Goal: Task Accomplishment & Management: Manage account settings

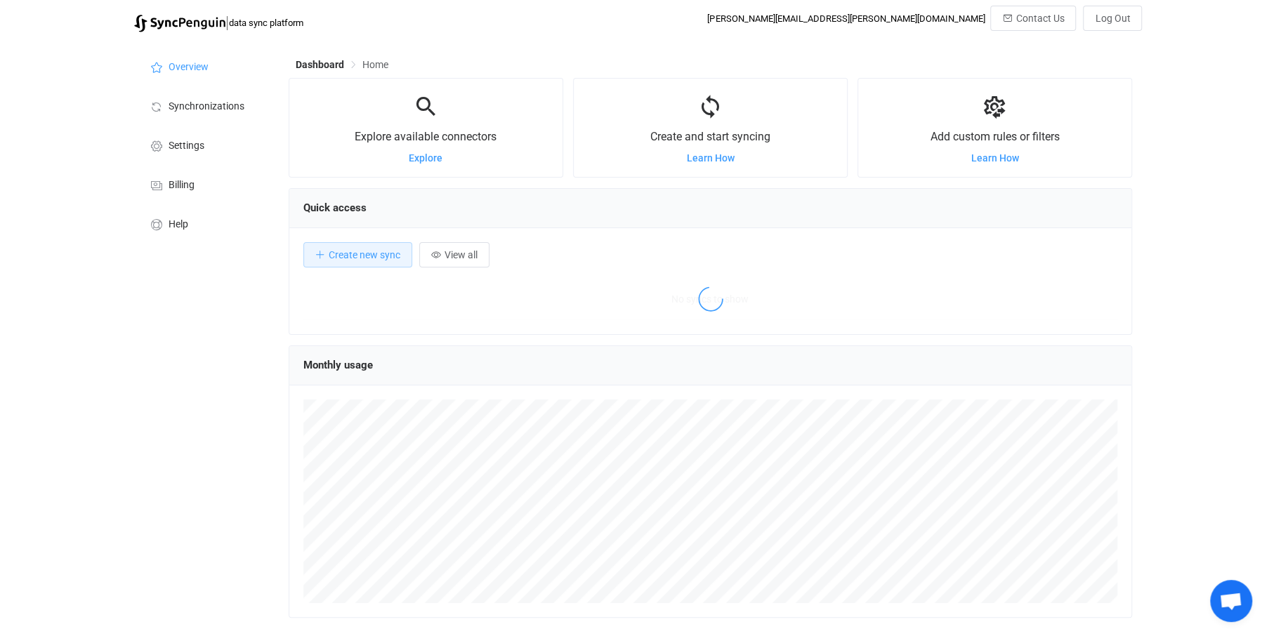
scroll to position [272, 843]
click at [179, 114] on li "Synchronizations" at bounding box center [204, 105] width 140 height 39
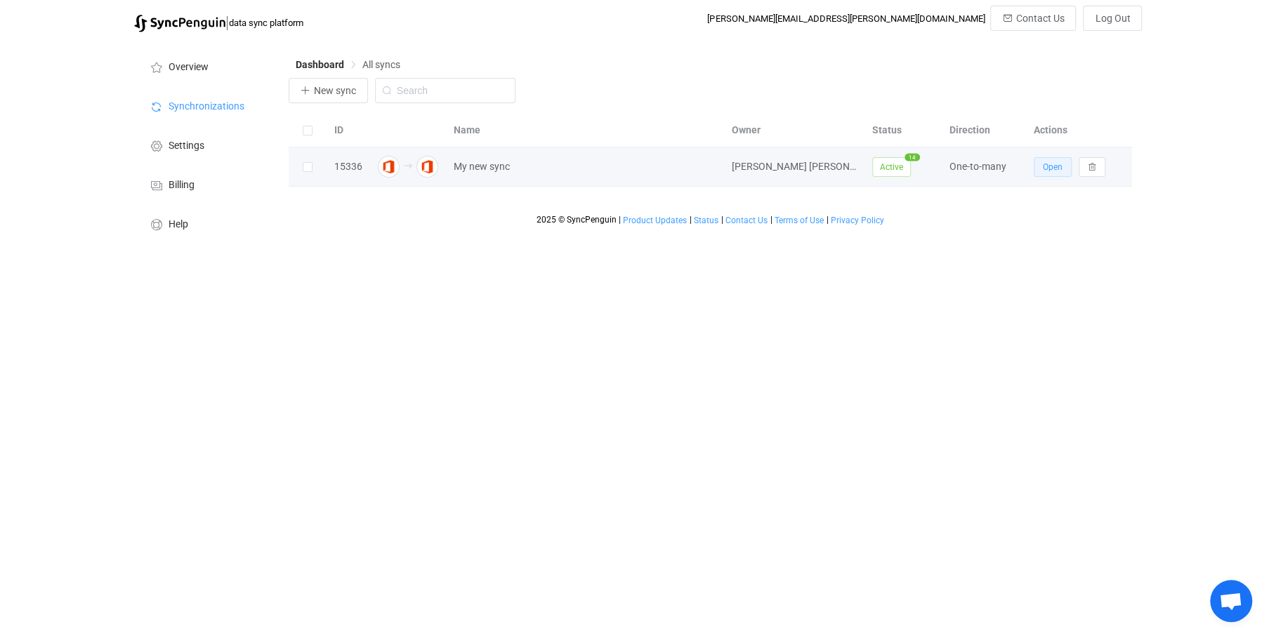
click at [1059, 160] on button "Open" at bounding box center [1053, 167] width 38 height 20
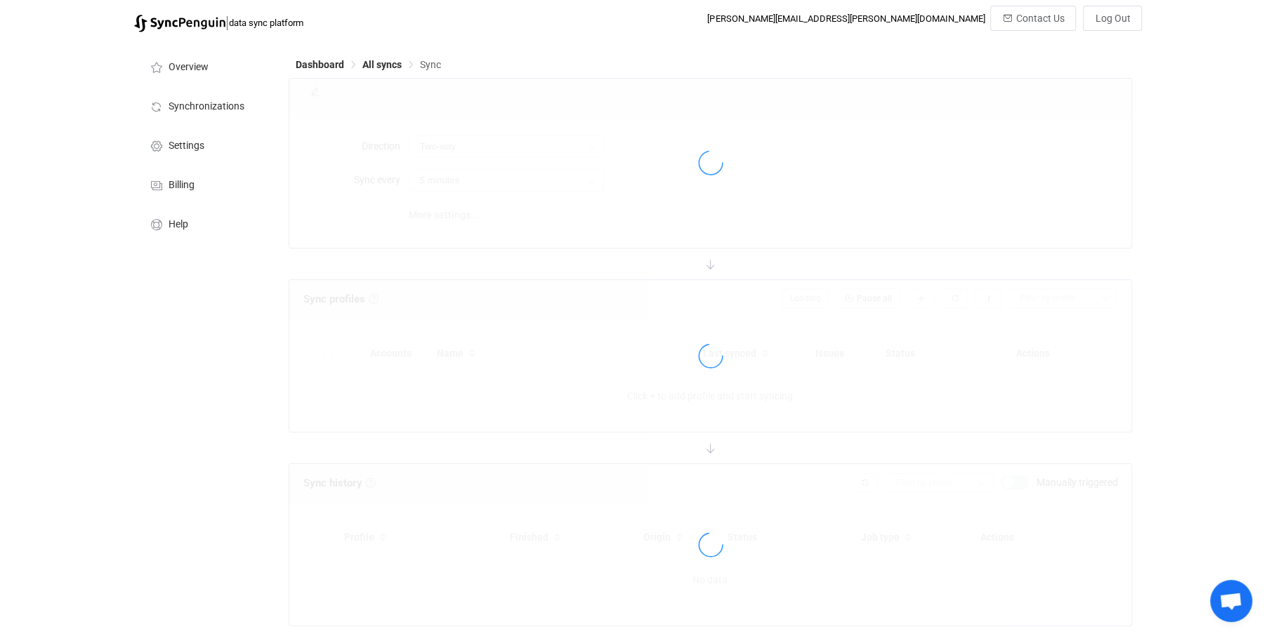
type input "A → B (one to many)"
type input "24 hours"
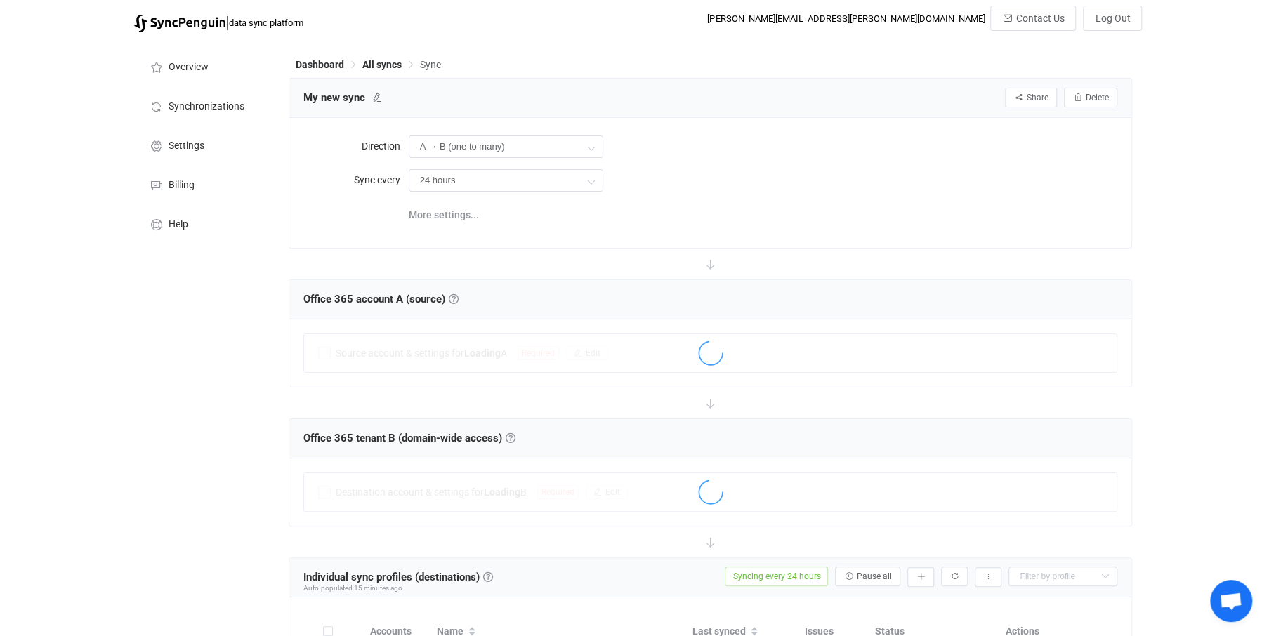
scroll to position [492, 0]
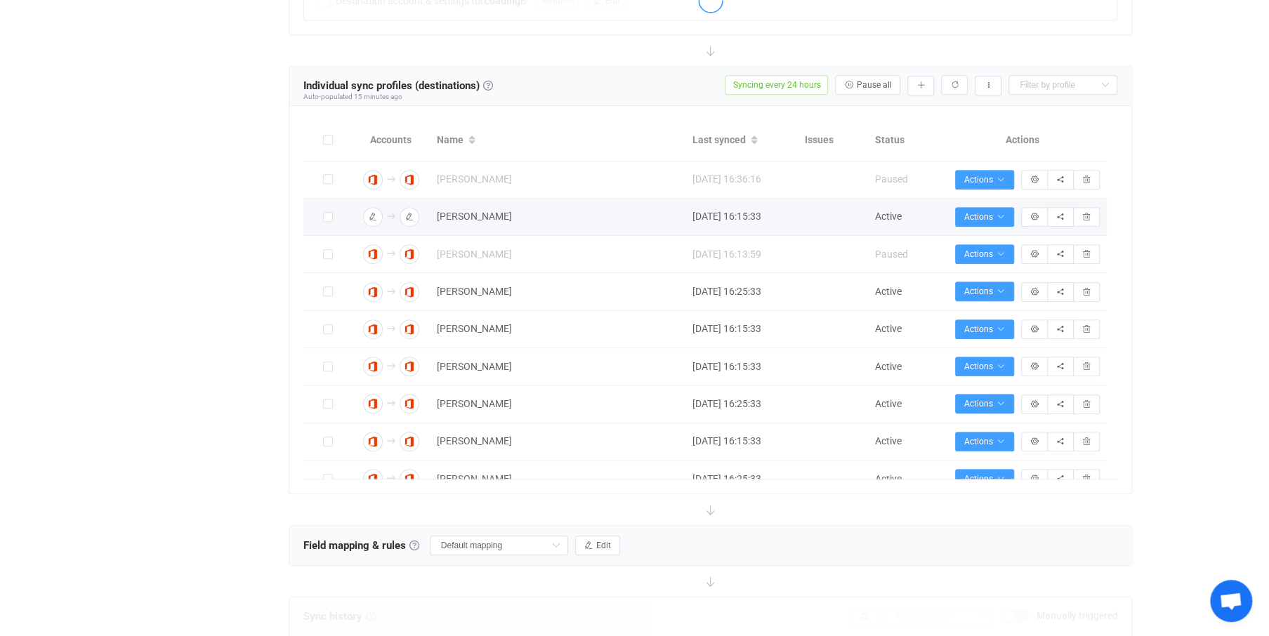
click at [323, 215] on span at bounding box center [328, 217] width 10 height 10
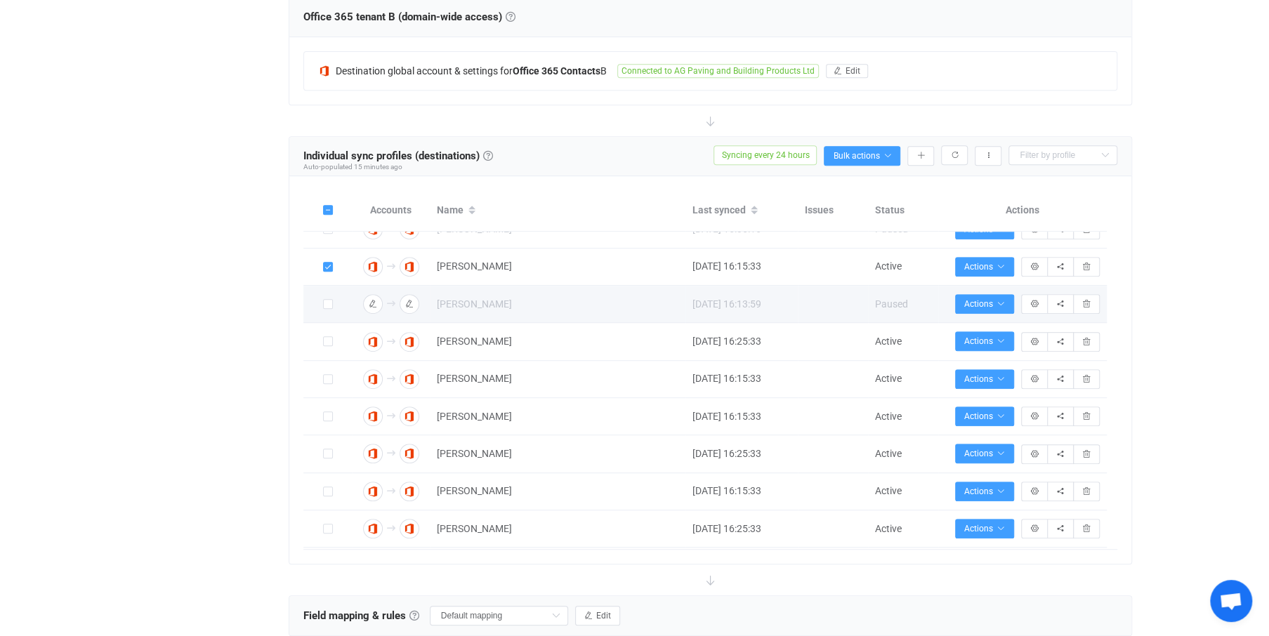
scroll to position [0, 0]
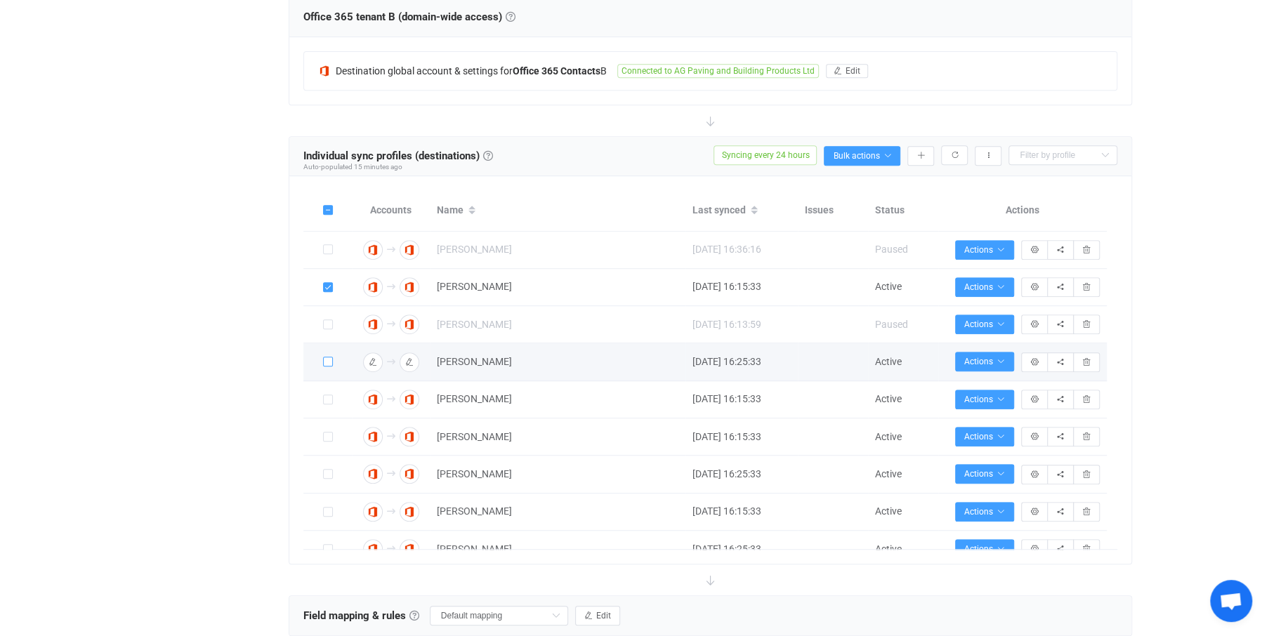
click at [325, 362] on span at bounding box center [328, 362] width 10 height 10
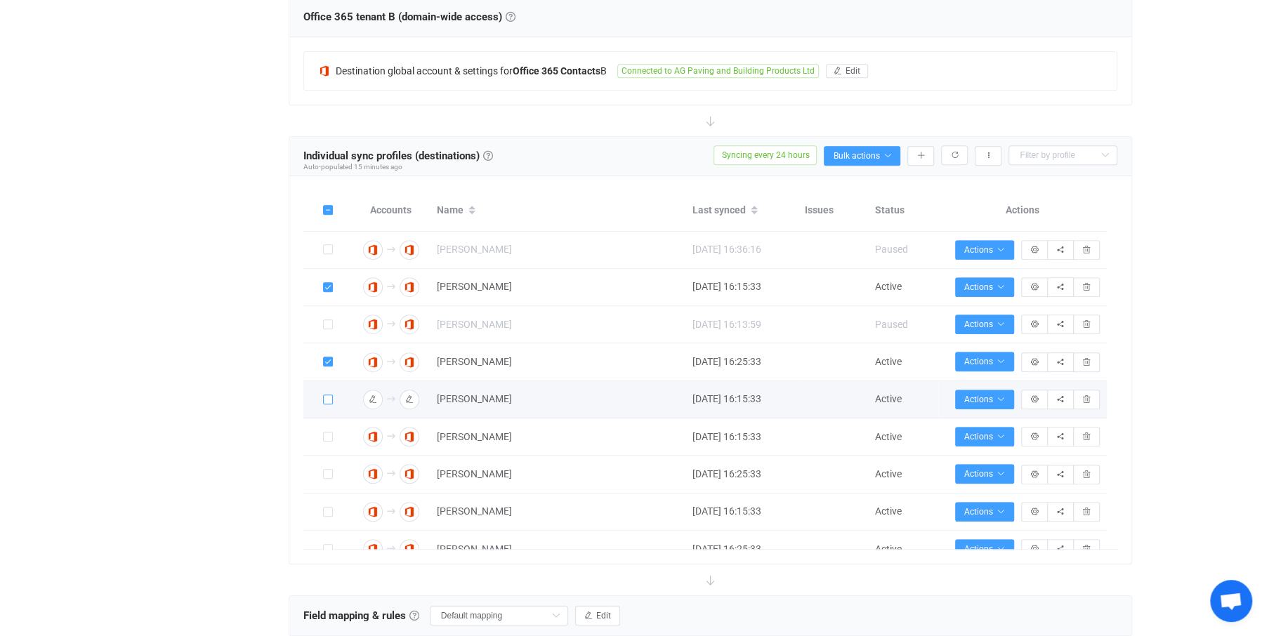
drag, startPoint x: 326, startPoint y: 396, endPoint x: 326, endPoint y: 410, distance: 14.0
click at [326, 397] on span at bounding box center [328, 400] width 10 height 10
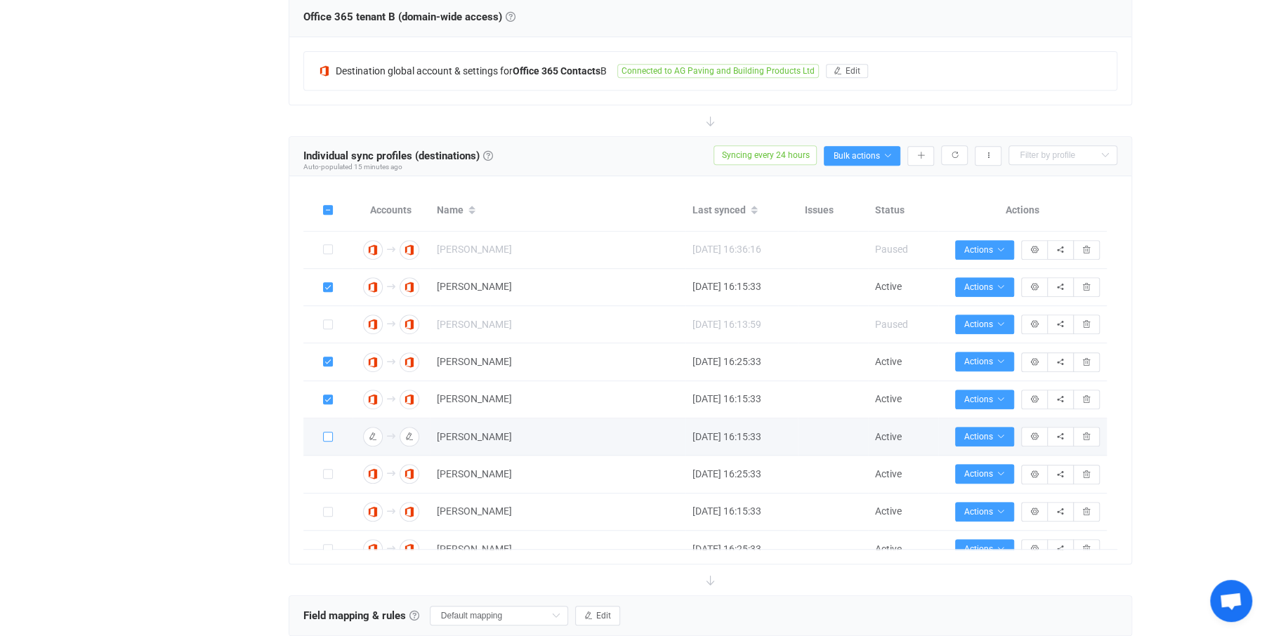
click at [326, 435] on span at bounding box center [328, 437] width 10 height 10
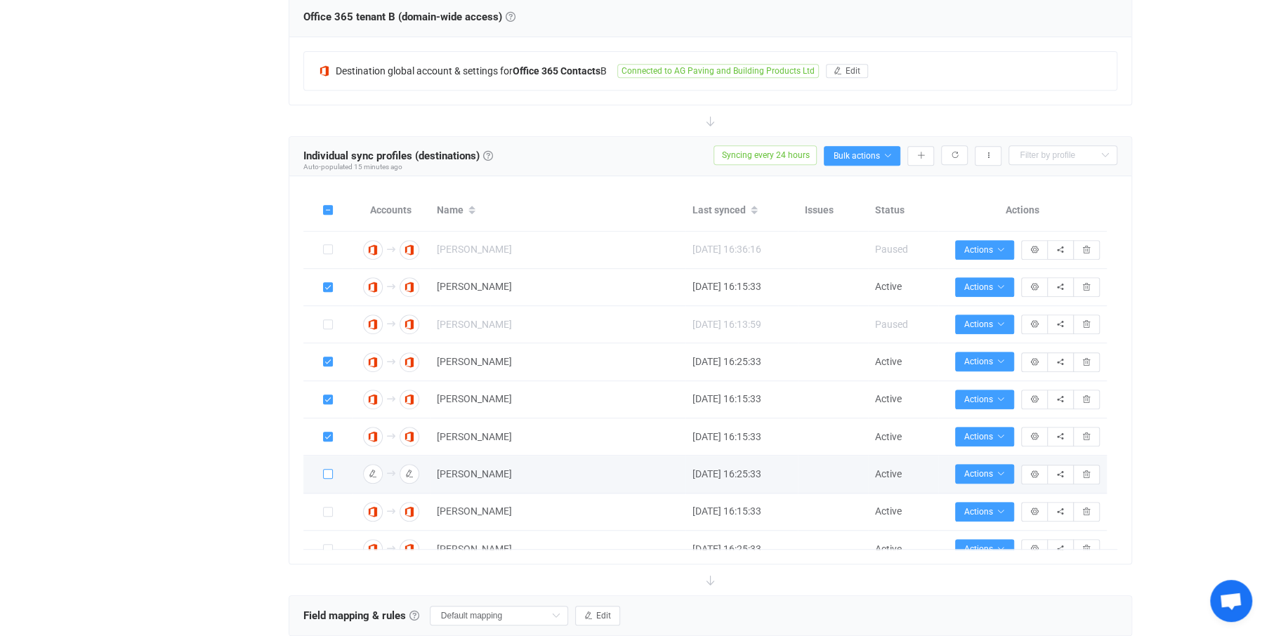
click at [327, 472] on span at bounding box center [328, 474] width 10 height 10
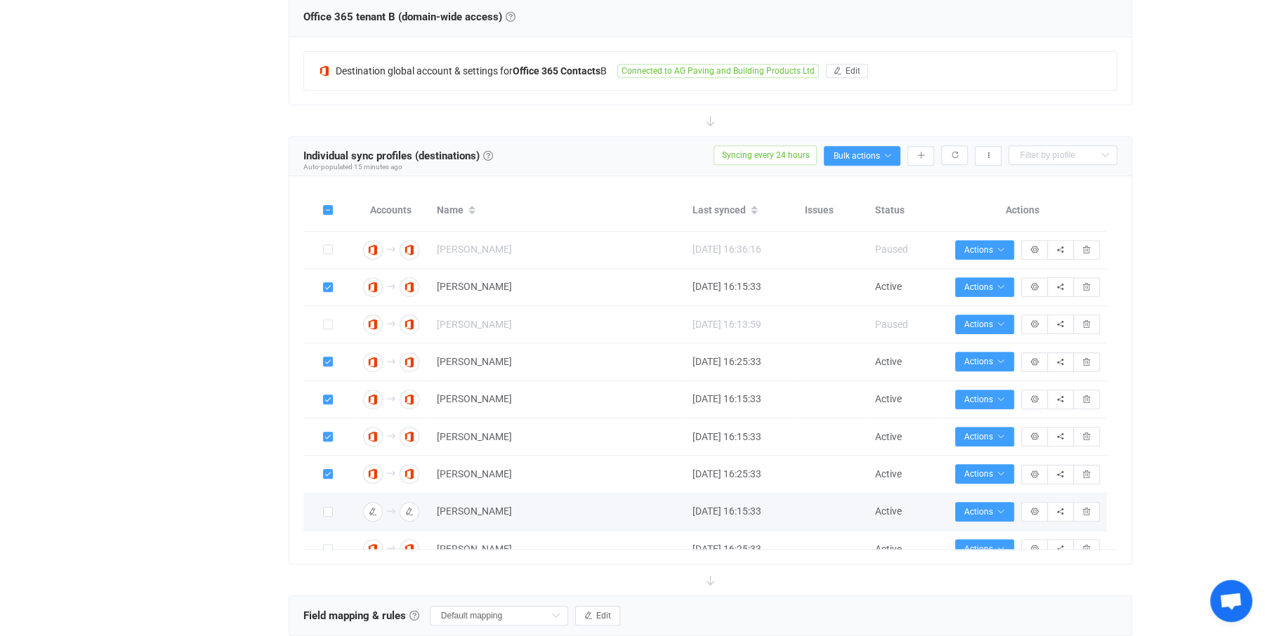
click at [327, 511] on span at bounding box center [328, 512] width 10 height 10
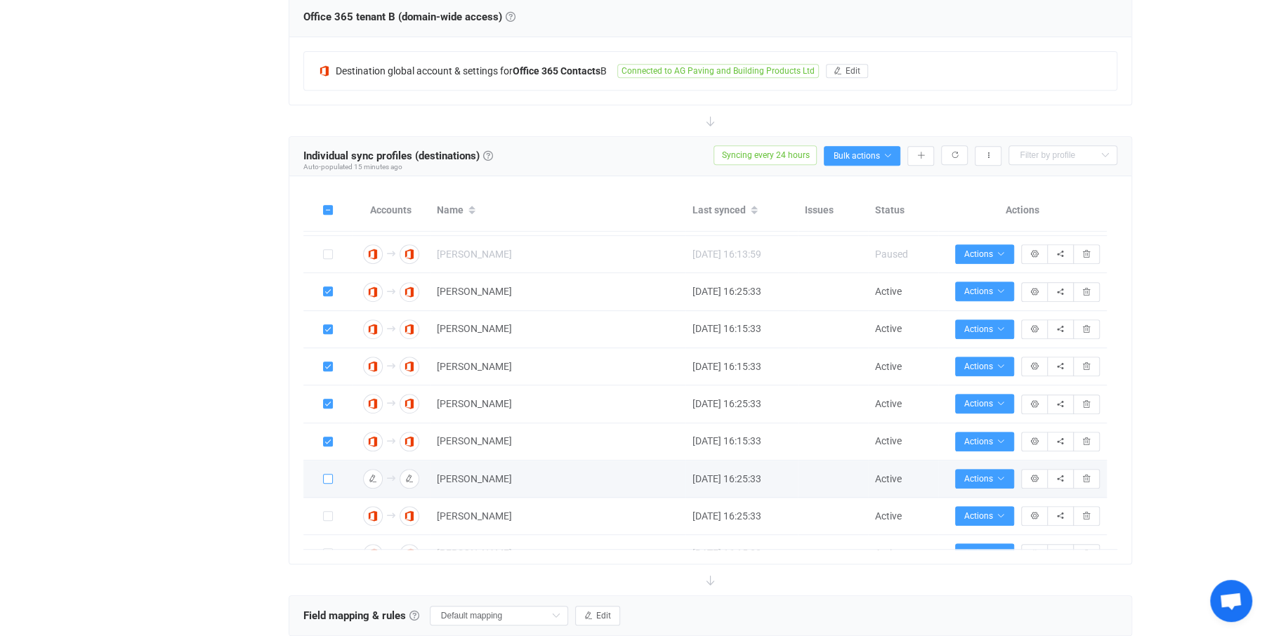
click at [325, 474] on span at bounding box center [328, 479] width 10 height 10
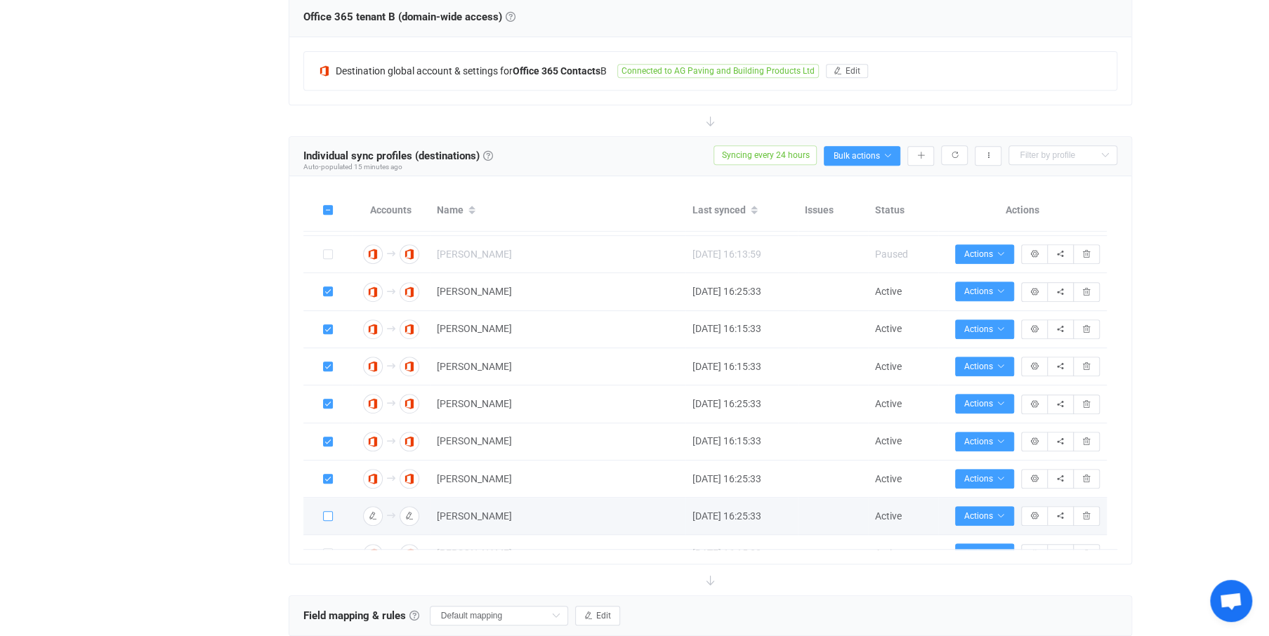
click at [329, 515] on span at bounding box center [328, 516] width 10 height 10
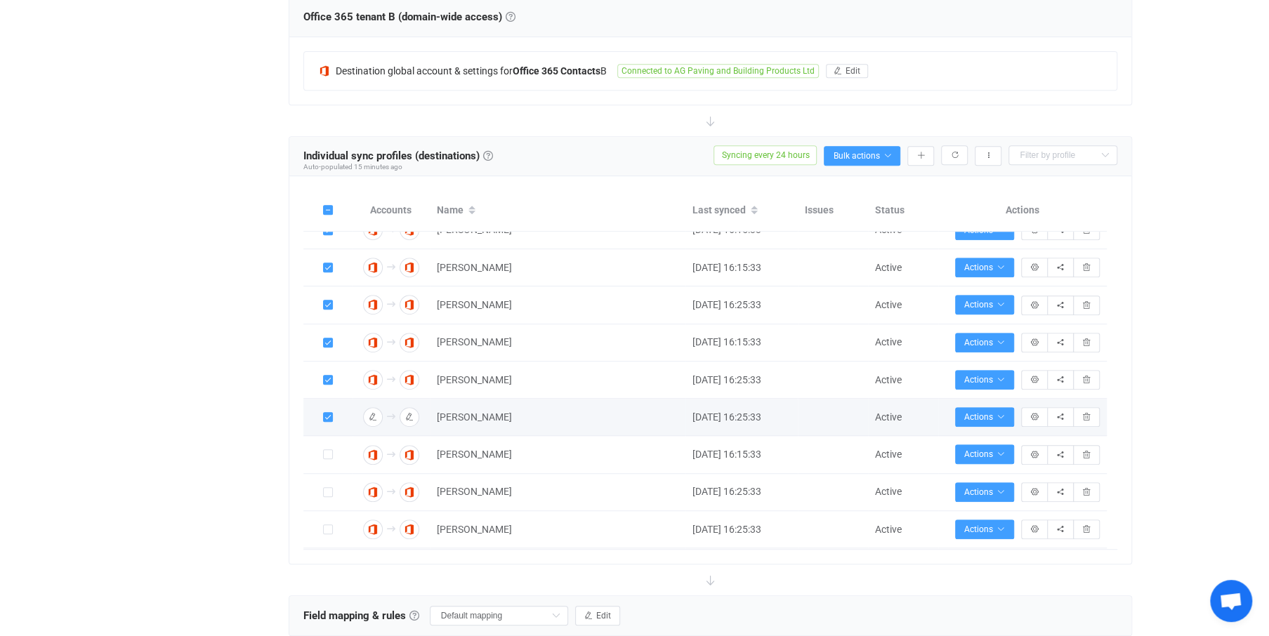
scroll to position [211, 0]
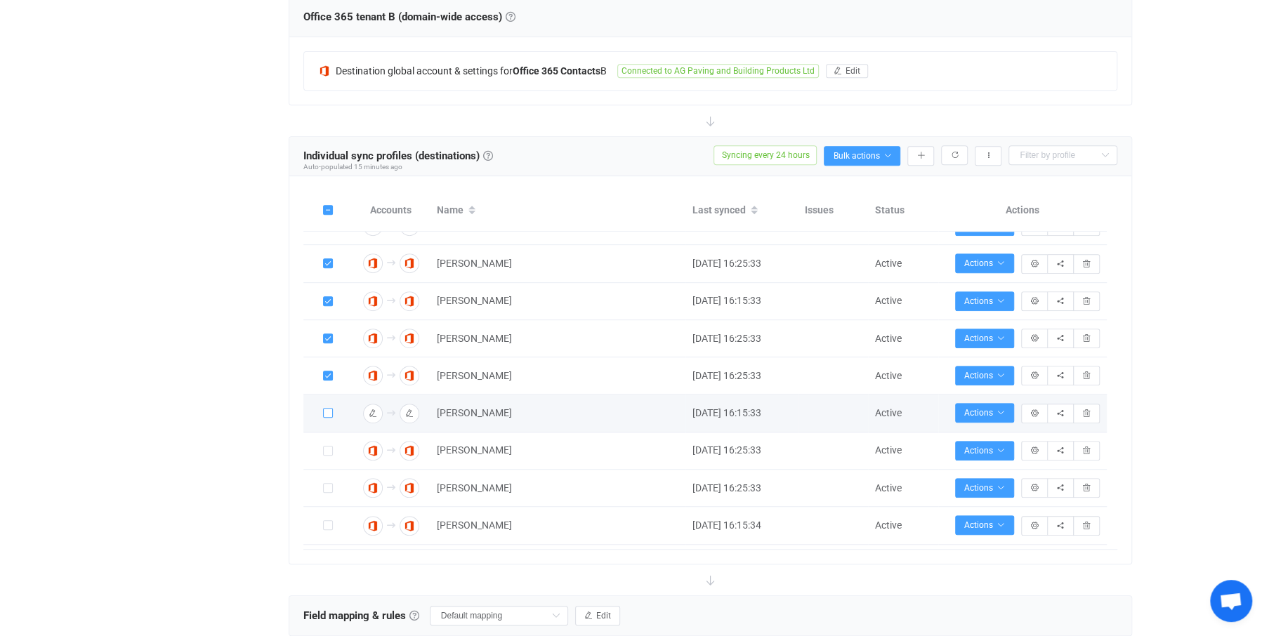
click at [324, 414] on span at bounding box center [328, 413] width 10 height 10
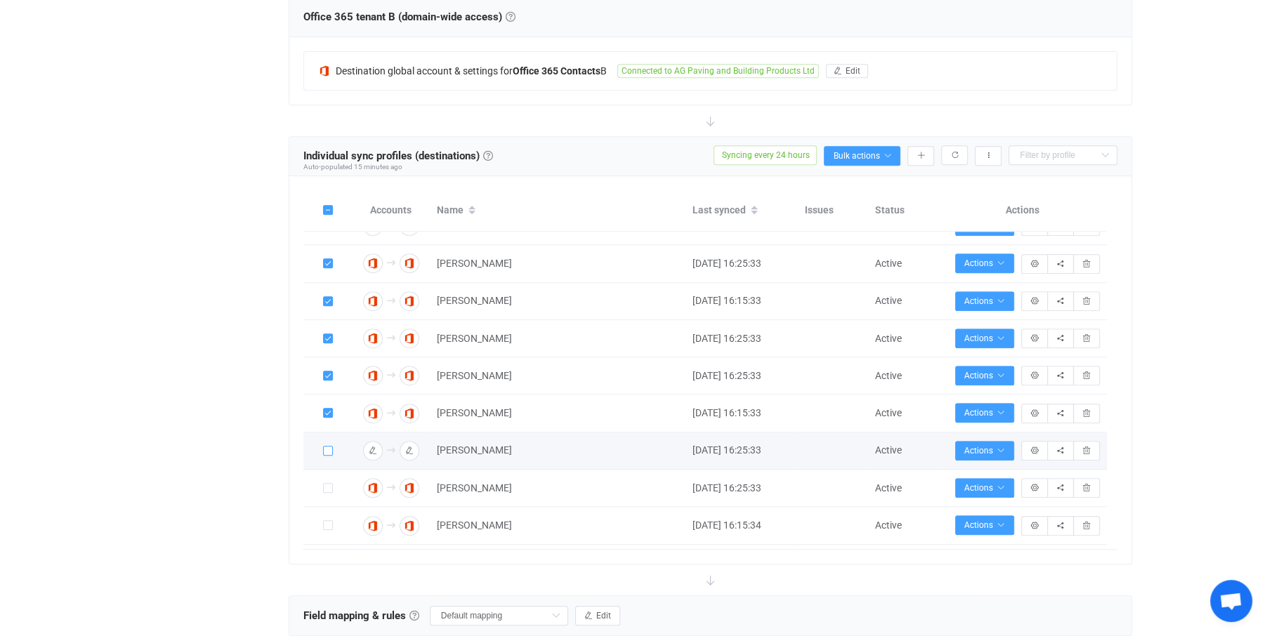
click at [326, 449] on span at bounding box center [328, 451] width 10 height 10
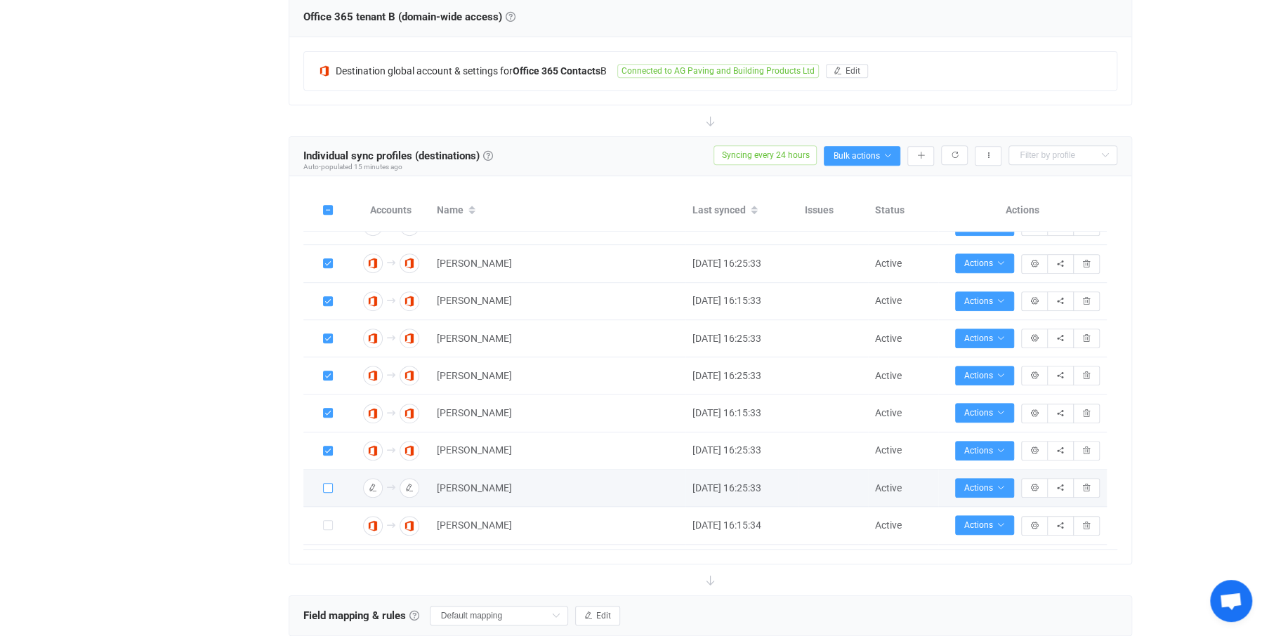
click at [329, 487] on span at bounding box center [328, 488] width 10 height 10
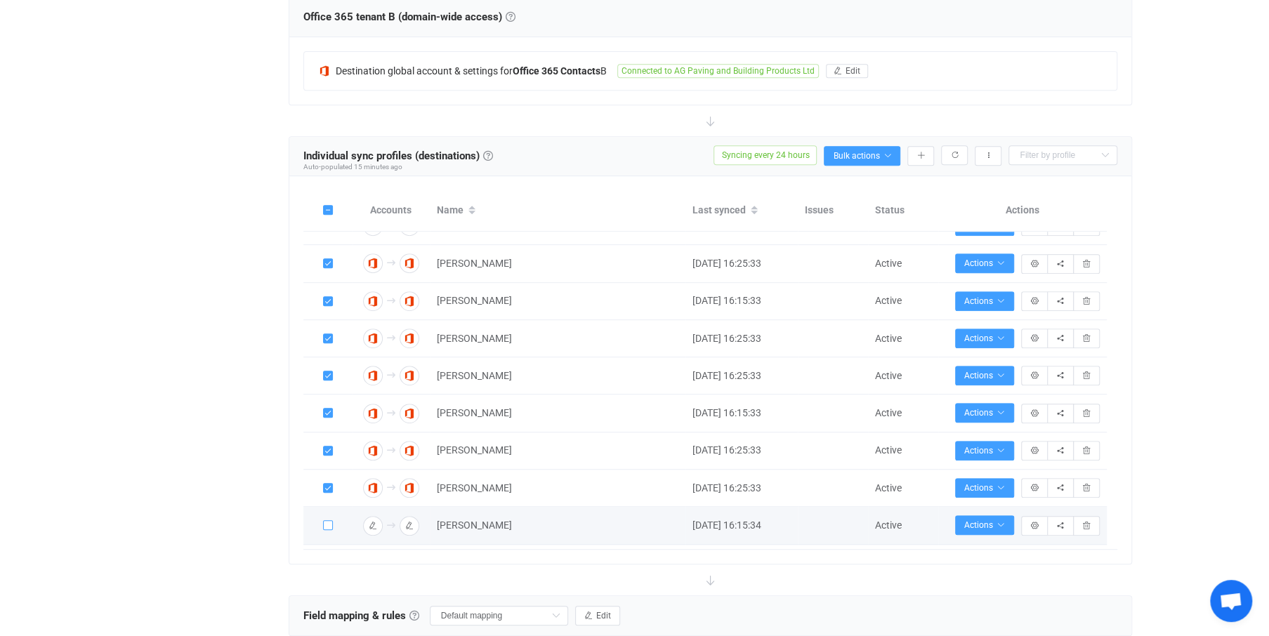
click at [329, 520] on span at bounding box center [328, 525] width 10 height 10
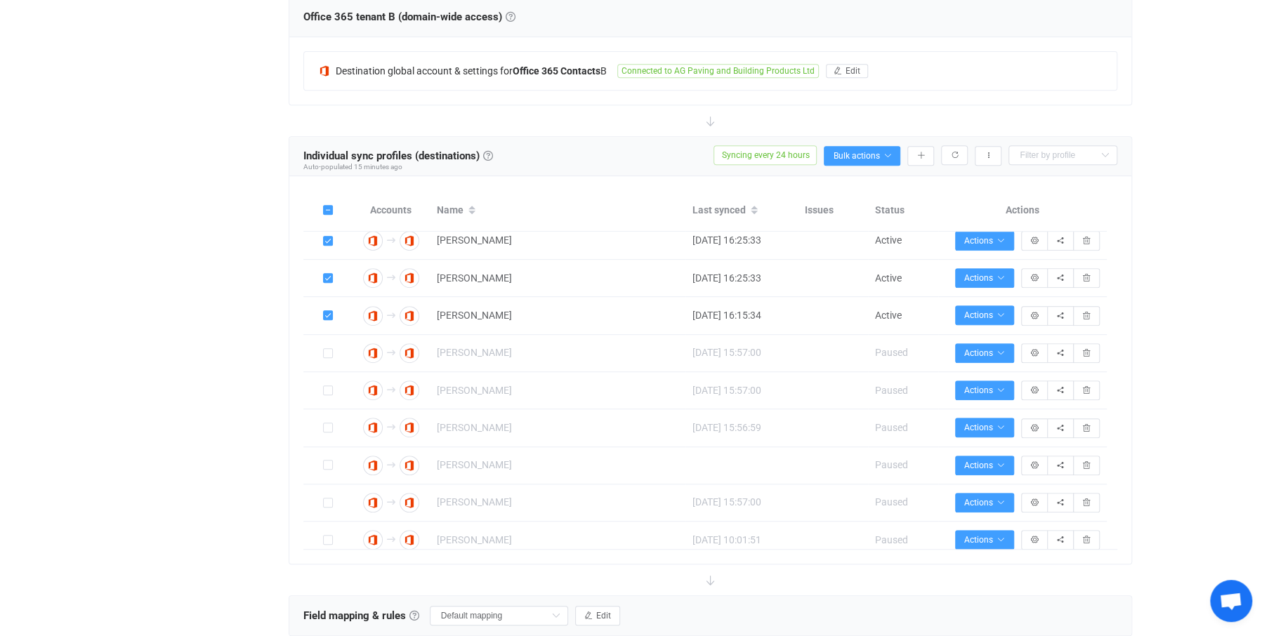
scroll to position [492, 0]
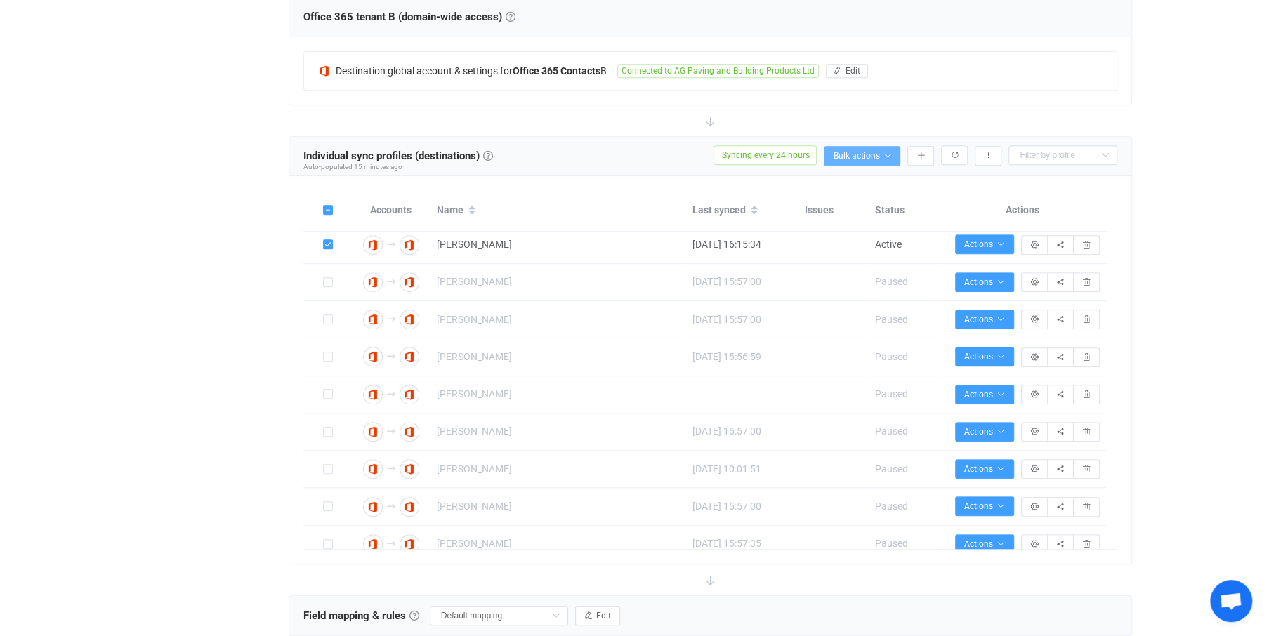
click at [857, 155] on span "Bulk actions" at bounding box center [862, 156] width 58 height 10
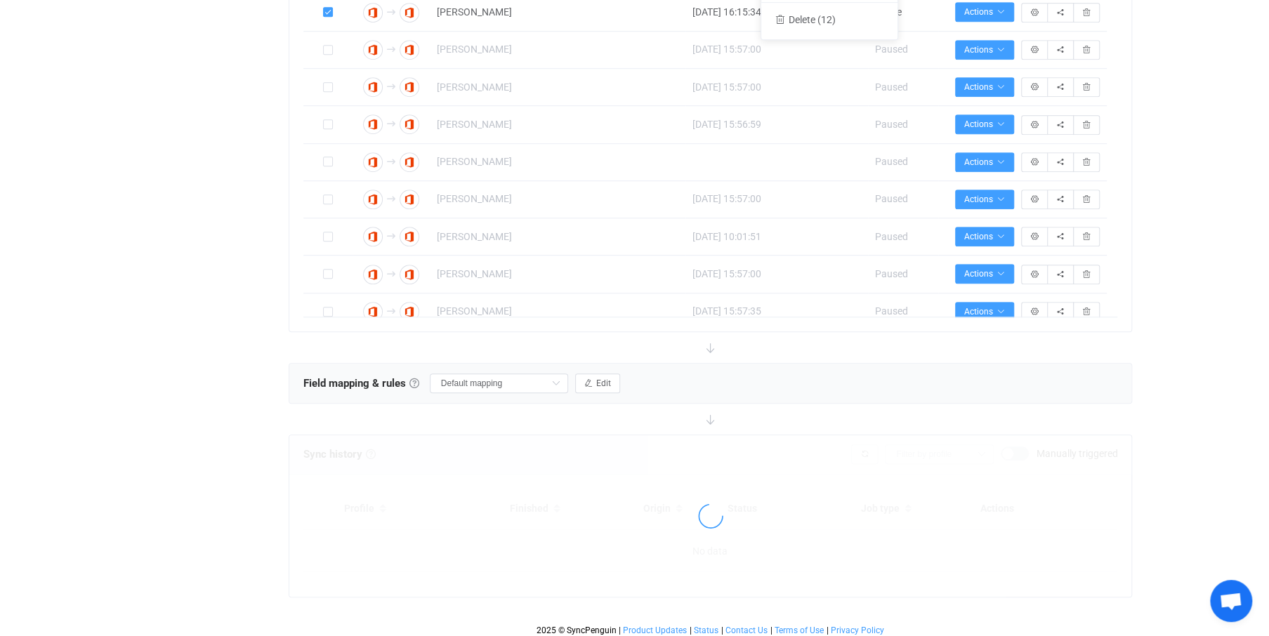
scroll to position [659, 0]
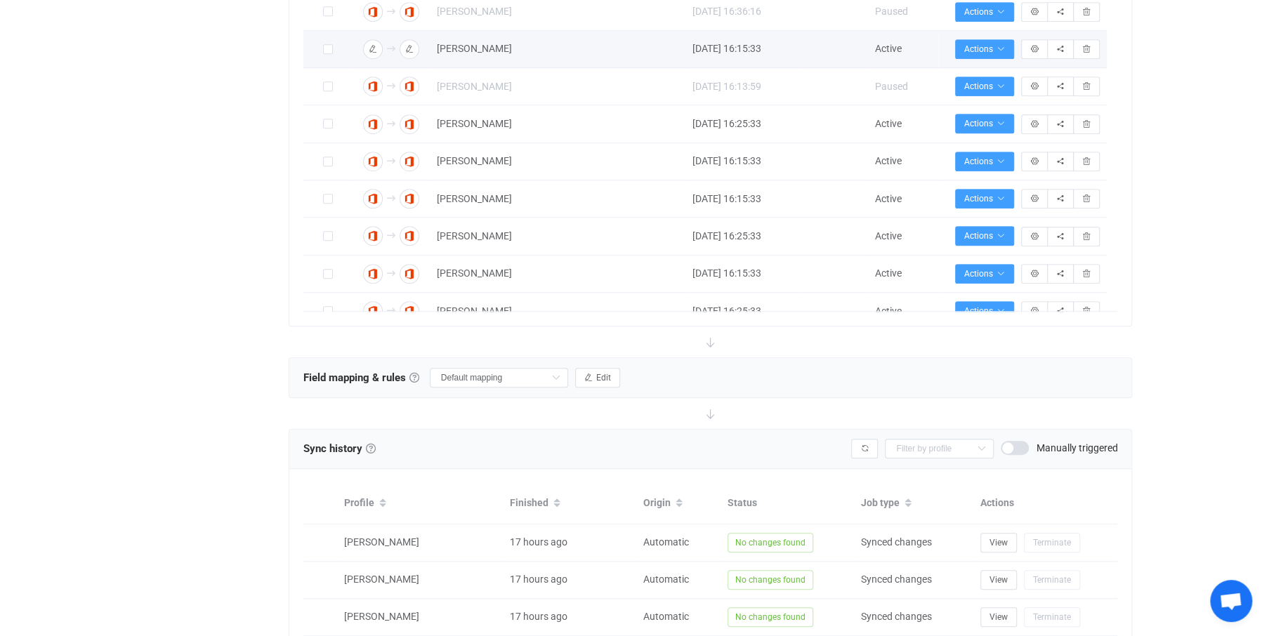
scroll to position [379, 0]
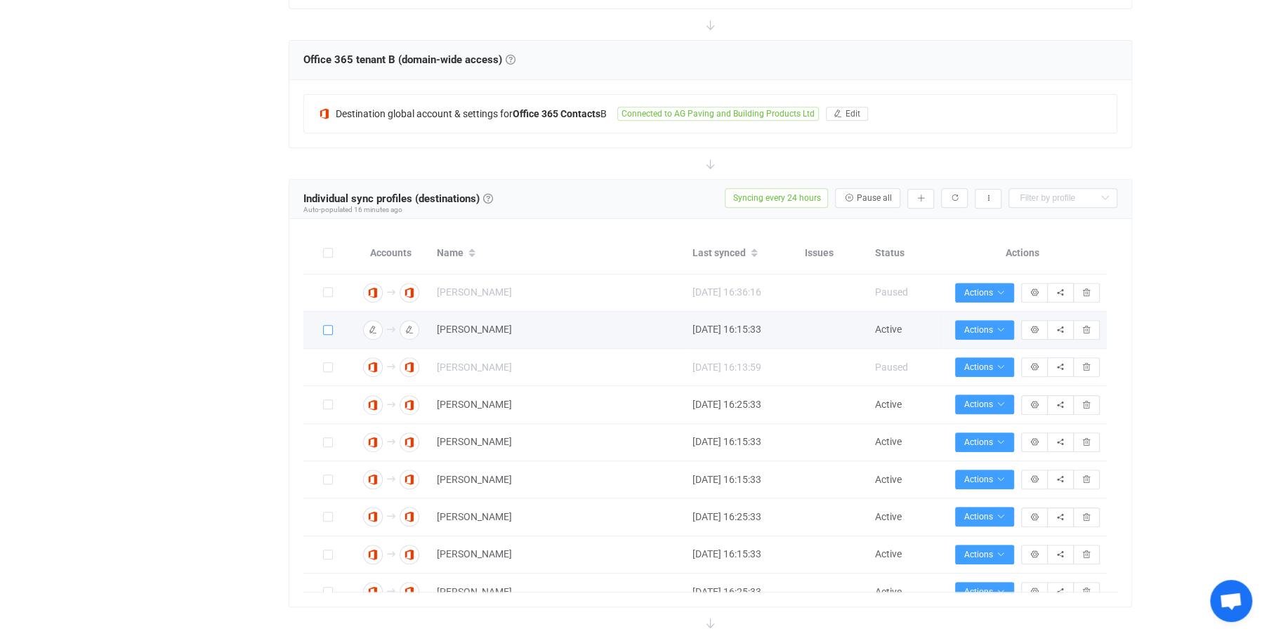
click at [329, 326] on span at bounding box center [328, 330] width 10 height 10
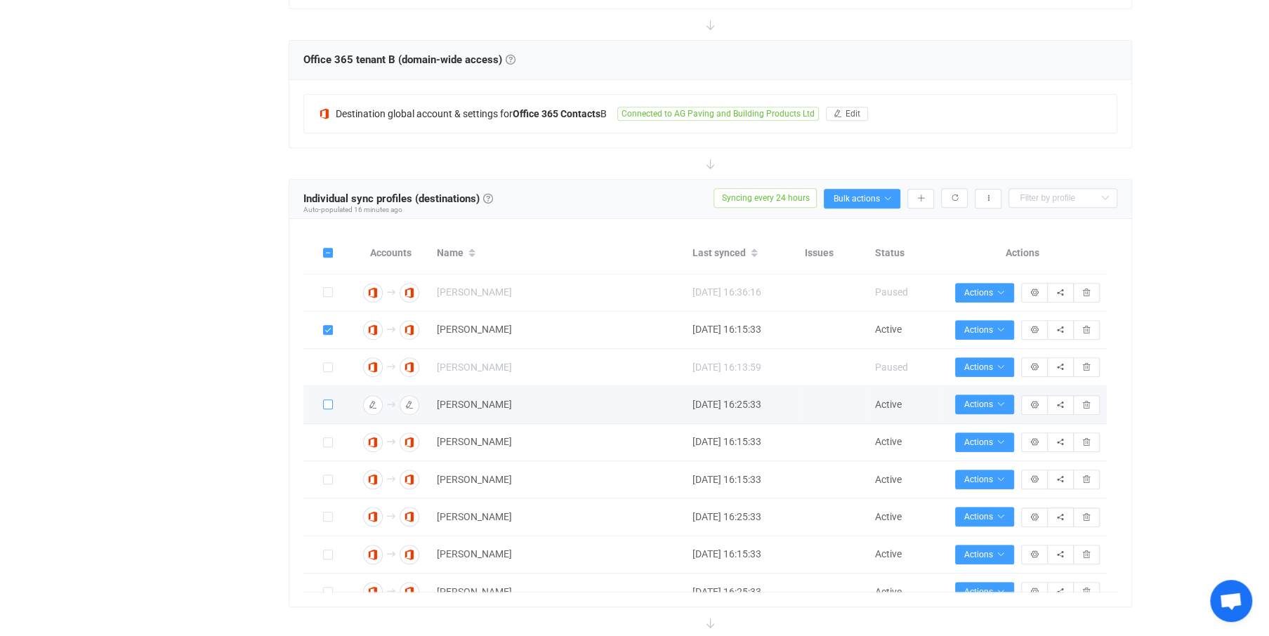
click at [327, 401] on span at bounding box center [328, 405] width 10 height 10
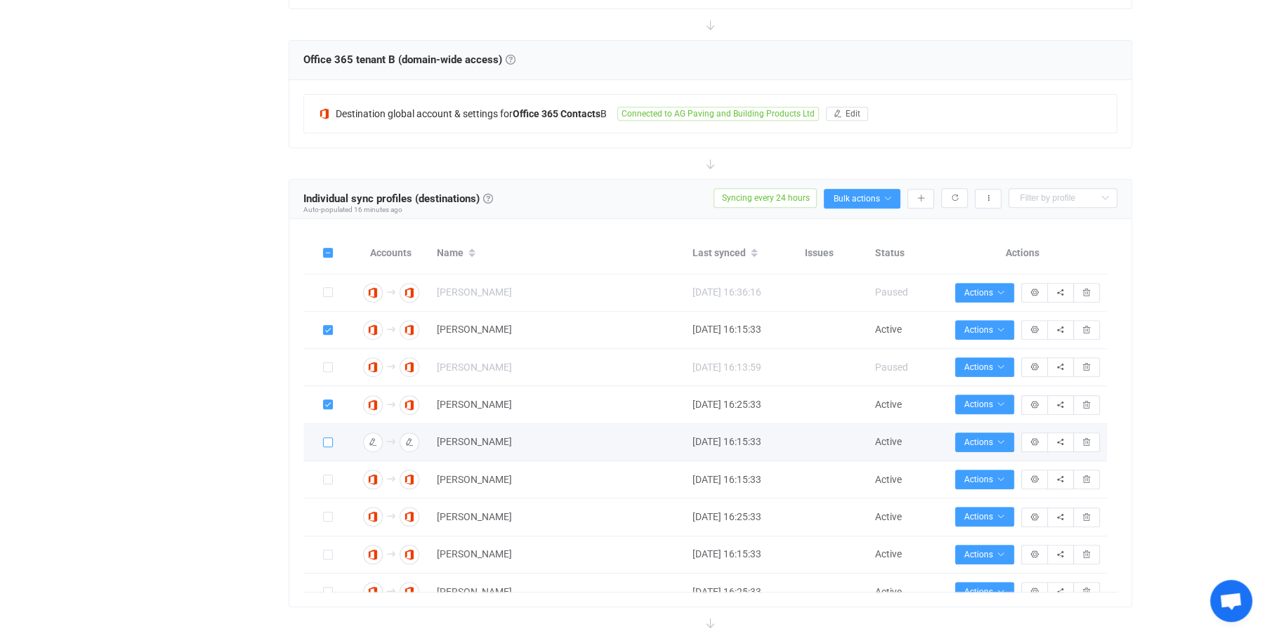
click at [325, 440] on span at bounding box center [328, 443] width 10 height 10
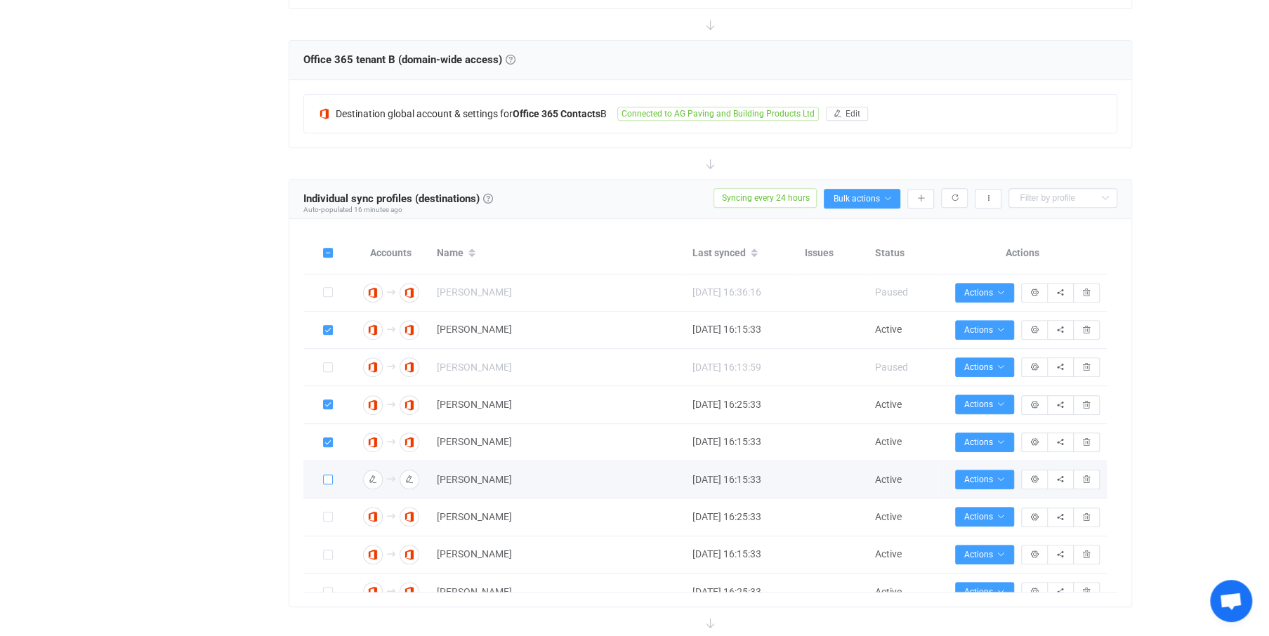
click at [327, 478] on span at bounding box center [328, 480] width 10 height 10
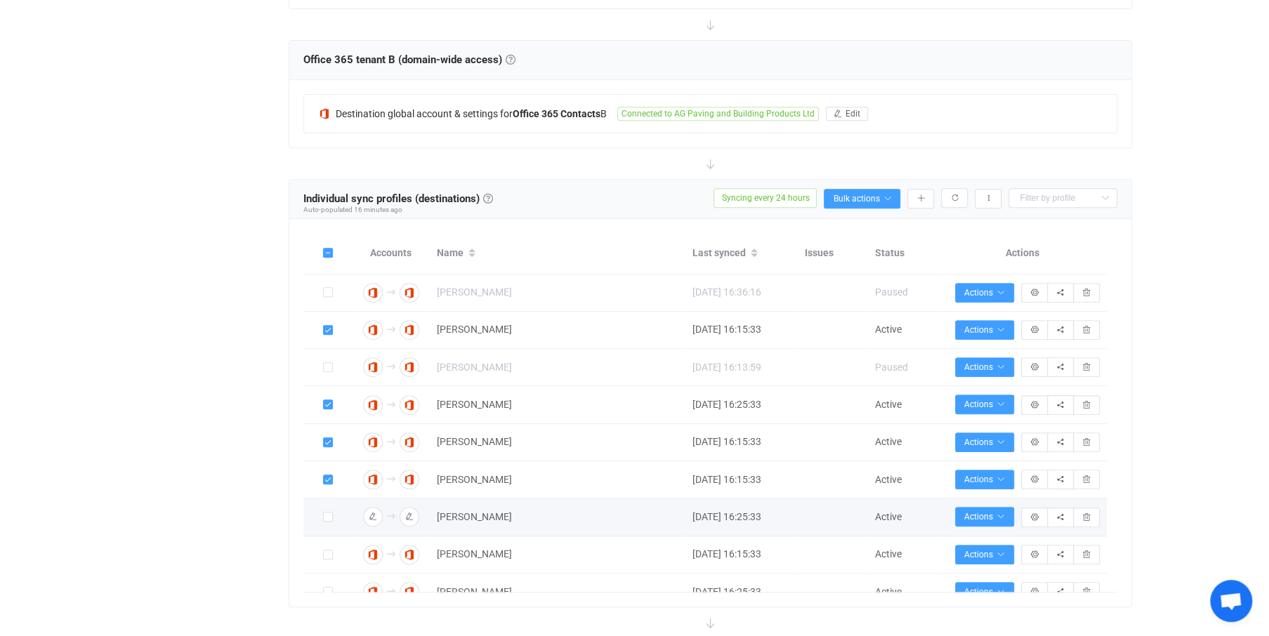
click at [327, 520] on span at bounding box center [328, 517] width 10 height 11
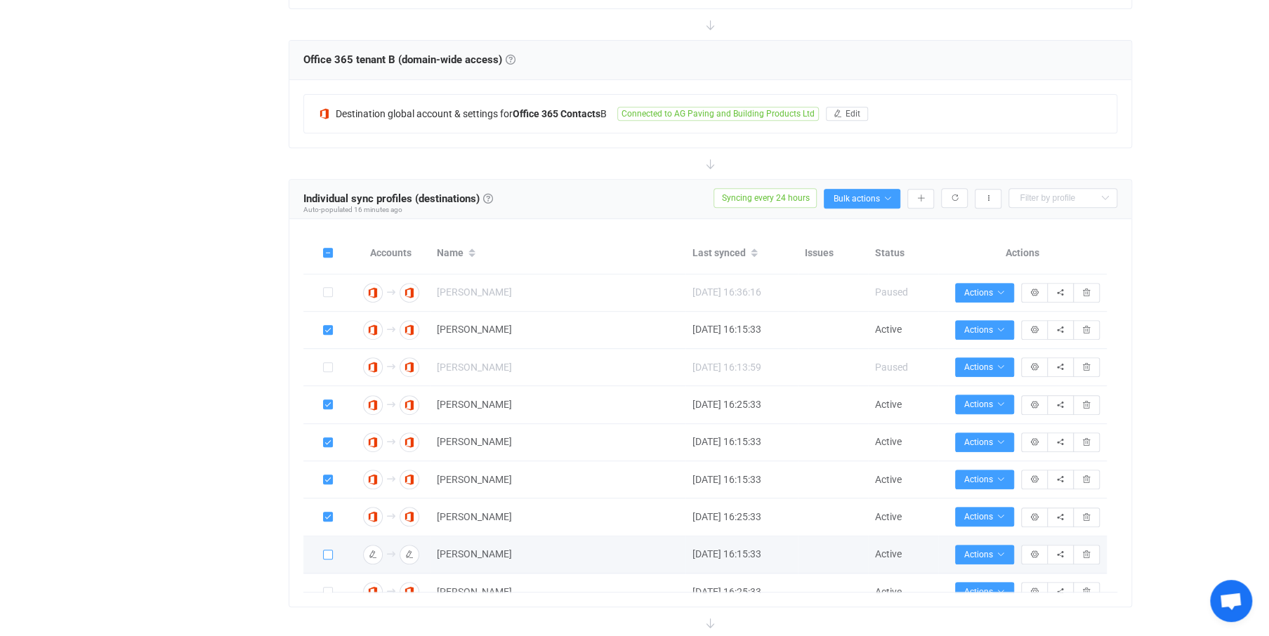
click at [326, 550] on span at bounding box center [328, 555] width 10 height 10
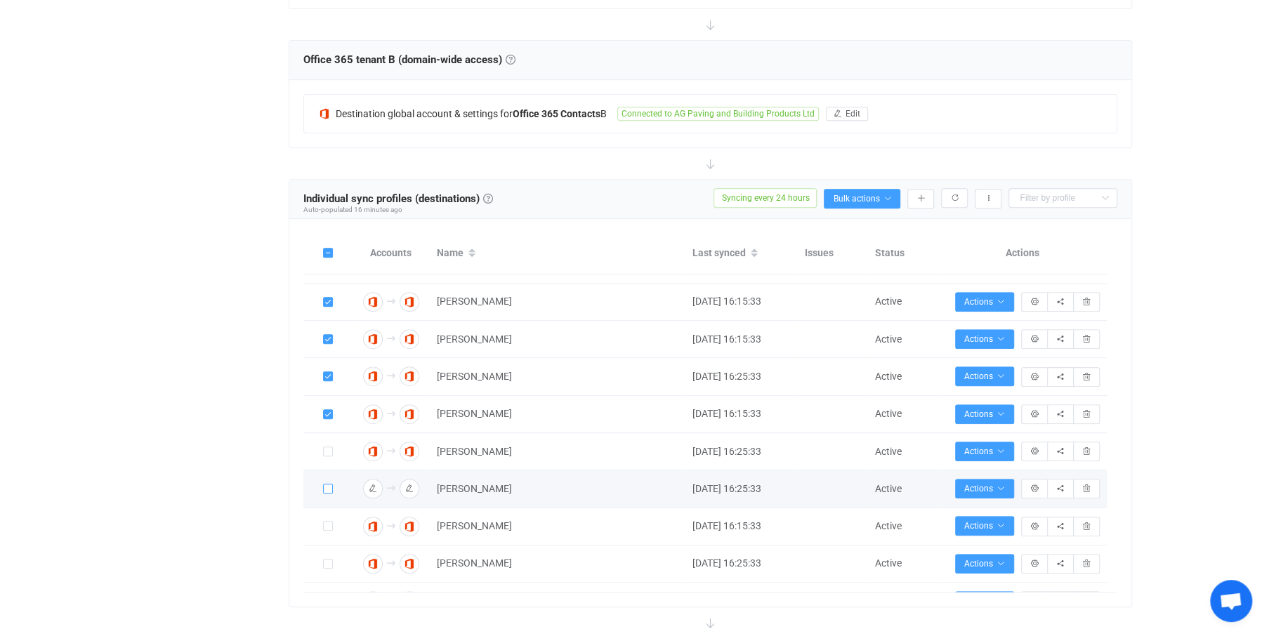
drag, startPoint x: 328, startPoint y: 445, endPoint x: 323, endPoint y: 488, distance: 43.1
click at [328, 447] on span at bounding box center [328, 452] width 10 height 10
click at [323, 489] on span at bounding box center [328, 489] width 10 height 10
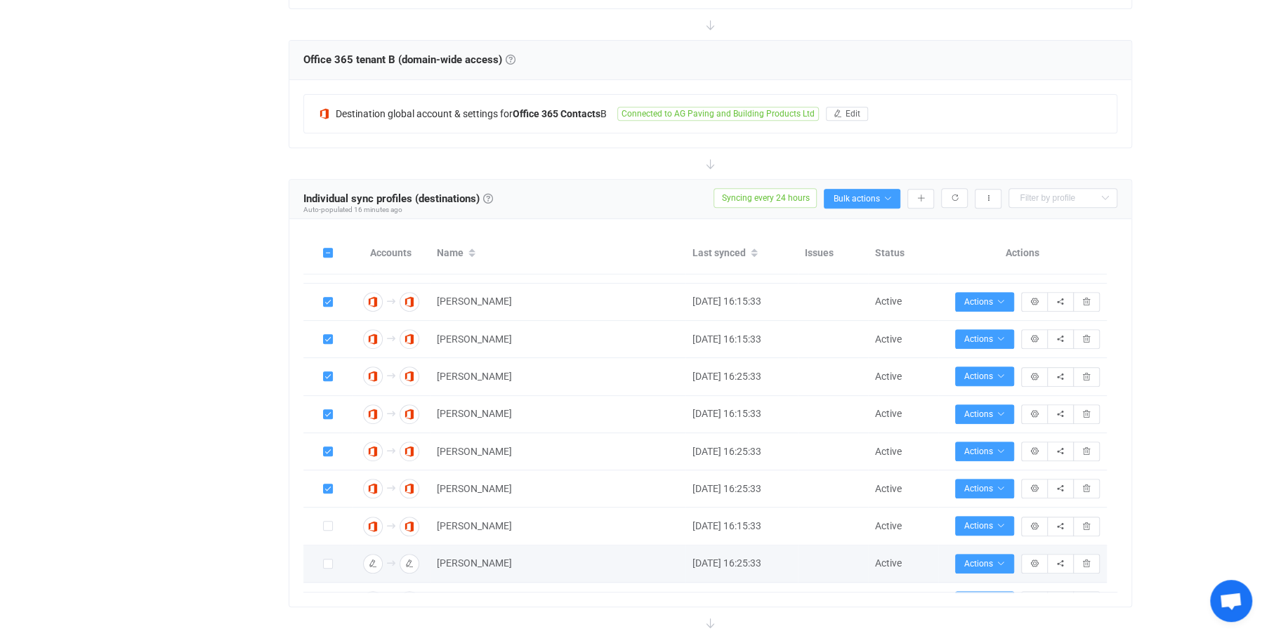
drag, startPoint x: 325, startPoint y: 522, endPoint x: 325, endPoint y: 548, distance: 26.0
click at [325, 525] on span at bounding box center [328, 526] width 10 height 10
click at [327, 559] on span at bounding box center [328, 564] width 10 height 10
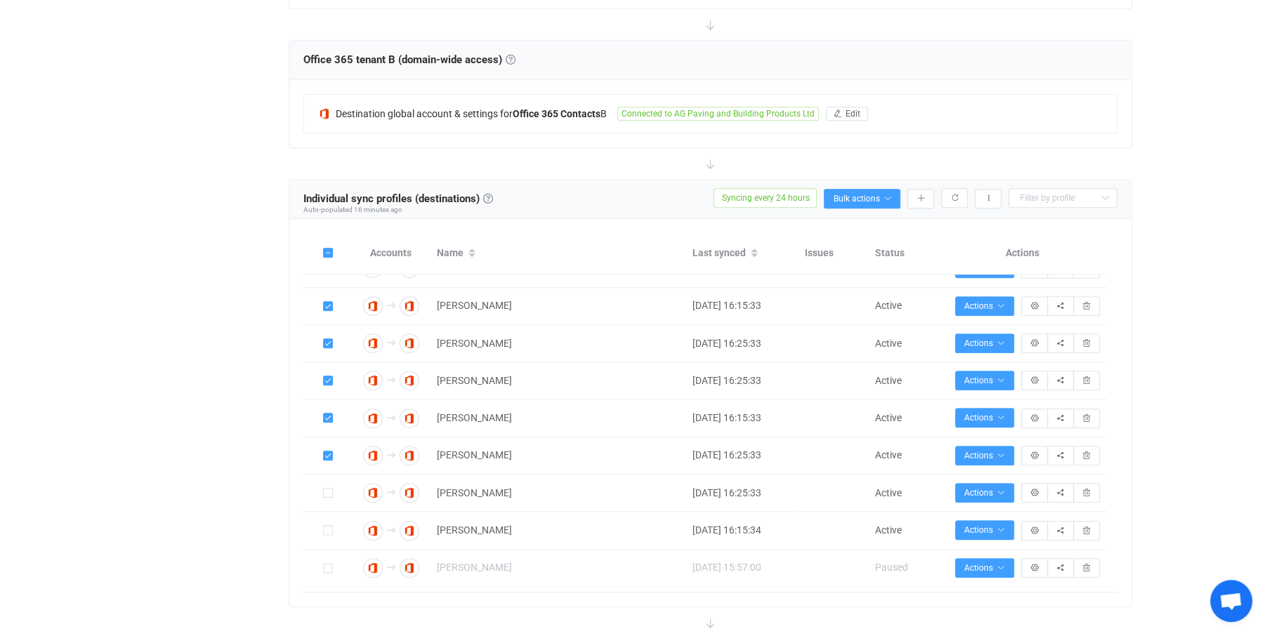
scroll to position [351, 0]
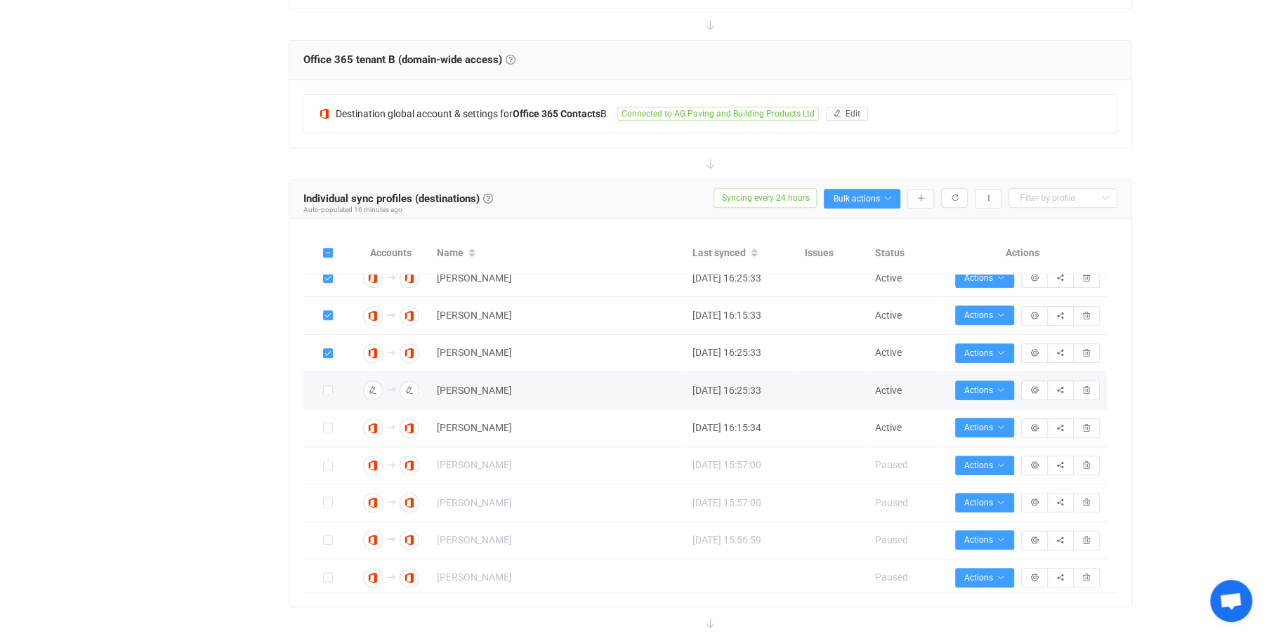
click at [327, 391] on span at bounding box center [328, 391] width 10 height 11
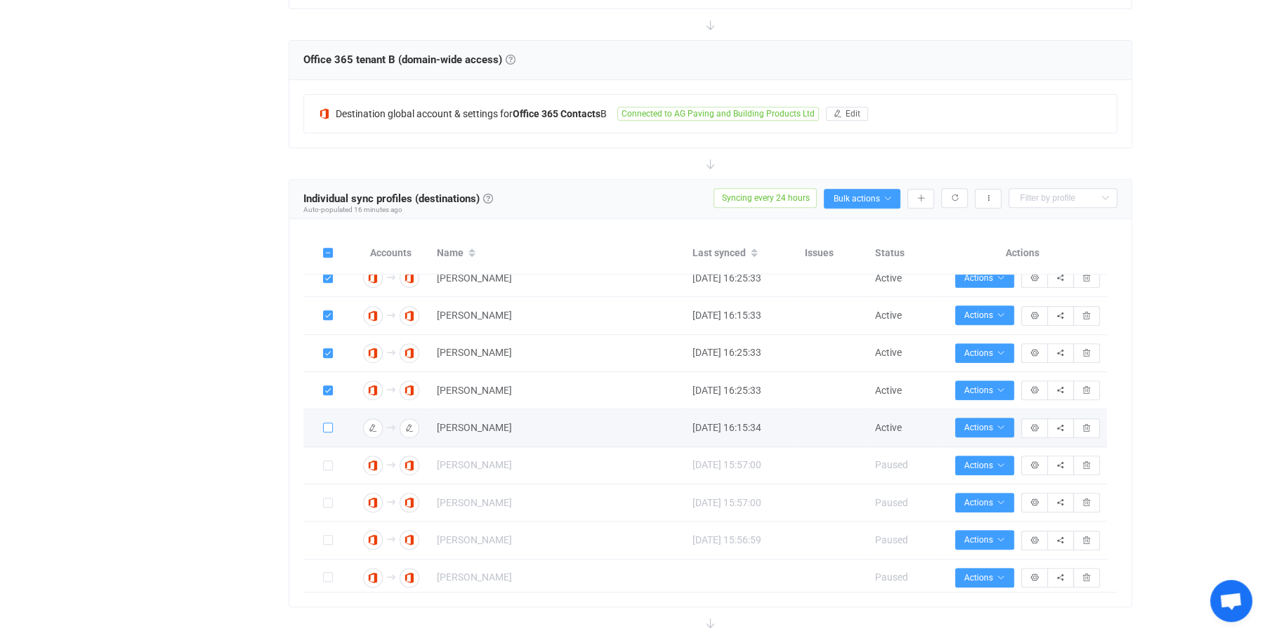
click at [330, 426] on span at bounding box center [328, 428] width 10 height 10
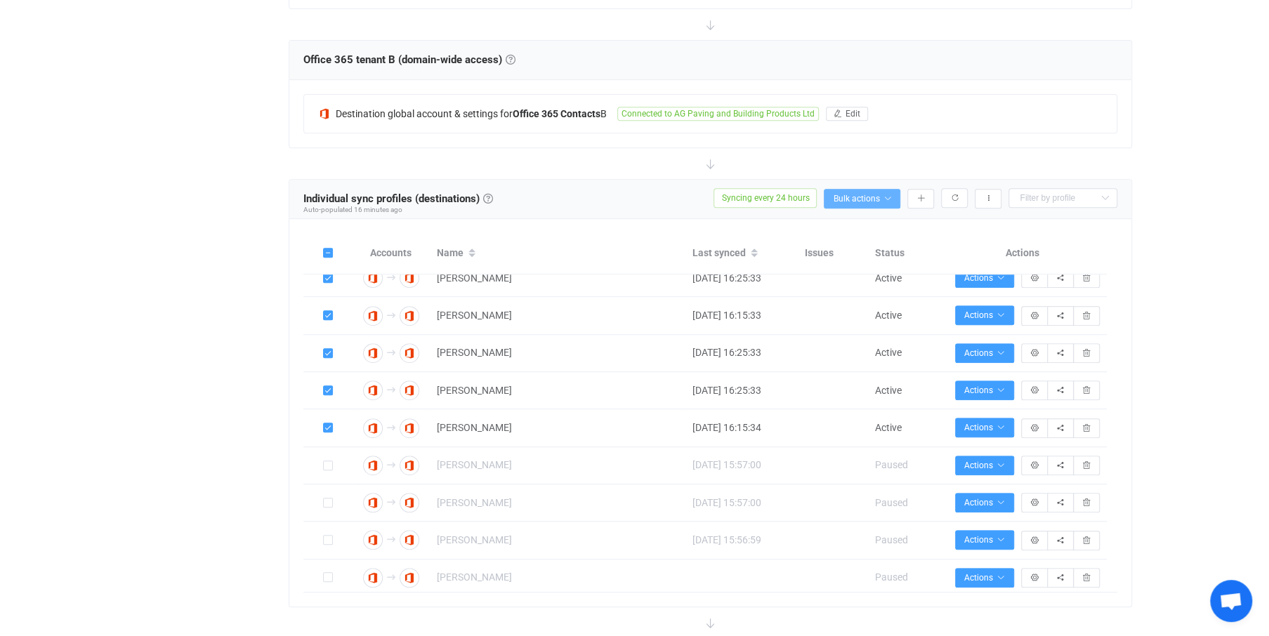
click at [842, 202] on button "Bulk actions" at bounding box center [862, 199] width 77 height 20
click at [853, 257] on li "Restart syncing (12)…" at bounding box center [829, 260] width 136 height 25
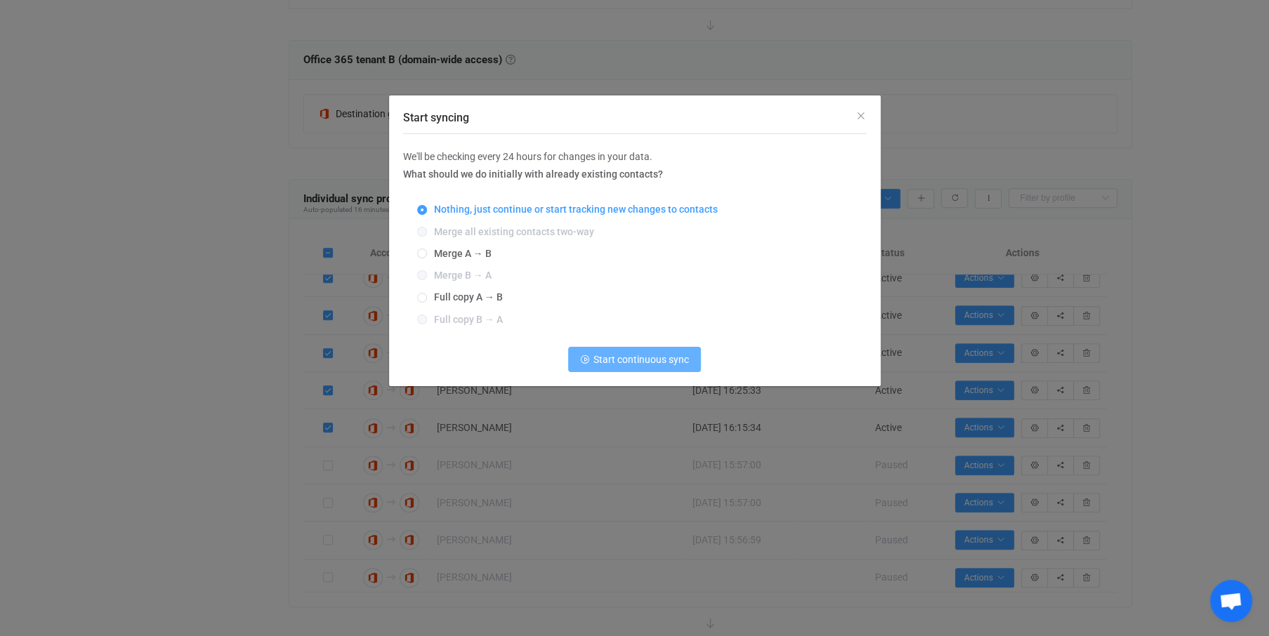
click at [624, 355] on span "Start continuous sync" at bounding box center [641, 359] width 96 height 11
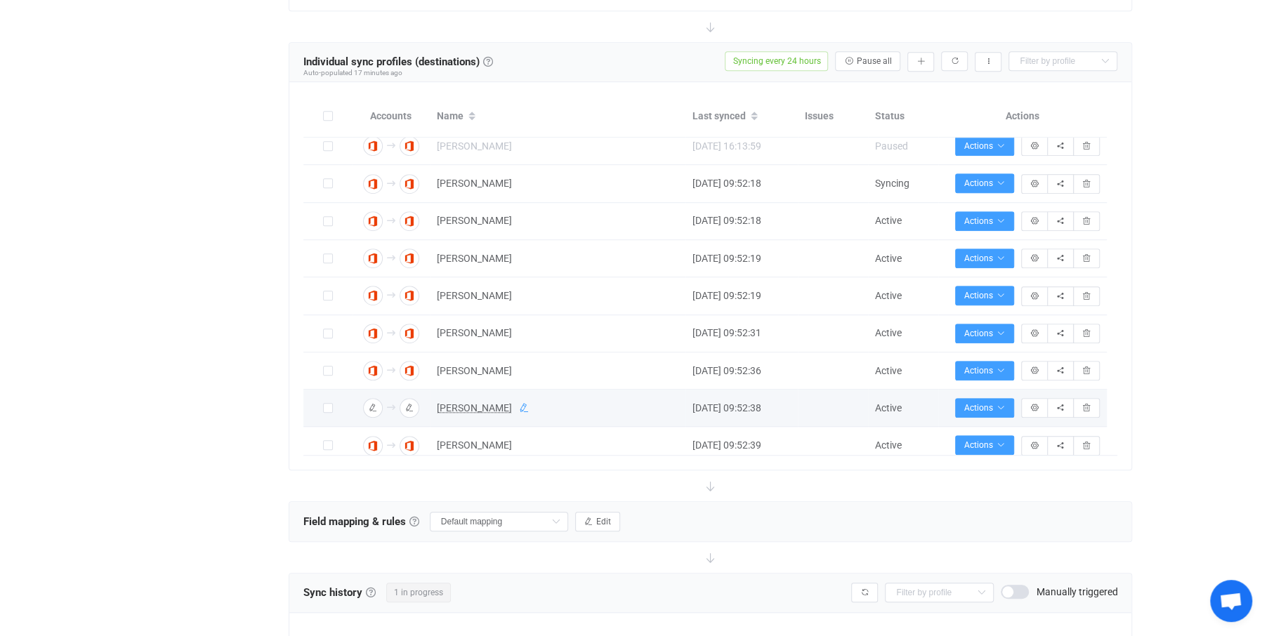
scroll to position [0, 0]
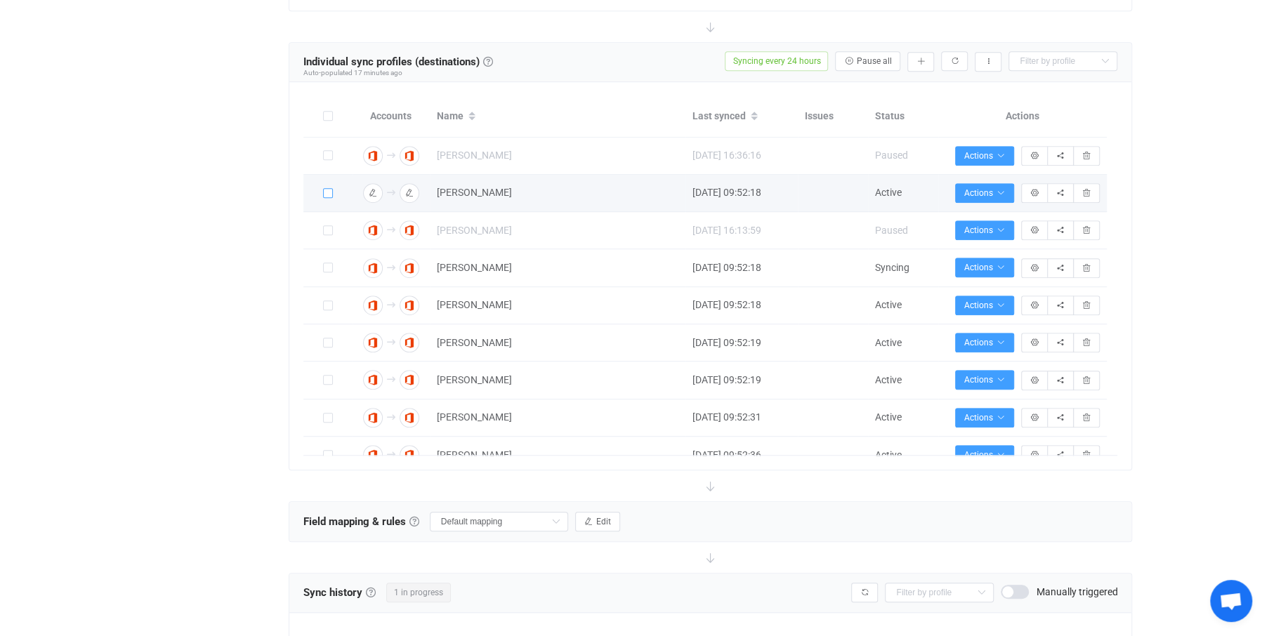
click at [329, 191] on span at bounding box center [328, 193] width 10 height 10
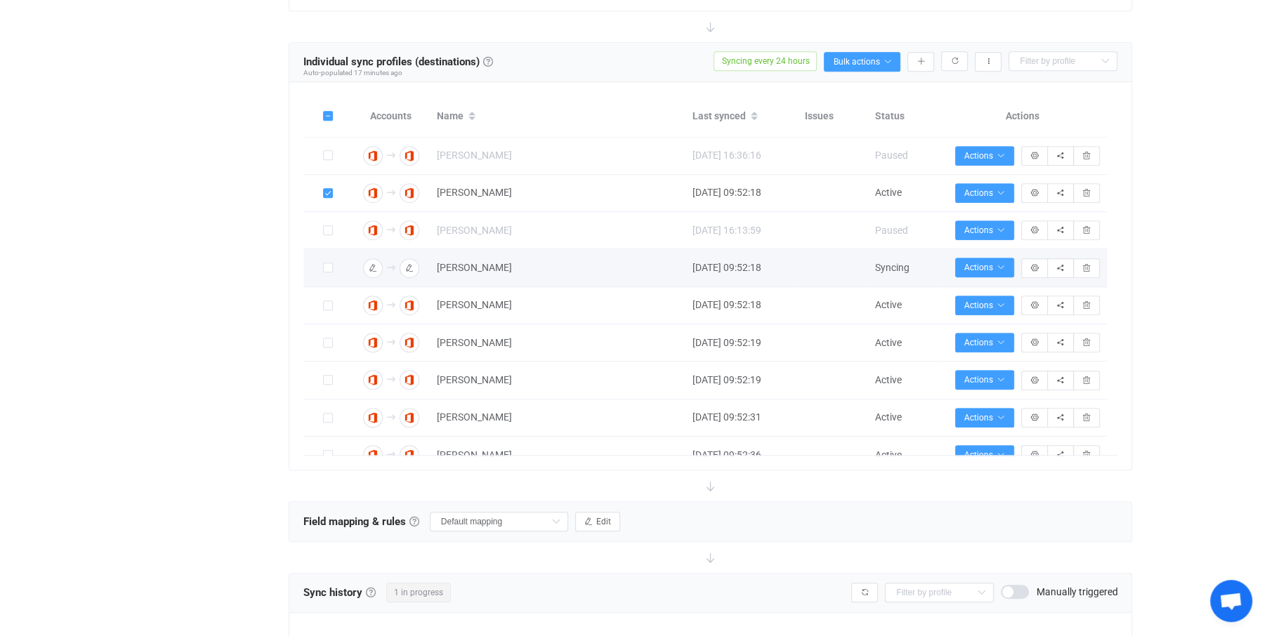
drag, startPoint x: 331, startPoint y: 263, endPoint x: 334, endPoint y: 282, distance: 19.1
click at [331, 264] on span at bounding box center [328, 268] width 10 height 10
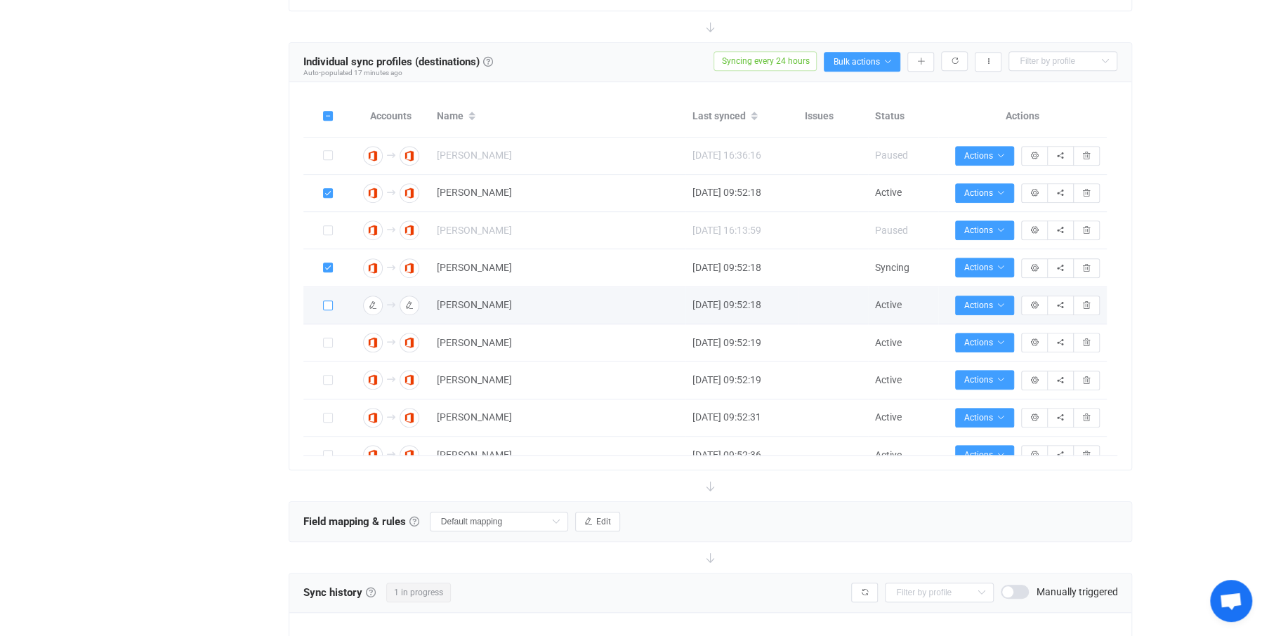
drag, startPoint x: 329, startPoint y: 298, endPoint x: 328, endPoint y: 323, distance: 24.6
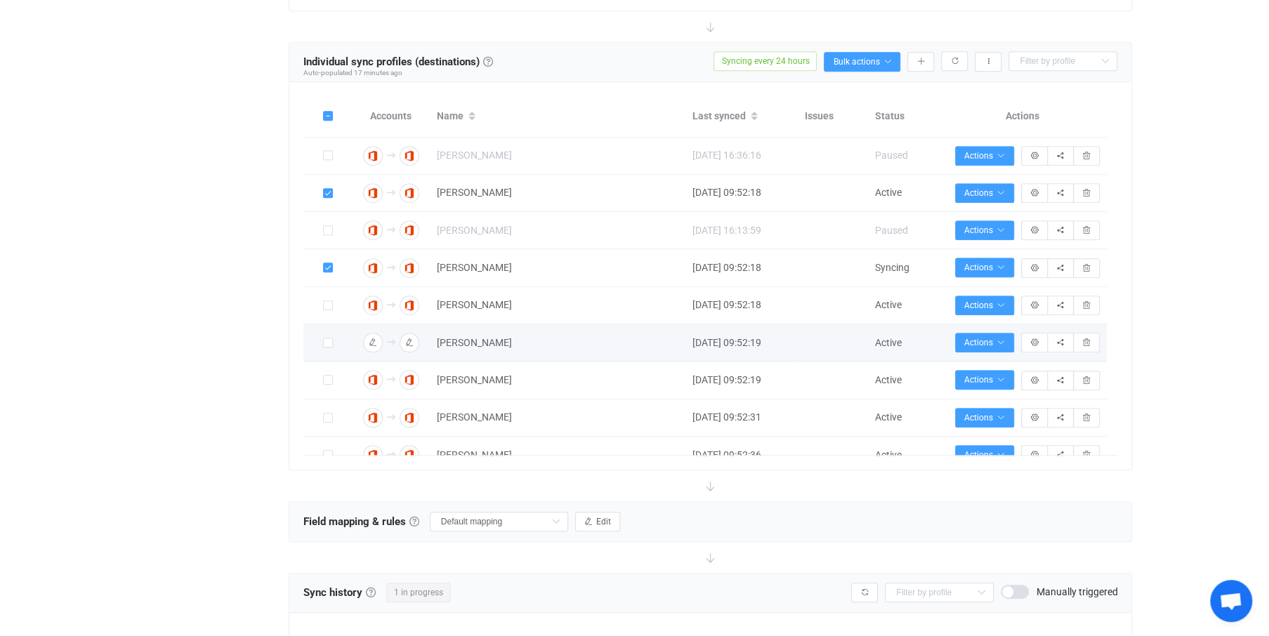
click at [329, 301] on span at bounding box center [328, 306] width 10 height 10
click at [325, 343] on span at bounding box center [328, 343] width 10 height 10
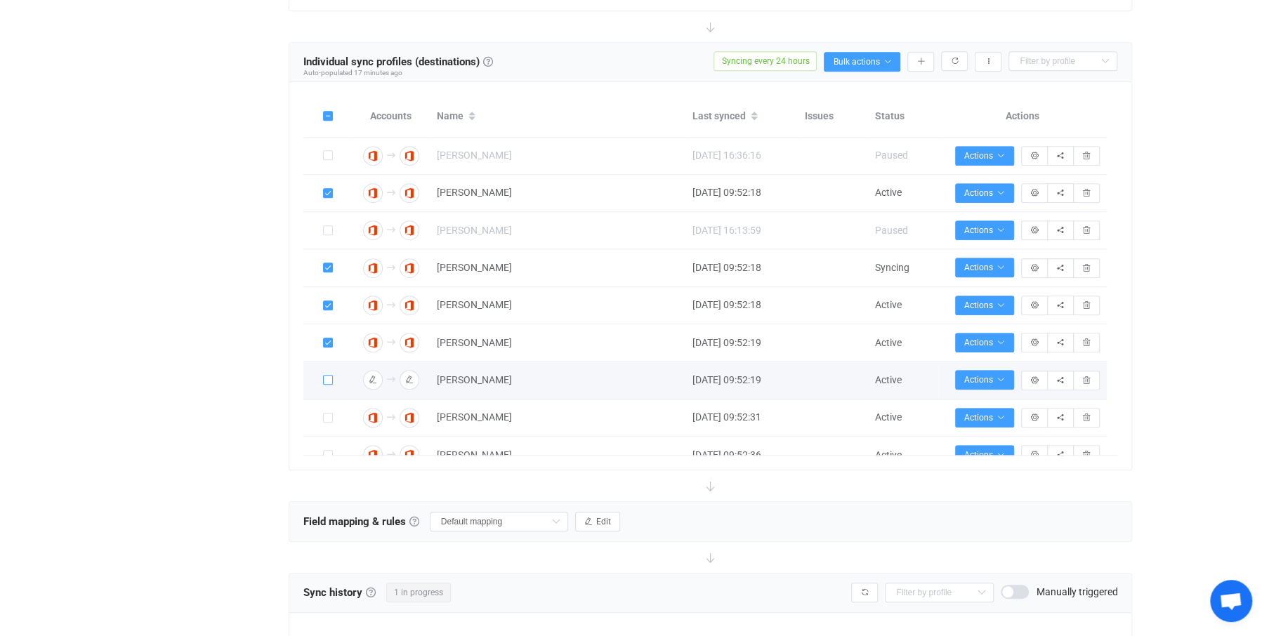
click at [330, 377] on span at bounding box center [328, 380] width 10 height 10
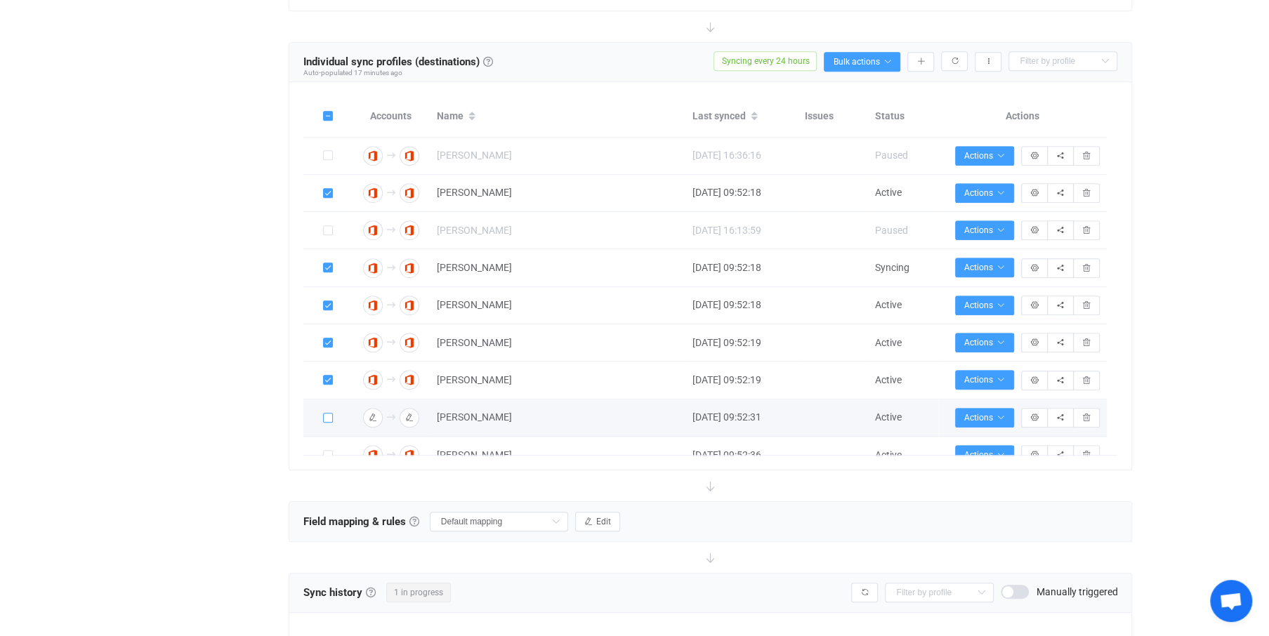
click at [329, 413] on span at bounding box center [328, 418] width 10 height 10
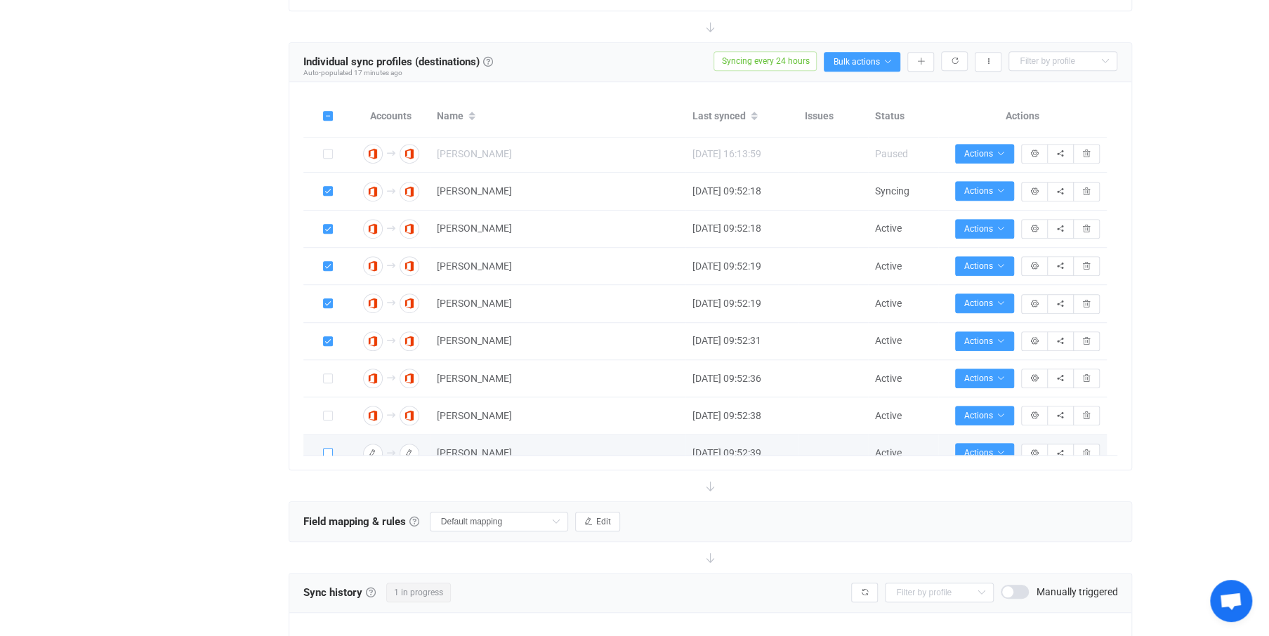
scroll to position [140, 0]
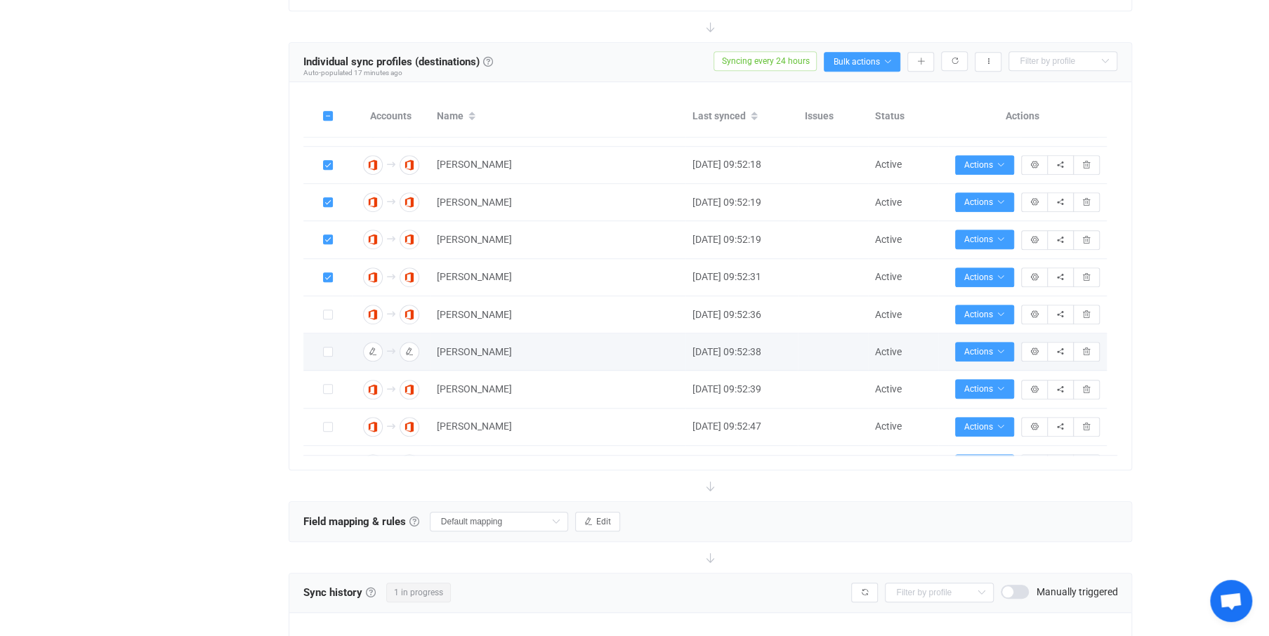
drag, startPoint x: 327, startPoint y: 310, endPoint x: 327, endPoint y: 357, distance: 47.1
click at [327, 311] on span at bounding box center [328, 315] width 10 height 10
click at [327, 352] on span at bounding box center [328, 352] width 10 height 10
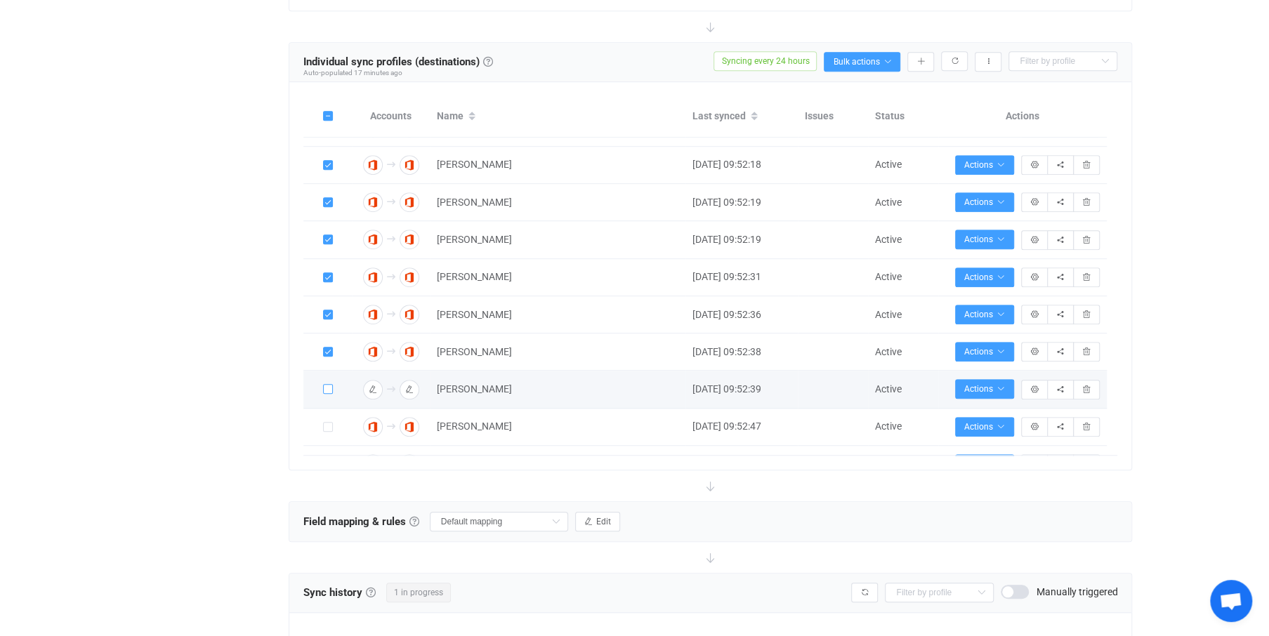
click at [328, 384] on span at bounding box center [328, 389] width 10 height 10
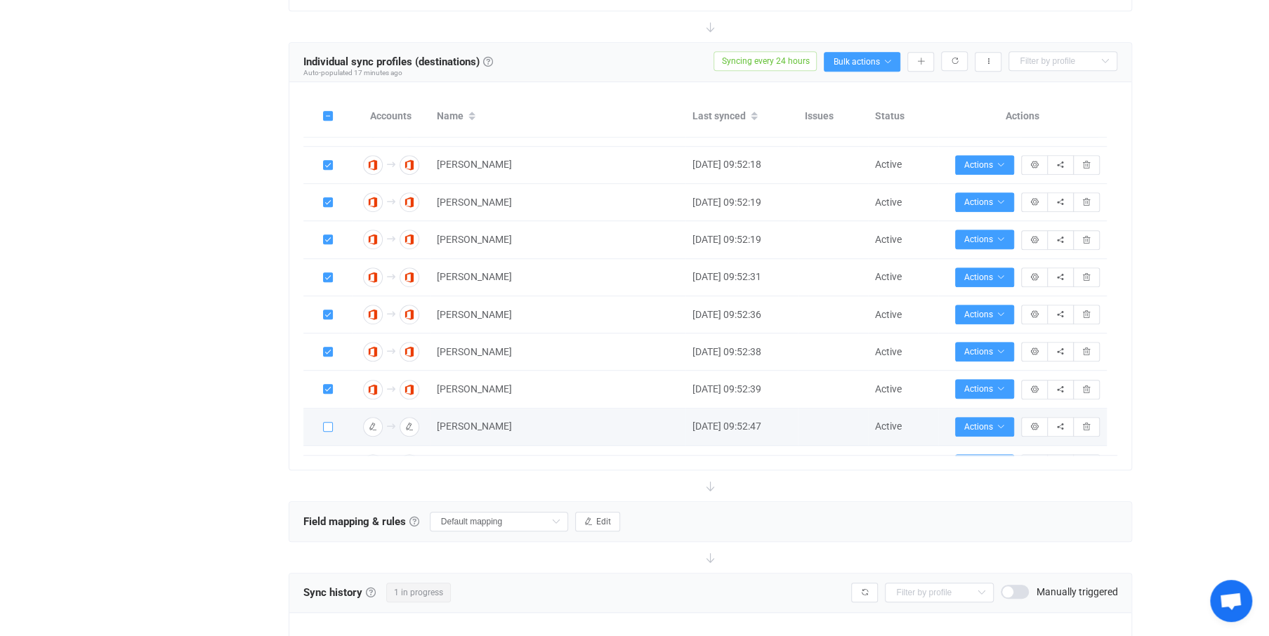
click at [325, 423] on span at bounding box center [328, 427] width 10 height 10
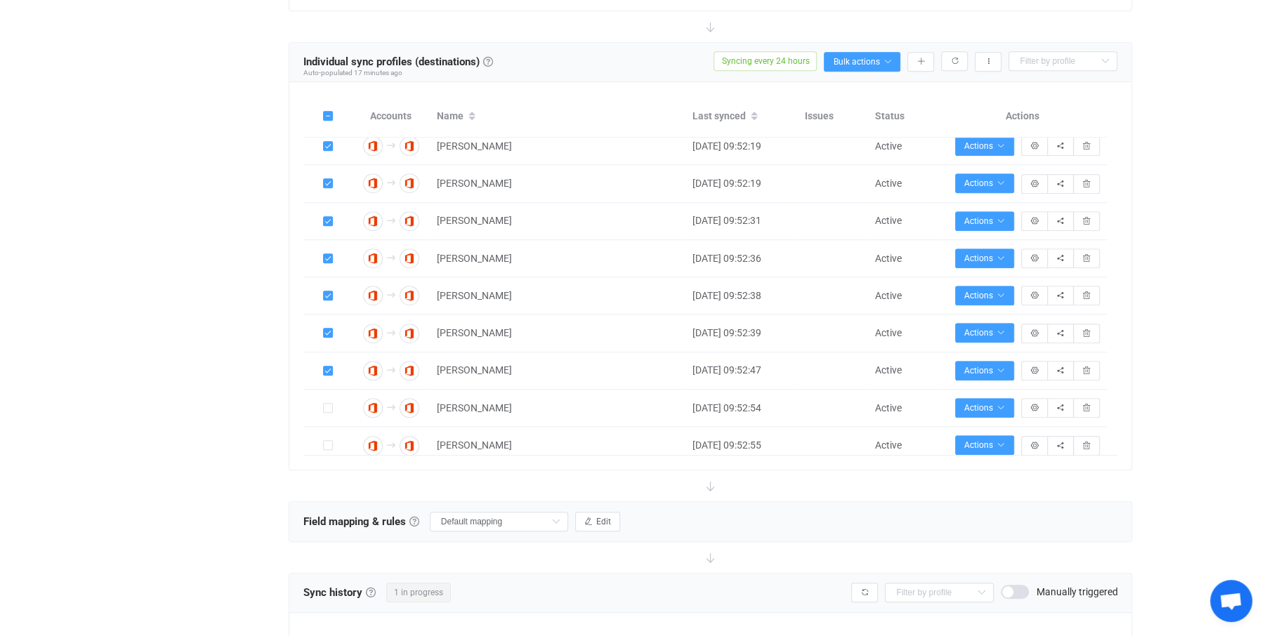
scroll to position [351, 0]
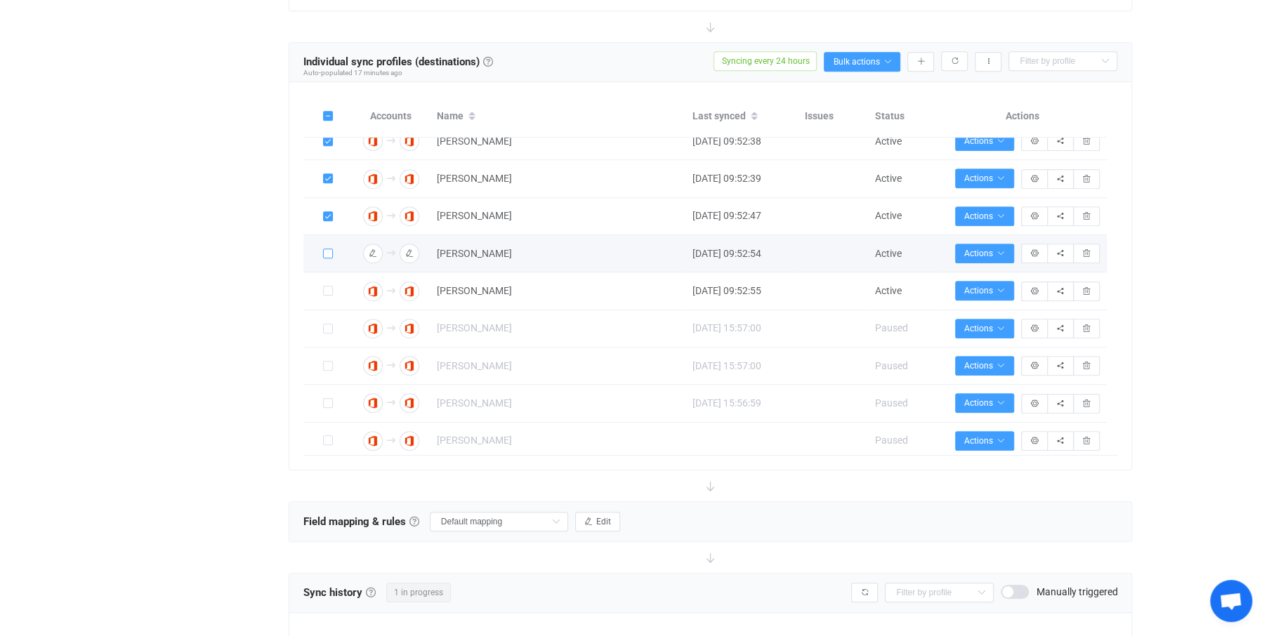
click at [328, 254] on span at bounding box center [328, 254] width 10 height 10
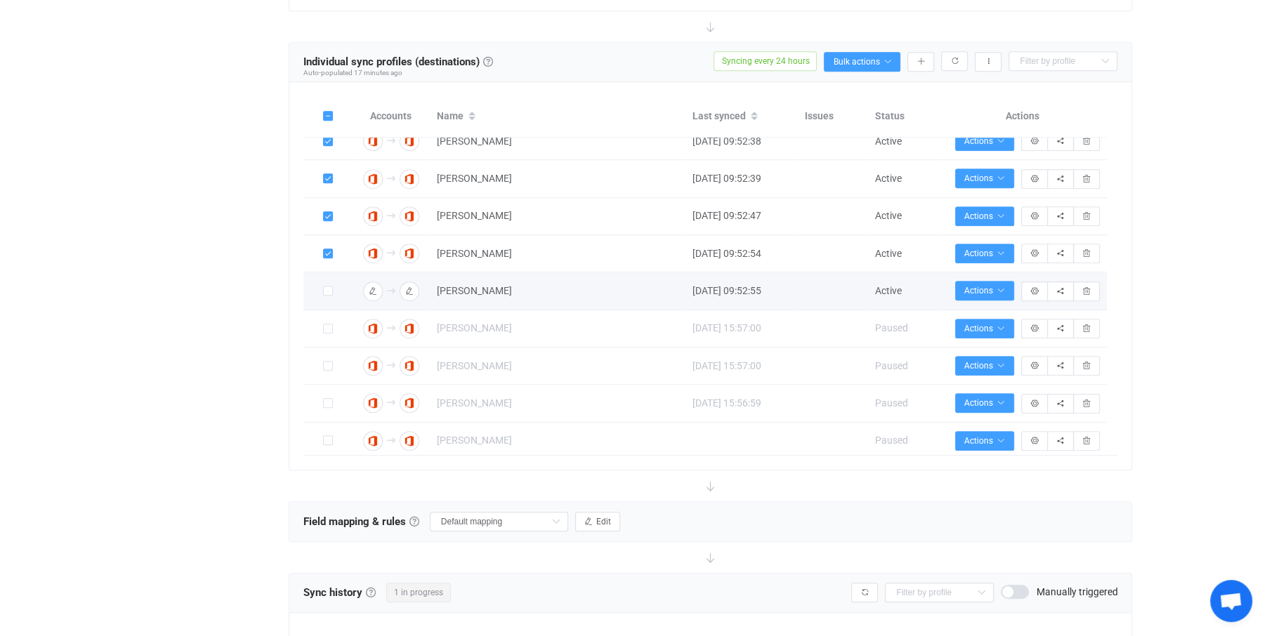
click at [329, 294] on label at bounding box center [328, 291] width 10 height 16
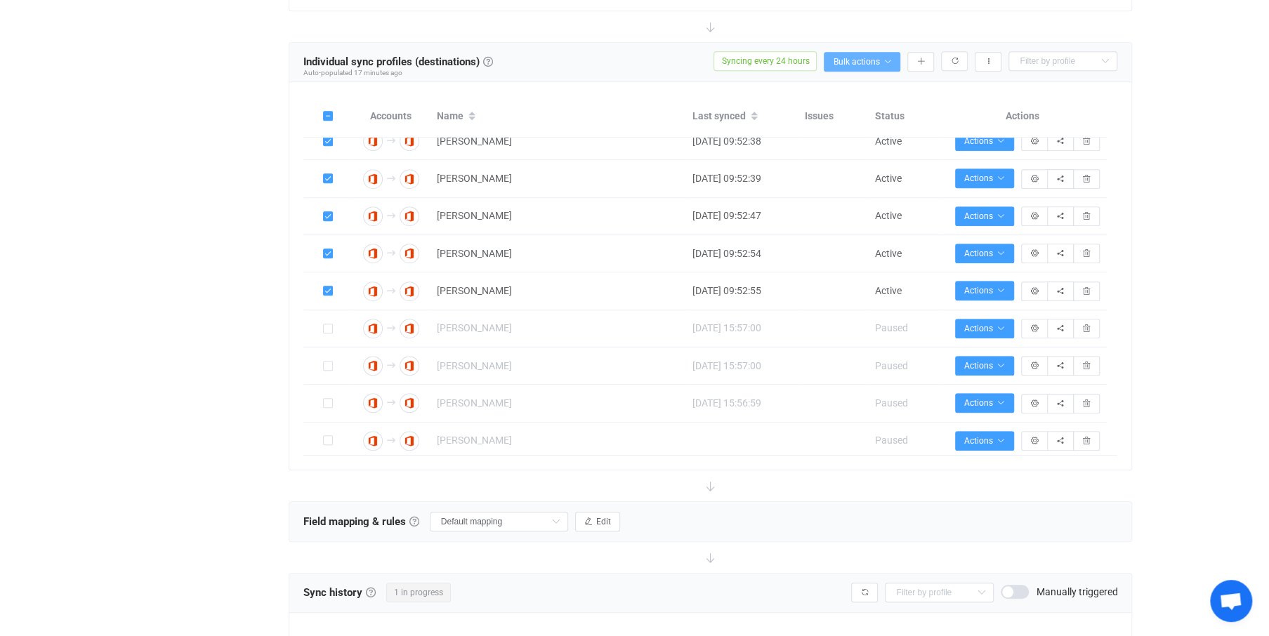
click at [899, 60] on button "Bulk actions" at bounding box center [862, 62] width 77 height 20
click at [893, 65] on button "Bulk actions" at bounding box center [862, 62] width 77 height 20
click at [893, 66] on button "Bulk actions" at bounding box center [862, 62] width 77 height 20
click at [883, 88] on li "Pause (12)" at bounding box center [829, 98] width 136 height 25
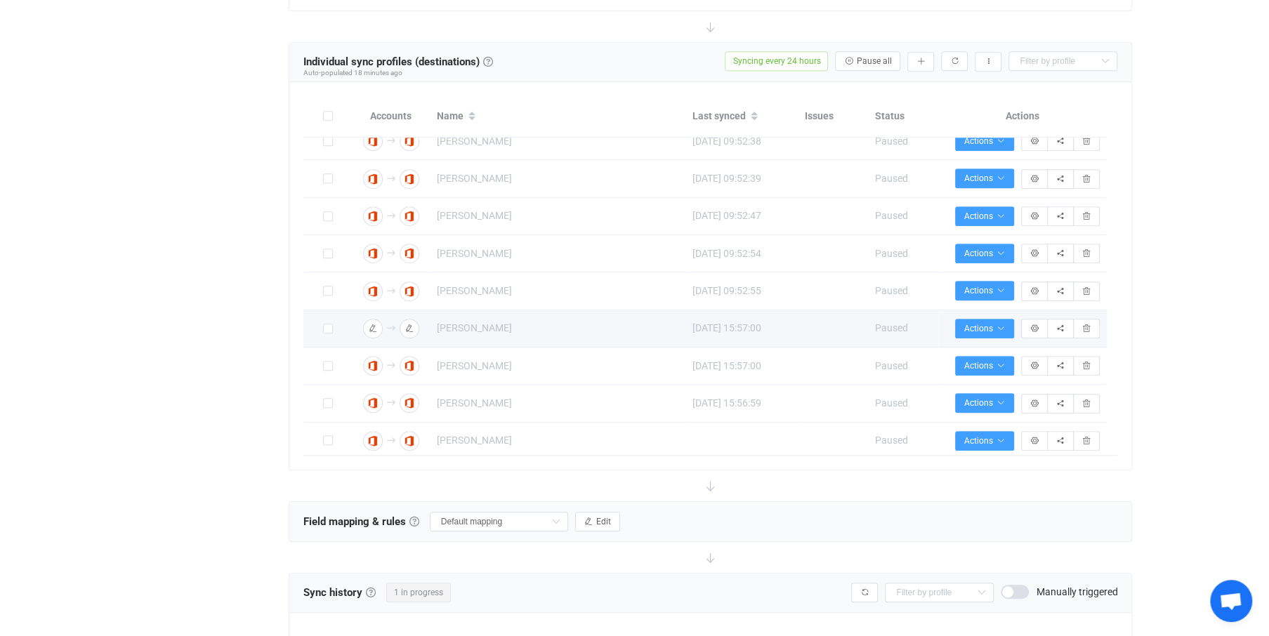
click at [327, 324] on span at bounding box center [328, 329] width 10 height 10
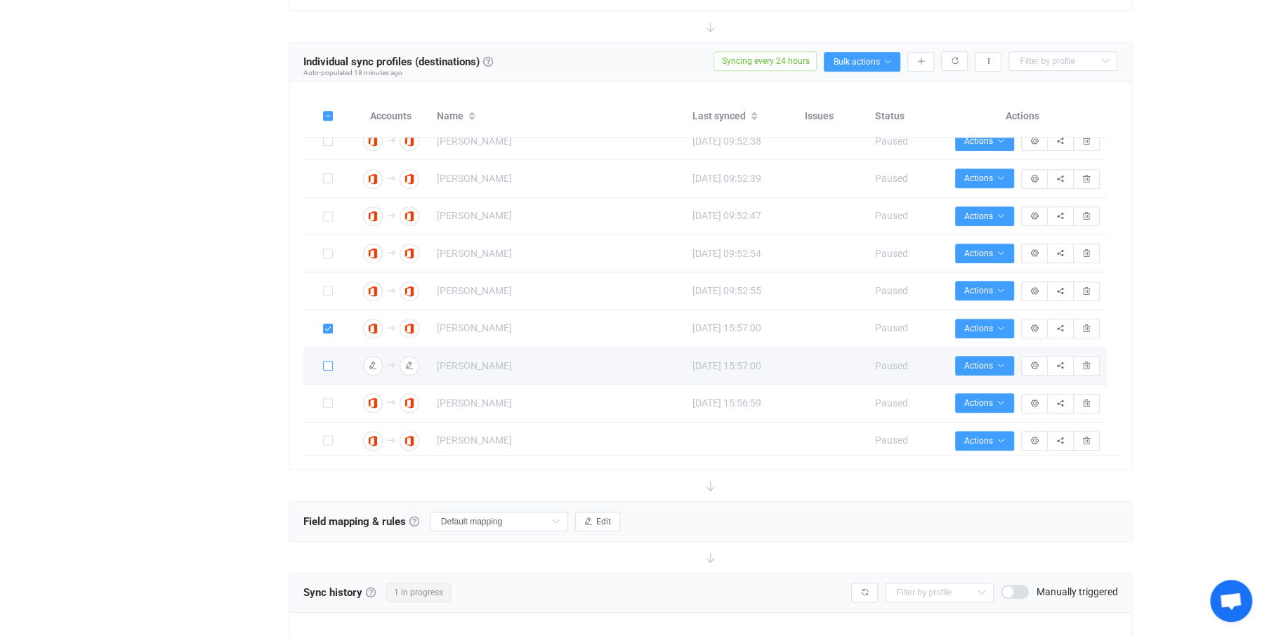
click at [327, 364] on span at bounding box center [328, 366] width 10 height 10
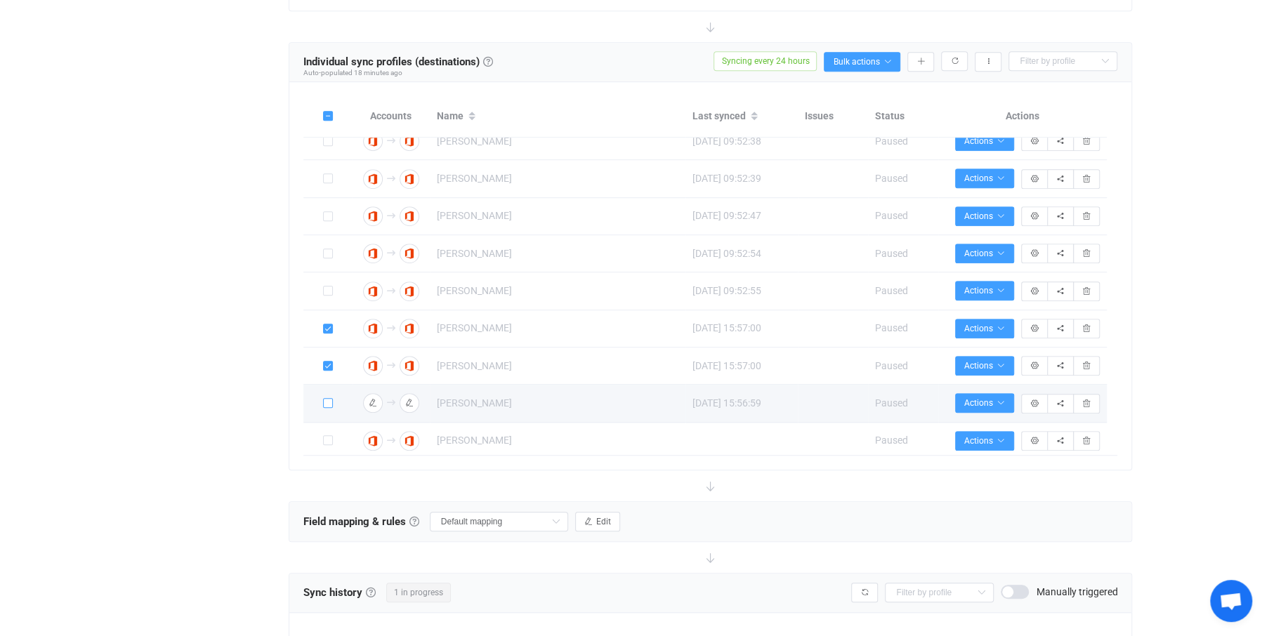
click at [327, 398] on span at bounding box center [328, 403] width 10 height 10
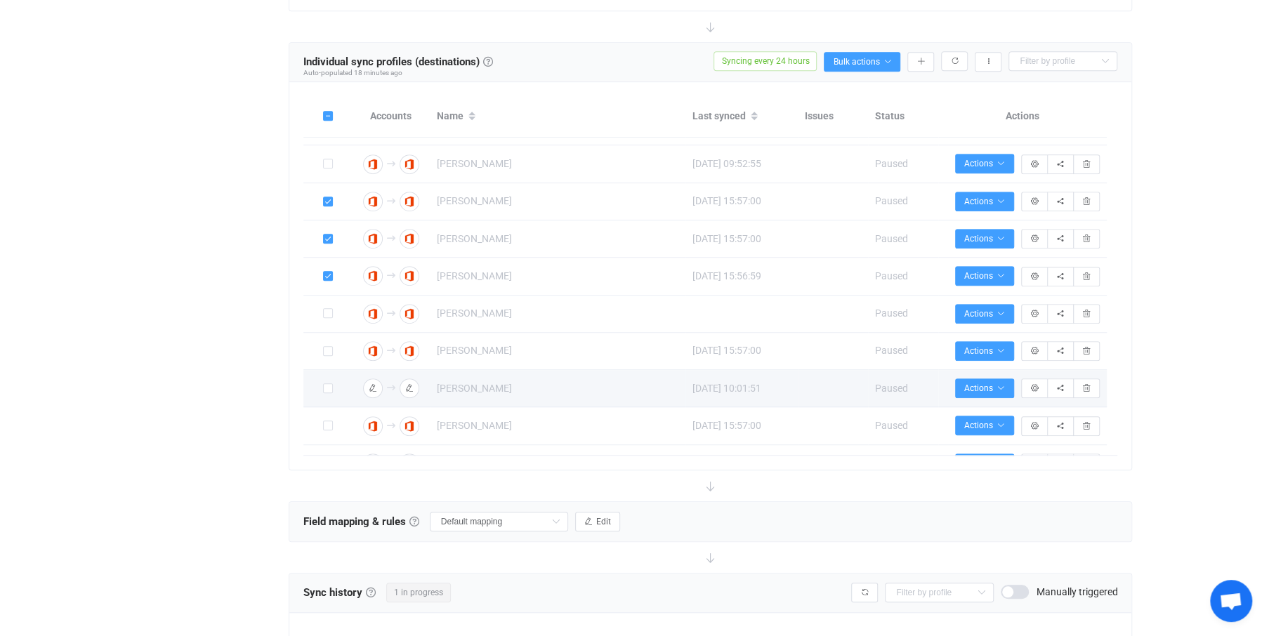
scroll to position [492, 0]
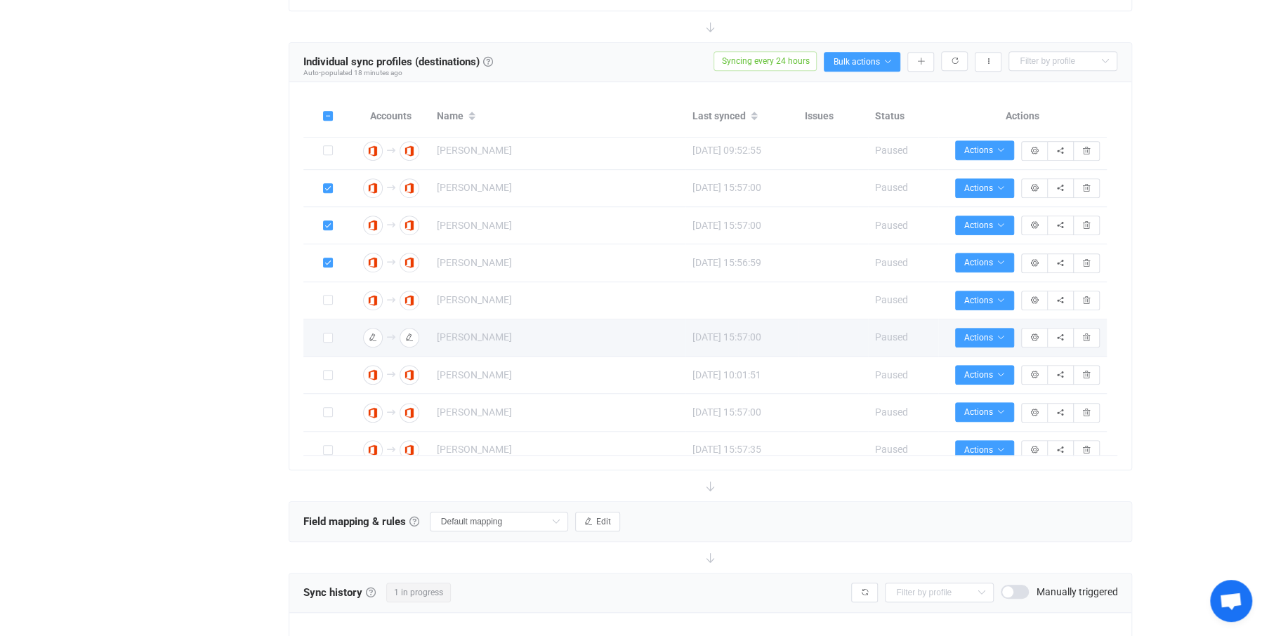
click at [327, 338] on span at bounding box center [328, 338] width 10 height 11
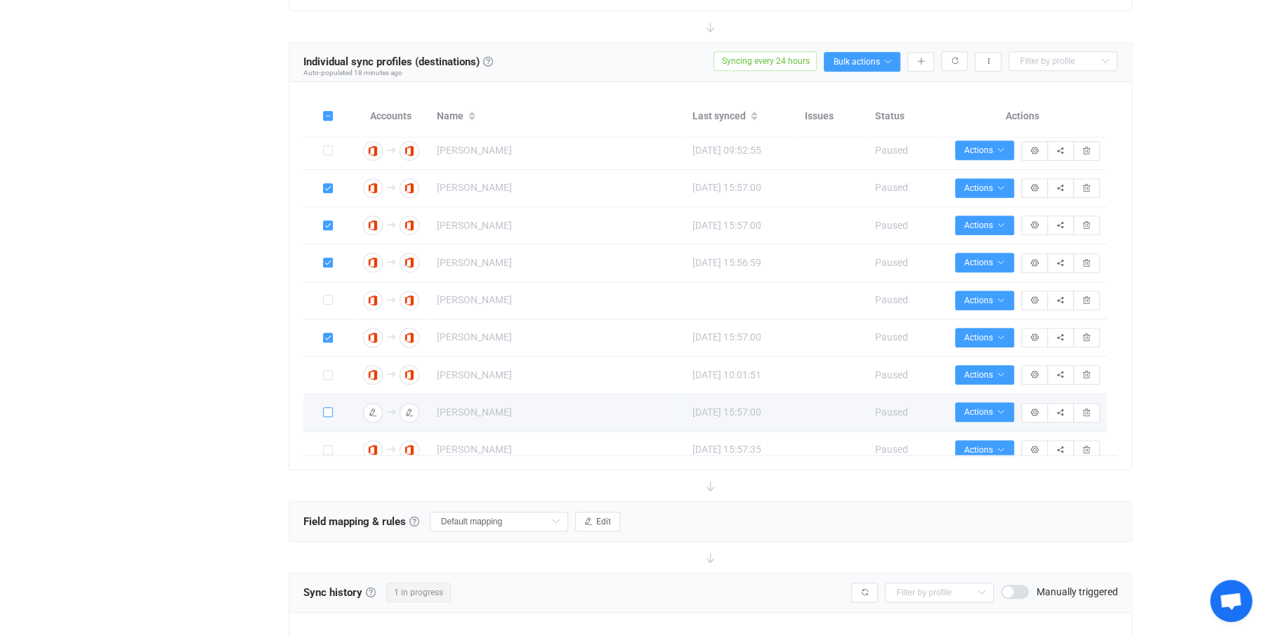
click at [323, 407] on span at bounding box center [328, 412] width 10 height 10
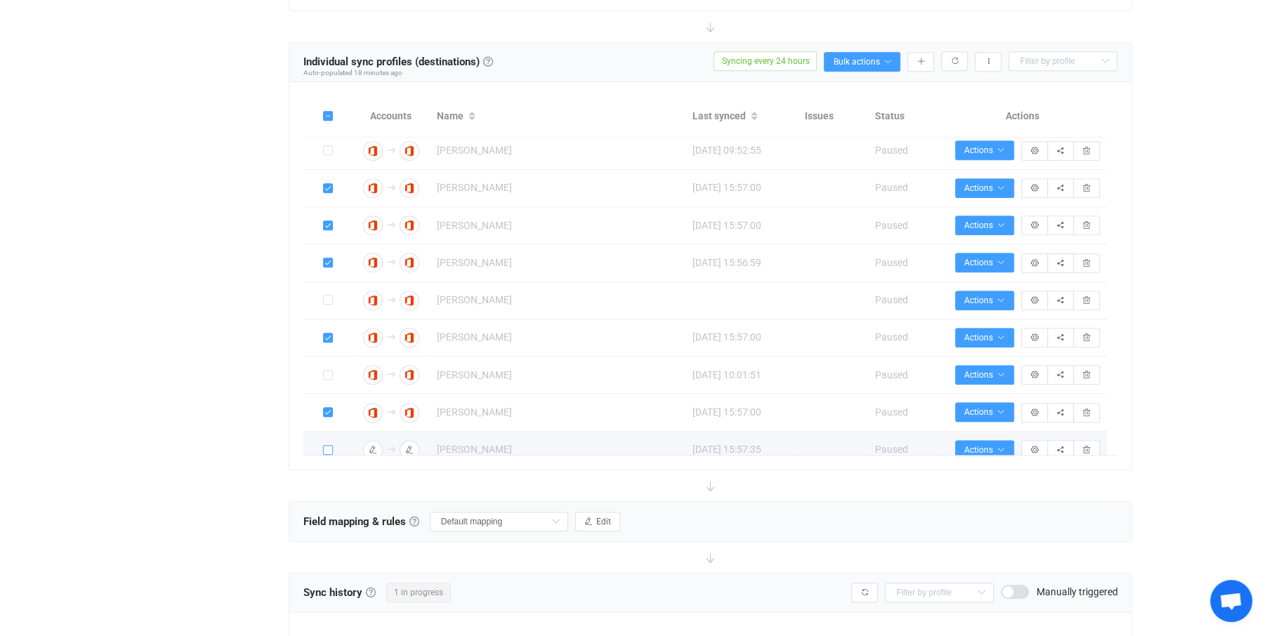
click at [328, 448] on span at bounding box center [328, 450] width 10 height 10
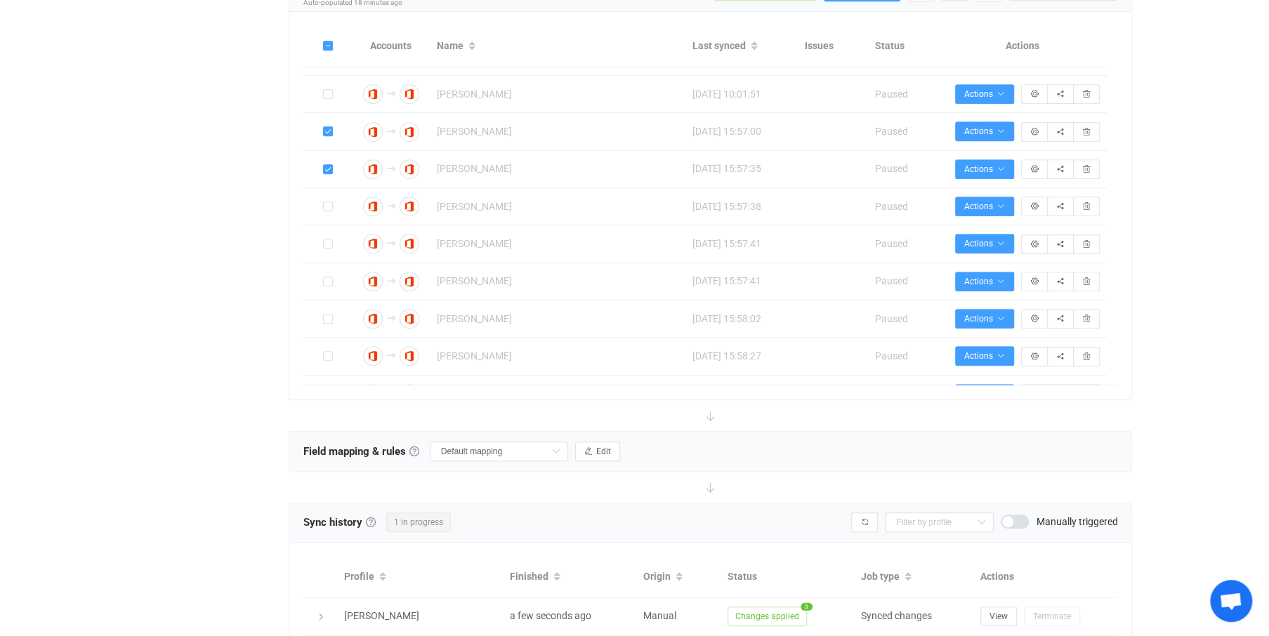
scroll to position [515, 0]
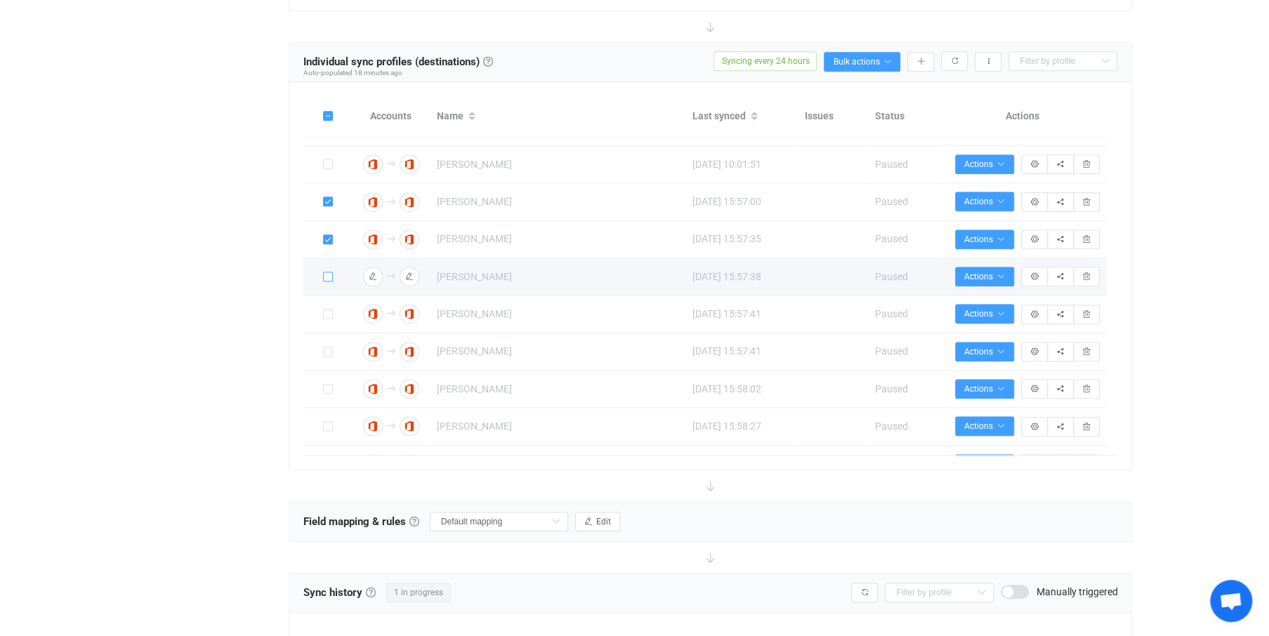
click at [325, 272] on span at bounding box center [328, 277] width 10 height 10
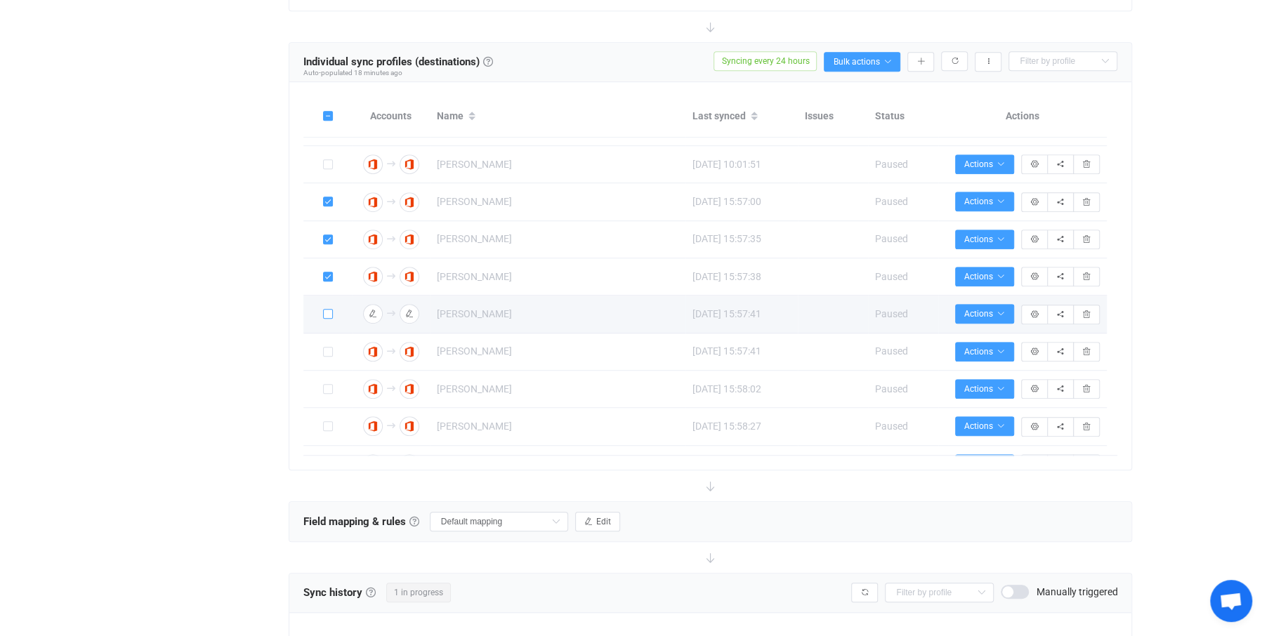
click at [325, 310] on span at bounding box center [328, 314] width 10 height 10
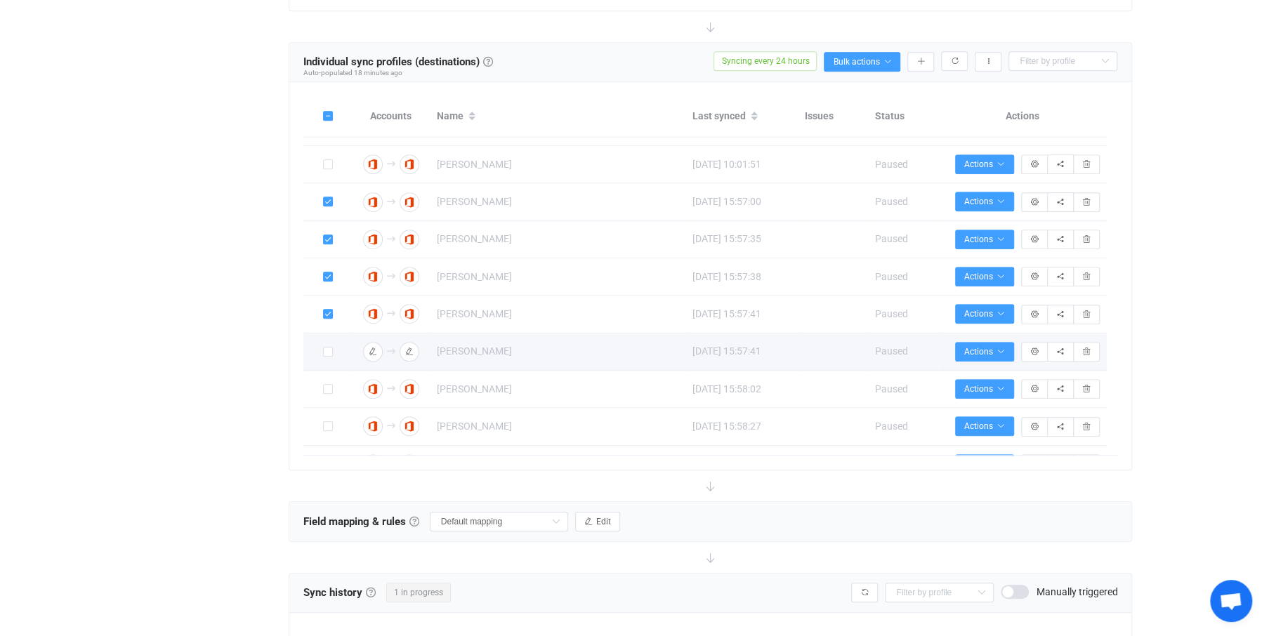
drag, startPoint x: 327, startPoint y: 344, endPoint x: 327, endPoint y: 356, distance: 11.9
click at [327, 347] on span at bounding box center [328, 352] width 10 height 10
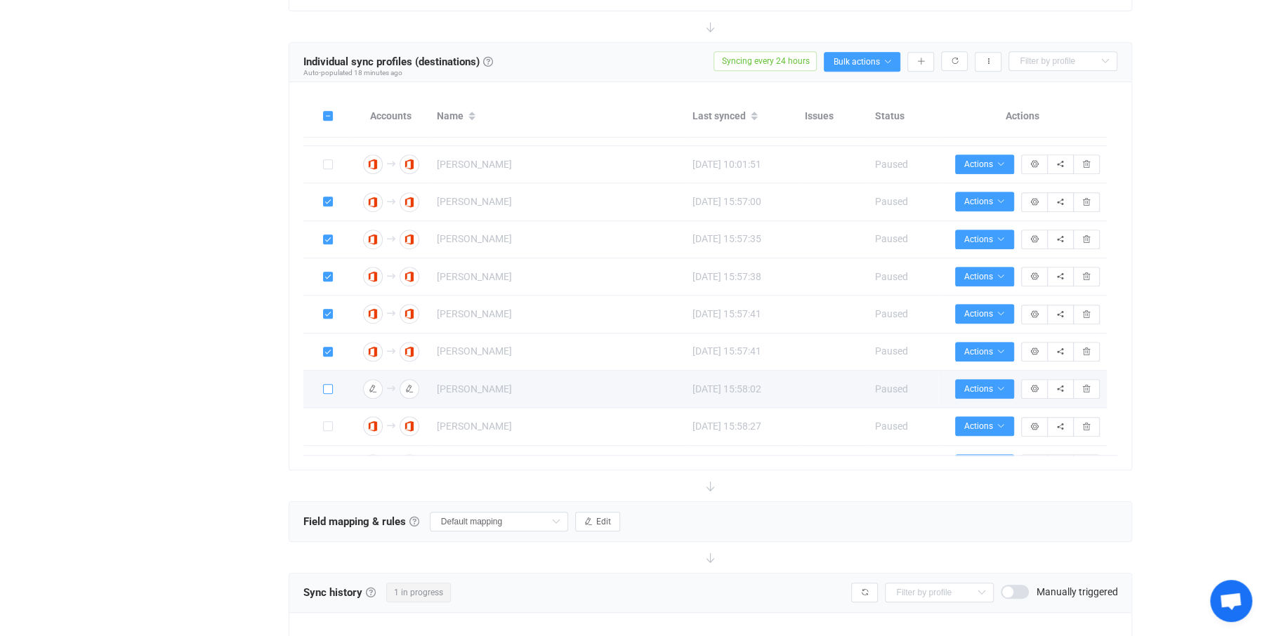
click at [327, 384] on span at bounding box center [328, 389] width 10 height 10
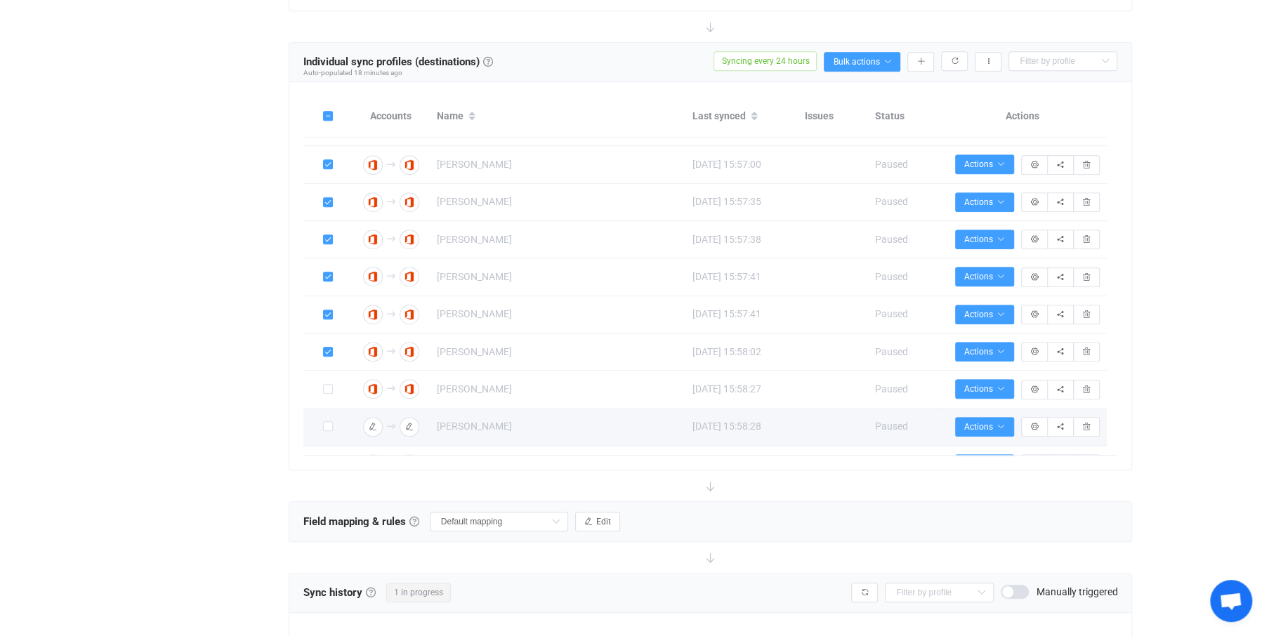
scroll to position [773, 0]
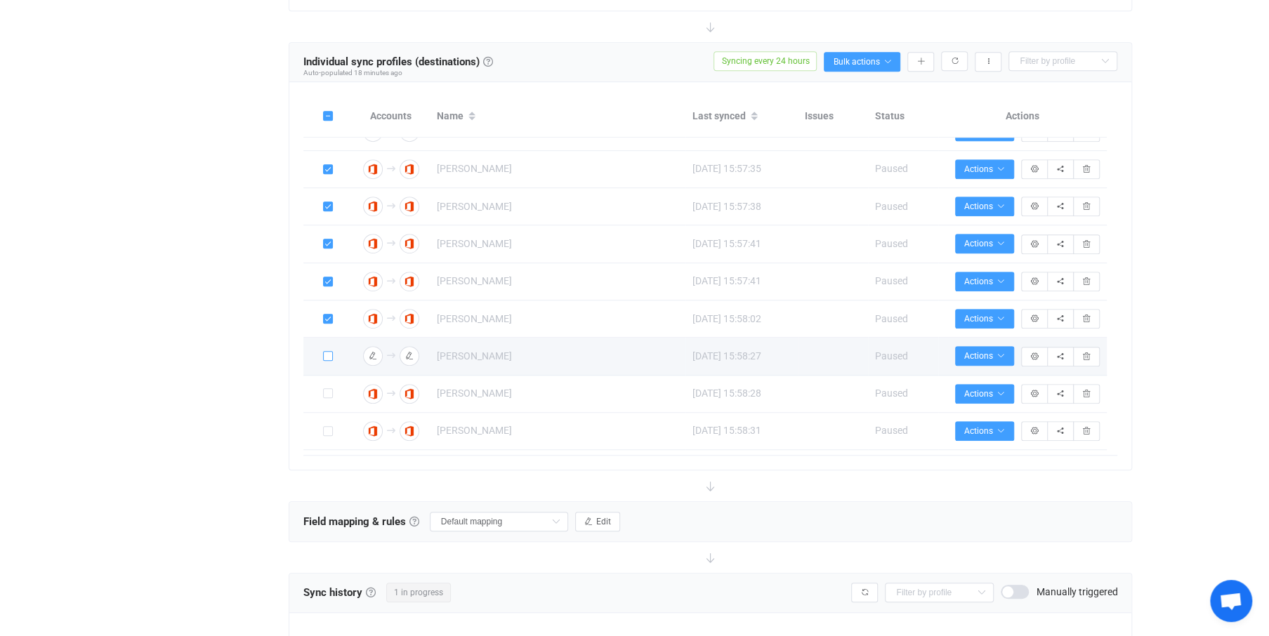
click at [324, 351] on span at bounding box center [328, 356] width 10 height 10
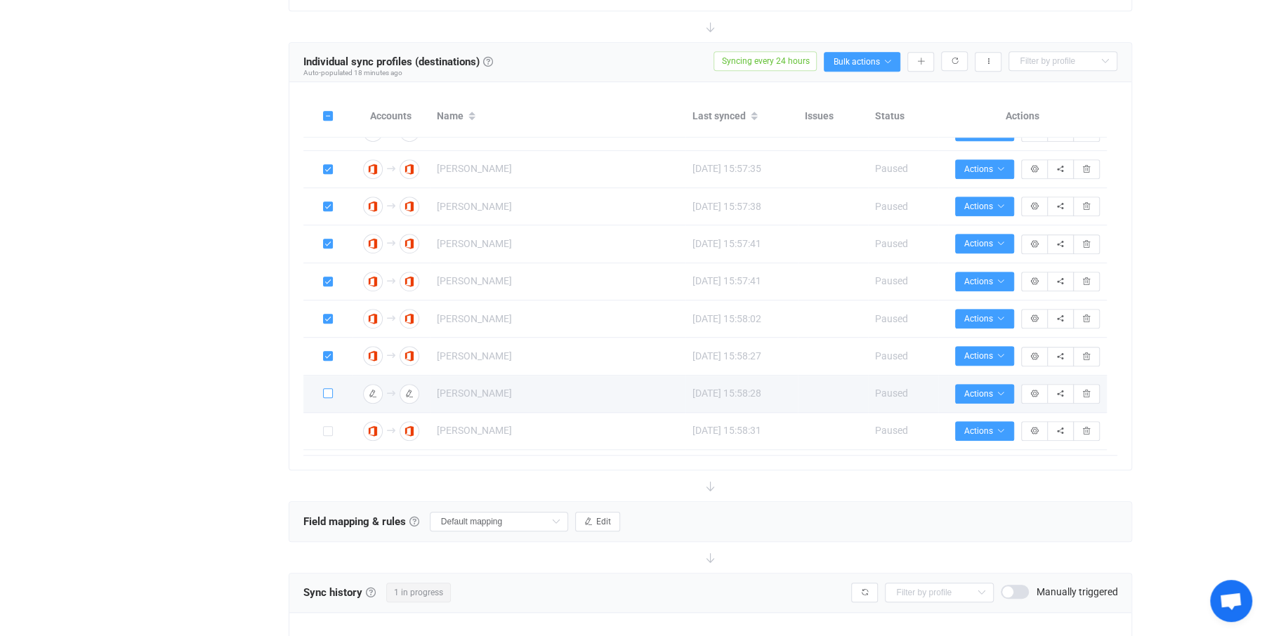
click at [328, 388] on span at bounding box center [328, 393] width 10 height 10
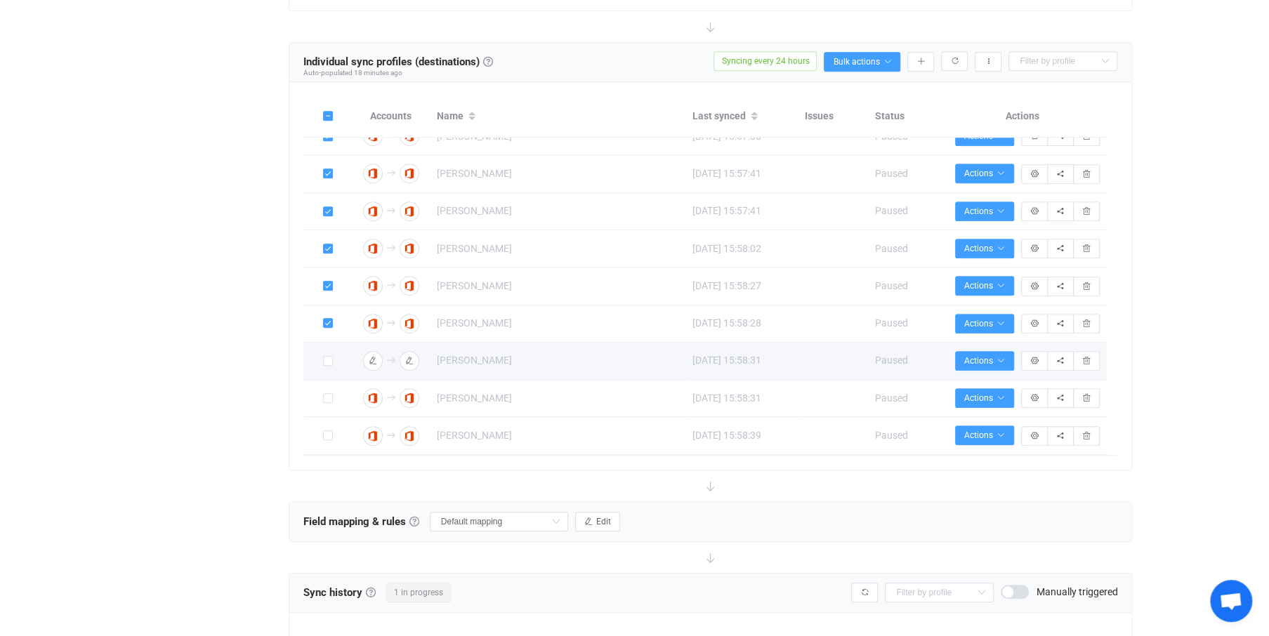
click at [327, 353] on label at bounding box center [328, 361] width 10 height 16
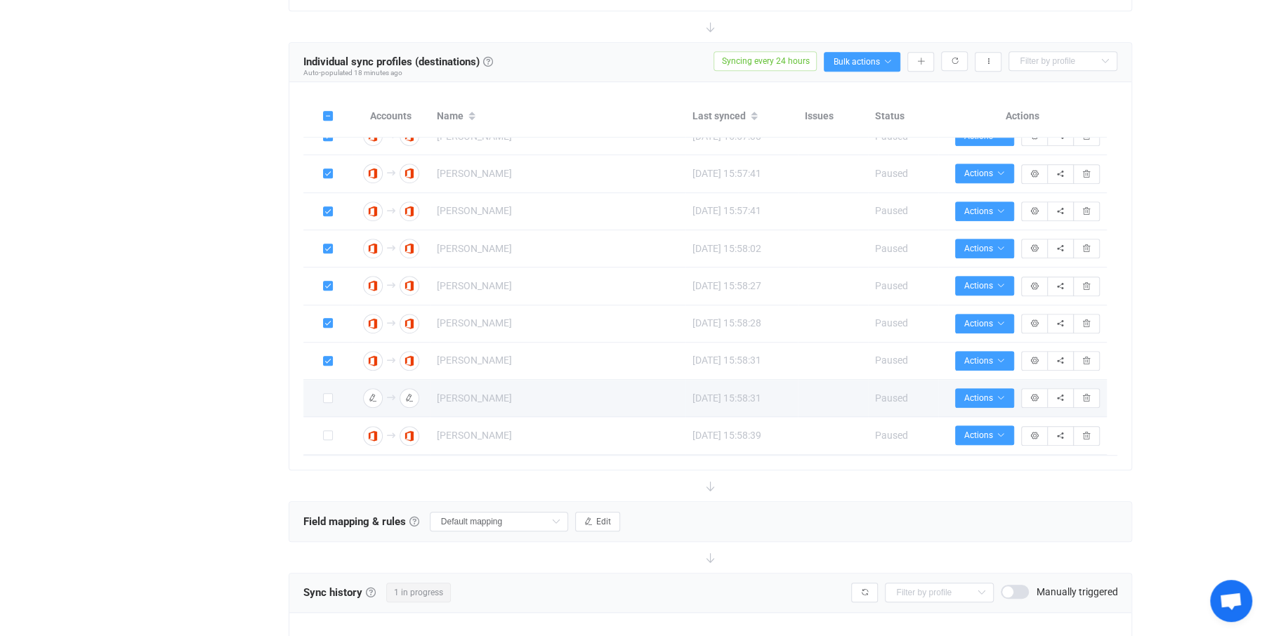
click at [325, 390] on label at bounding box center [328, 398] width 10 height 16
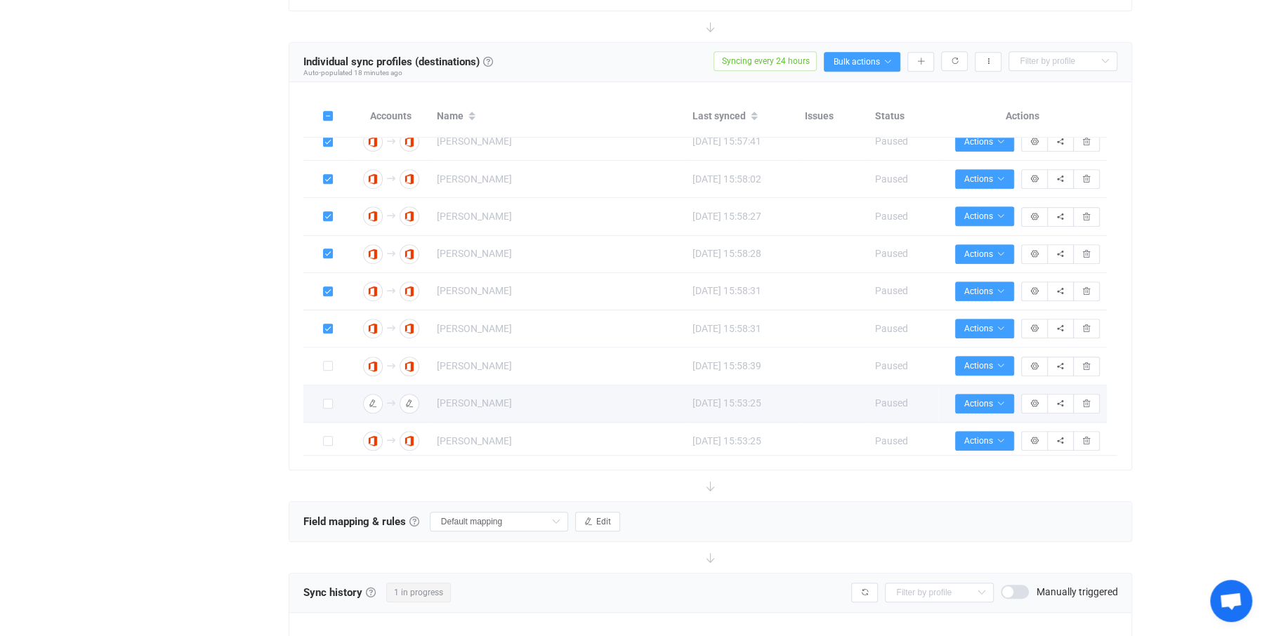
scroll to position [913, 0]
click at [323, 398] on span at bounding box center [328, 403] width 10 height 10
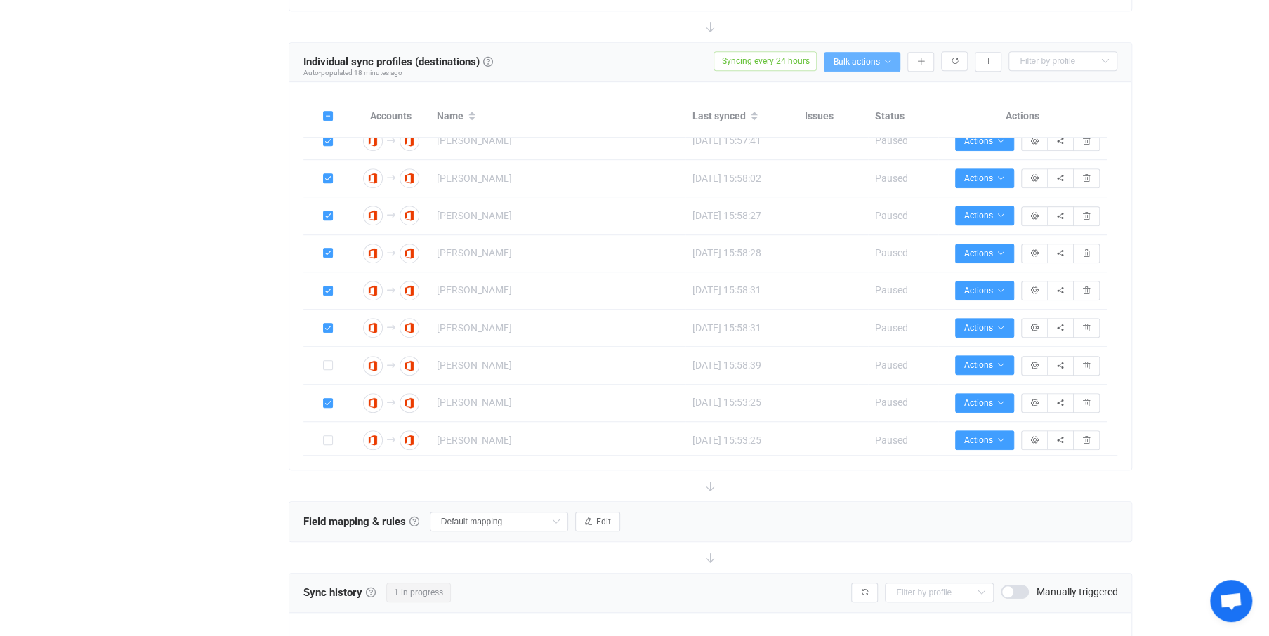
click at [826, 68] on button "Bulk actions" at bounding box center [862, 62] width 77 height 20
click at [832, 100] on li "Start syncing (15)…" at bounding box center [835, 98] width 126 height 25
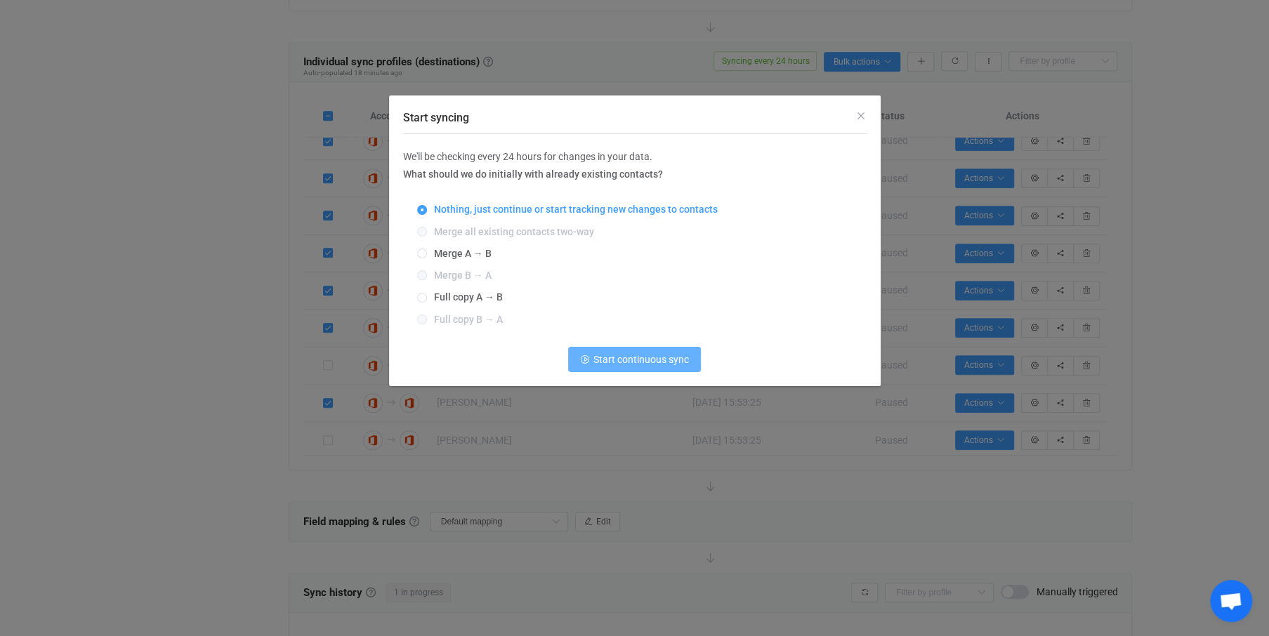
click at [603, 350] on button "Start continuous sync" at bounding box center [634, 359] width 133 height 25
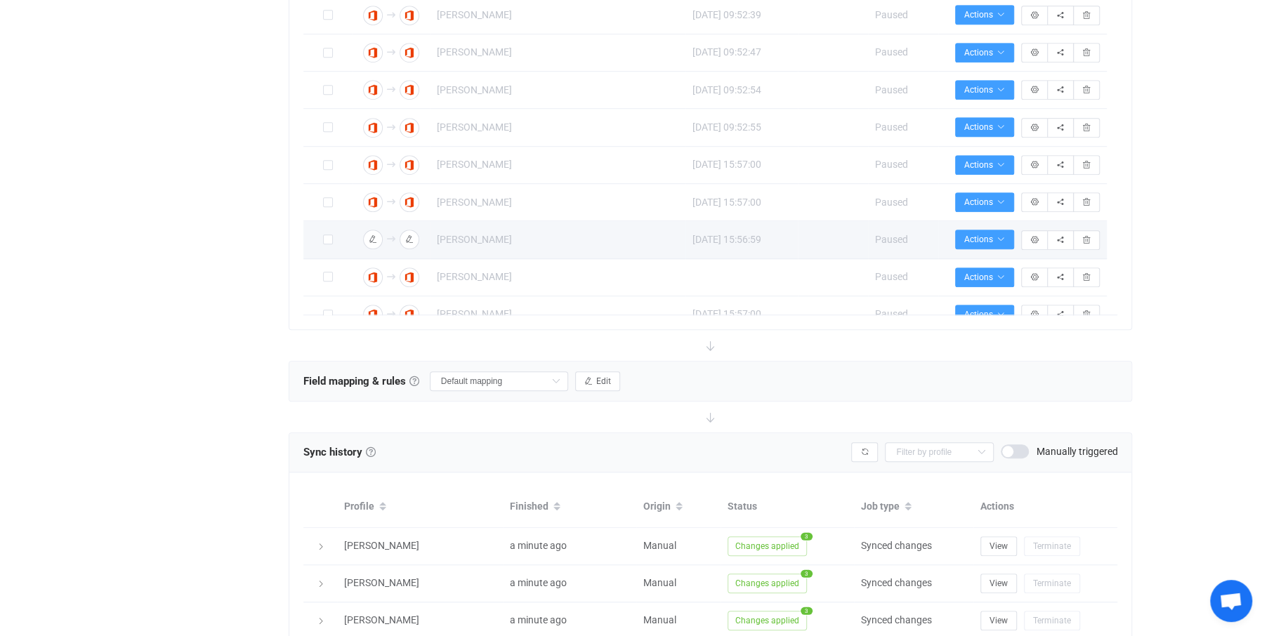
scroll to position [351, 0]
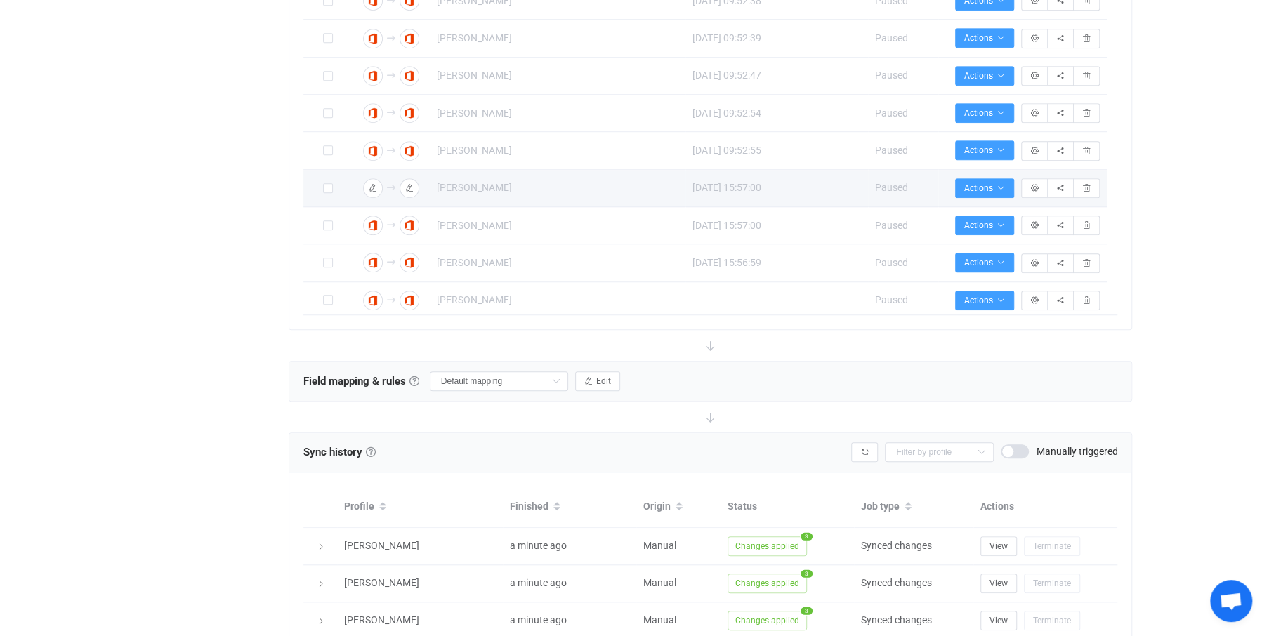
click at [329, 189] on span at bounding box center [328, 188] width 10 height 11
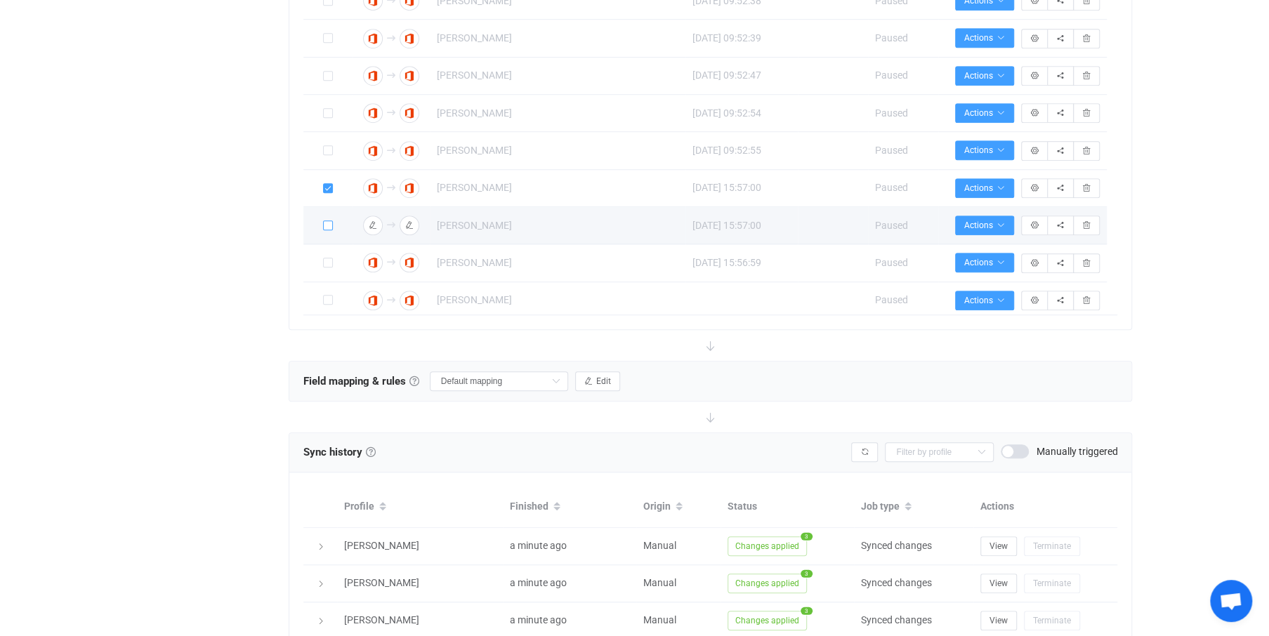
click at [328, 222] on span at bounding box center [328, 226] width 10 height 10
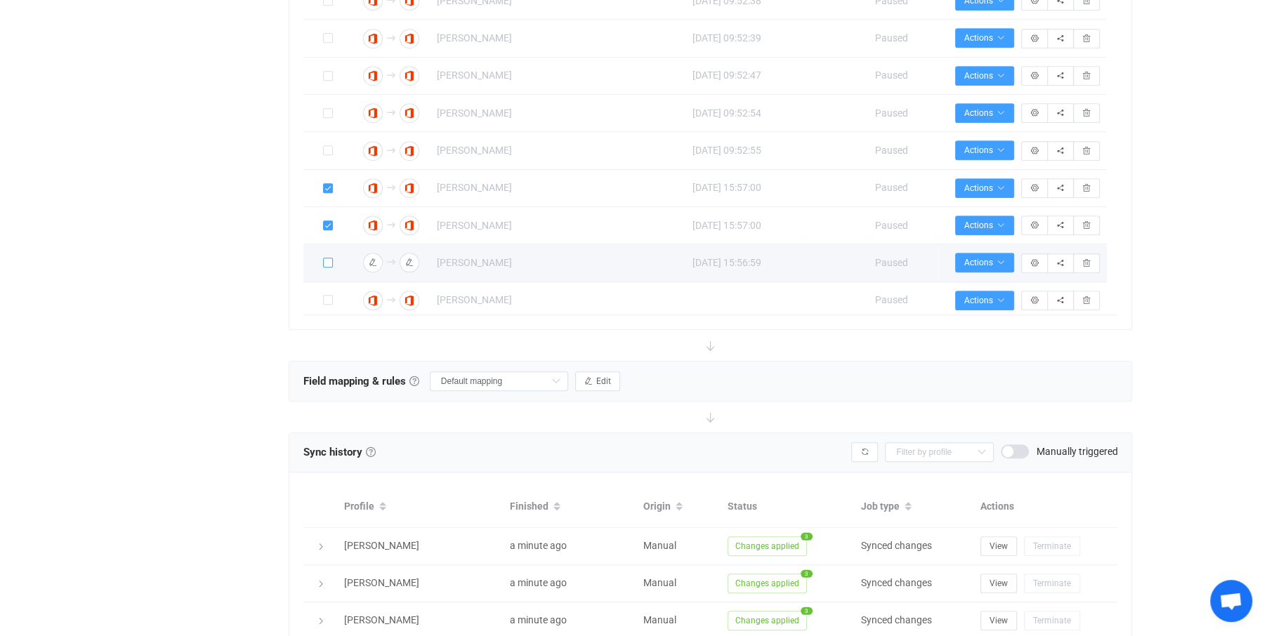
click at [327, 258] on span at bounding box center [328, 263] width 10 height 10
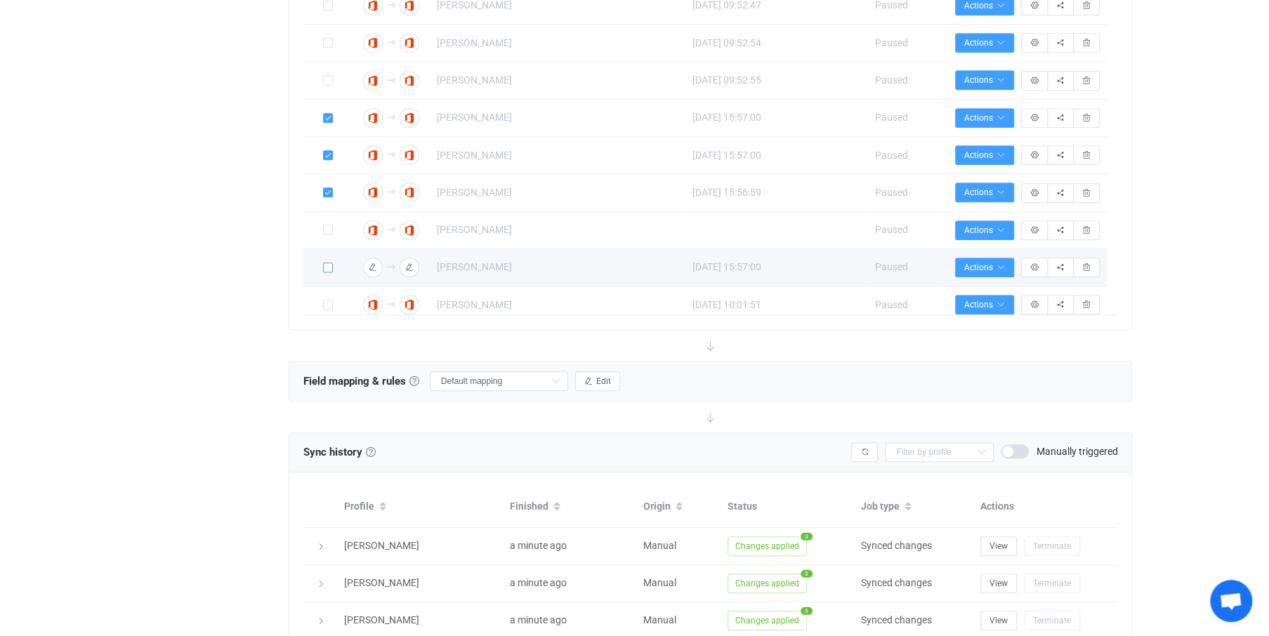
click at [324, 263] on span at bounding box center [328, 268] width 10 height 10
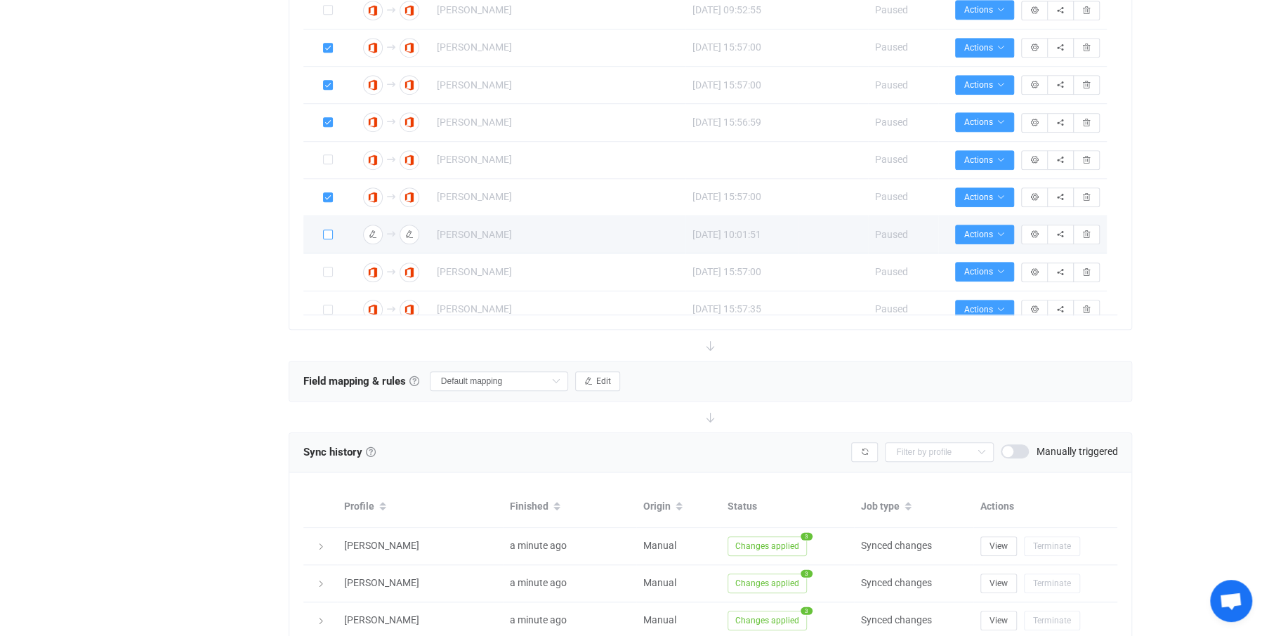
click at [327, 230] on span at bounding box center [328, 235] width 10 height 10
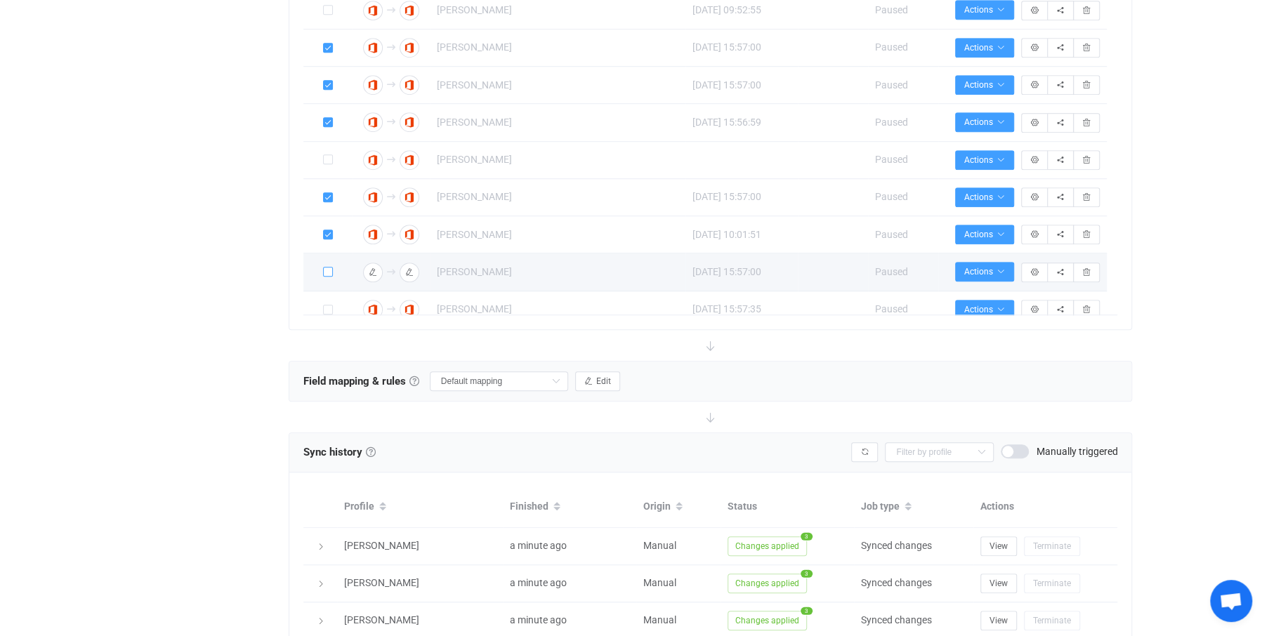
click at [327, 268] on span at bounding box center [328, 272] width 10 height 10
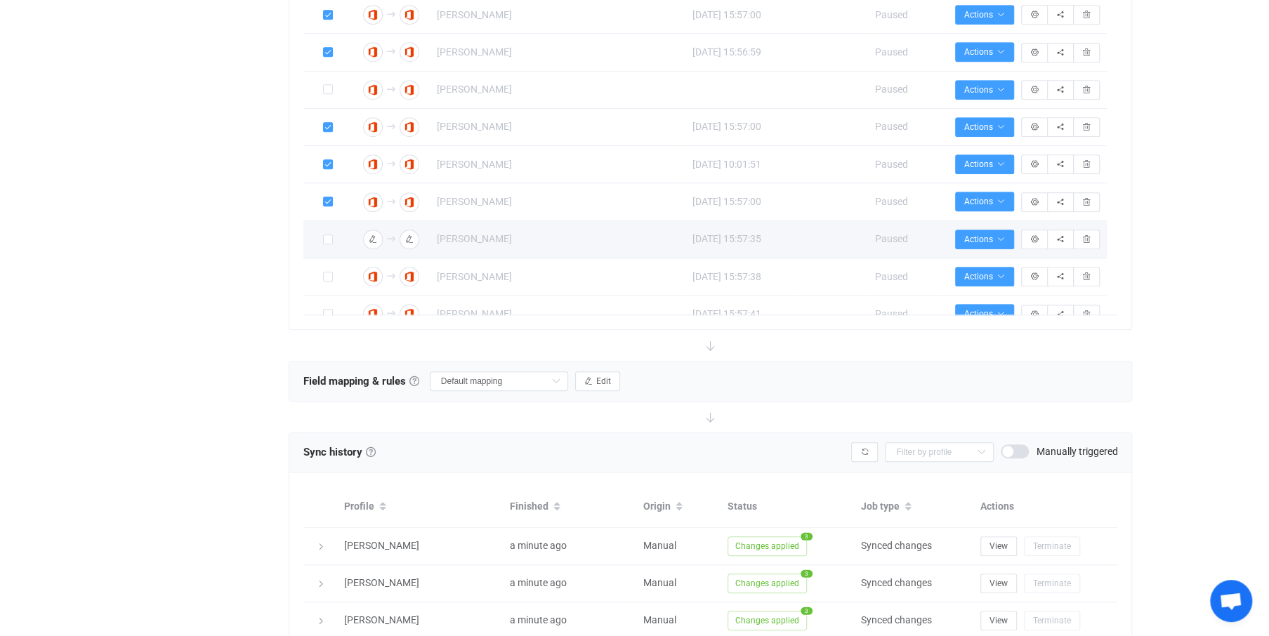
click at [336, 232] on div at bounding box center [327, 239] width 49 height 16
click at [329, 235] on span at bounding box center [328, 240] width 10 height 10
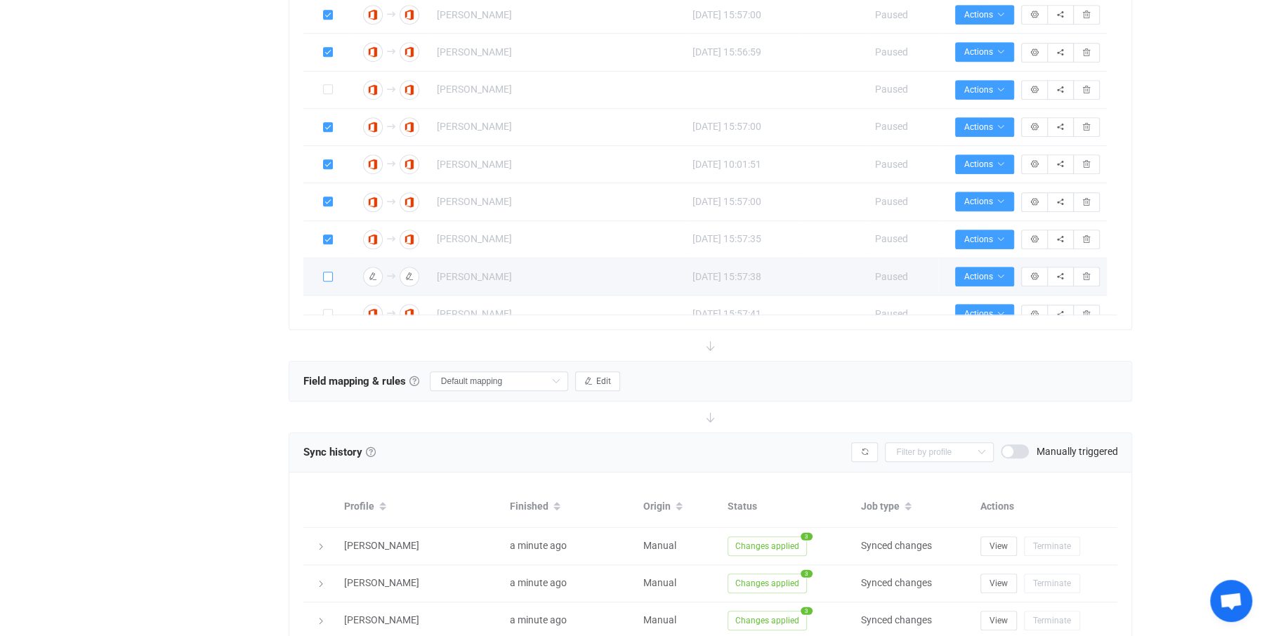
click at [329, 272] on span at bounding box center [328, 277] width 10 height 10
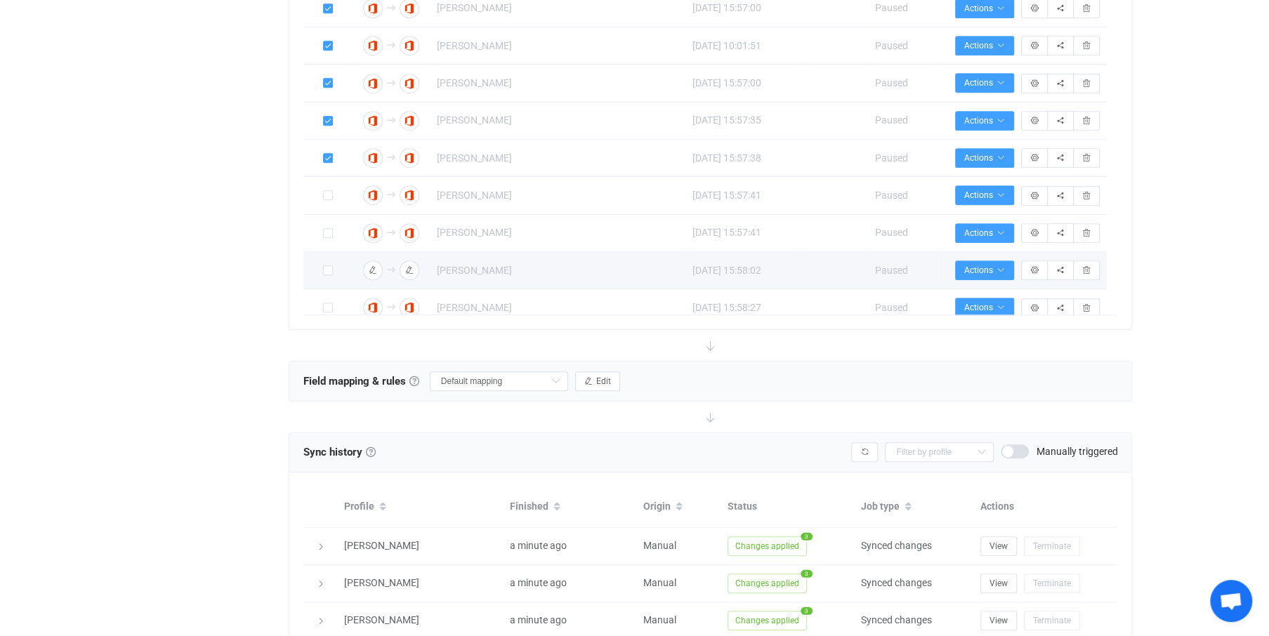
scroll to position [702, 0]
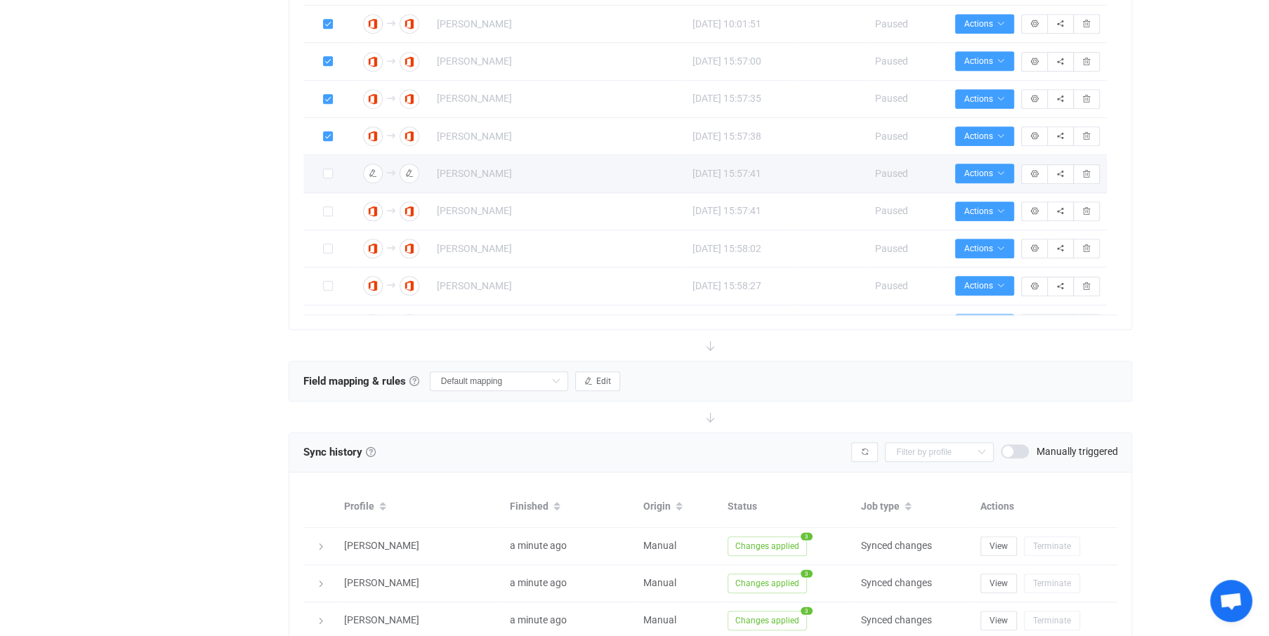
click at [332, 171] on span at bounding box center [328, 174] width 10 height 11
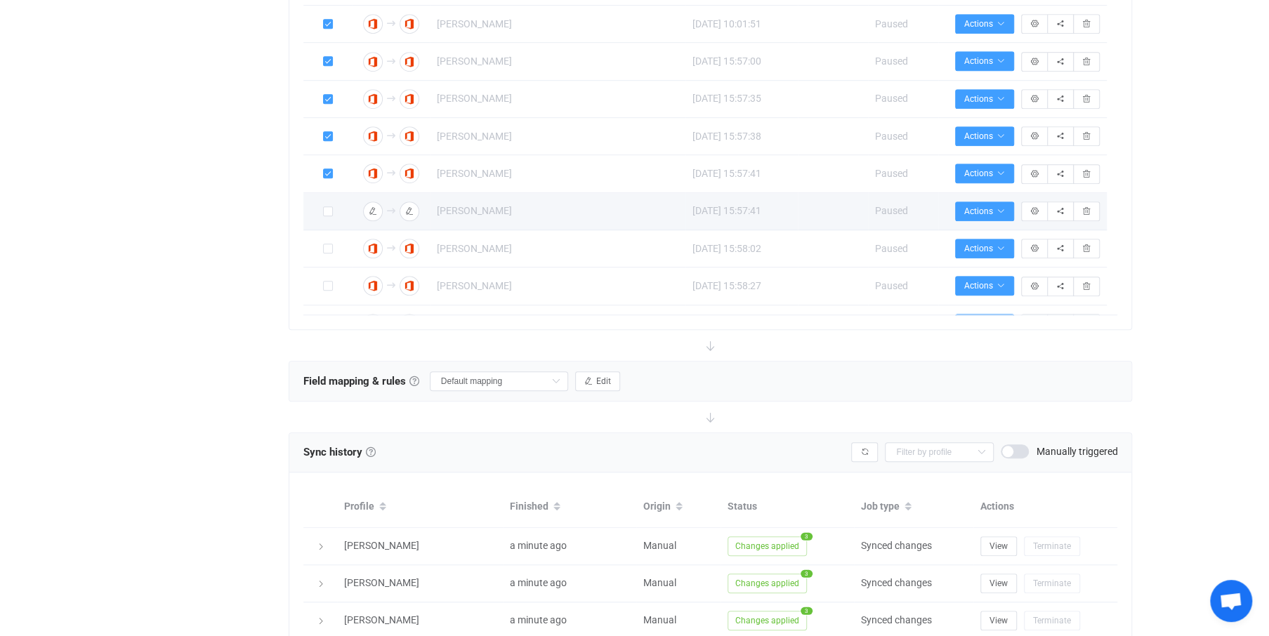
click at [329, 207] on span at bounding box center [328, 211] width 10 height 10
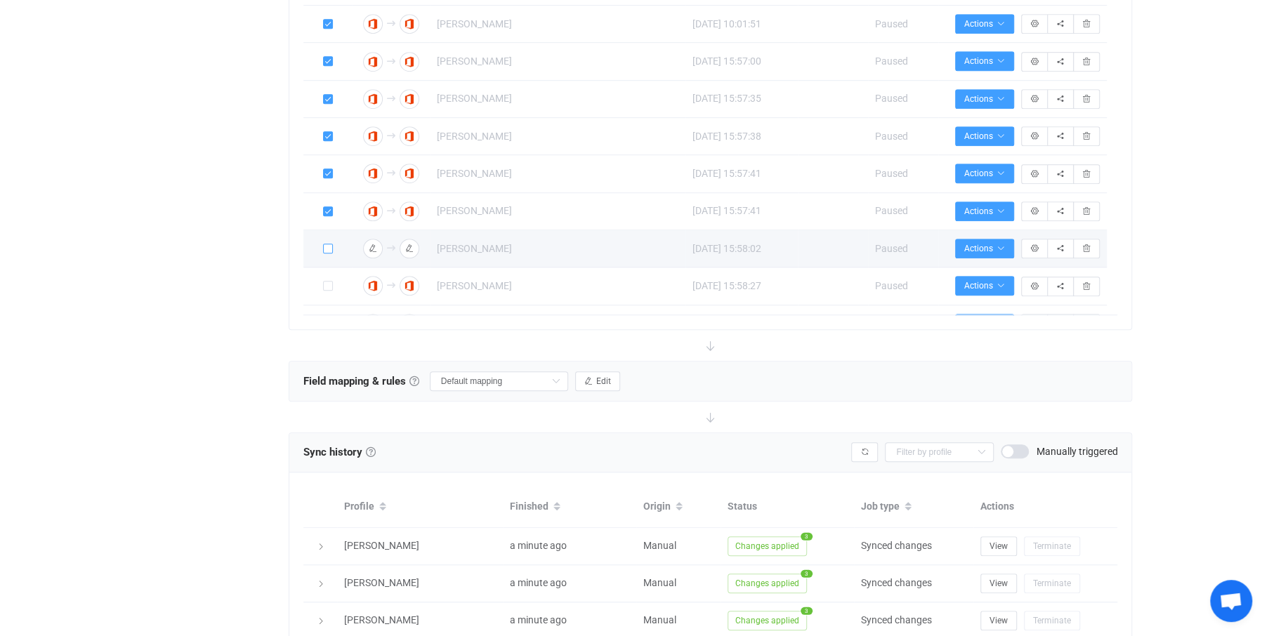
click at [327, 244] on span at bounding box center [328, 249] width 10 height 10
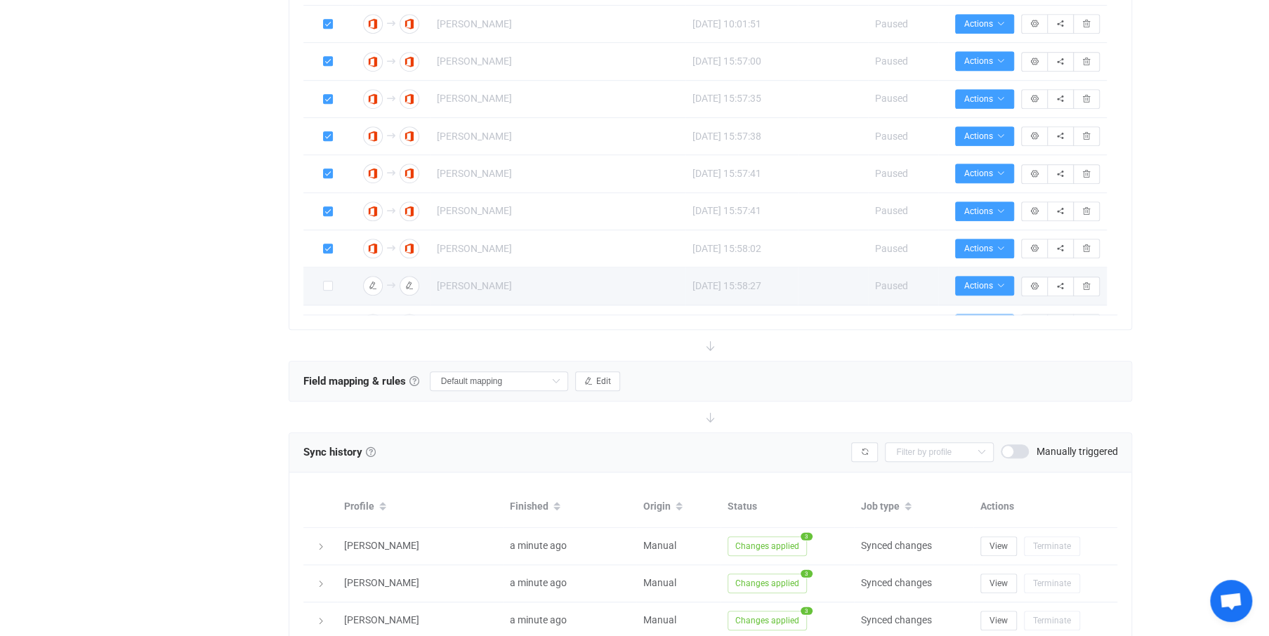
click at [329, 278] on label at bounding box center [328, 286] width 10 height 16
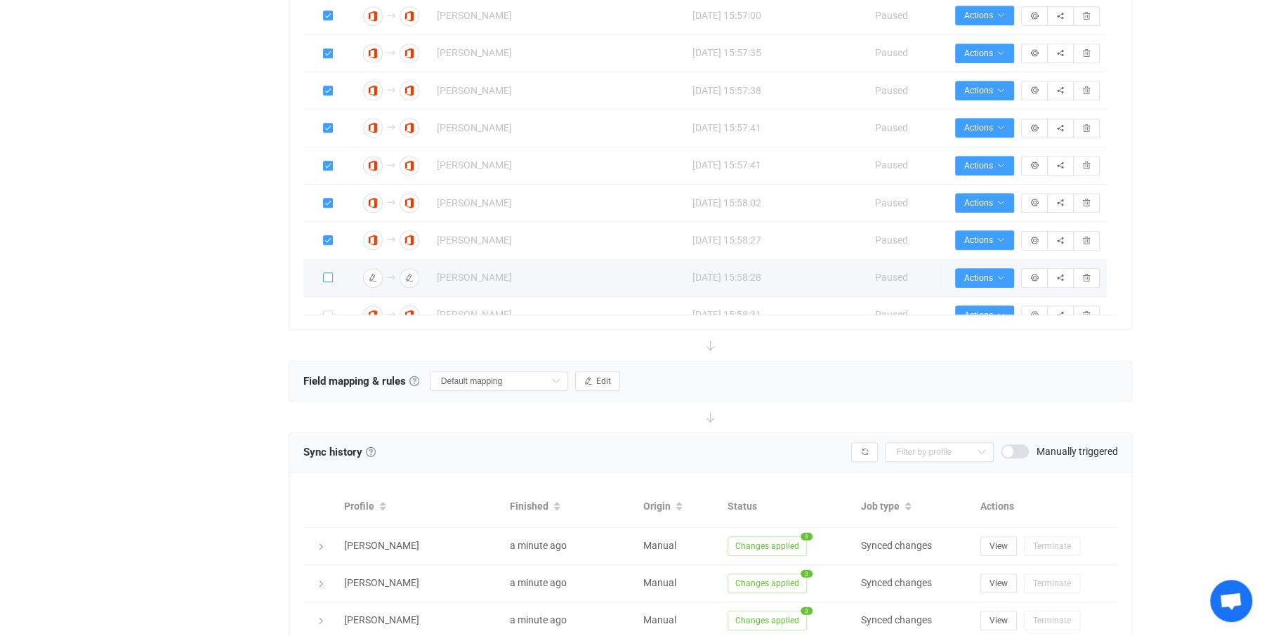
scroll to position [773, 0]
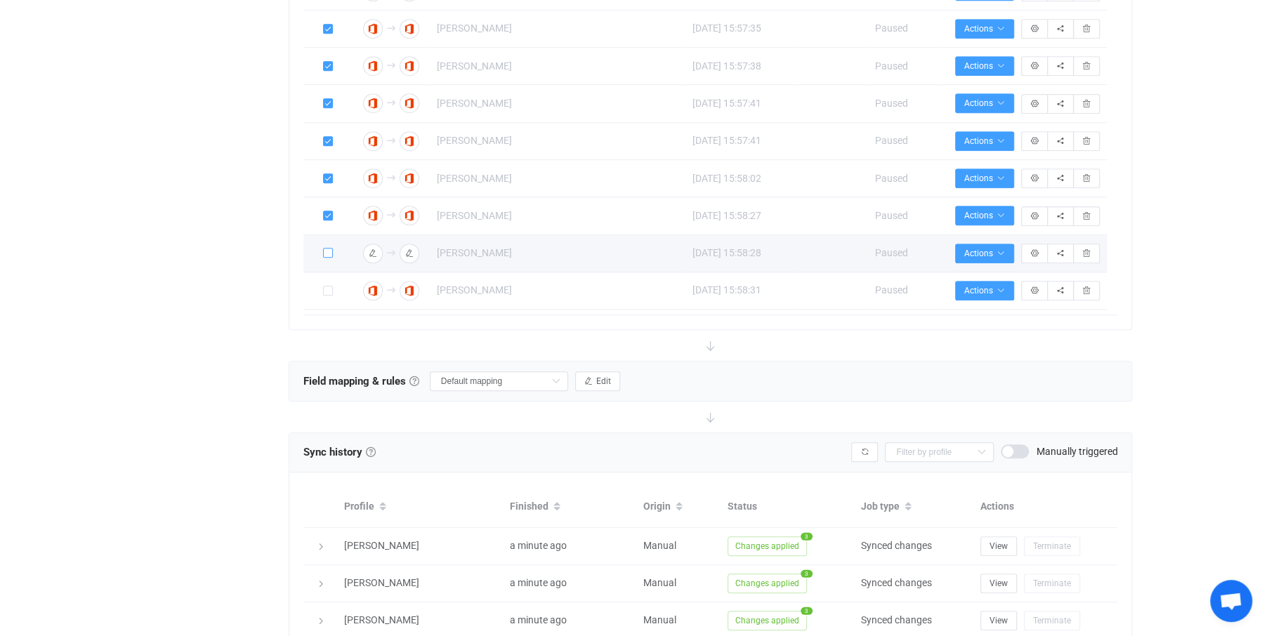
click at [330, 248] on span at bounding box center [328, 253] width 10 height 10
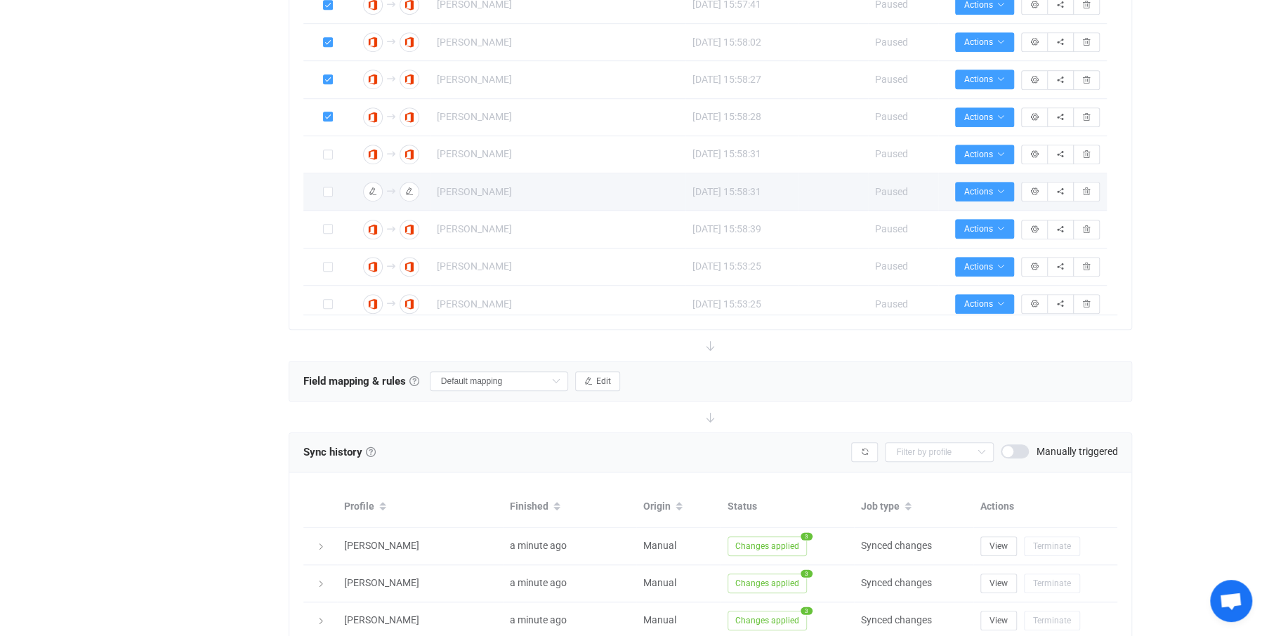
scroll to position [913, 0]
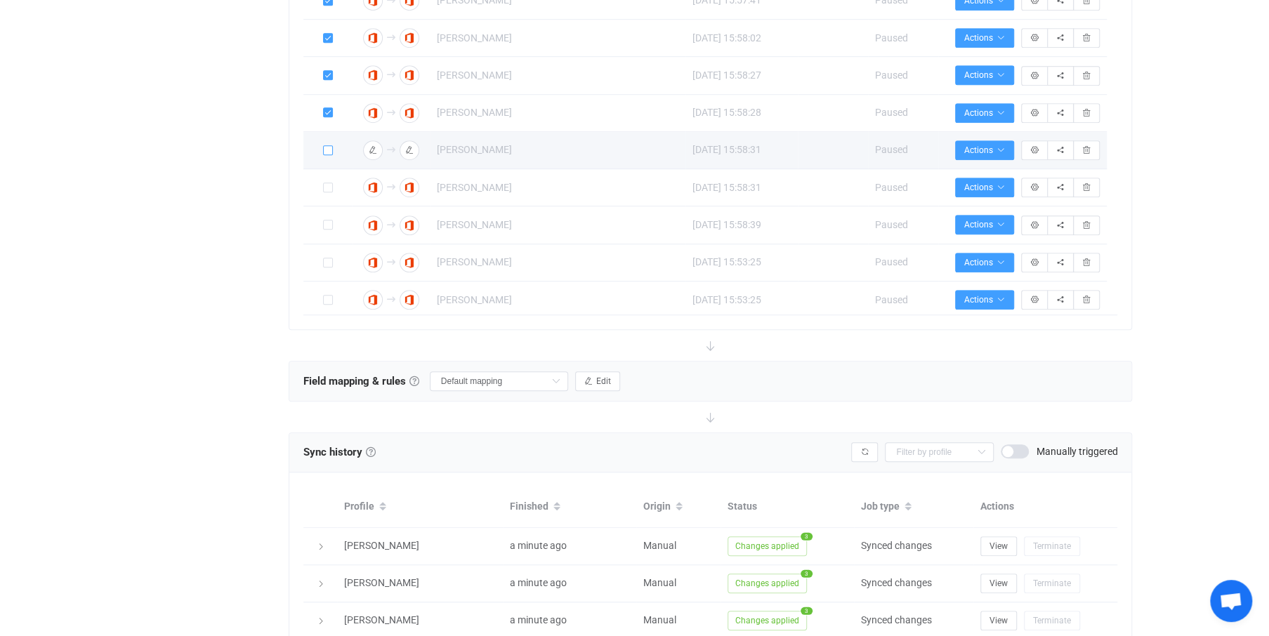
click at [324, 145] on span at bounding box center [328, 150] width 10 height 10
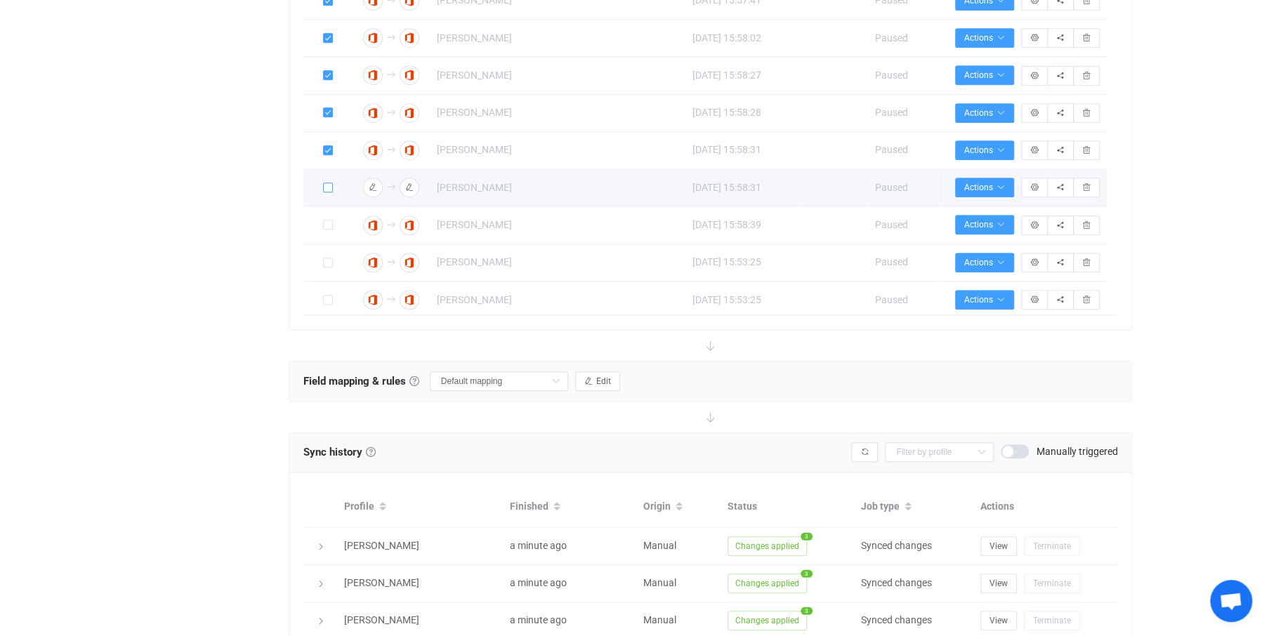
click at [324, 183] on span at bounding box center [328, 188] width 10 height 10
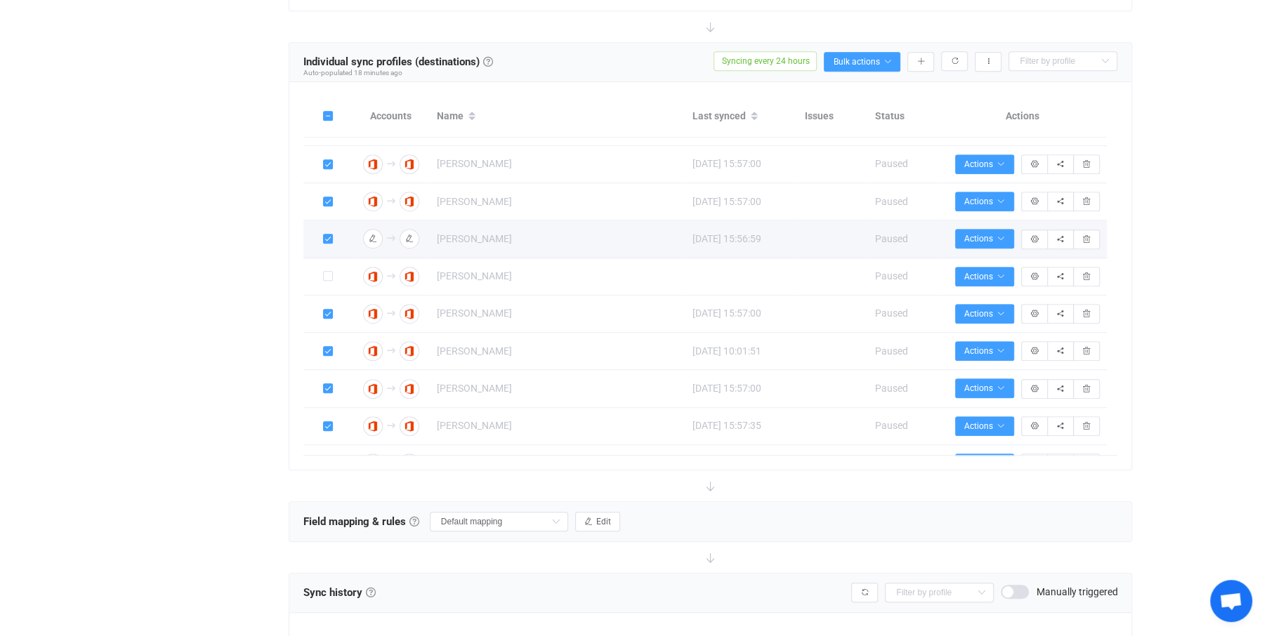
scroll to position [492, 0]
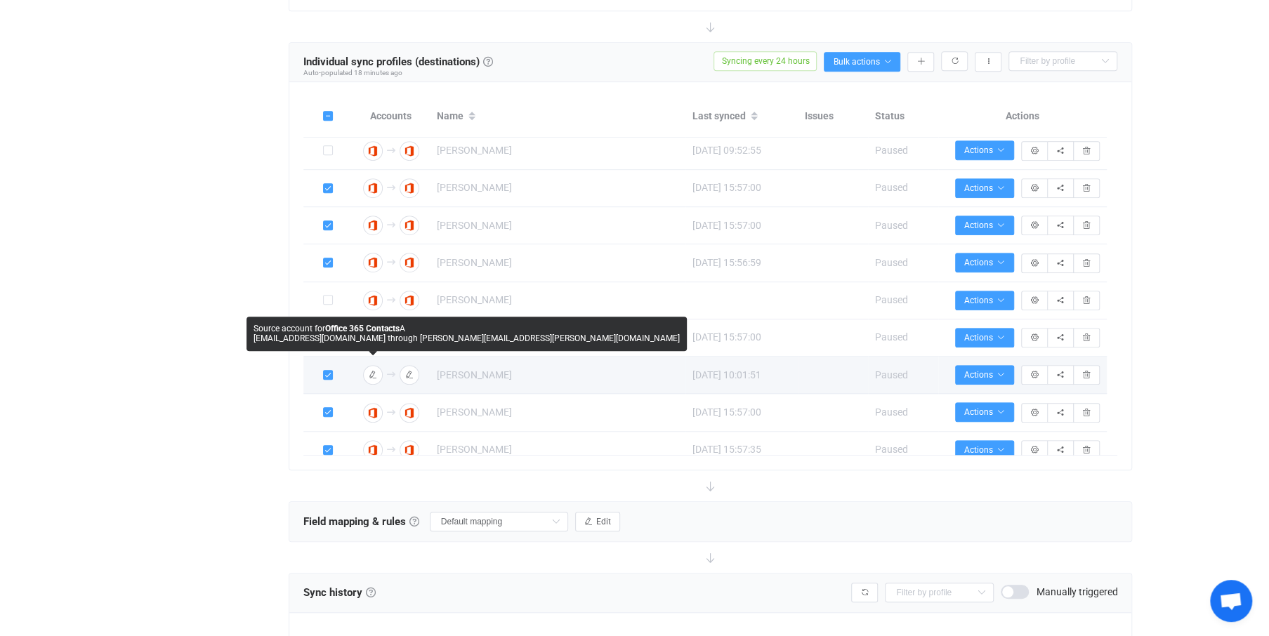
click at [326, 370] on span at bounding box center [328, 375] width 10 height 10
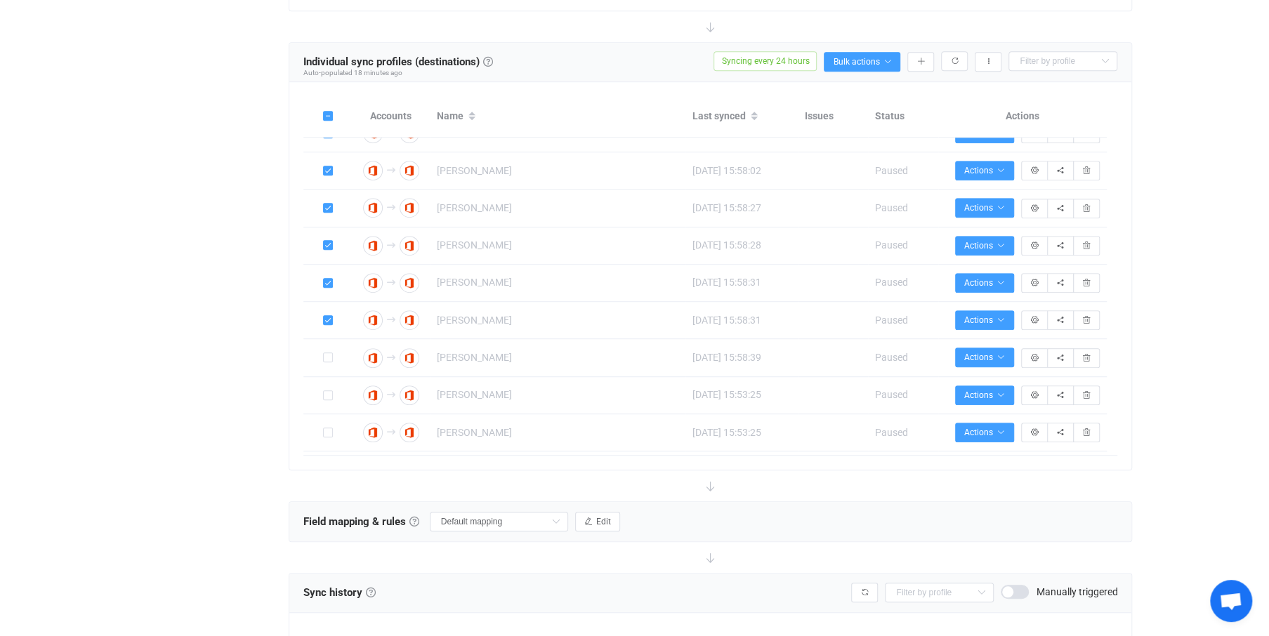
scroll to position [983, 0]
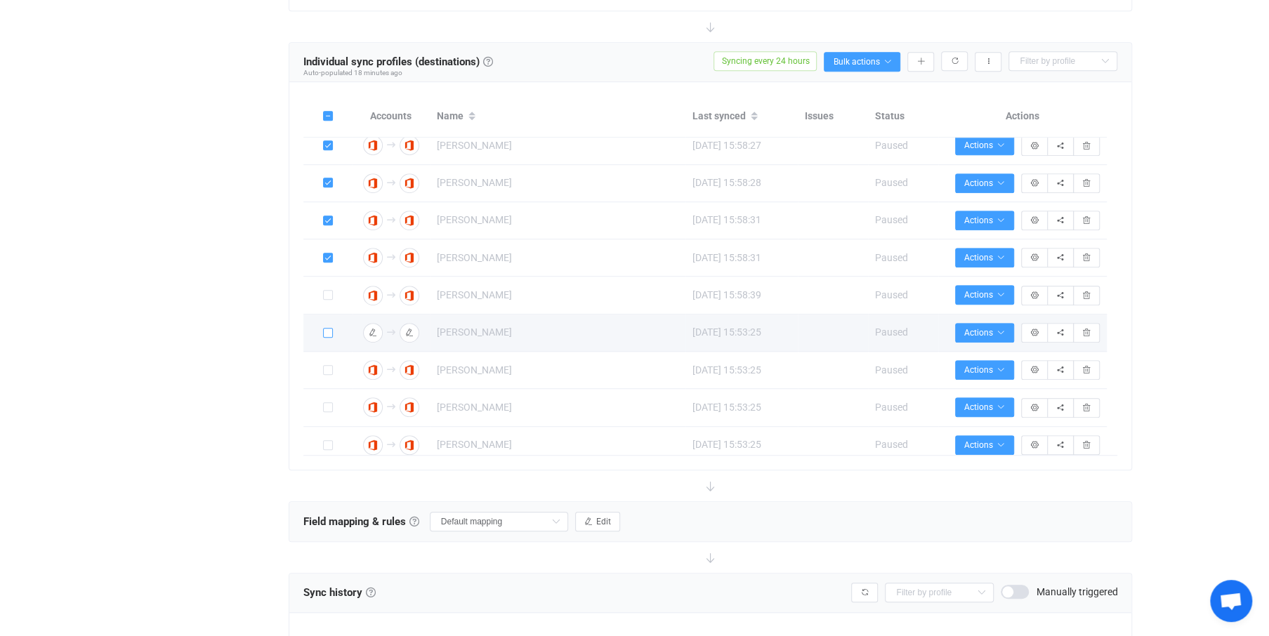
click at [329, 328] on span at bounding box center [328, 333] width 10 height 10
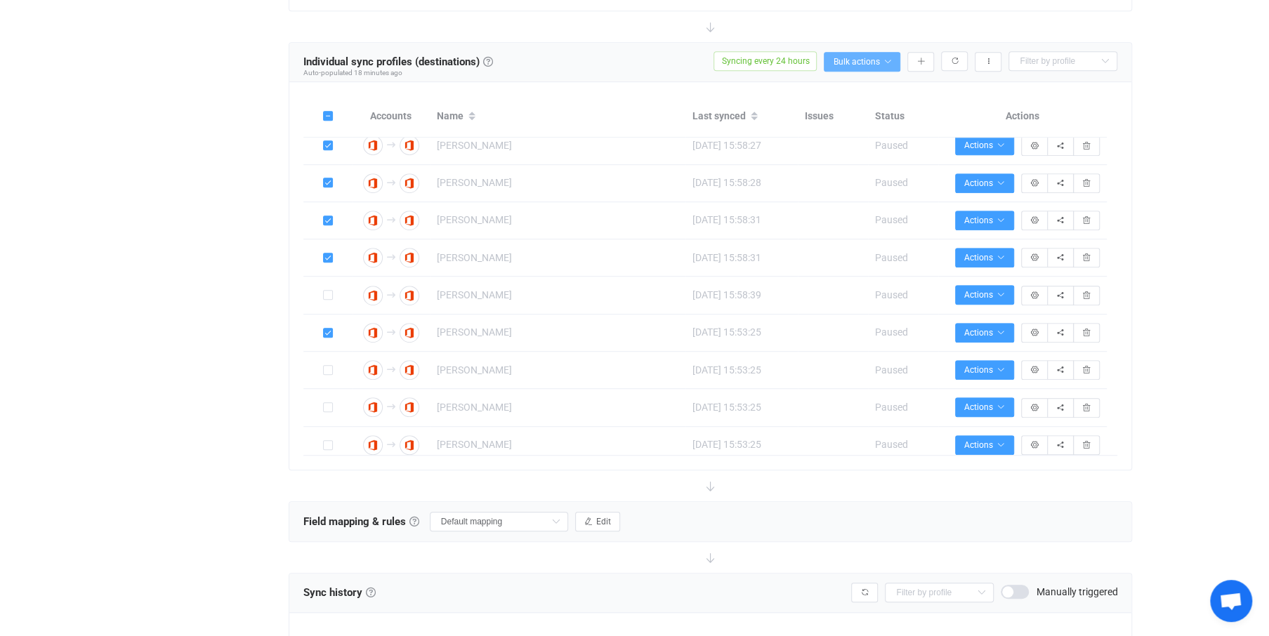
click at [881, 57] on span "Bulk actions" at bounding box center [862, 62] width 58 height 10
click at [867, 96] on li "Start syncing (15)…" at bounding box center [835, 98] width 126 height 25
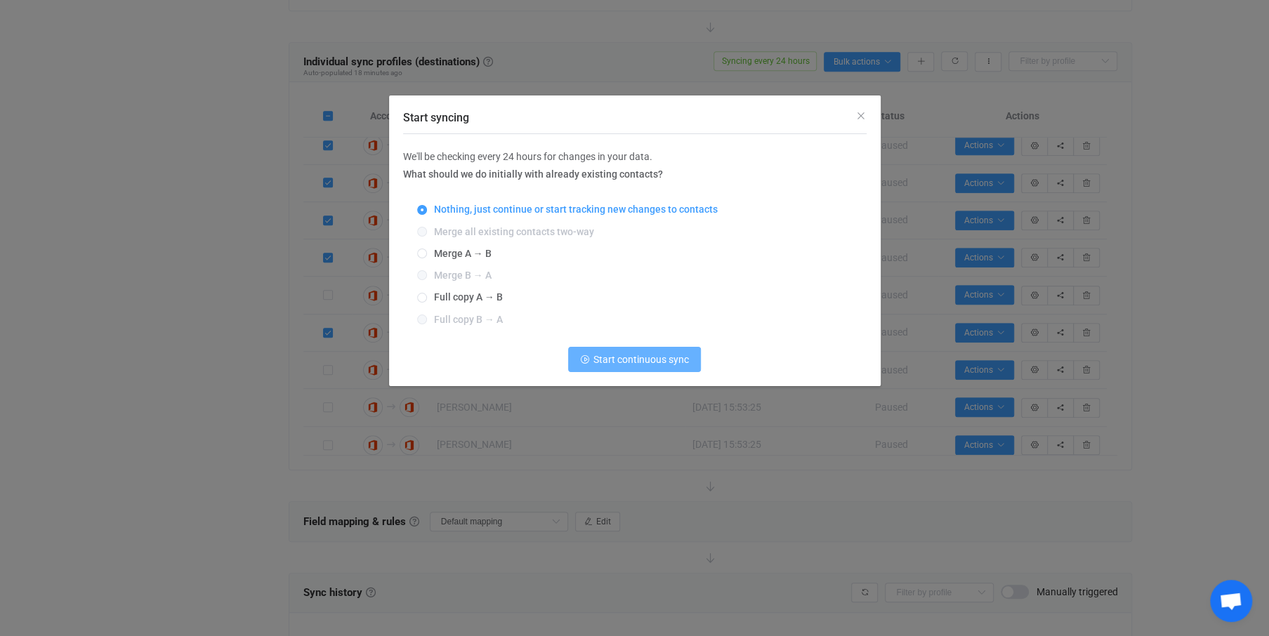
click at [601, 363] on span "Start continuous sync" at bounding box center [641, 359] width 96 height 11
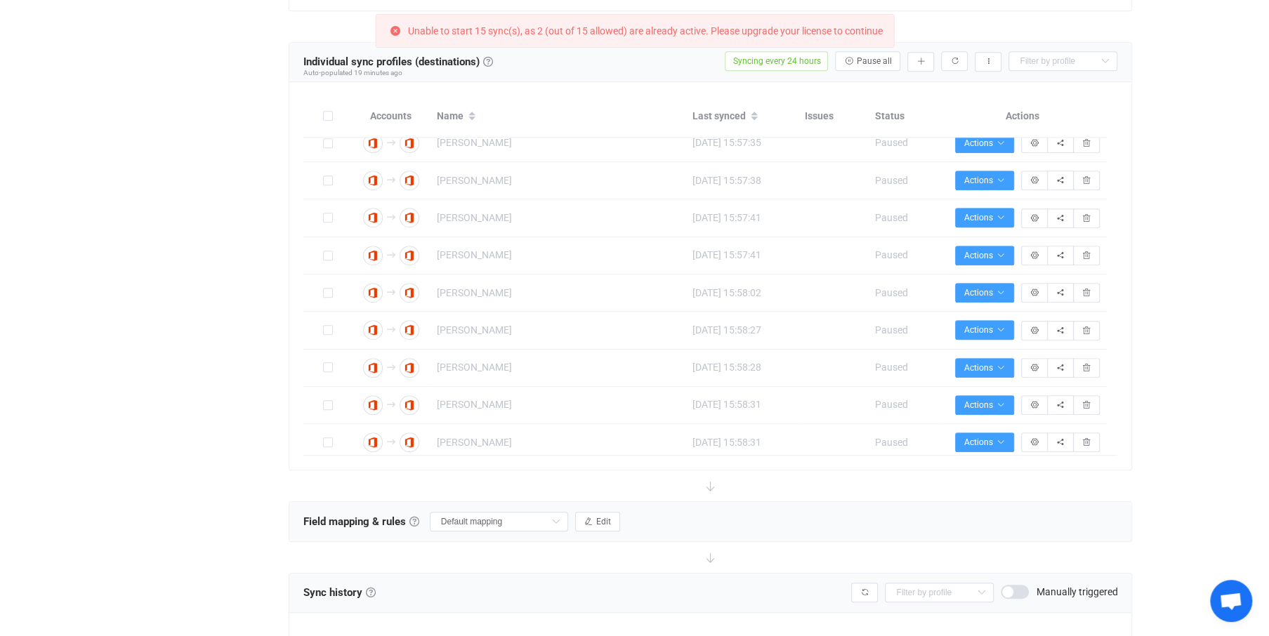
scroll to position [773, 0]
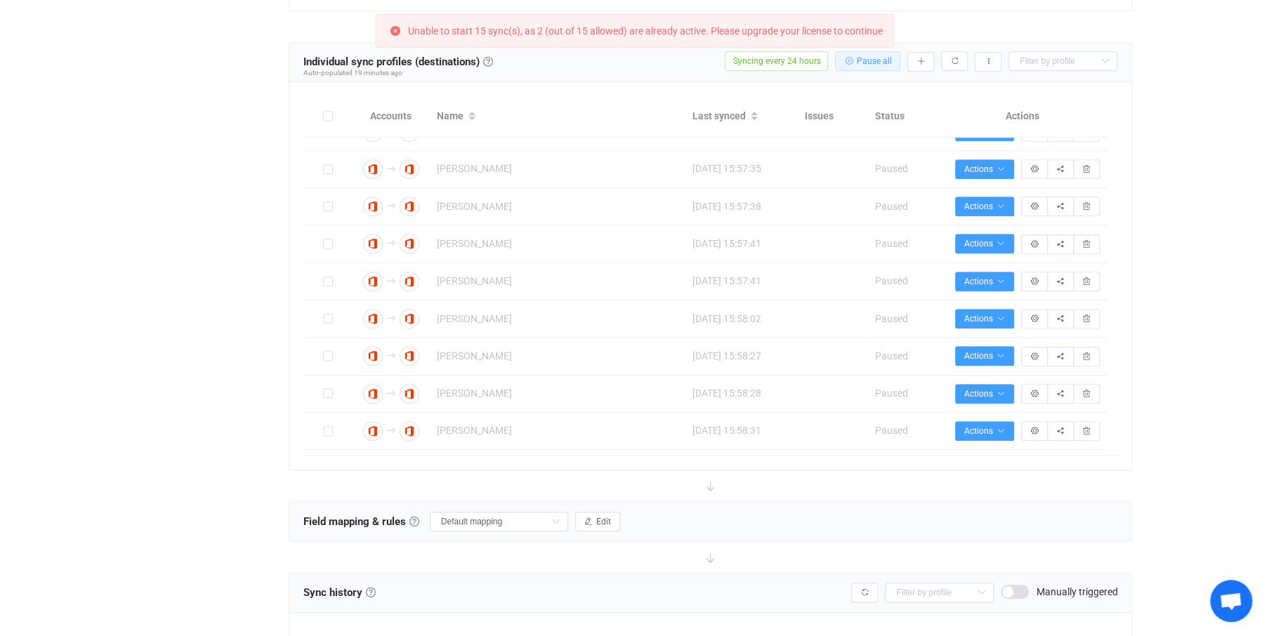
click at [877, 65] on button "Pause all" at bounding box center [867, 61] width 65 height 20
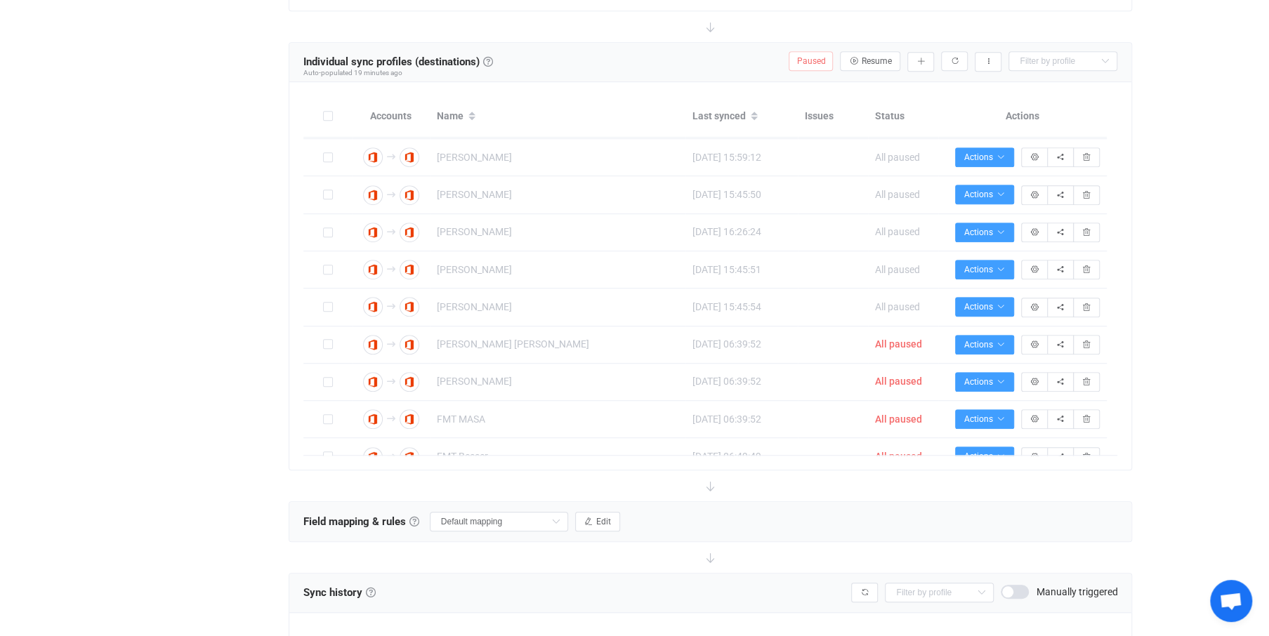
scroll to position [2808, 0]
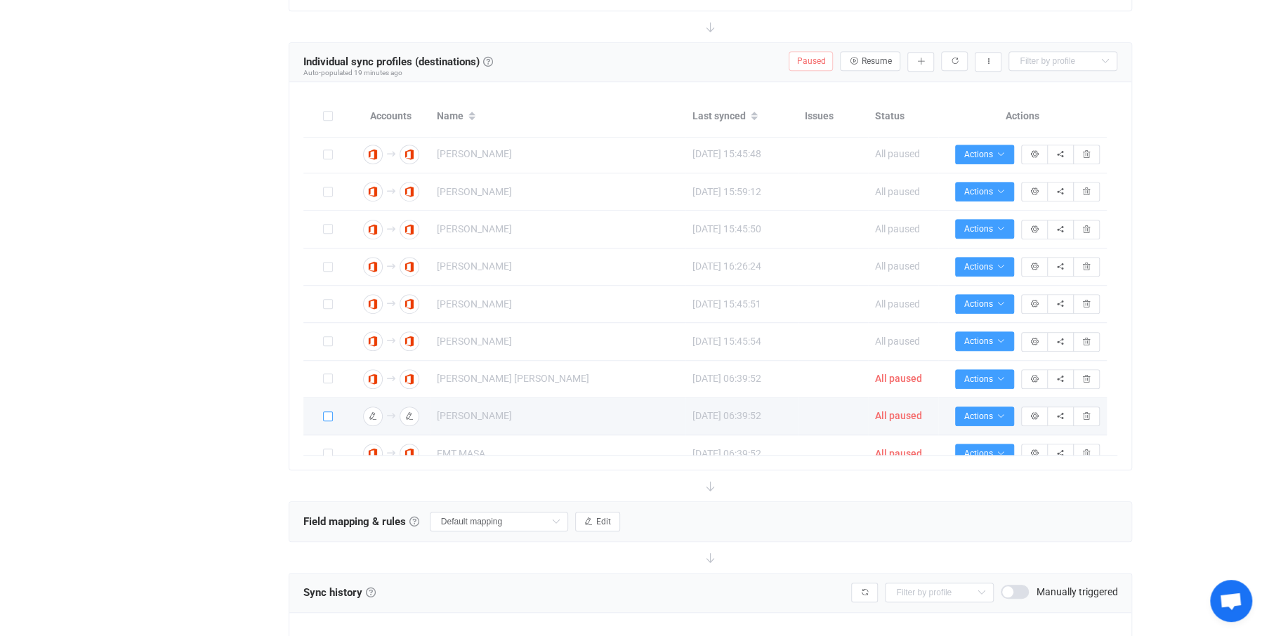
click at [331, 412] on span at bounding box center [328, 417] width 10 height 10
click at [1091, 407] on button "button" at bounding box center [1086, 417] width 27 height 20
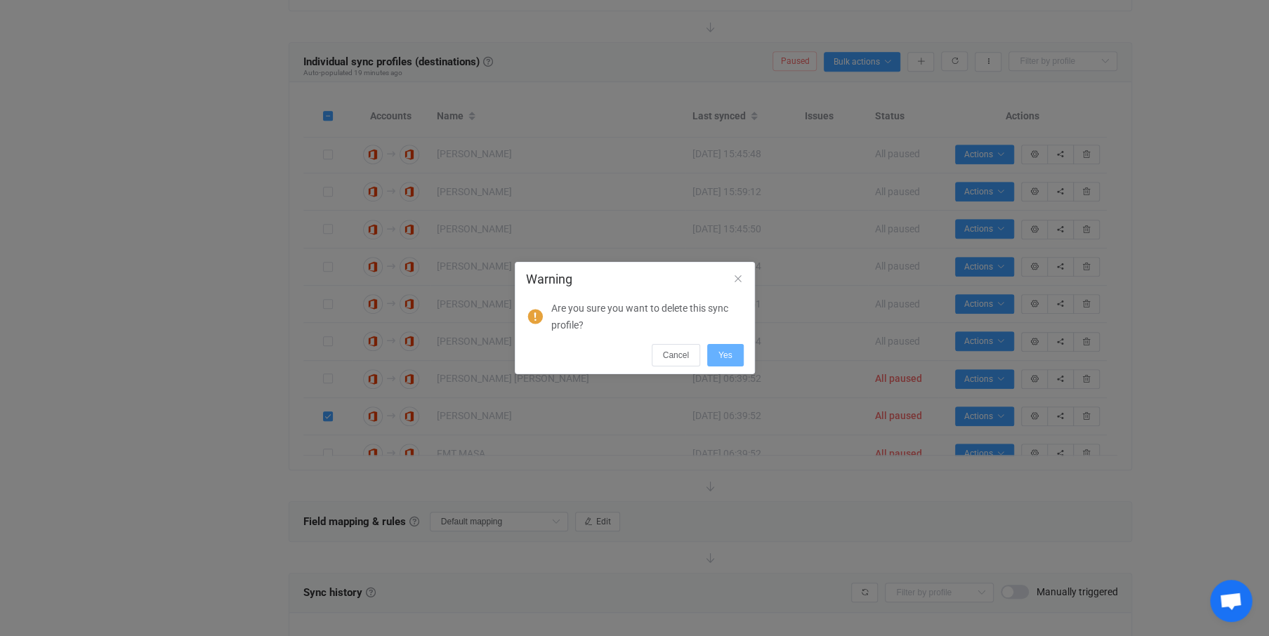
click at [735, 357] on button "Yes" at bounding box center [725, 355] width 37 height 22
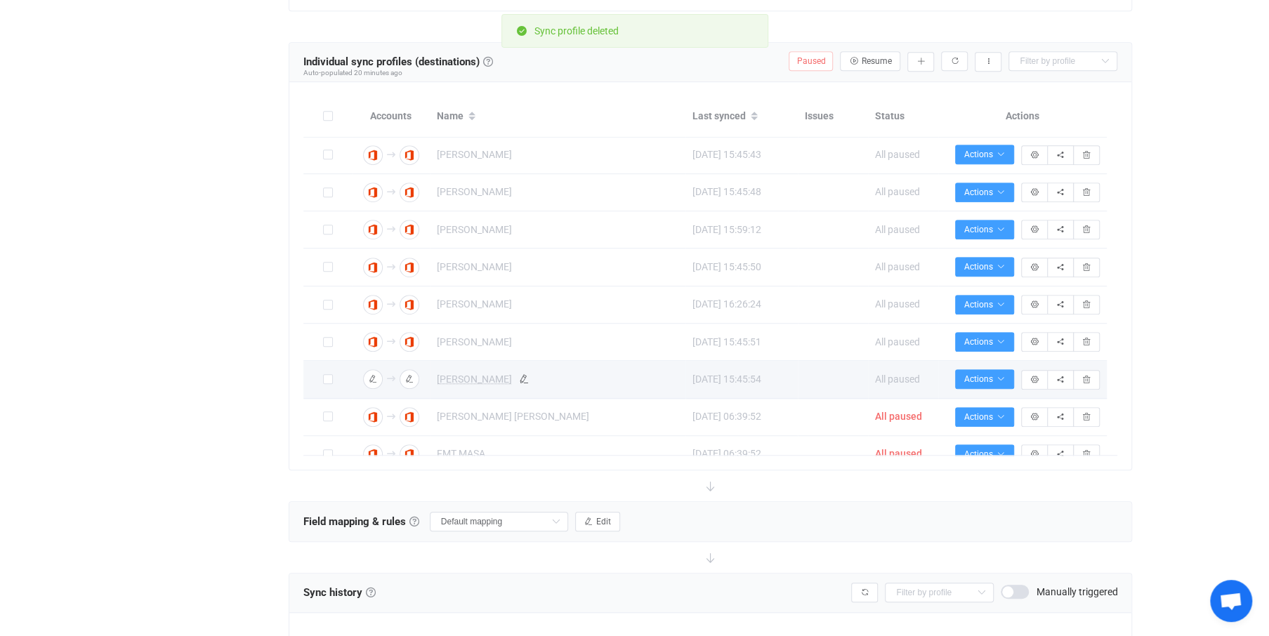
scroll to position [2738, 0]
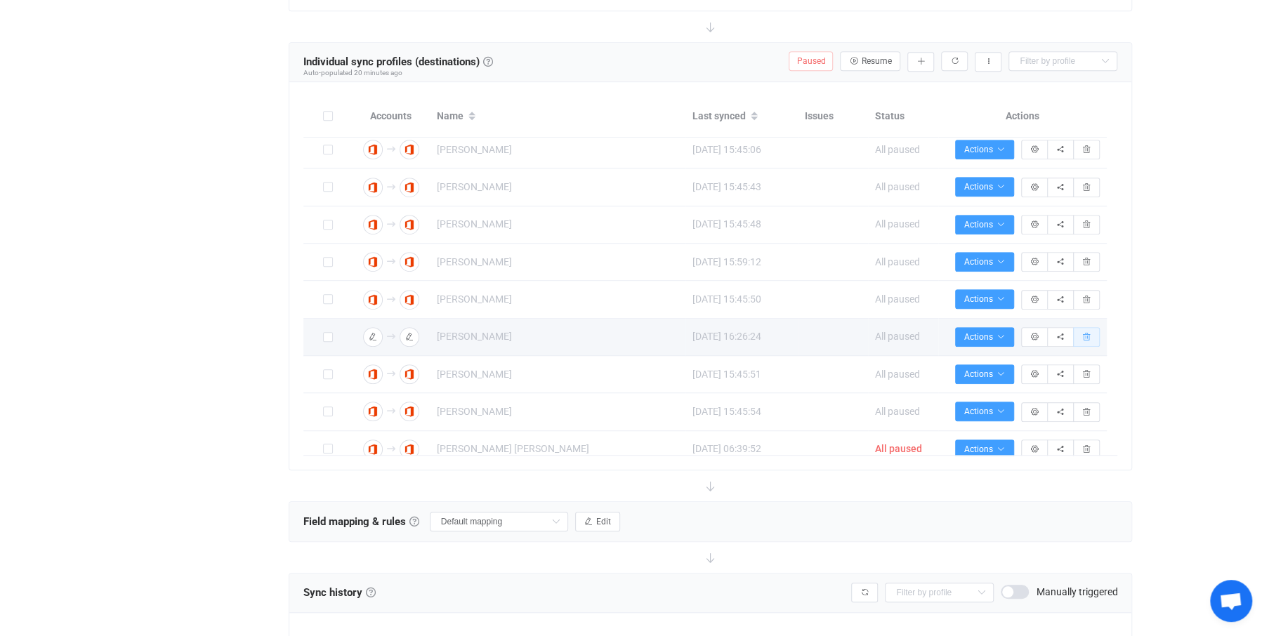
click at [1093, 327] on button "button" at bounding box center [1086, 337] width 27 height 20
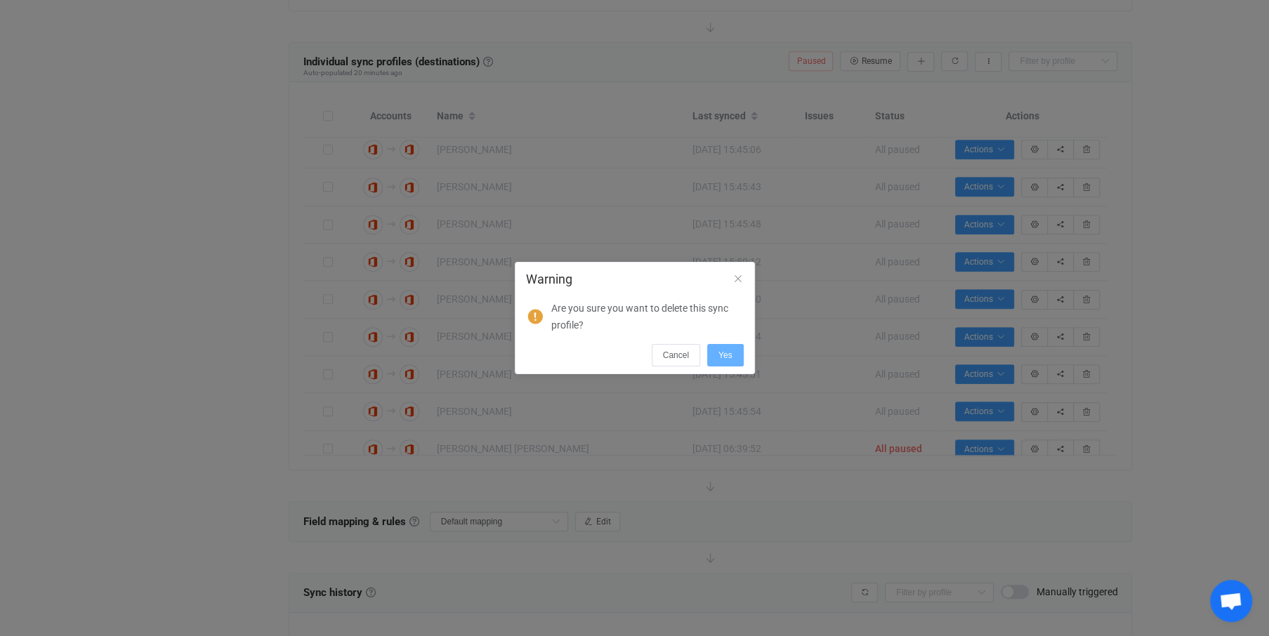
click at [717, 353] on button "Yes" at bounding box center [725, 355] width 37 height 22
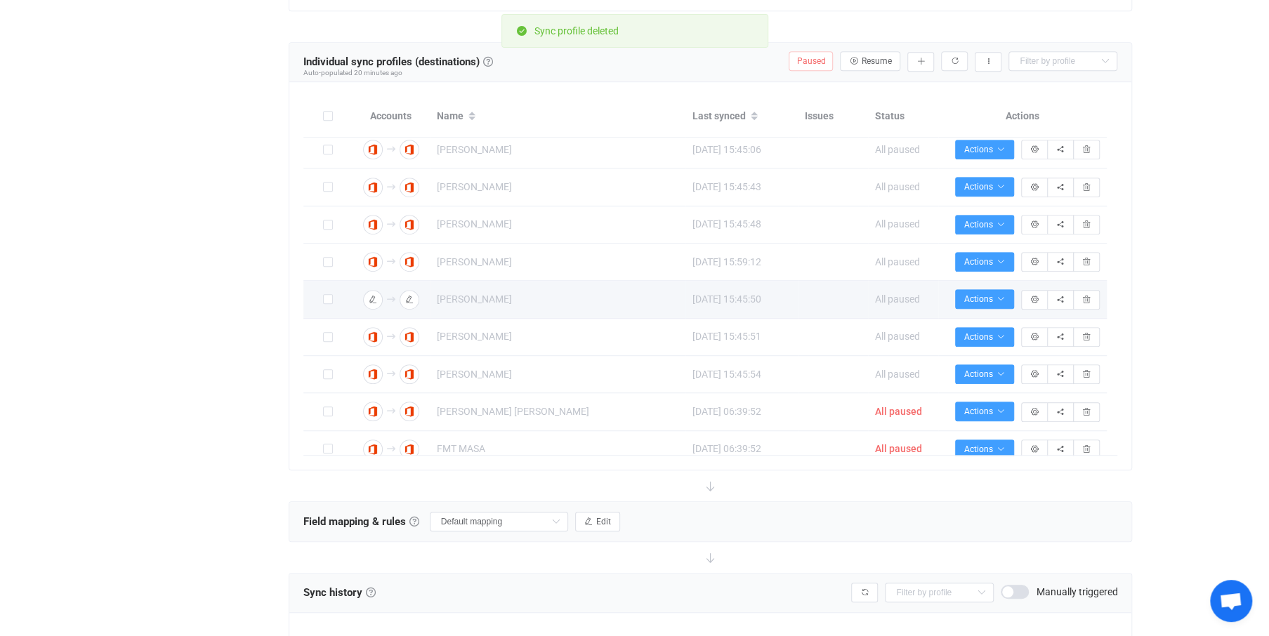
scroll to position [2668, 0]
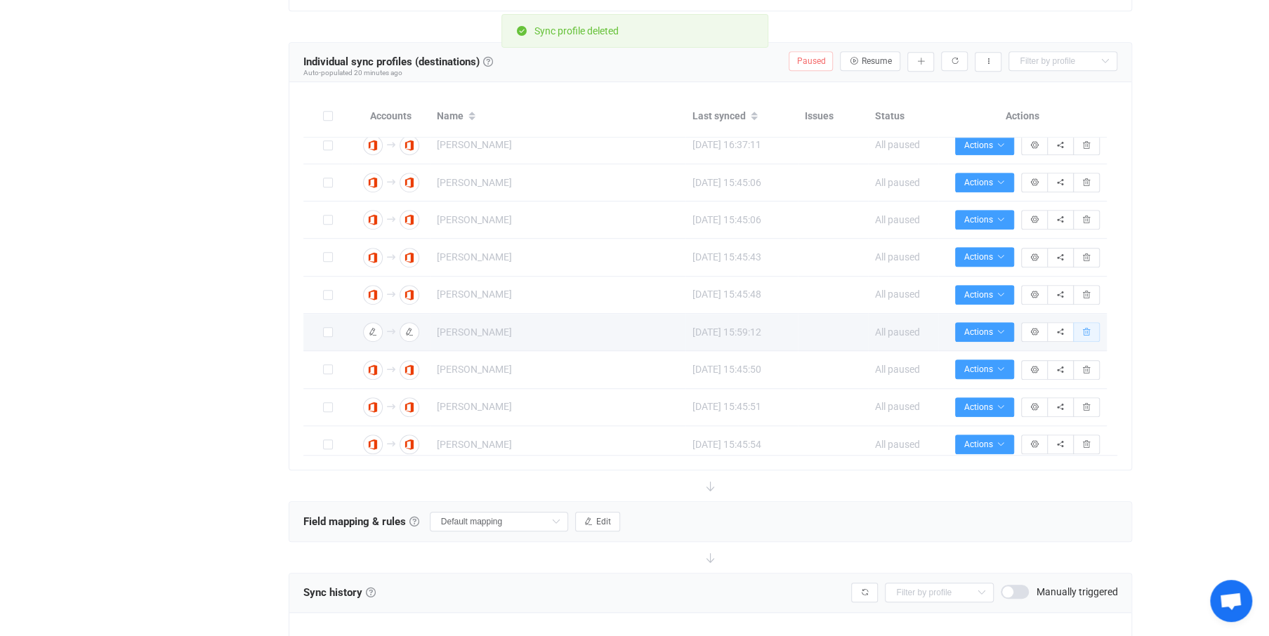
click at [1084, 328] on icon "button" at bounding box center [1086, 332] width 8 height 8
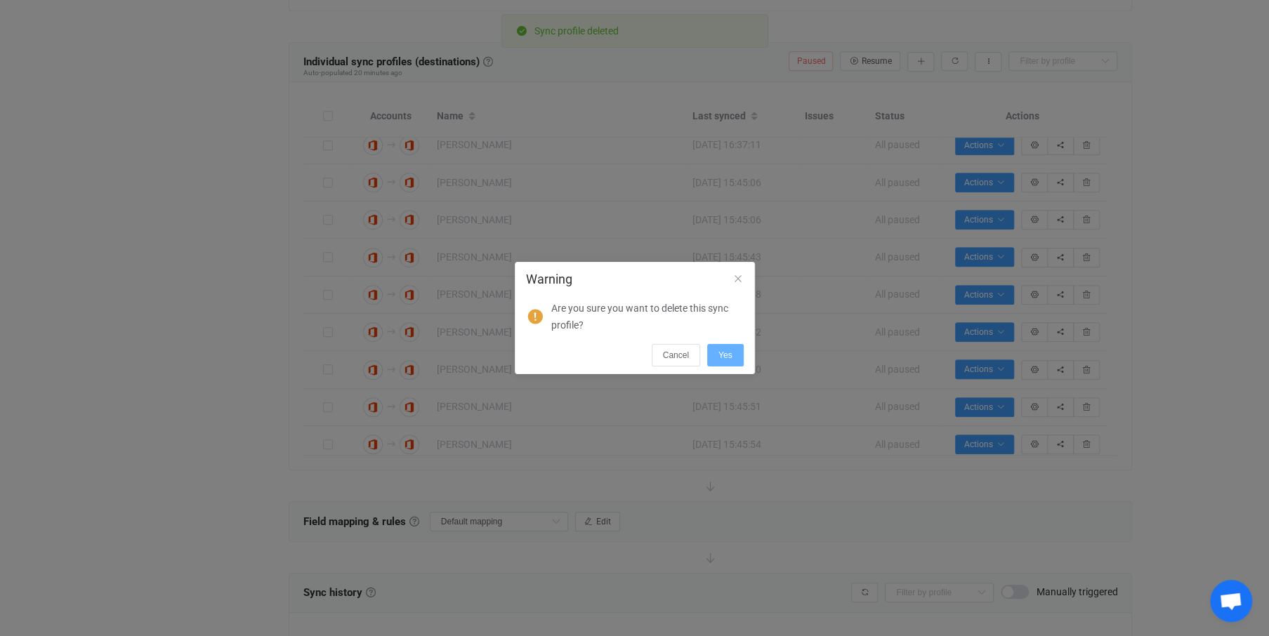
click at [732, 358] on span "Yes" at bounding box center [725, 355] width 14 height 10
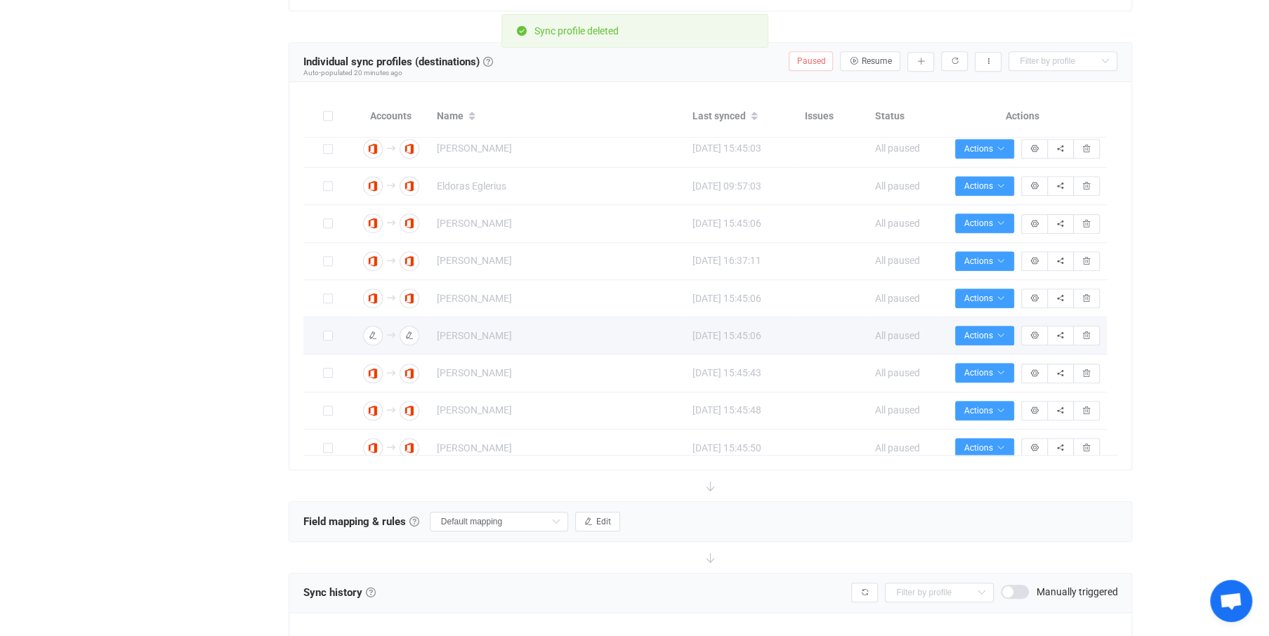
scroll to position [2527, 0]
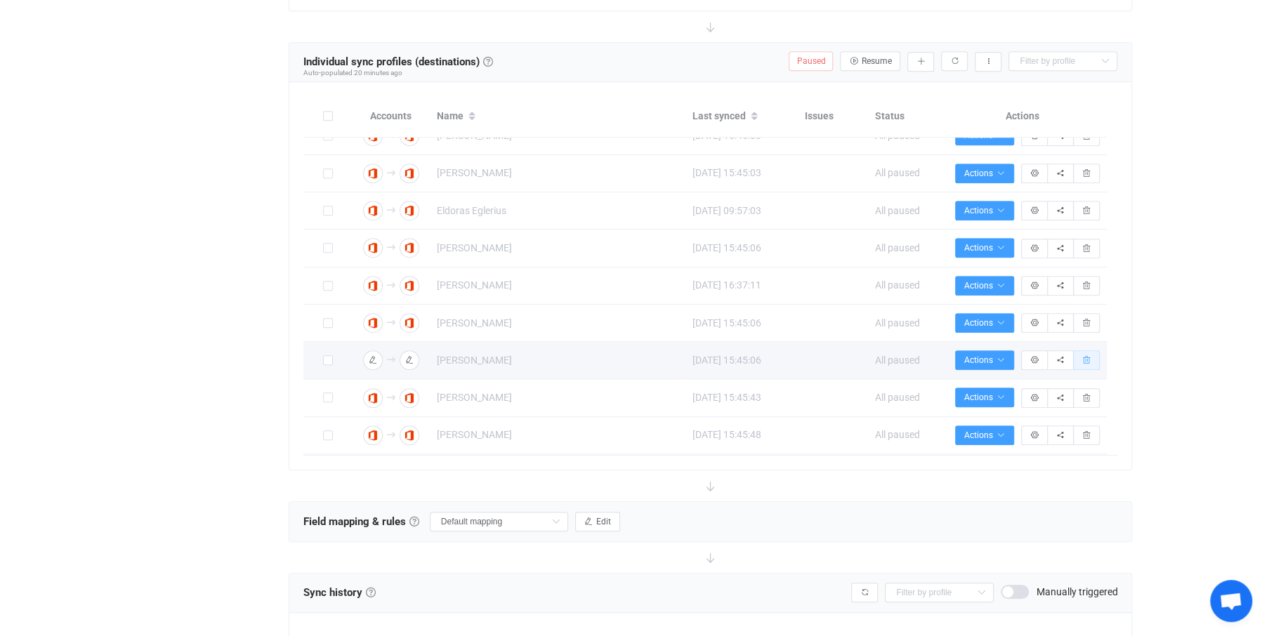
click at [1090, 356] on icon "button" at bounding box center [1086, 360] width 8 height 8
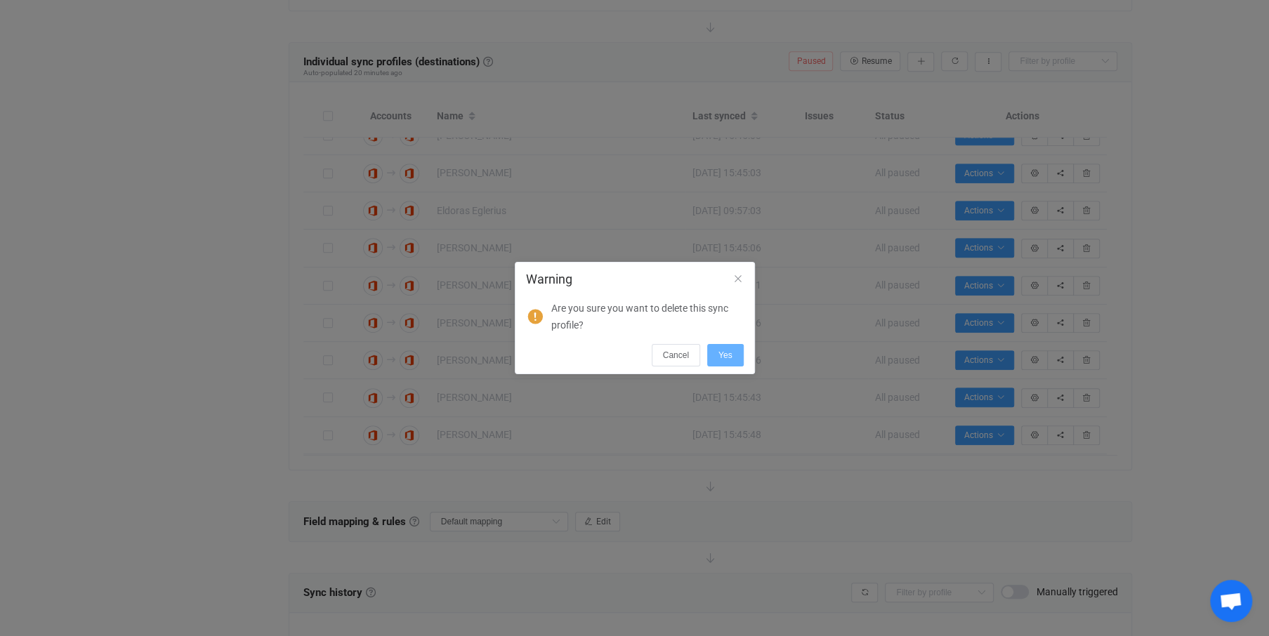
click at [737, 360] on button "Yes" at bounding box center [725, 355] width 37 height 22
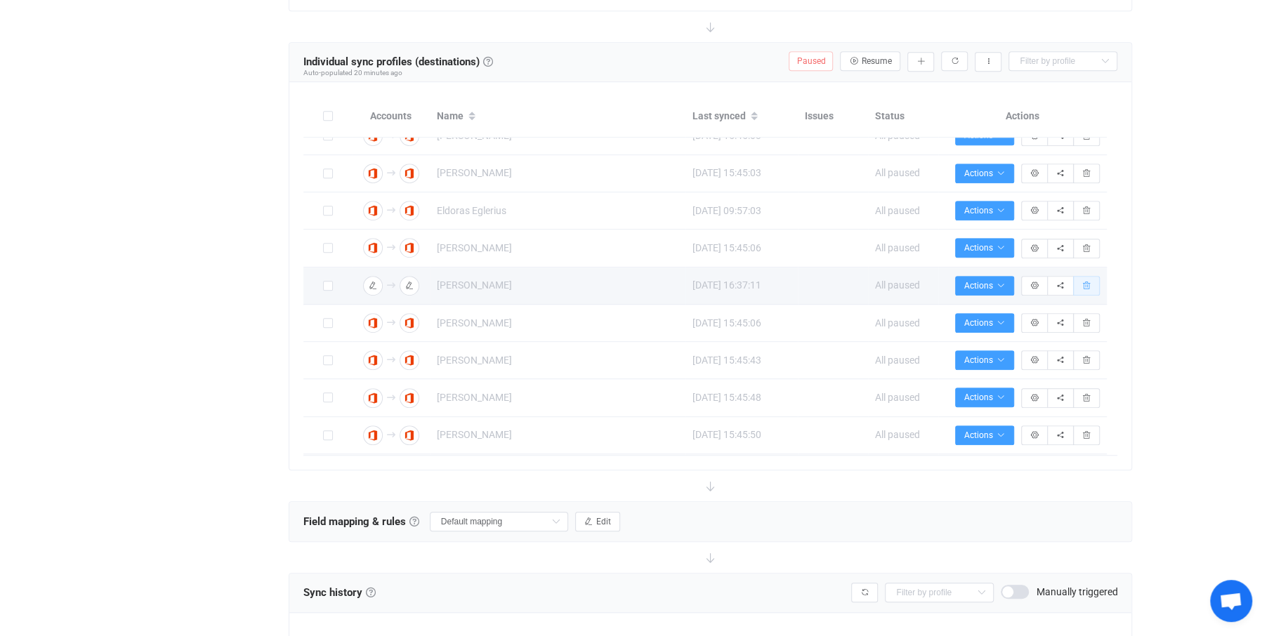
click at [1080, 276] on button "button" at bounding box center [1086, 286] width 27 height 20
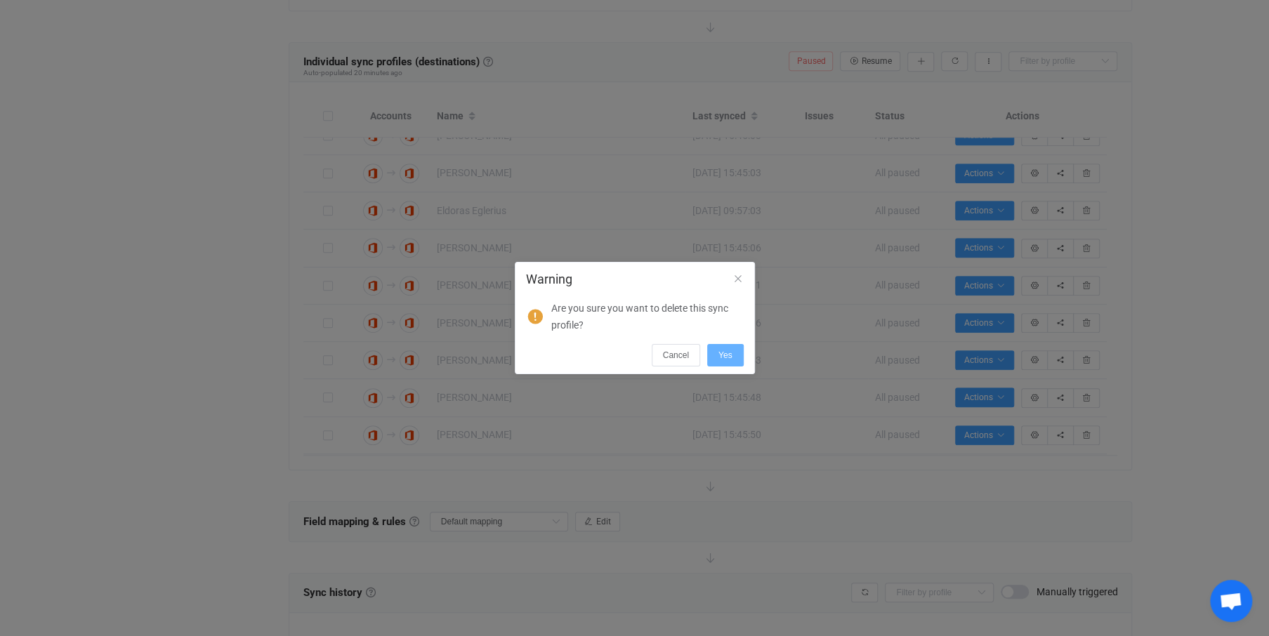
click at [714, 356] on button "Yes" at bounding box center [725, 355] width 37 height 22
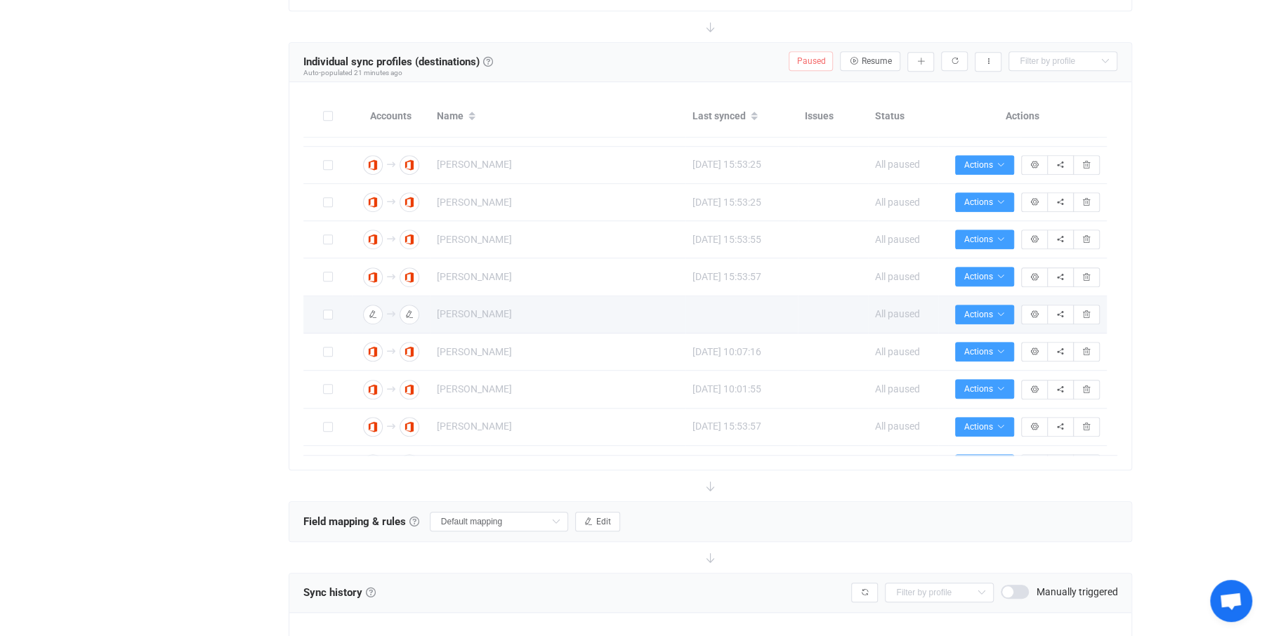
scroll to position [1193, 0]
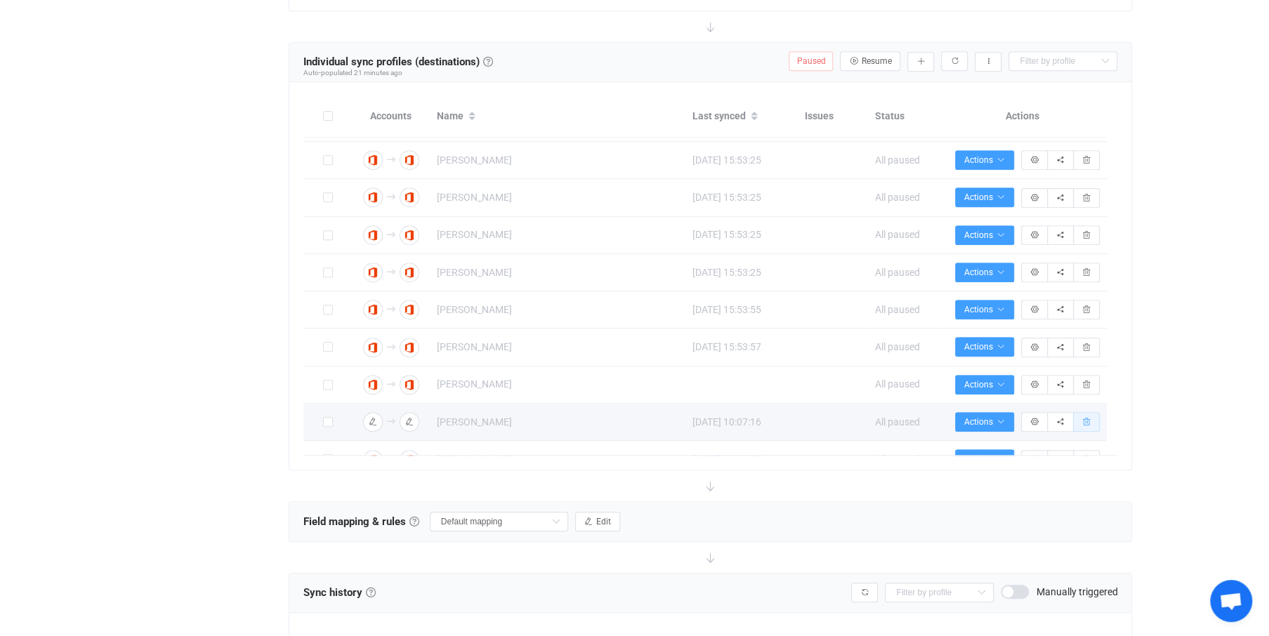
click at [1084, 418] on icon "button" at bounding box center [1086, 422] width 8 height 8
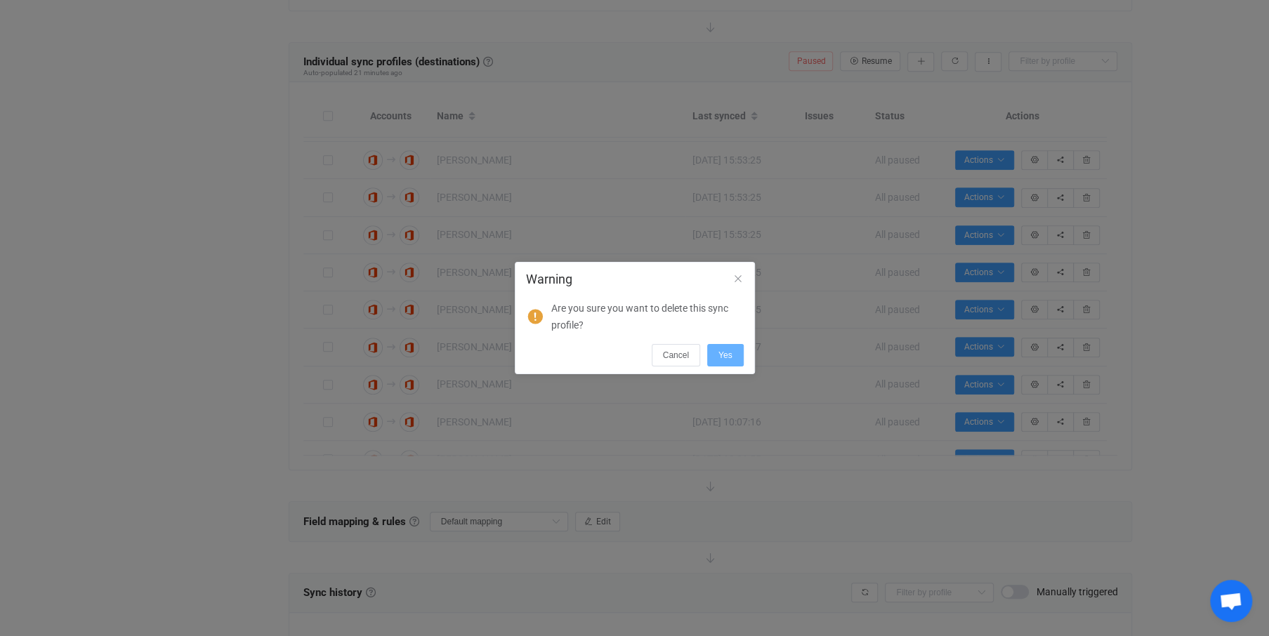
click at [722, 363] on button "Yes" at bounding box center [725, 355] width 37 height 22
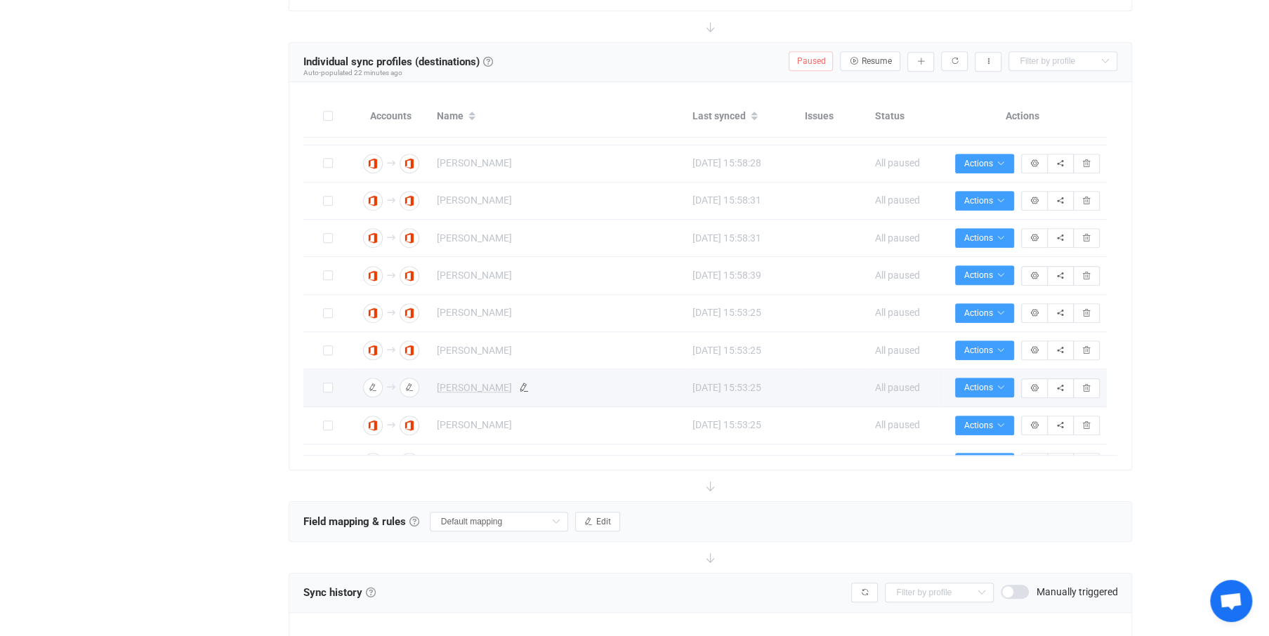
scroll to position [982, 0]
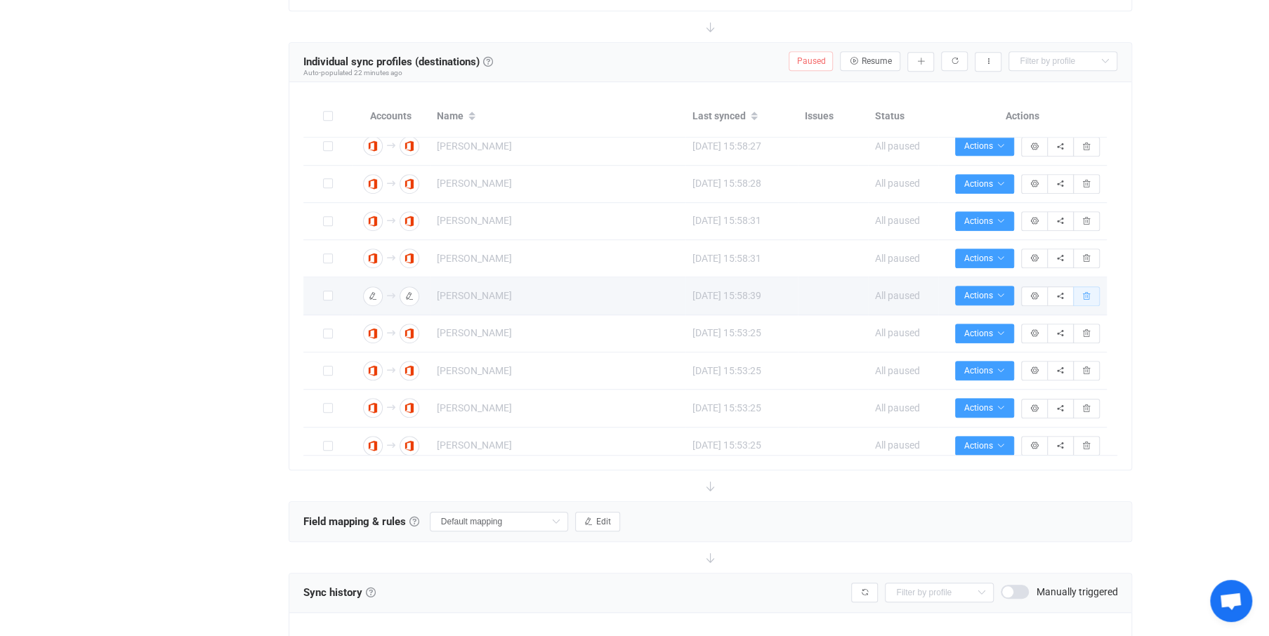
click at [1092, 287] on button "button" at bounding box center [1086, 297] width 27 height 20
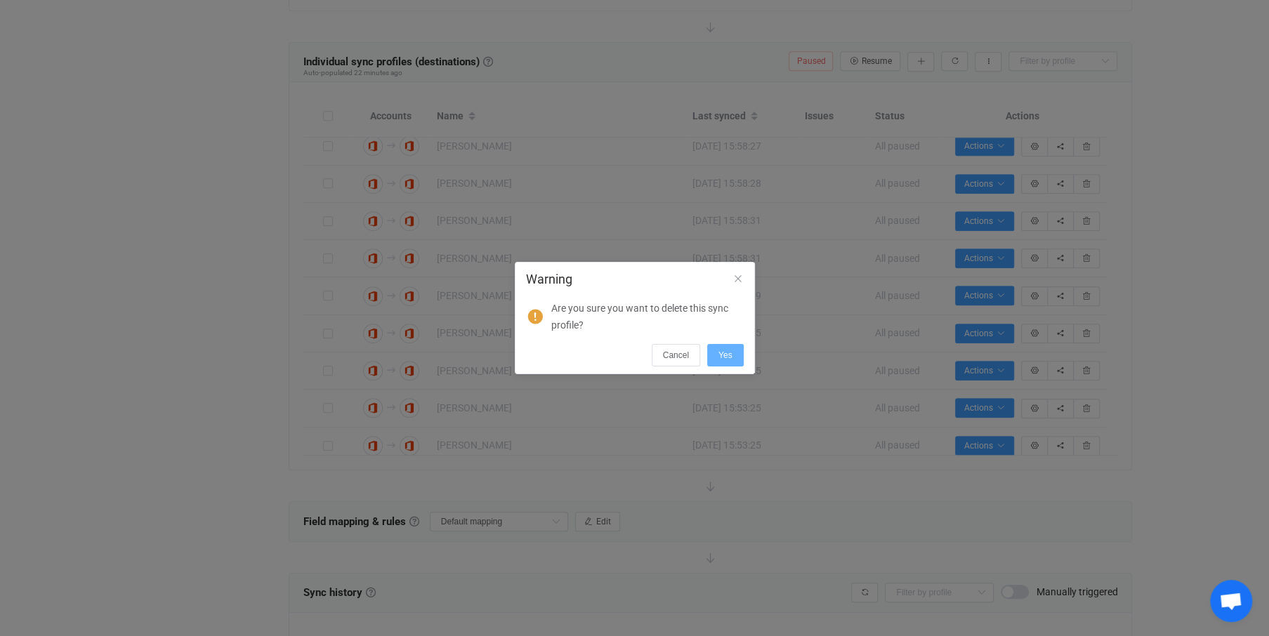
click at [724, 355] on span "Yes" at bounding box center [725, 355] width 14 height 10
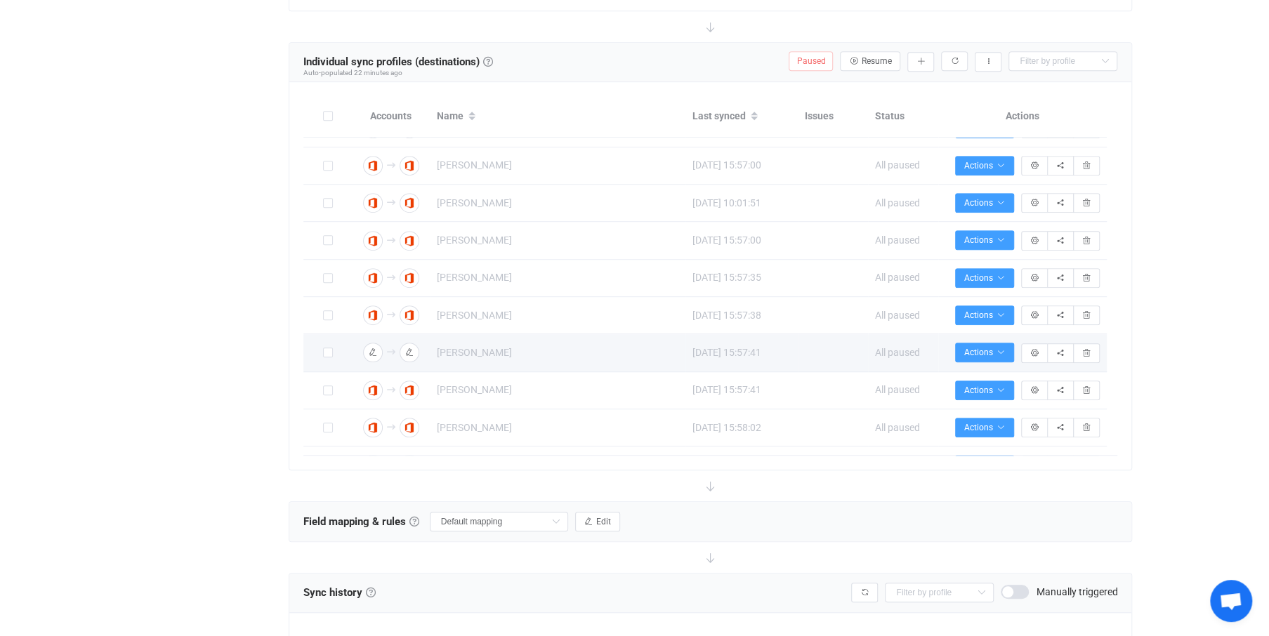
scroll to position [631, 0]
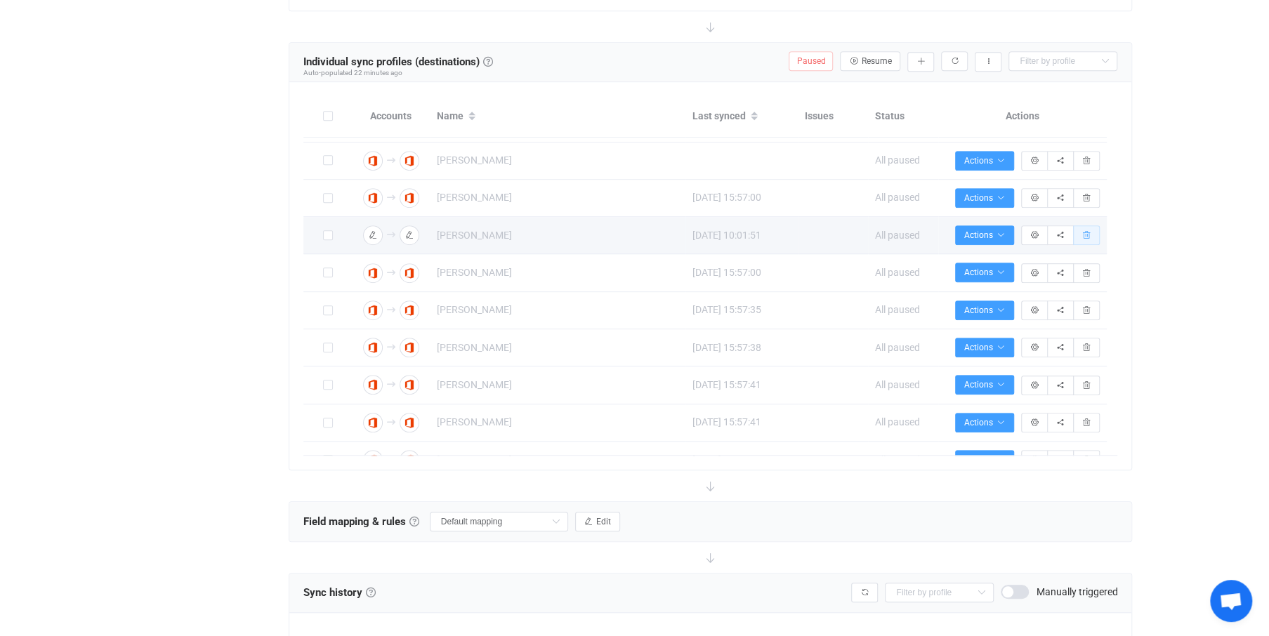
click at [1089, 231] on icon "button" at bounding box center [1086, 235] width 8 height 8
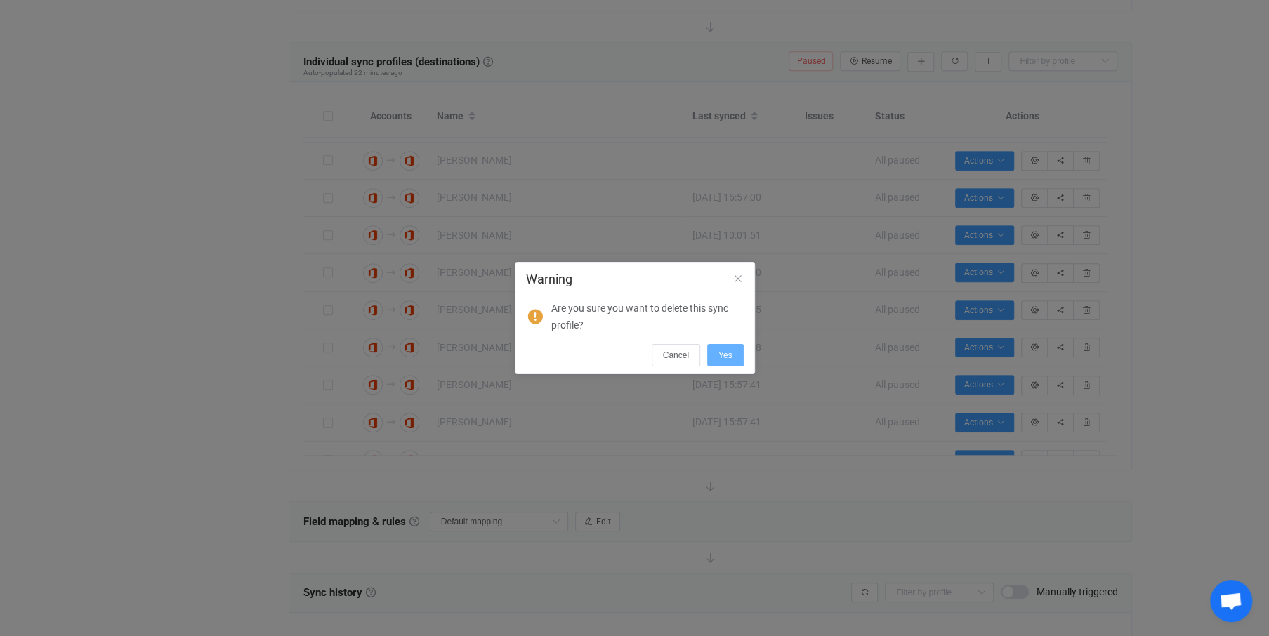
click at [738, 359] on button "Yes" at bounding box center [725, 355] width 37 height 22
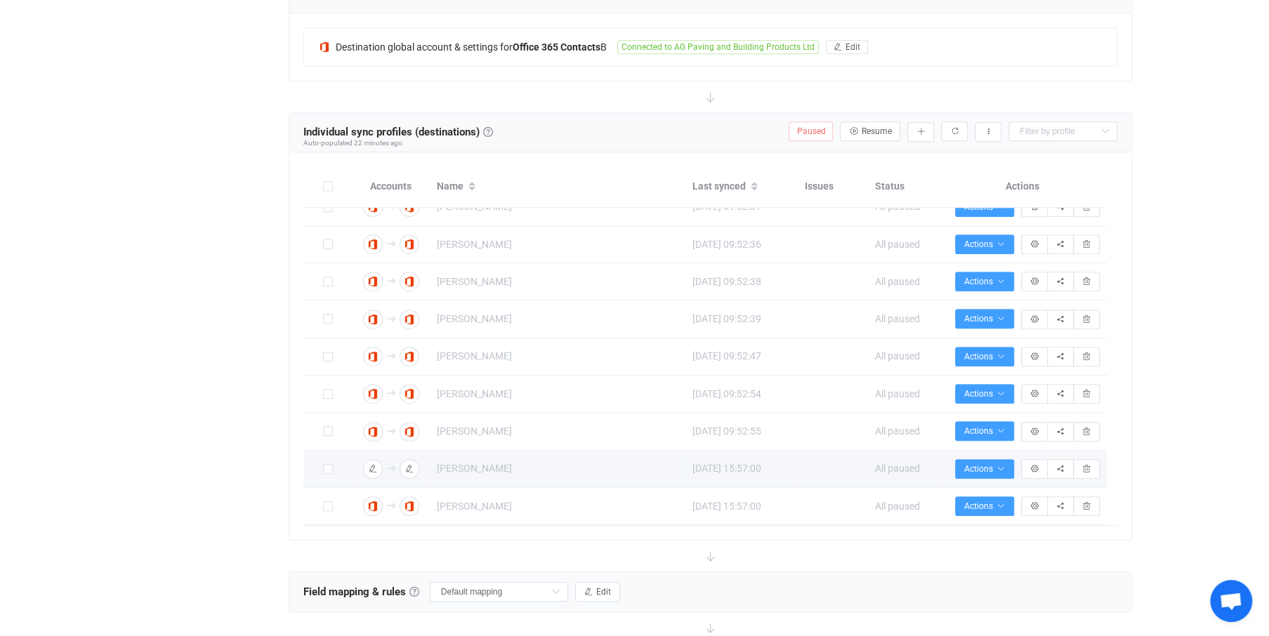
scroll to position [421, 0]
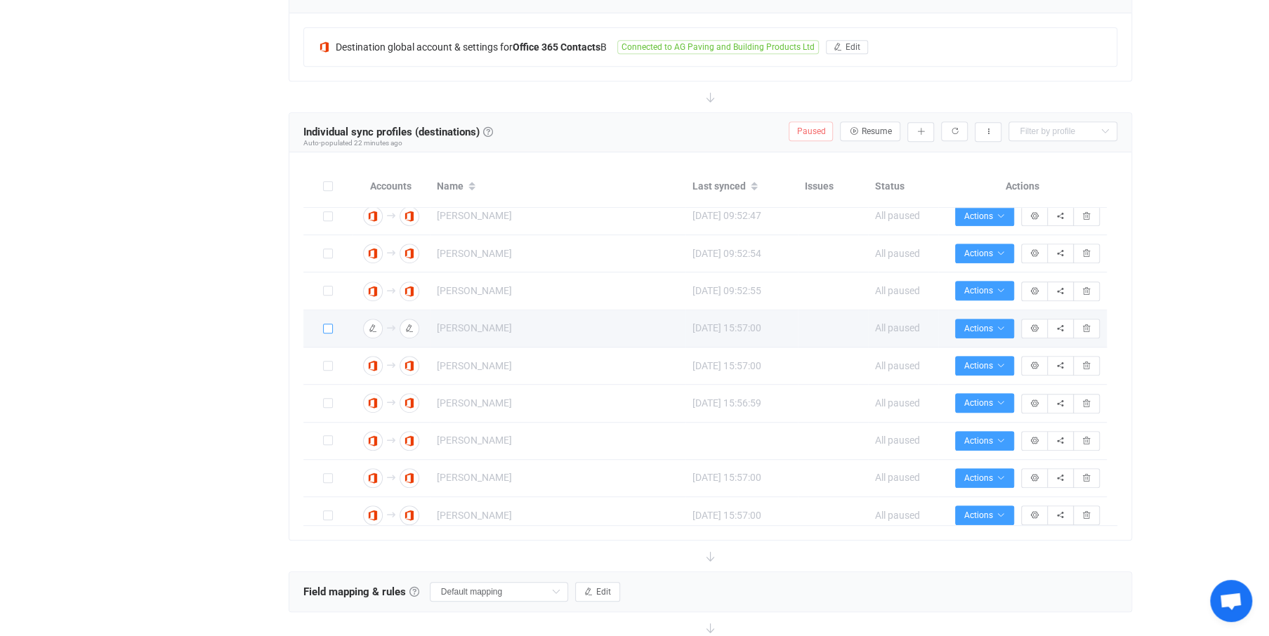
click at [327, 327] on span at bounding box center [328, 329] width 10 height 10
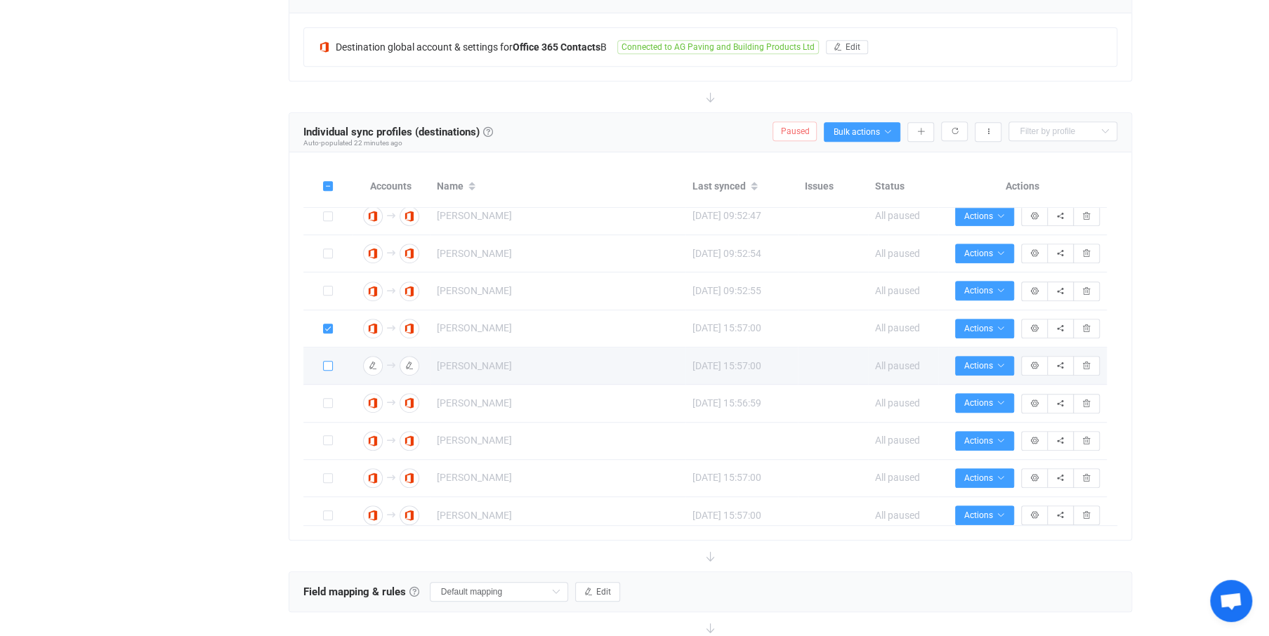
click at [328, 363] on span at bounding box center [328, 366] width 10 height 10
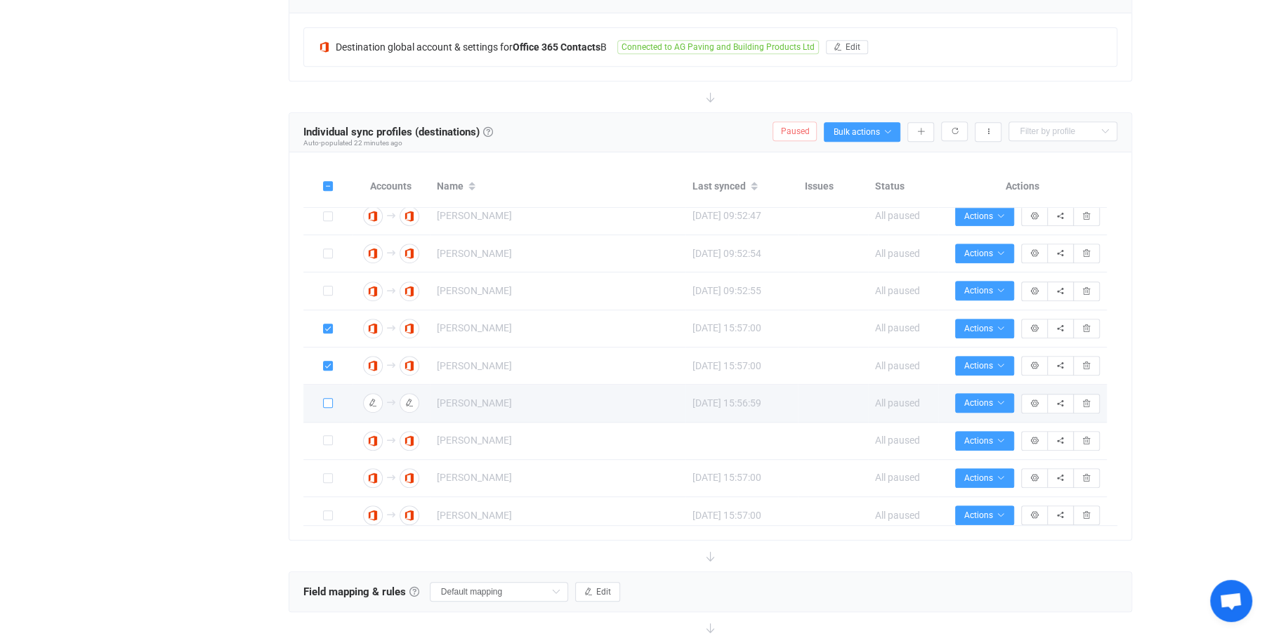
click at [327, 398] on span at bounding box center [328, 403] width 10 height 10
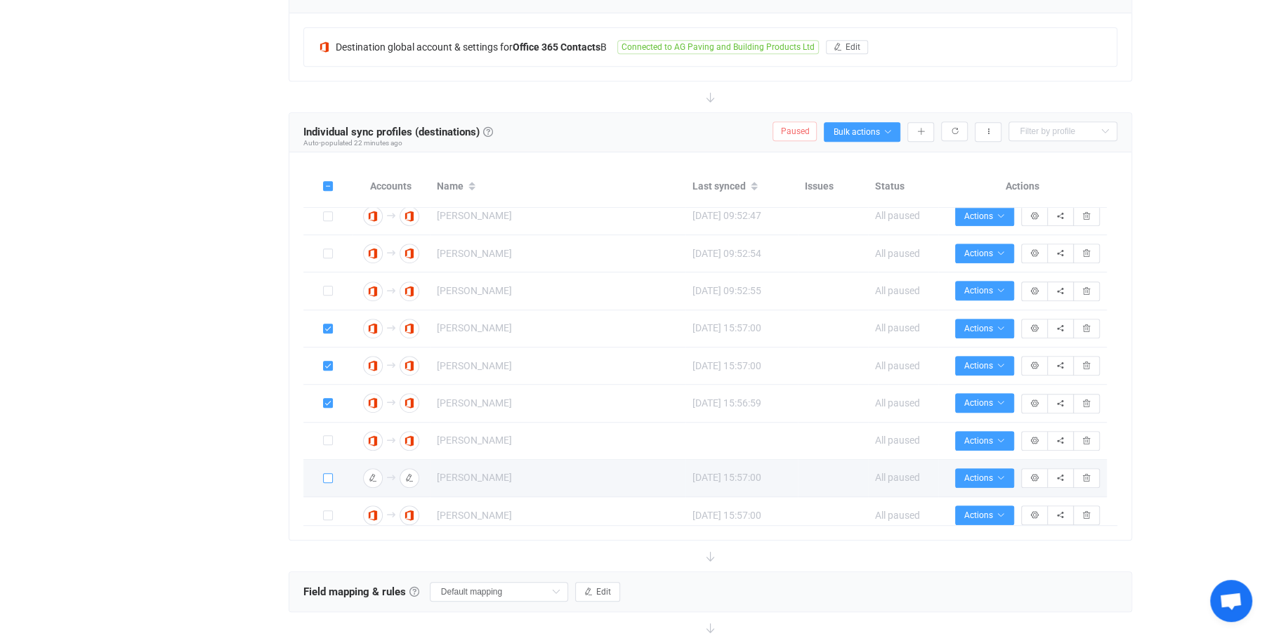
click at [325, 473] on span at bounding box center [328, 478] width 10 height 10
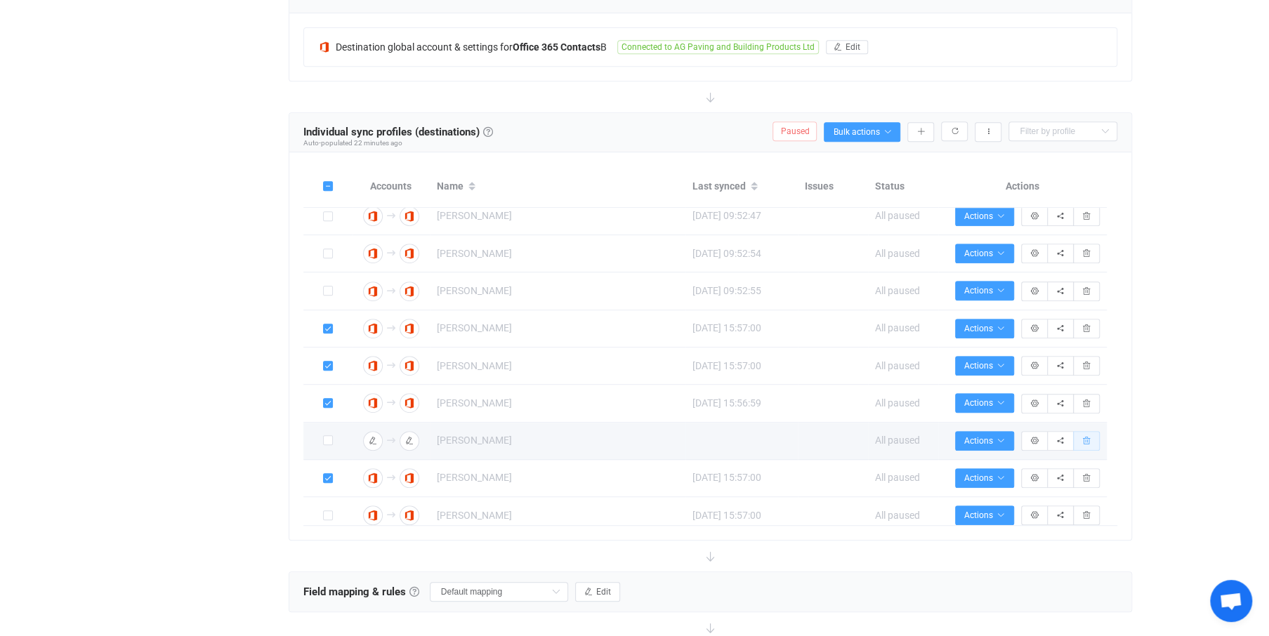
click at [1082, 437] on icon "button" at bounding box center [1086, 441] width 8 height 8
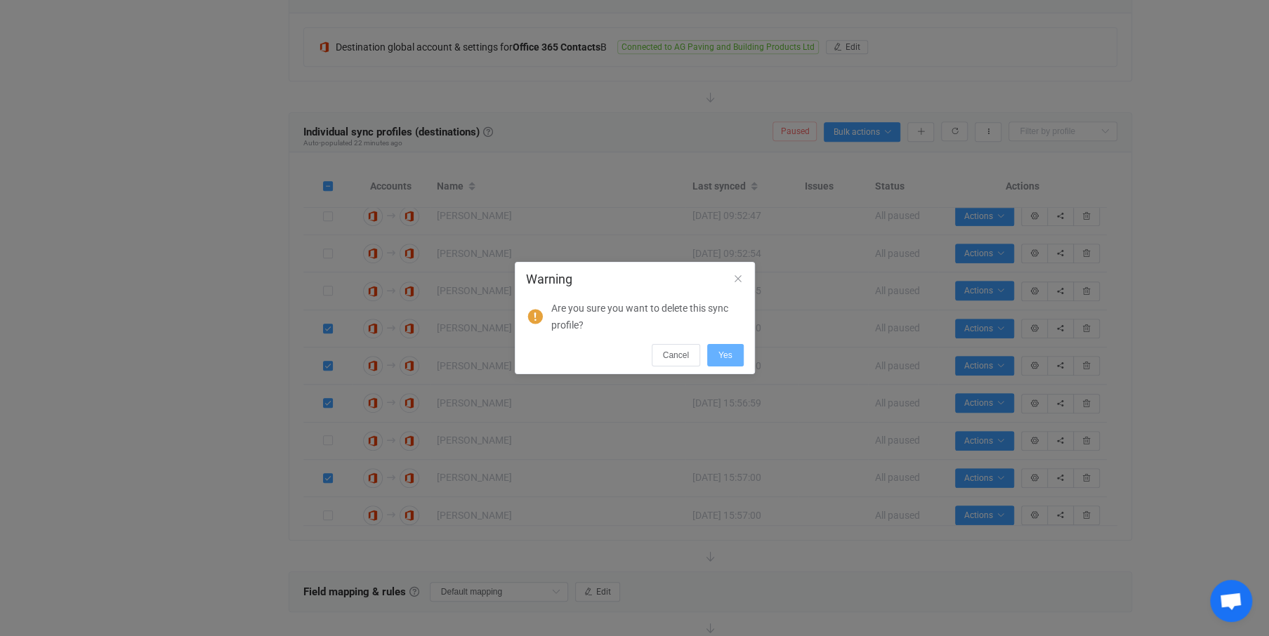
click at [739, 356] on button "Yes" at bounding box center [725, 355] width 37 height 22
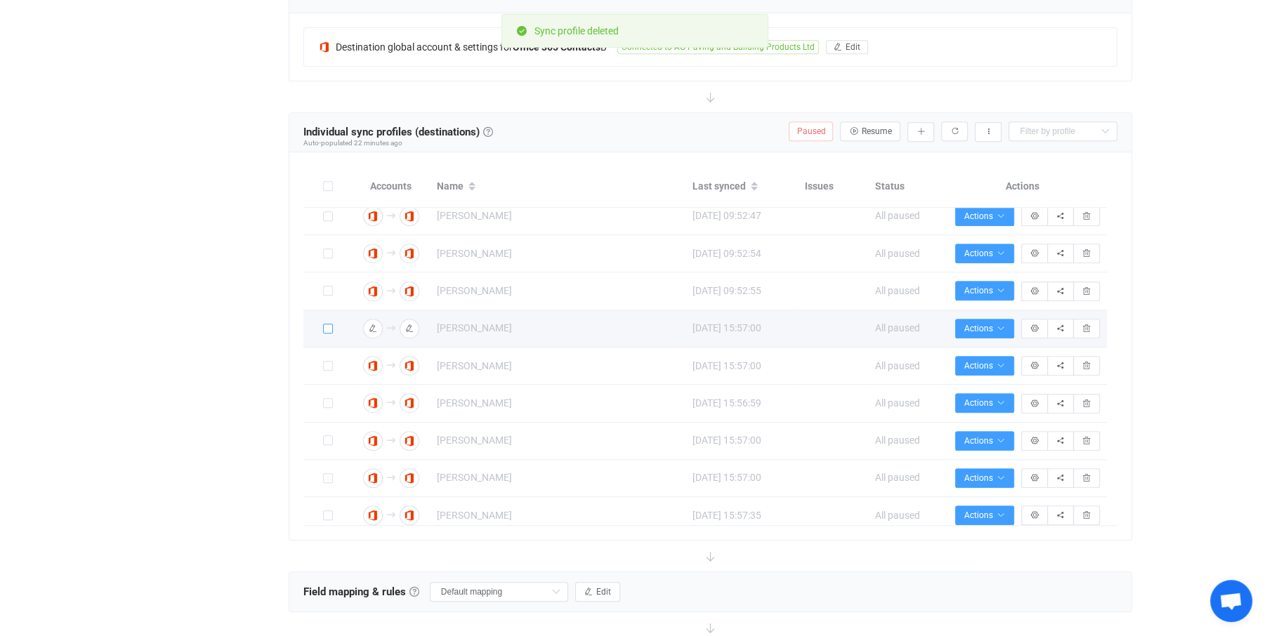
click at [324, 324] on span at bounding box center [328, 329] width 10 height 10
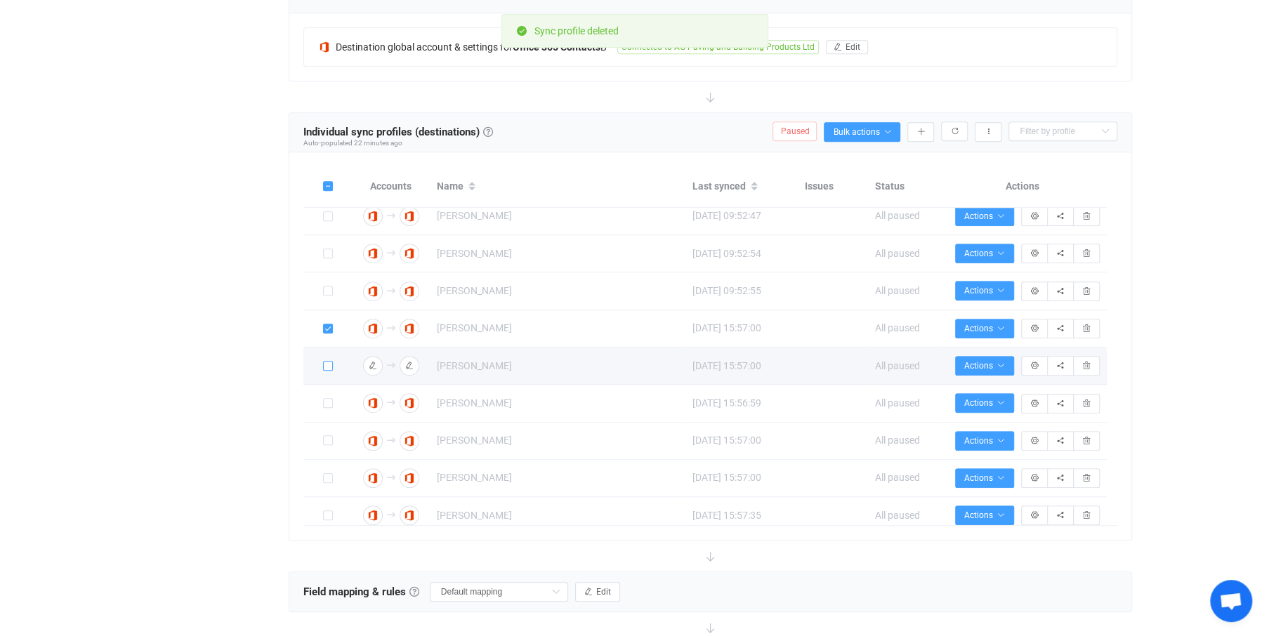
click at [324, 361] on span at bounding box center [328, 366] width 10 height 10
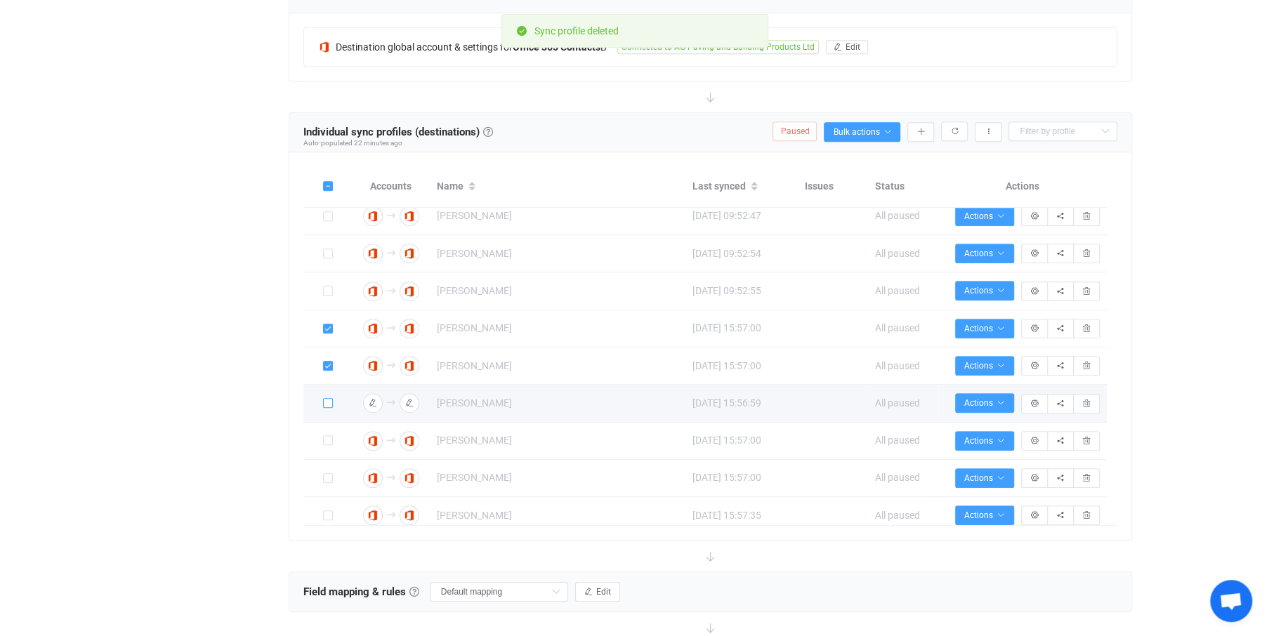
click at [330, 398] on span at bounding box center [328, 403] width 10 height 10
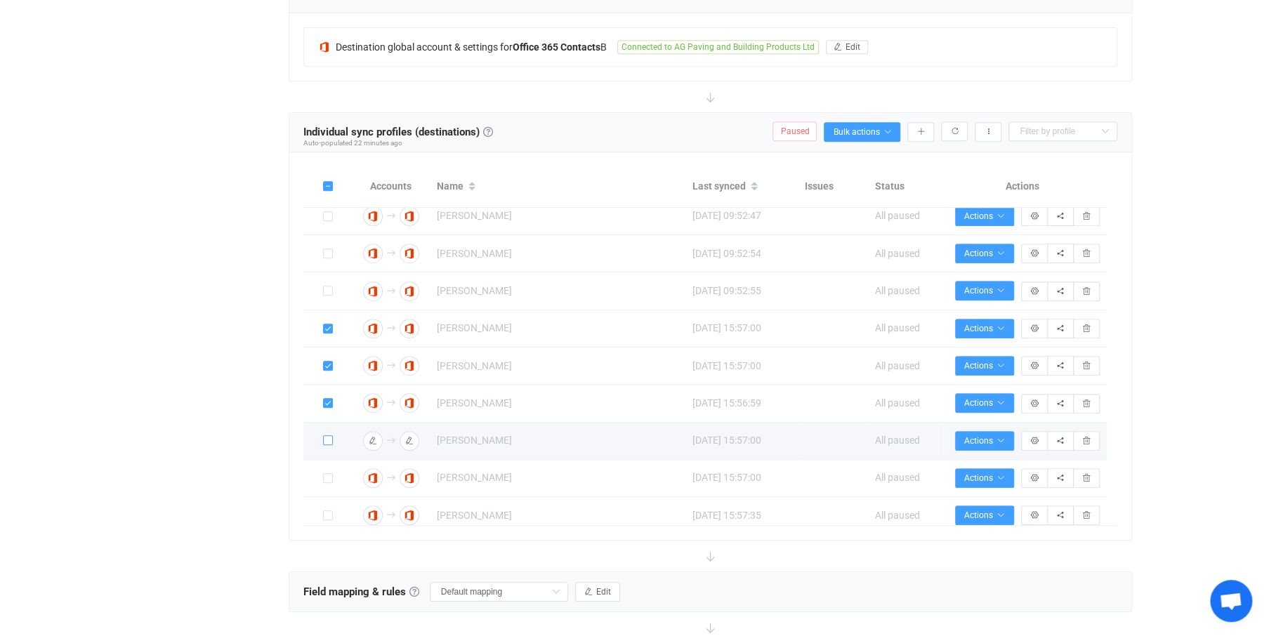
click at [330, 435] on span at bounding box center [328, 440] width 10 height 10
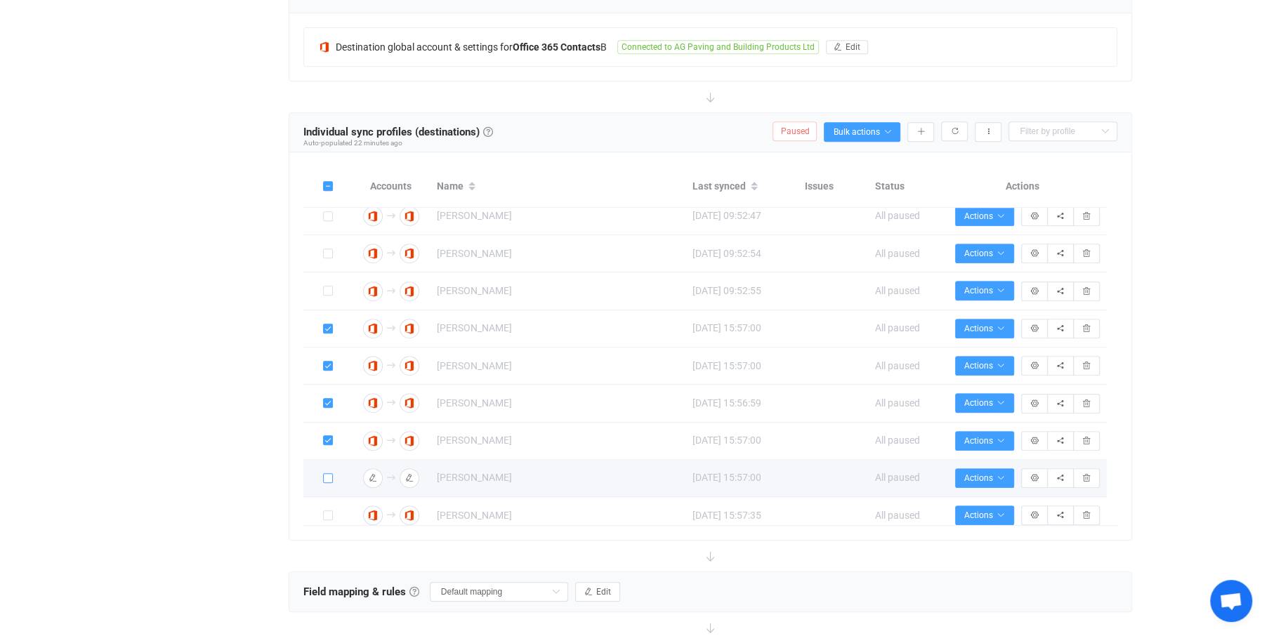
click at [327, 475] on span at bounding box center [328, 478] width 10 height 10
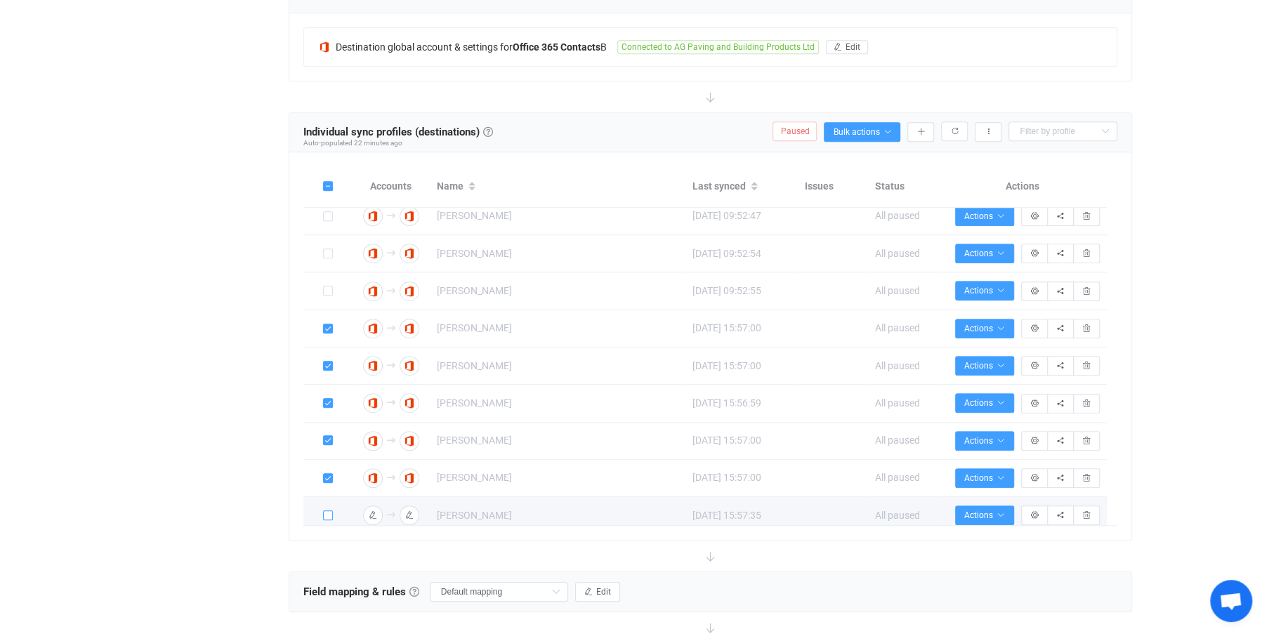
click at [325, 512] on span at bounding box center [328, 516] width 10 height 10
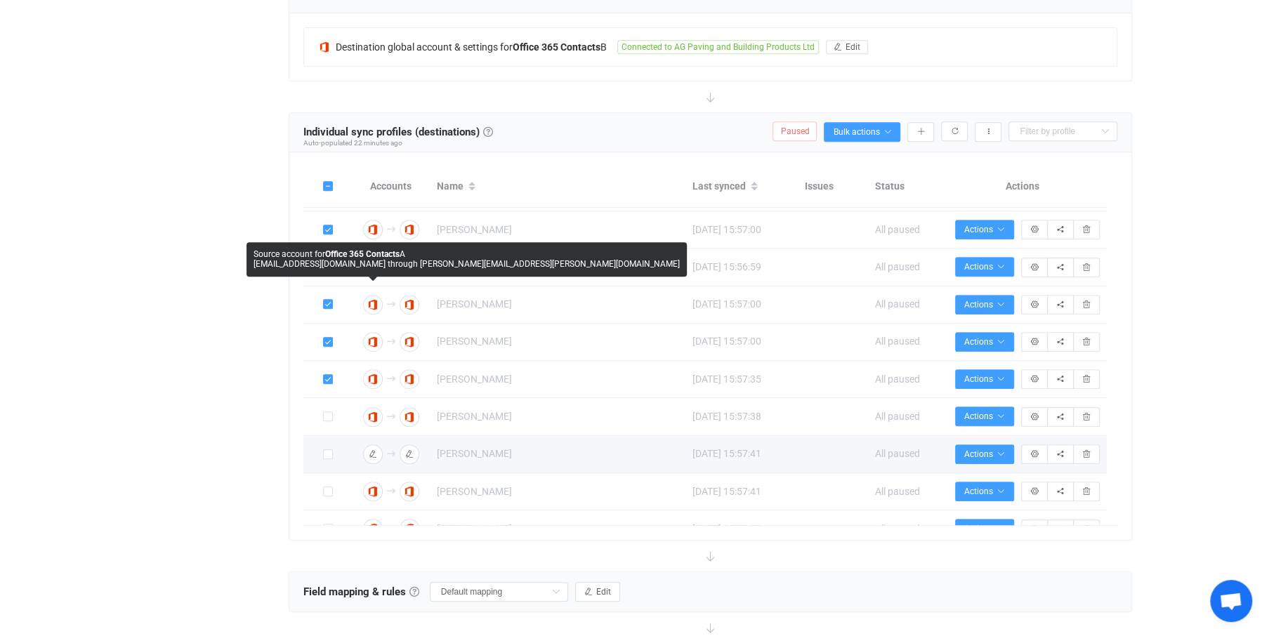
scroll to position [562, 0]
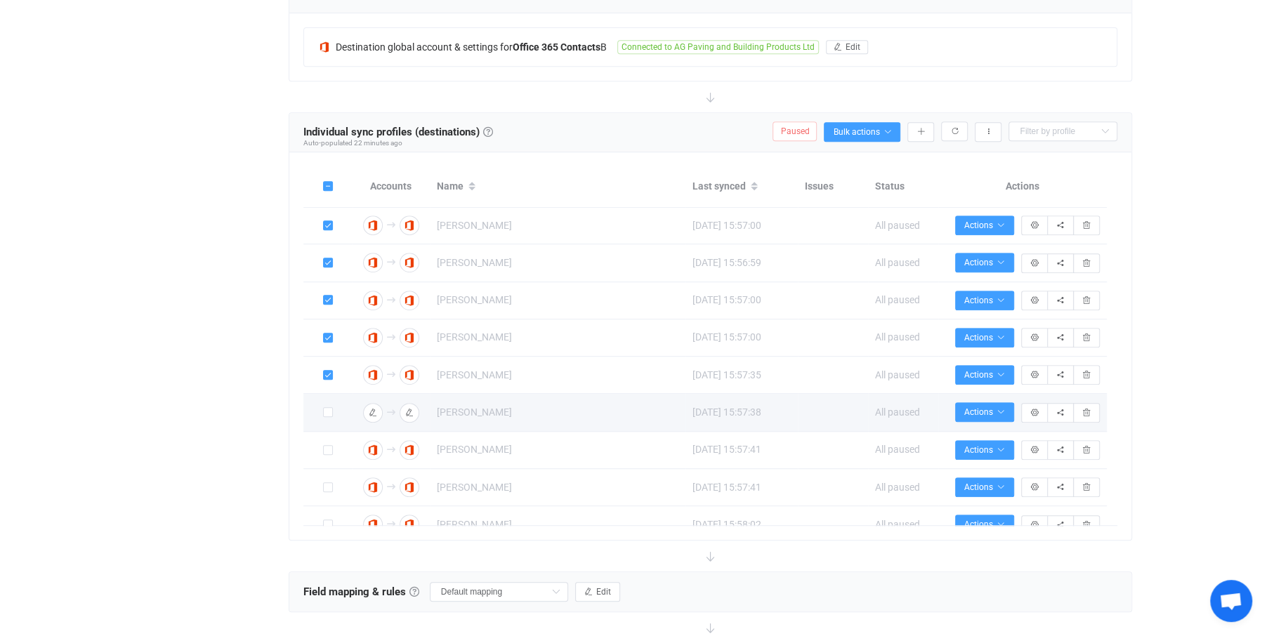
click at [324, 405] on label at bounding box center [328, 413] width 10 height 16
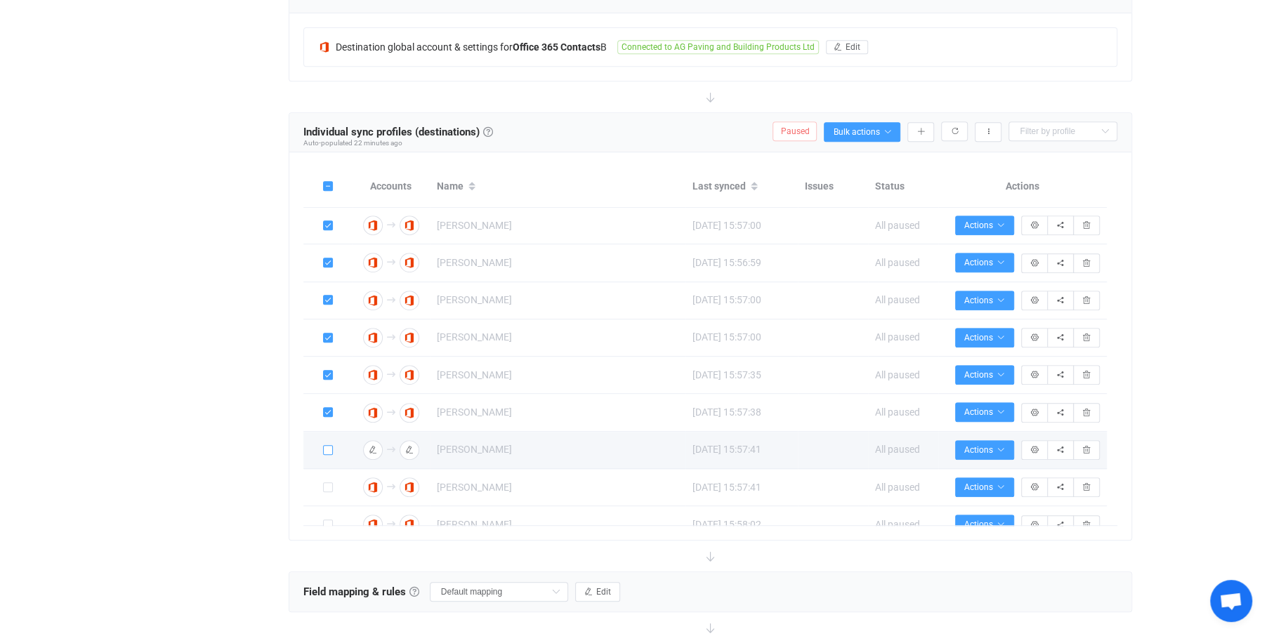
click at [329, 445] on span at bounding box center [328, 450] width 10 height 10
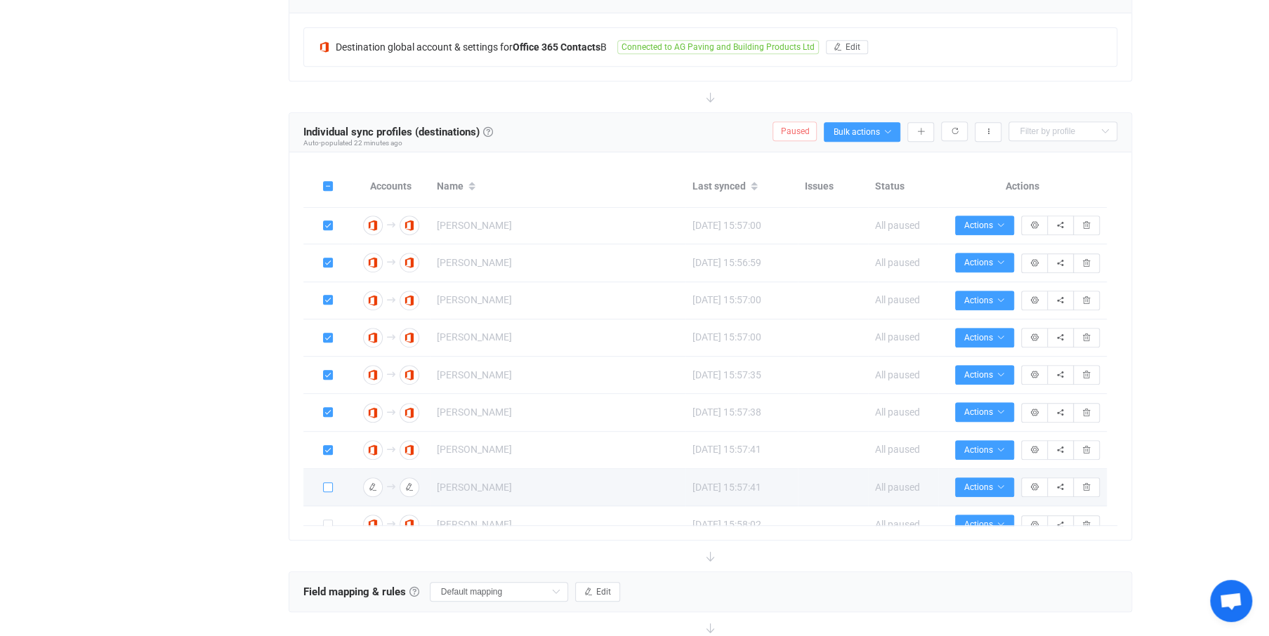
click at [329, 482] on span at bounding box center [328, 487] width 10 height 10
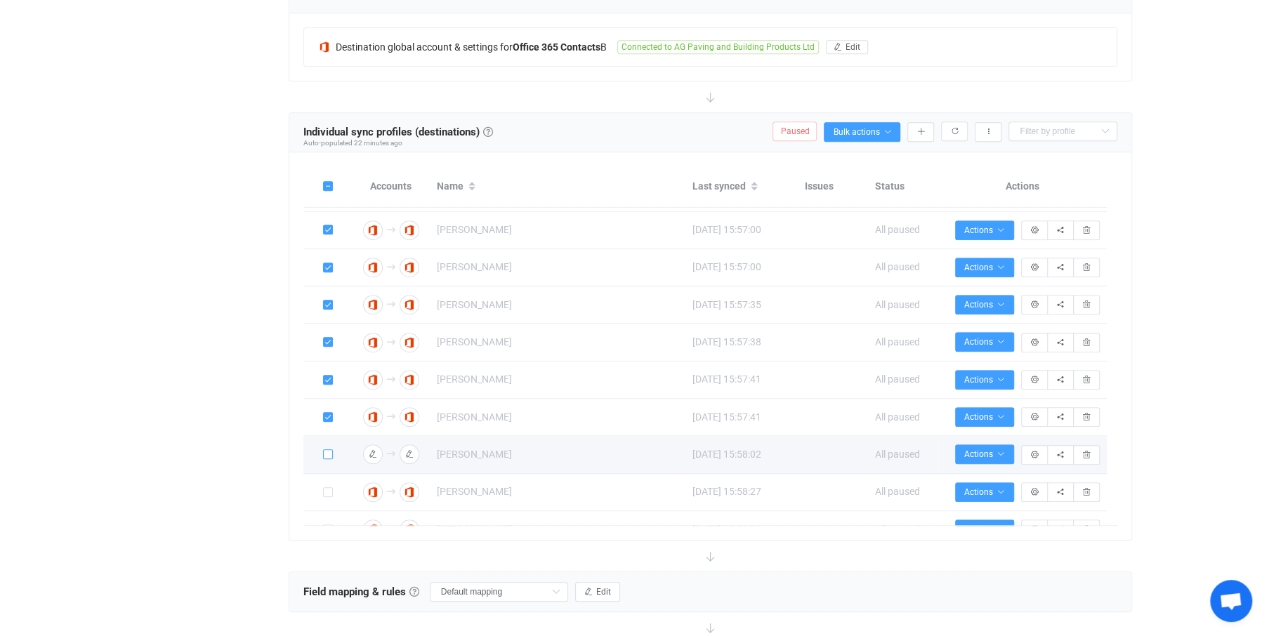
click at [328, 452] on span at bounding box center [328, 454] width 10 height 10
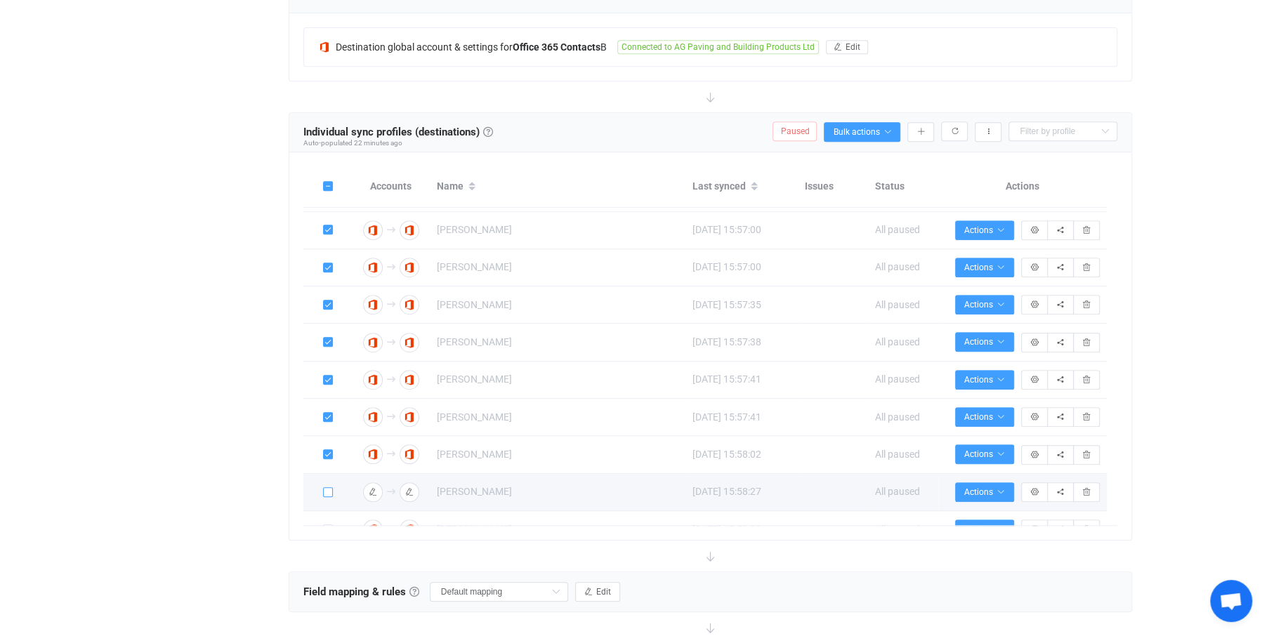
click at [327, 487] on span at bounding box center [328, 492] width 10 height 10
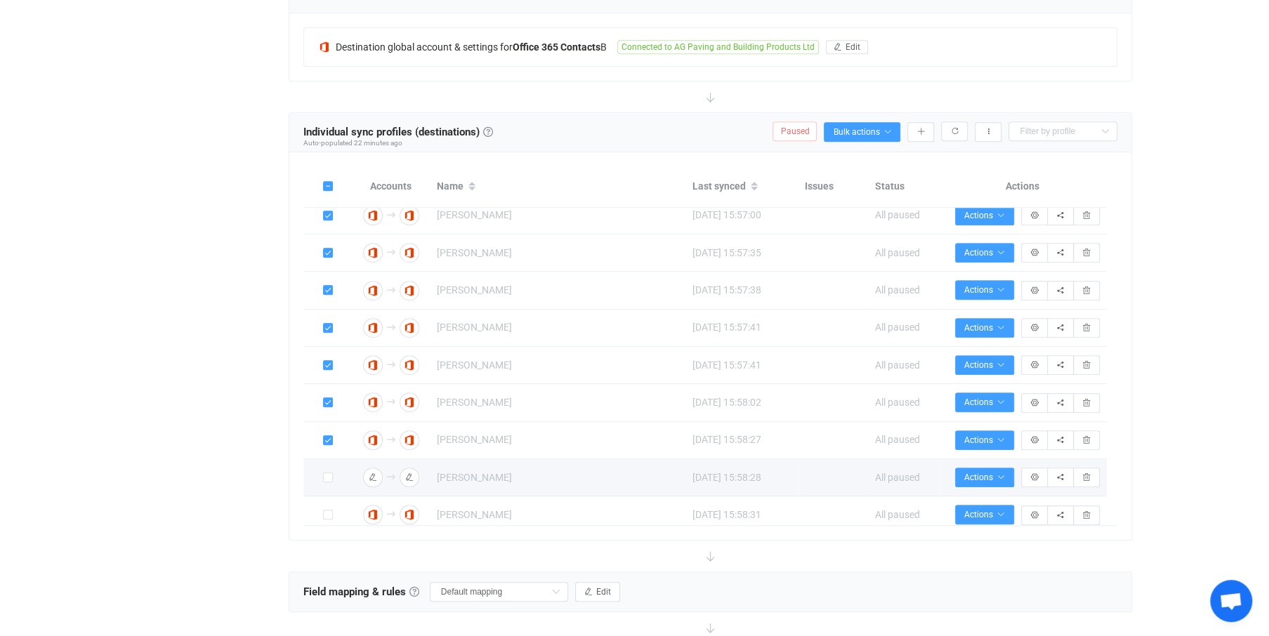
scroll to position [702, 0]
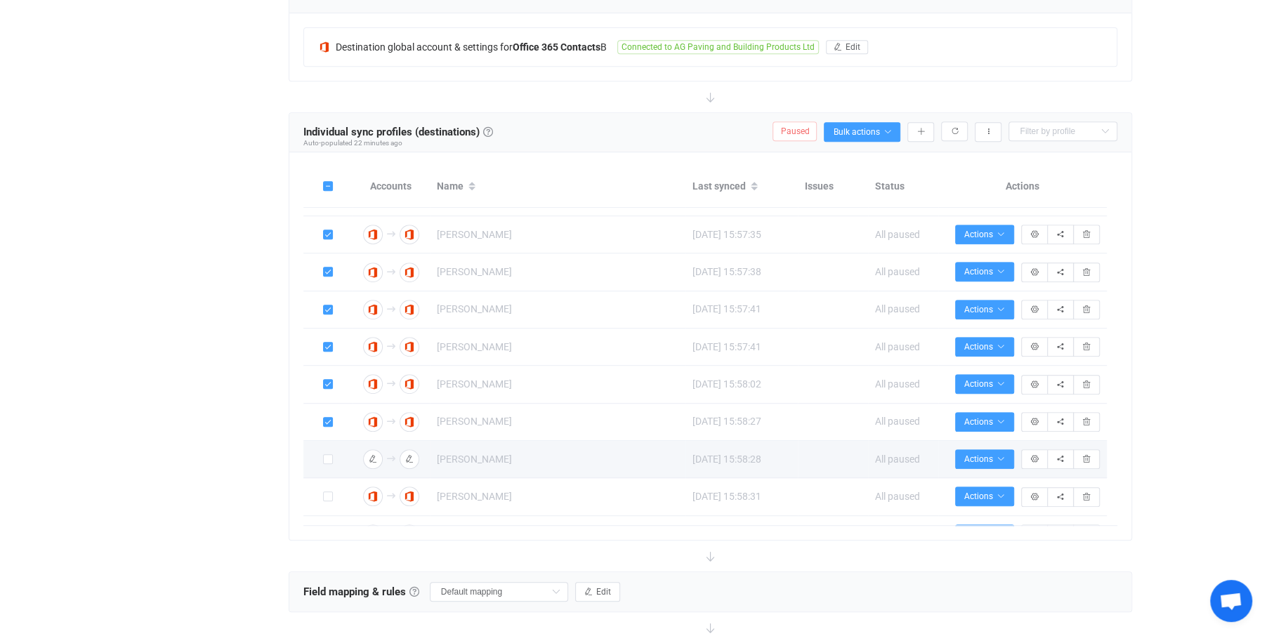
click at [328, 452] on label at bounding box center [328, 460] width 10 height 16
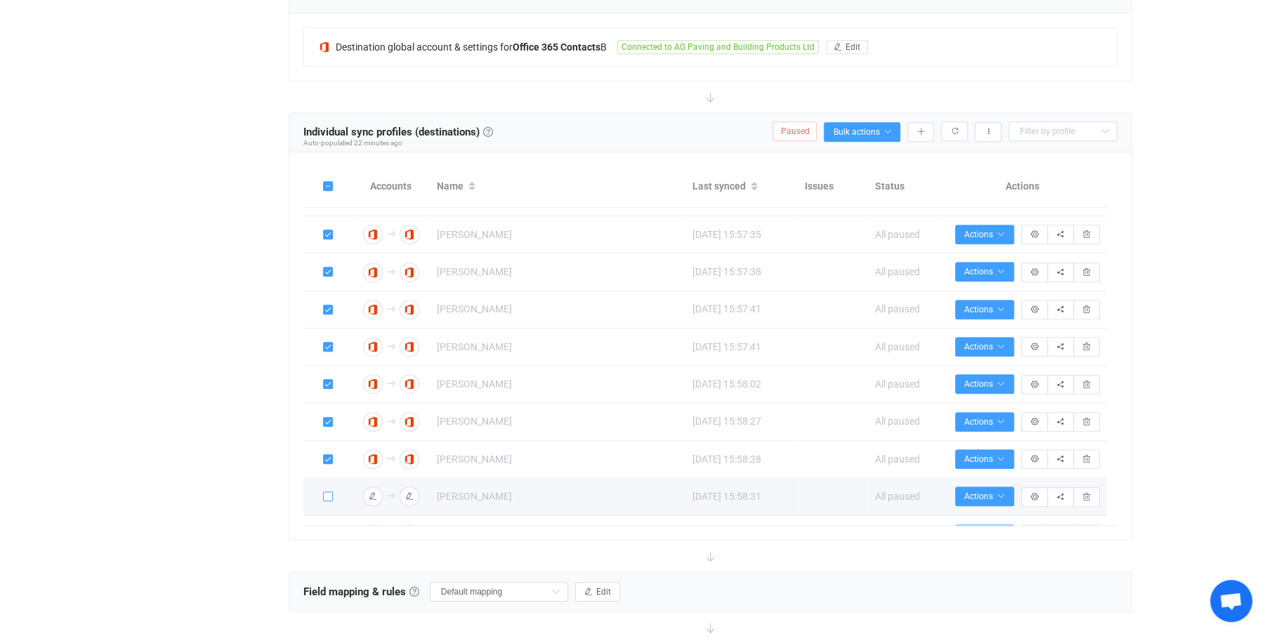
click at [329, 492] on span at bounding box center [328, 497] width 10 height 10
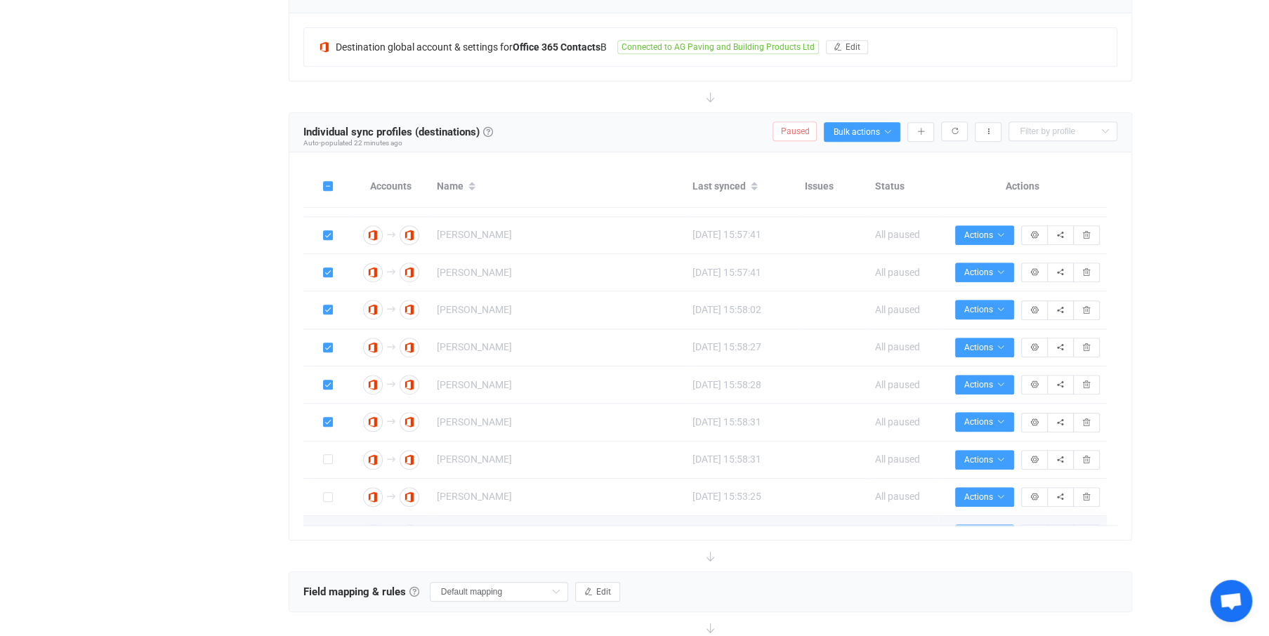
scroll to position [843, 0]
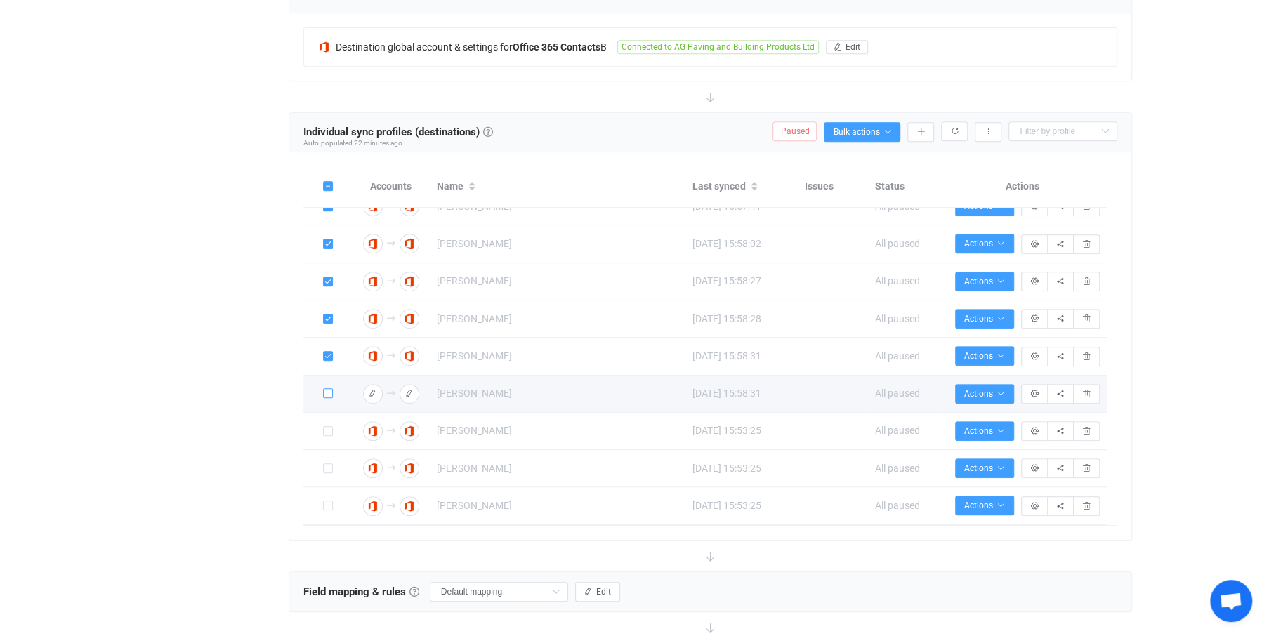
click at [327, 388] on span at bounding box center [328, 393] width 10 height 10
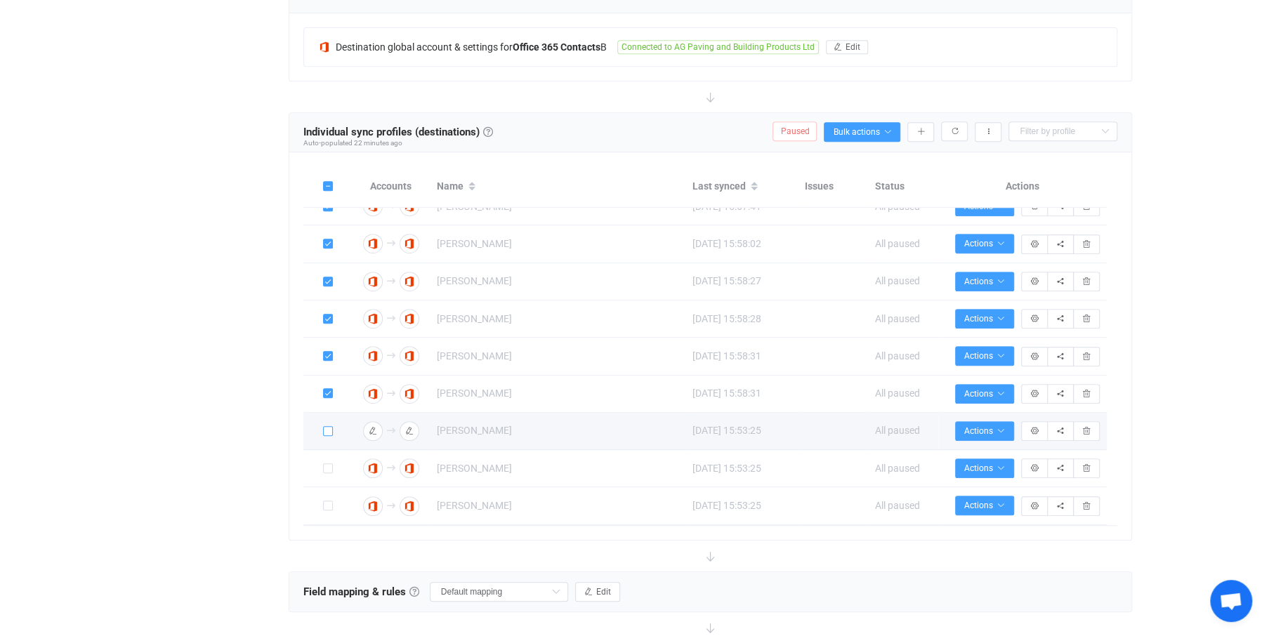
click at [326, 426] on span at bounding box center [328, 431] width 10 height 10
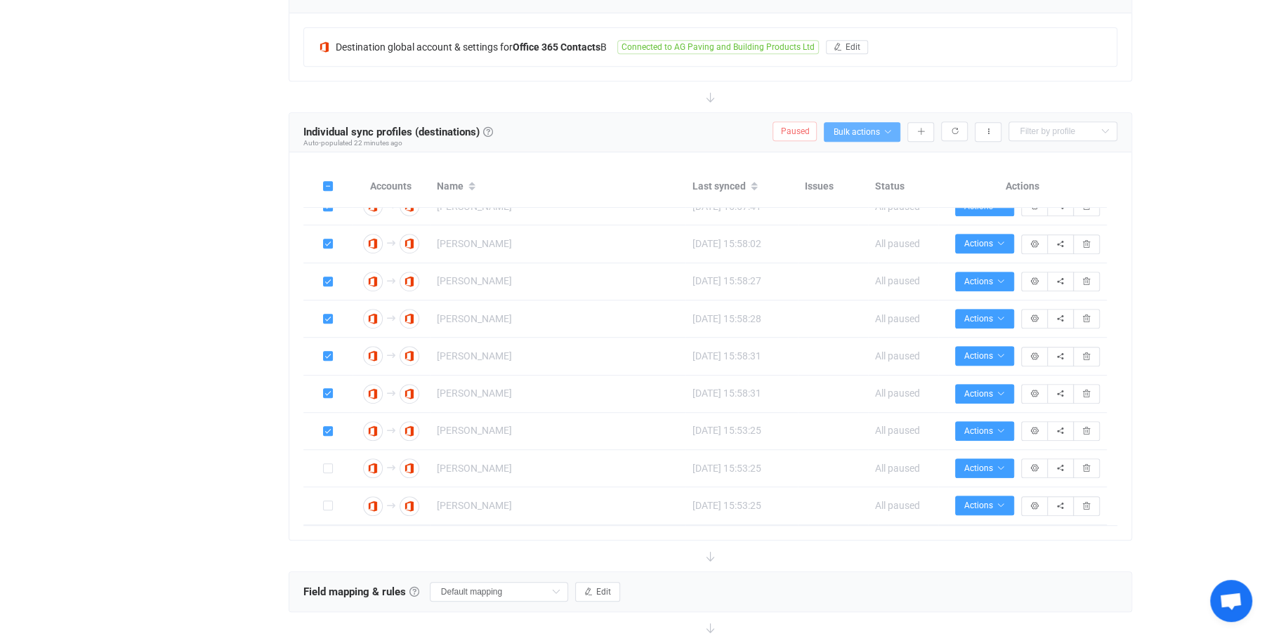
click at [843, 136] on button "Bulk actions" at bounding box center [862, 132] width 77 height 20
click at [909, 95] on div at bounding box center [711, 96] width 844 height 31
click at [799, 129] on span "Paused" at bounding box center [795, 131] width 44 height 20
click at [987, 135] on button "button" at bounding box center [988, 132] width 27 height 20
click at [987, 128] on icon "button" at bounding box center [988, 132] width 8 height 8
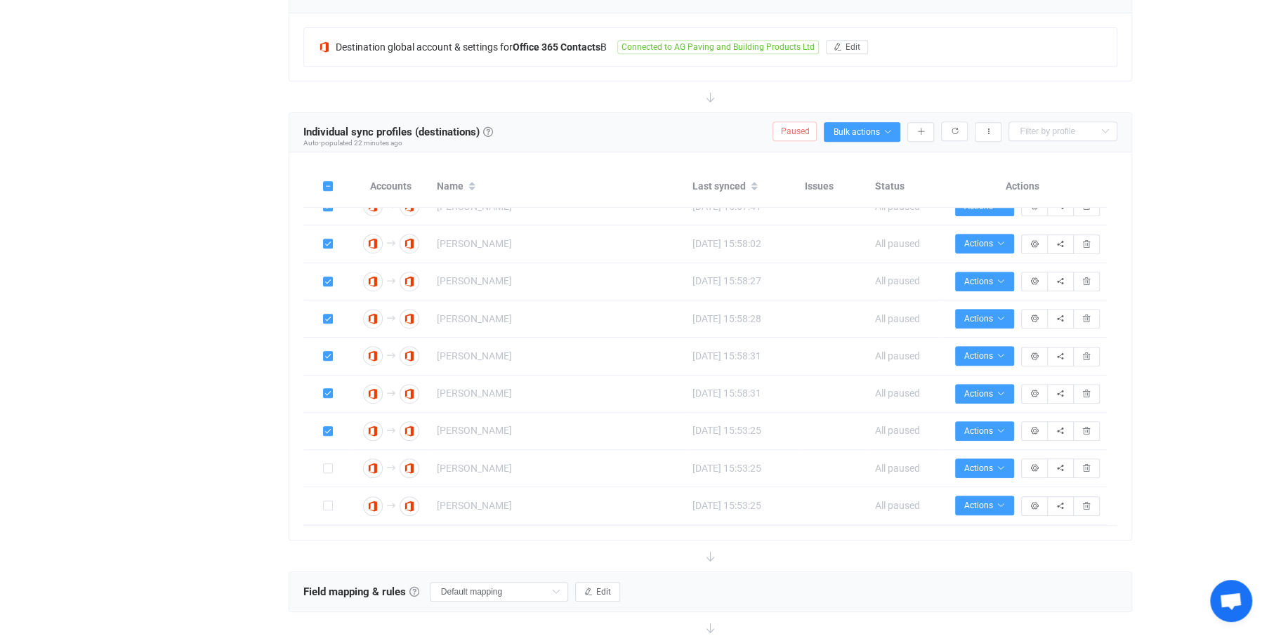
click at [1191, 475] on div "| data sync platform ethan.allen@ag.uk.com Contact Us Log Out Overview Synchron…" at bounding box center [634, 379] width 1269 height 1639
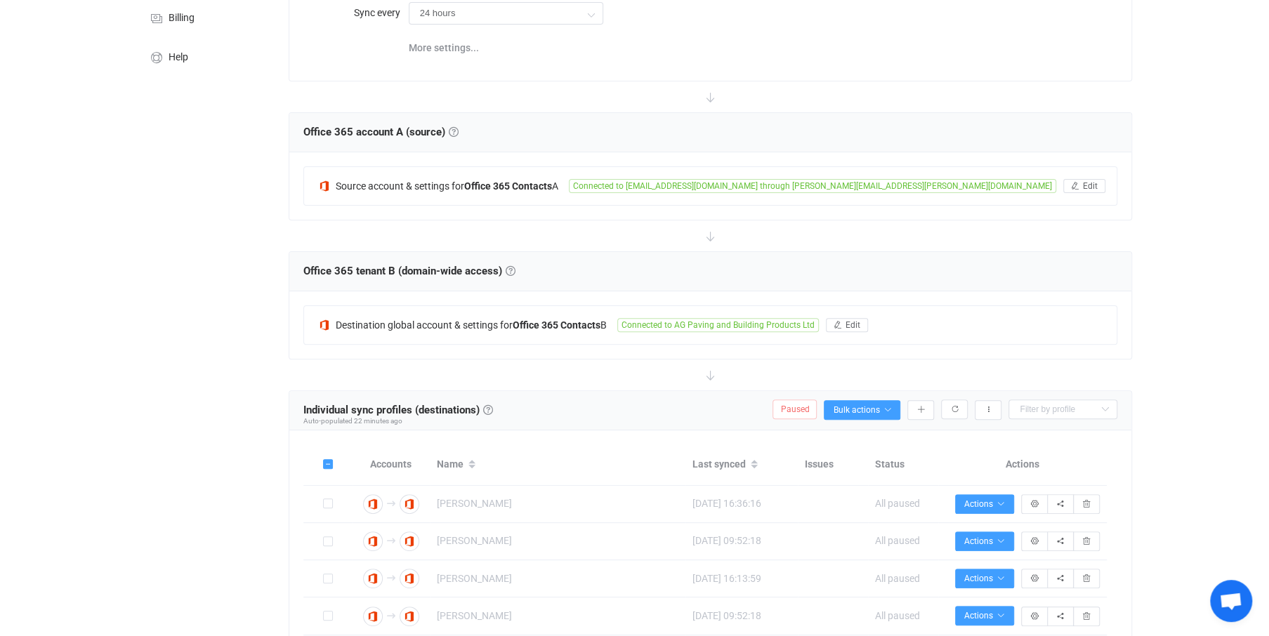
scroll to position [164, 0]
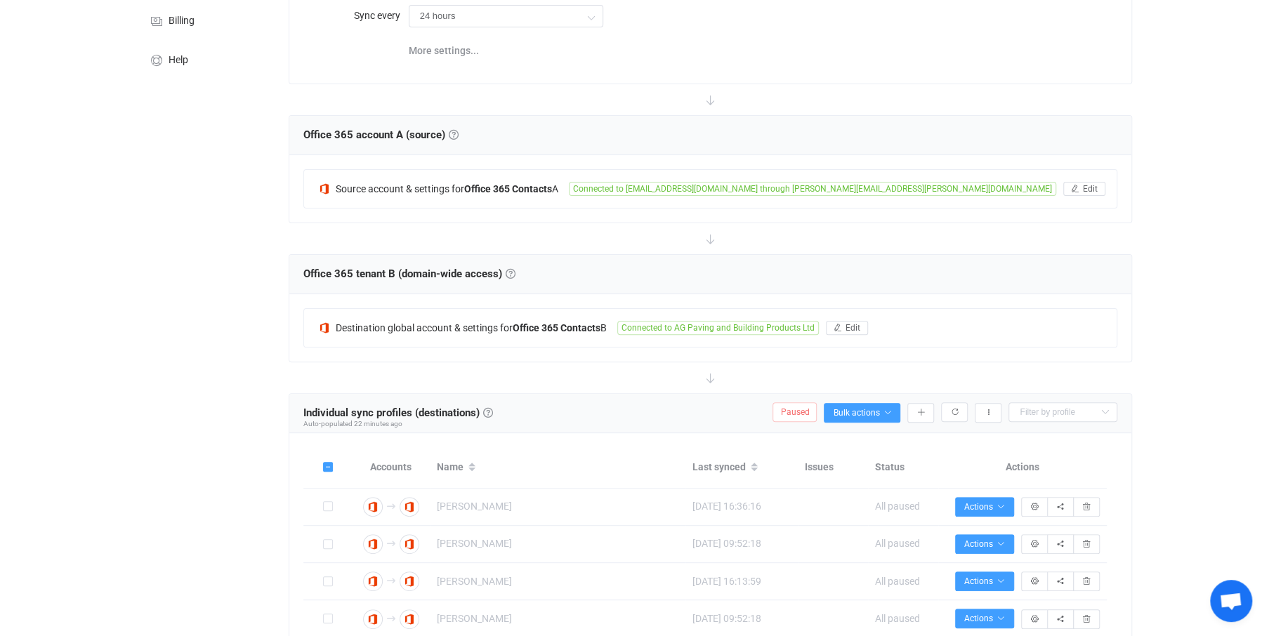
click at [795, 412] on span "Paused" at bounding box center [795, 412] width 44 height 20
click at [327, 466] on span at bounding box center [328, 467] width 10 height 10
click at [333, 462] on input "checkbox" at bounding box center [333, 462] width 0 height 0
click at [884, 411] on icon "button" at bounding box center [887, 413] width 8 height 8
click at [885, 343] on div "Destination global account & settings for Office 365 Contacts B Connected to AG…" at bounding box center [710, 328] width 813 height 38
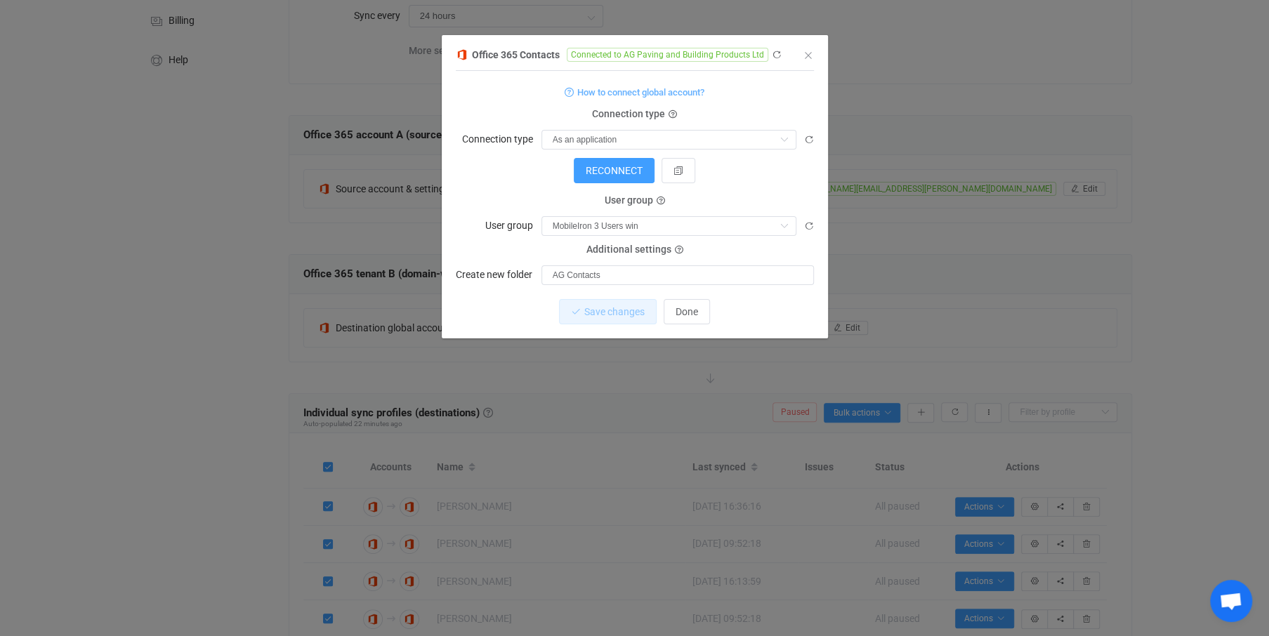
click at [919, 266] on div "Office 365 Contacts Connected to AG Paving and Building Products Ltd 1 { { "con…" at bounding box center [634, 318] width 1269 height 636
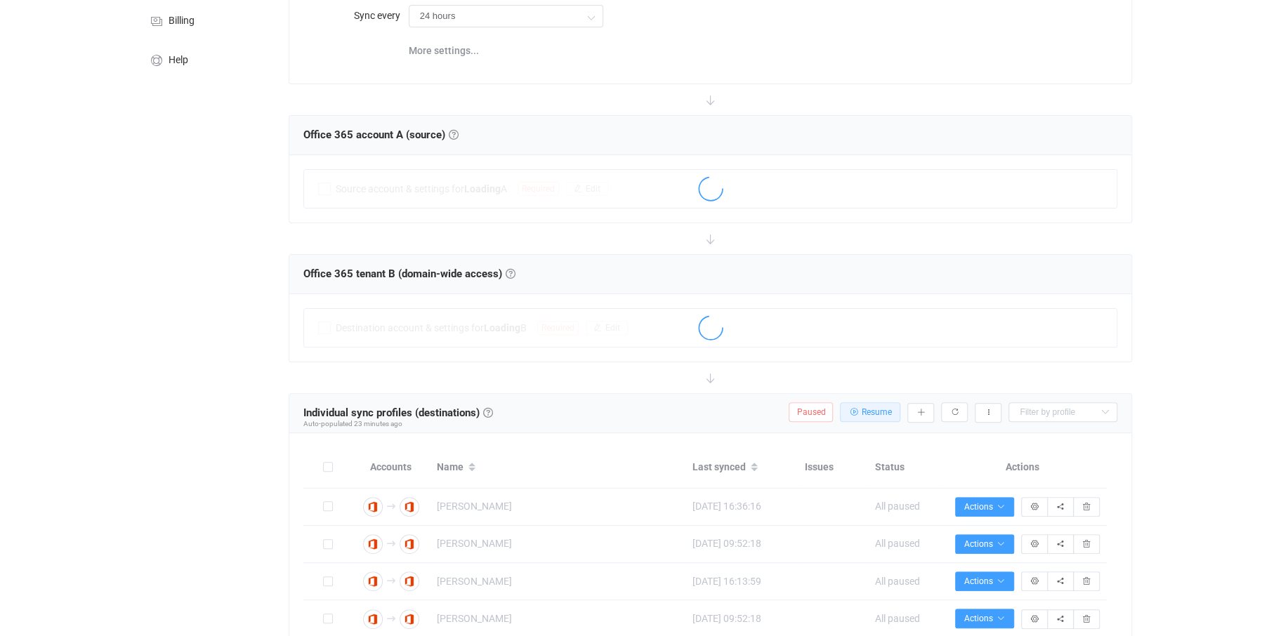
scroll to position [164, 0]
click at [879, 414] on span "Resume" at bounding box center [876, 412] width 30 height 10
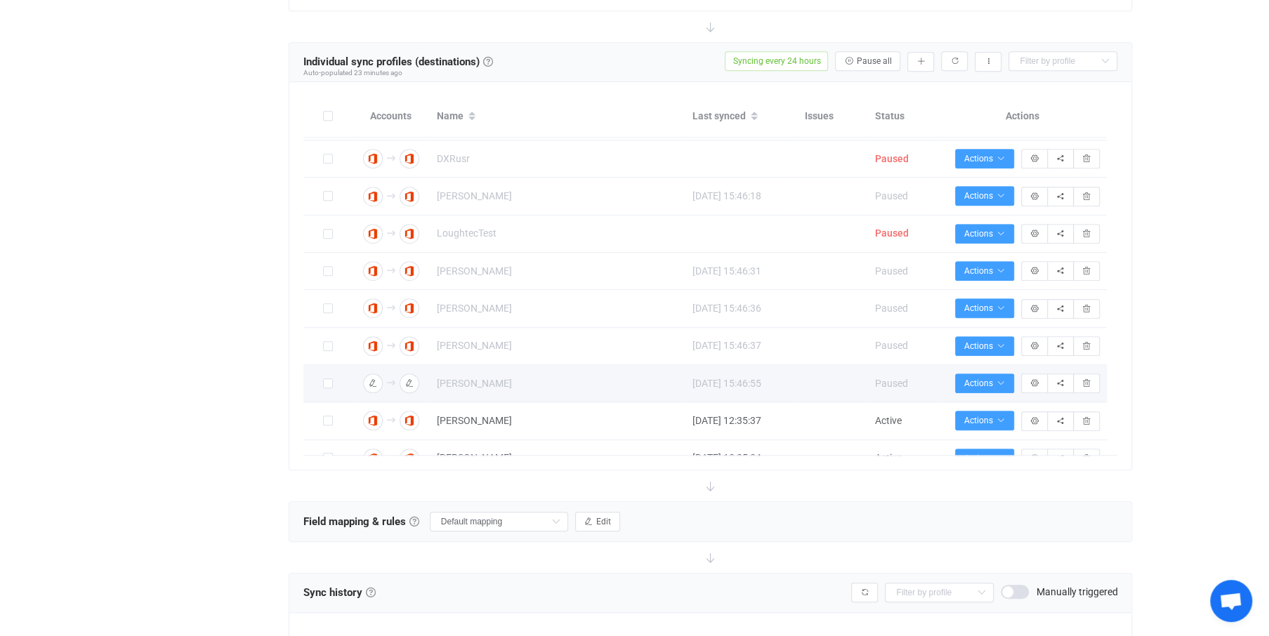
scroll to position [3105, 0]
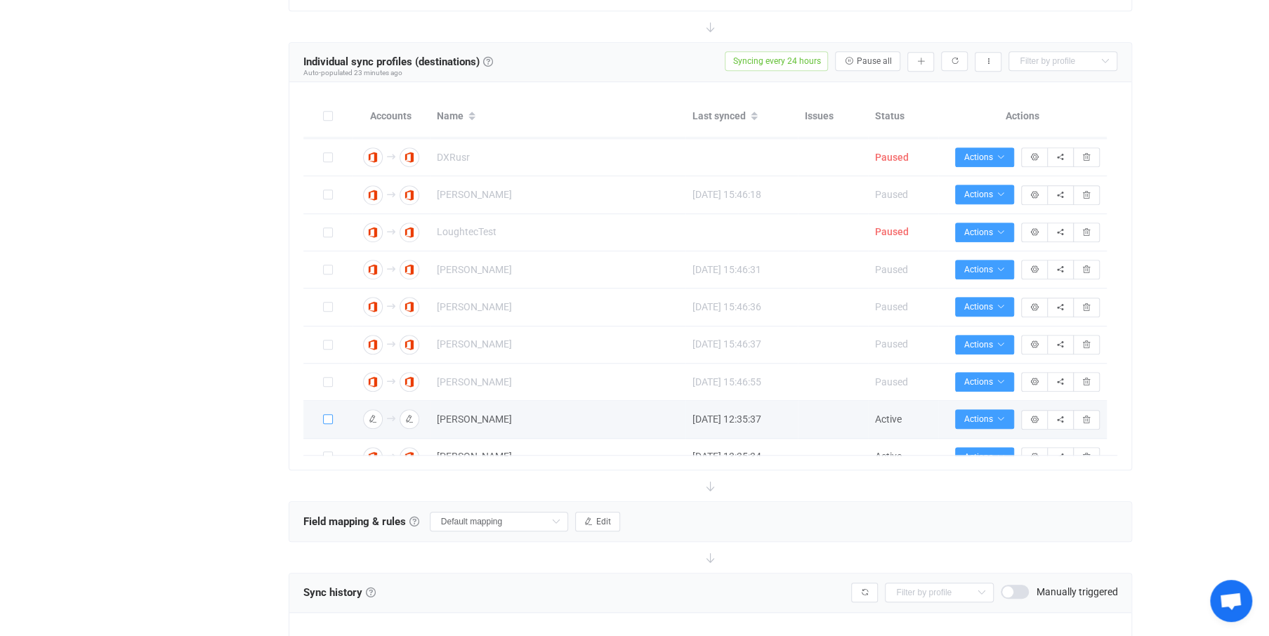
click at [329, 414] on span at bounding box center [328, 419] width 10 height 10
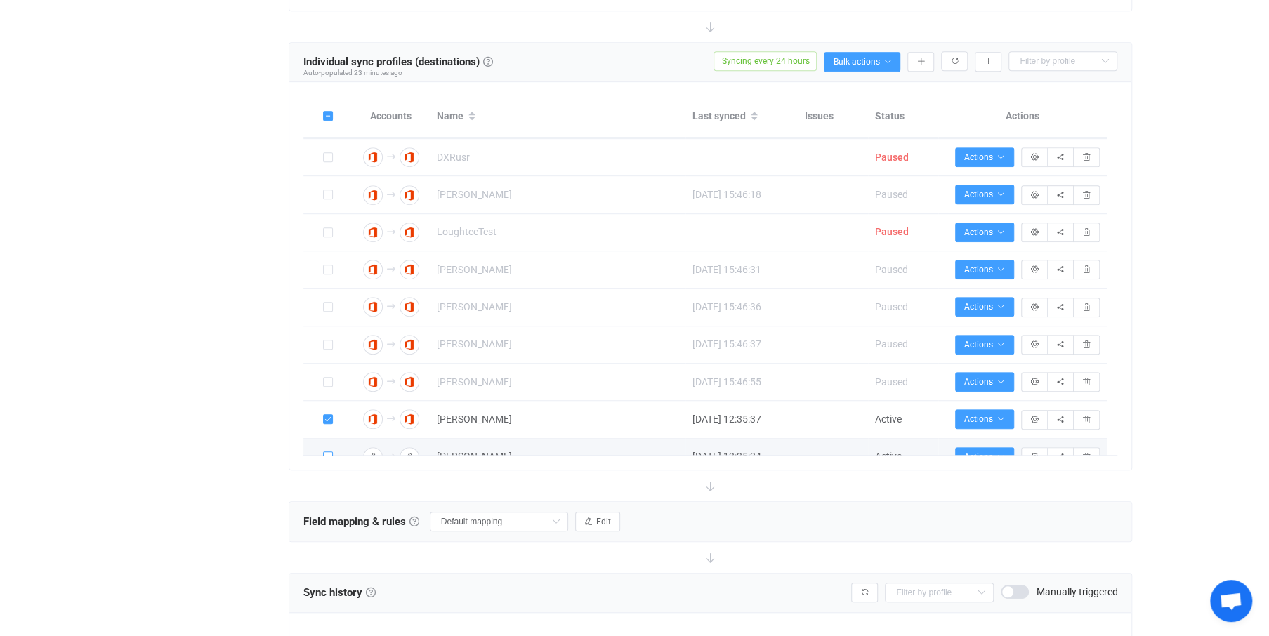
click at [327, 452] on span at bounding box center [328, 457] width 10 height 10
click at [846, 57] on span "Bulk actions" at bounding box center [862, 62] width 58 height 10
click at [857, 88] on li "Pause (2)" at bounding box center [832, 98] width 131 height 25
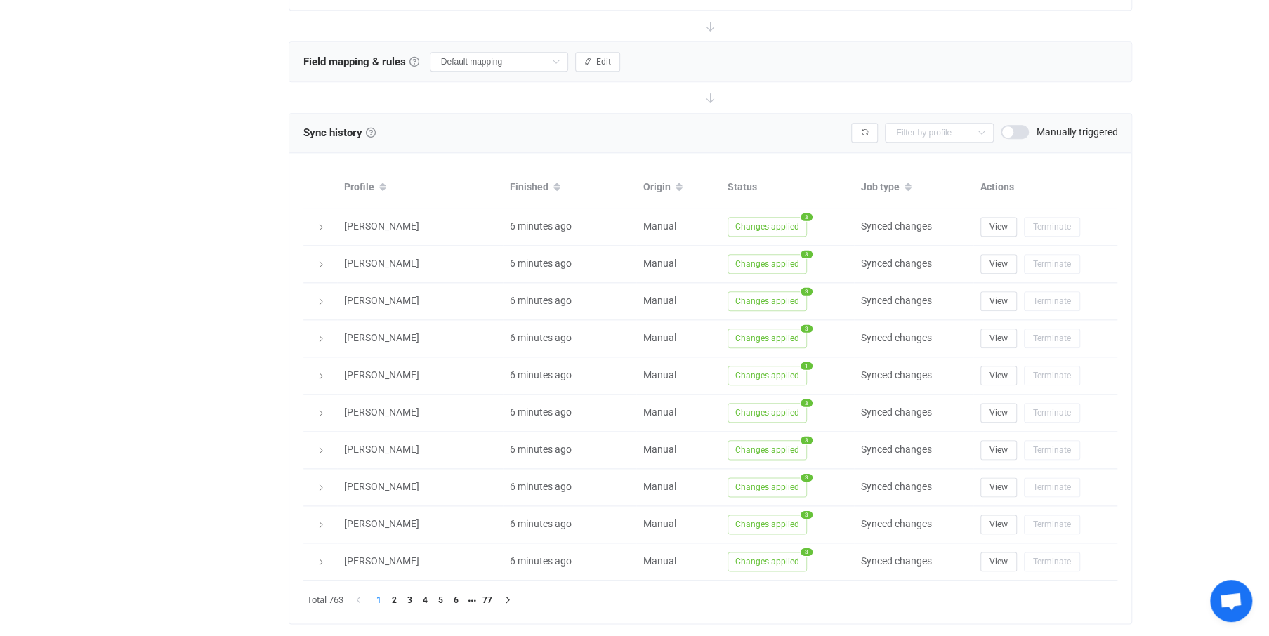
scroll to position [1007, 0]
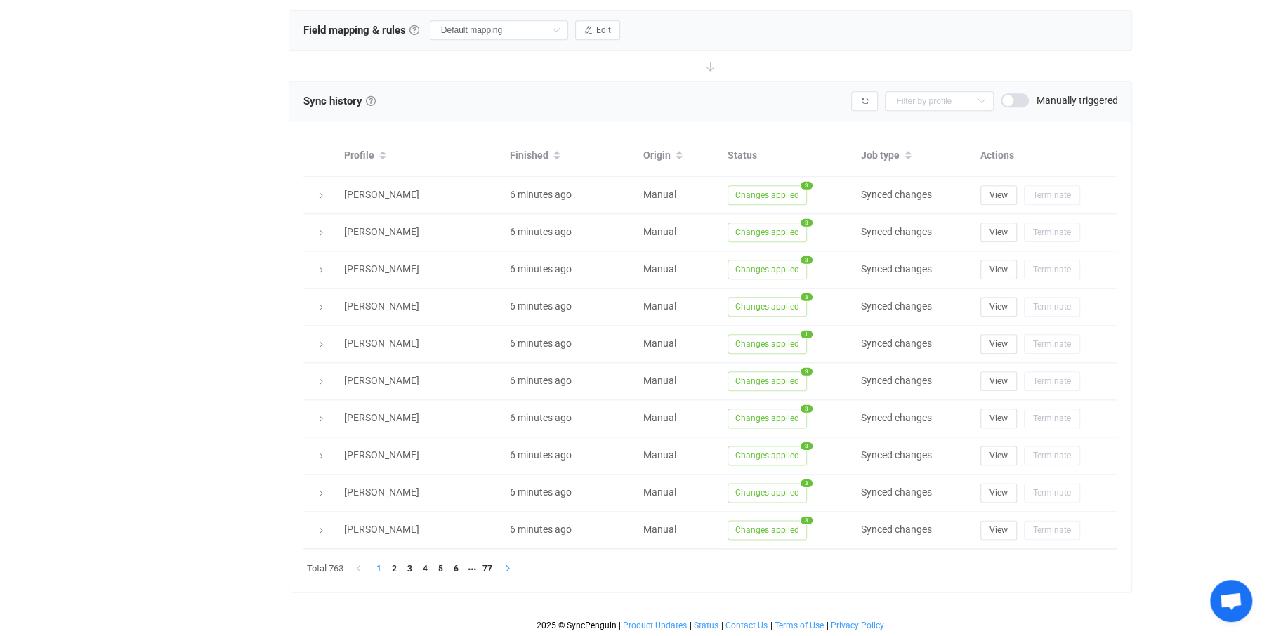
click at [505, 565] on icon "button" at bounding box center [508, 569] width 8 height 8
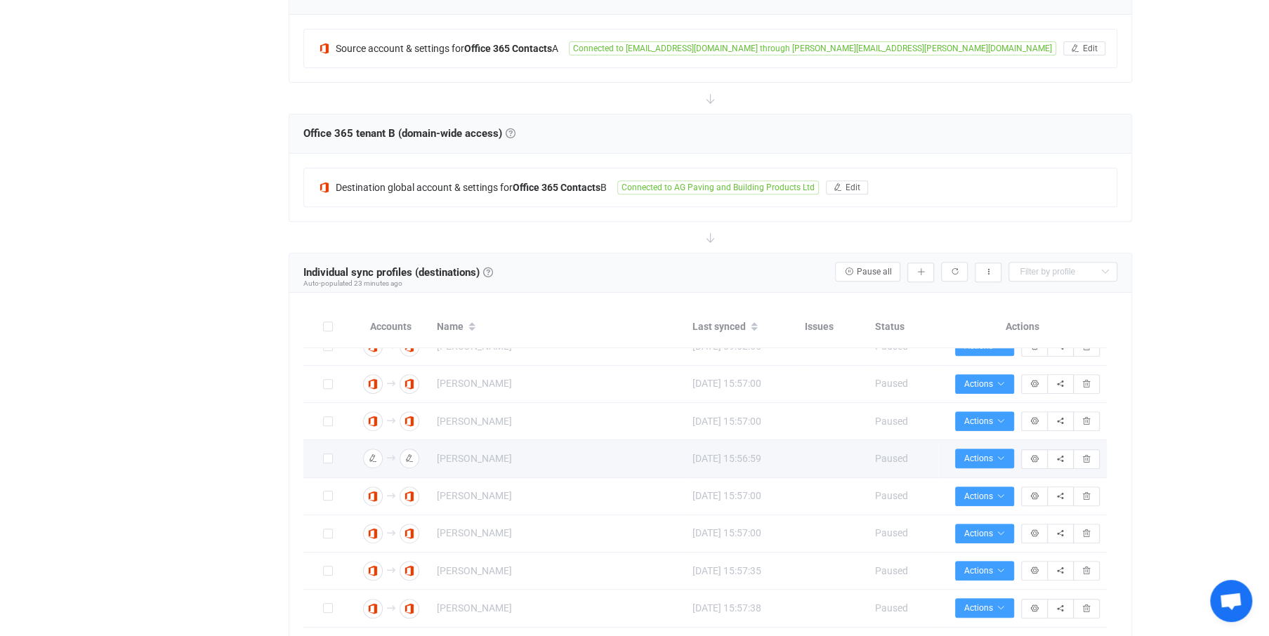
scroll to position [436, 0]
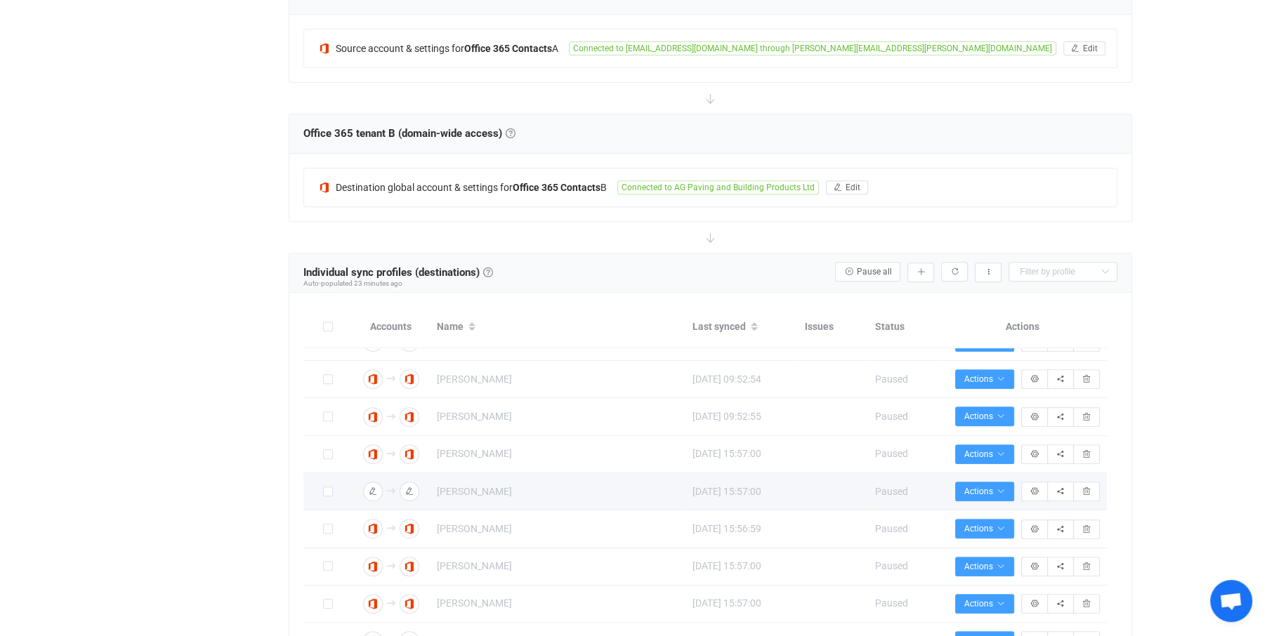
drag, startPoint x: 327, startPoint y: 450, endPoint x: 321, endPoint y: 469, distance: 20.0
click at [327, 450] on span at bounding box center [328, 454] width 10 height 10
click at [324, 489] on span at bounding box center [328, 492] width 10 height 10
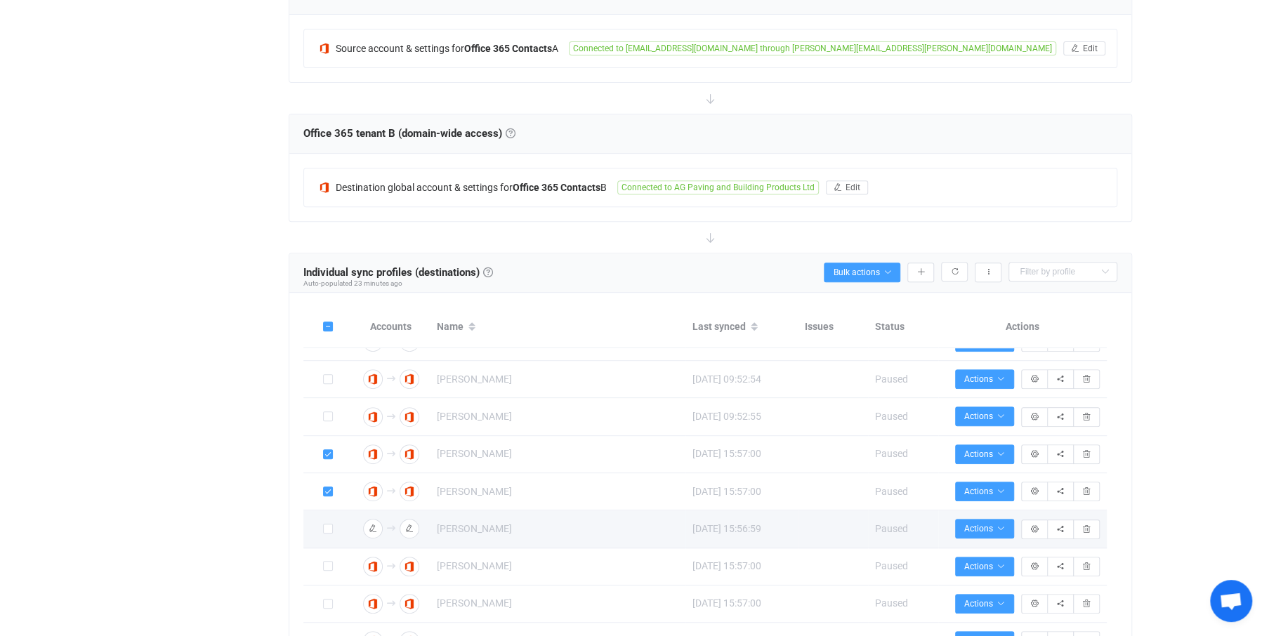
click at [323, 521] on label at bounding box center [328, 529] width 10 height 16
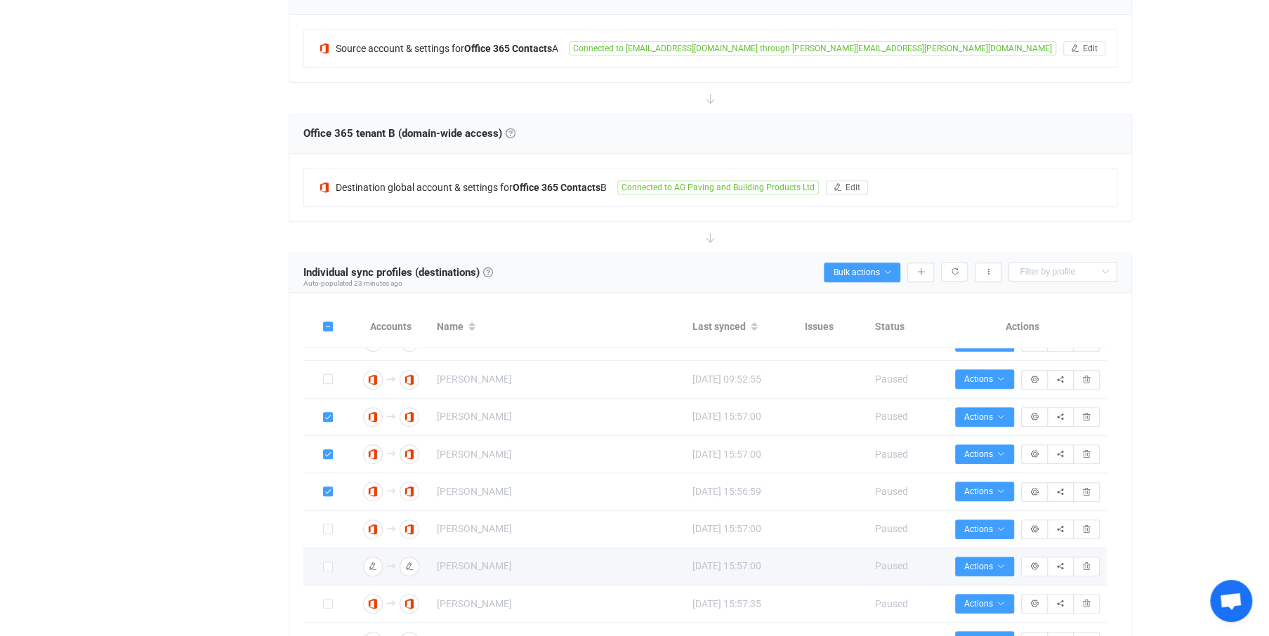
scroll to position [506, 0]
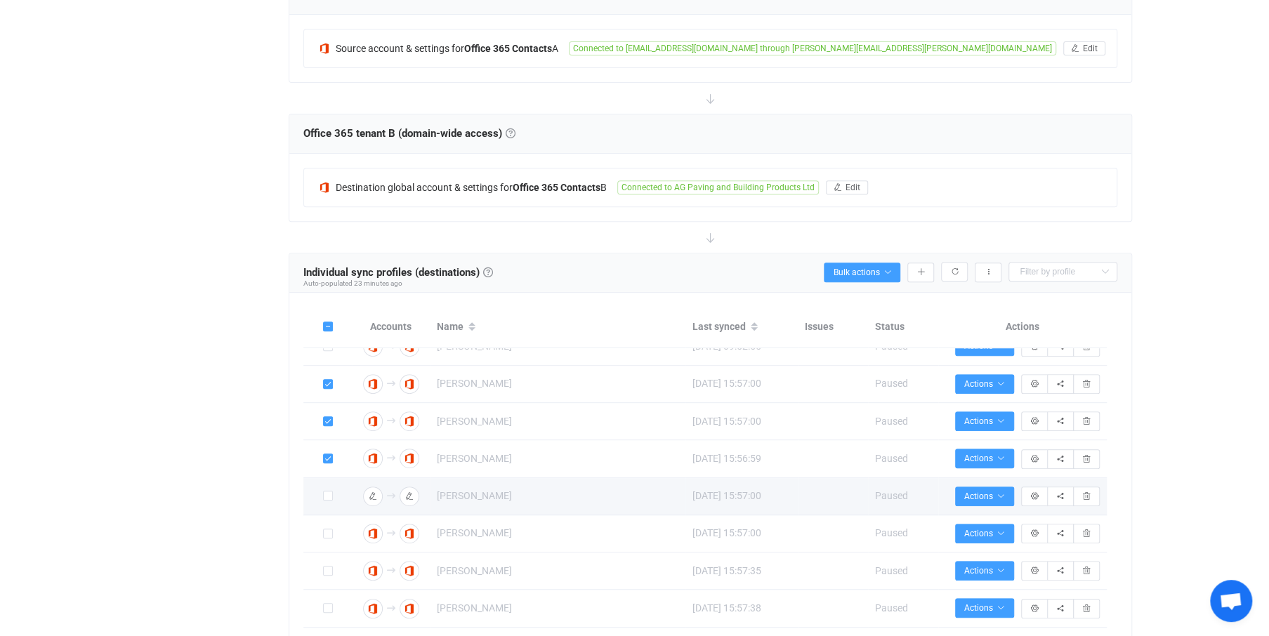
click at [324, 480] on td at bounding box center [327, 496] width 49 height 37
click at [327, 494] on span at bounding box center [328, 496] width 10 height 10
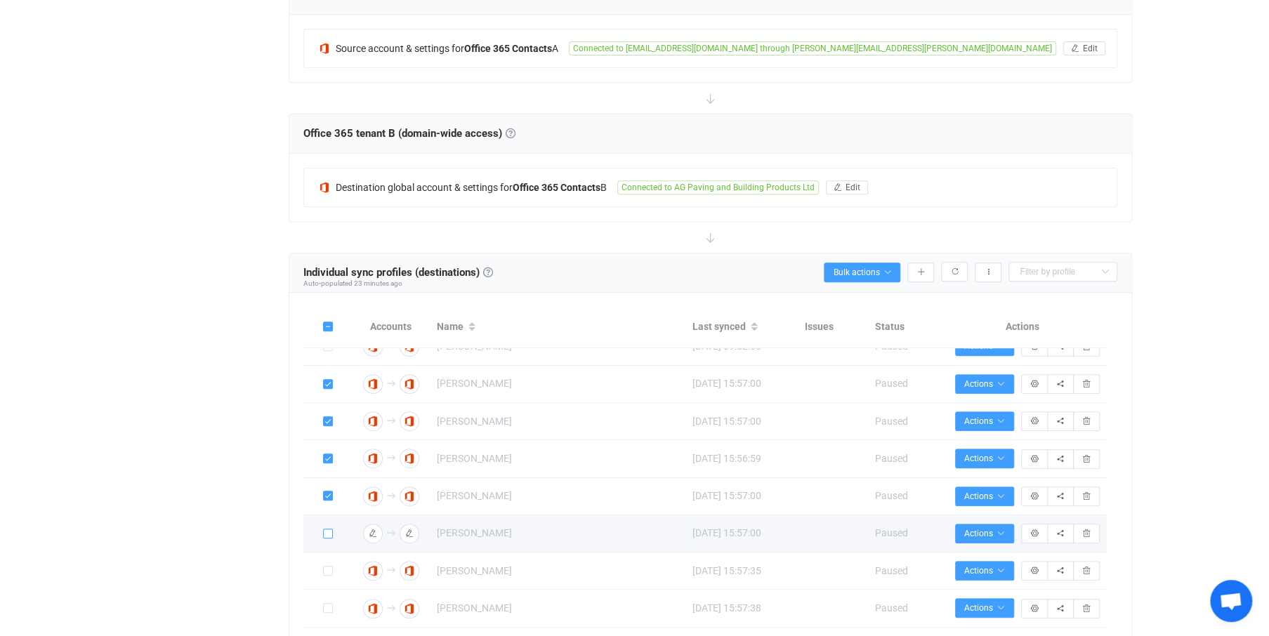
click at [323, 529] on span at bounding box center [328, 534] width 10 height 10
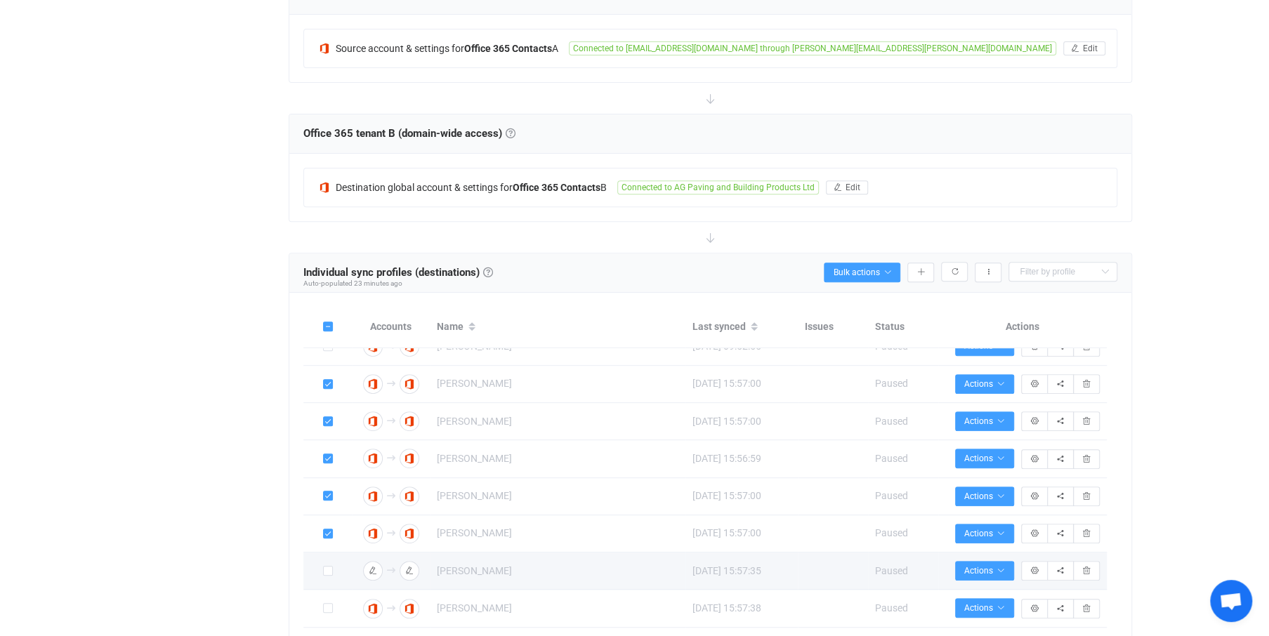
click at [323, 563] on label at bounding box center [328, 571] width 10 height 16
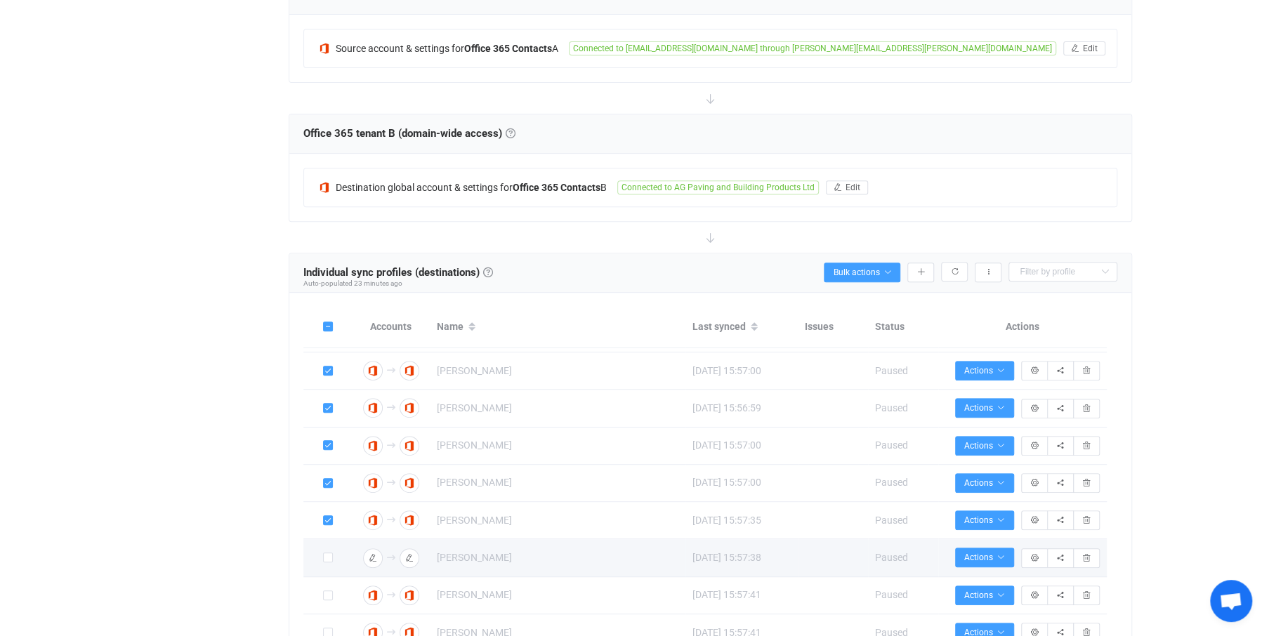
scroll to position [577, 0]
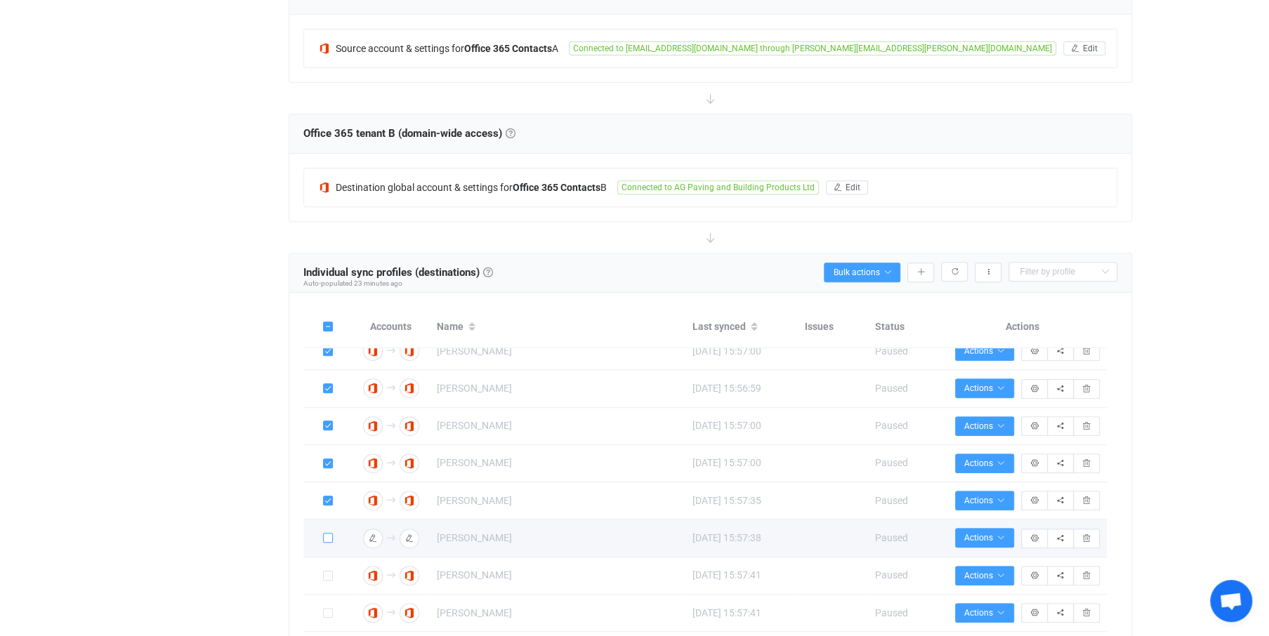
click at [323, 535] on span at bounding box center [328, 538] width 10 height 10
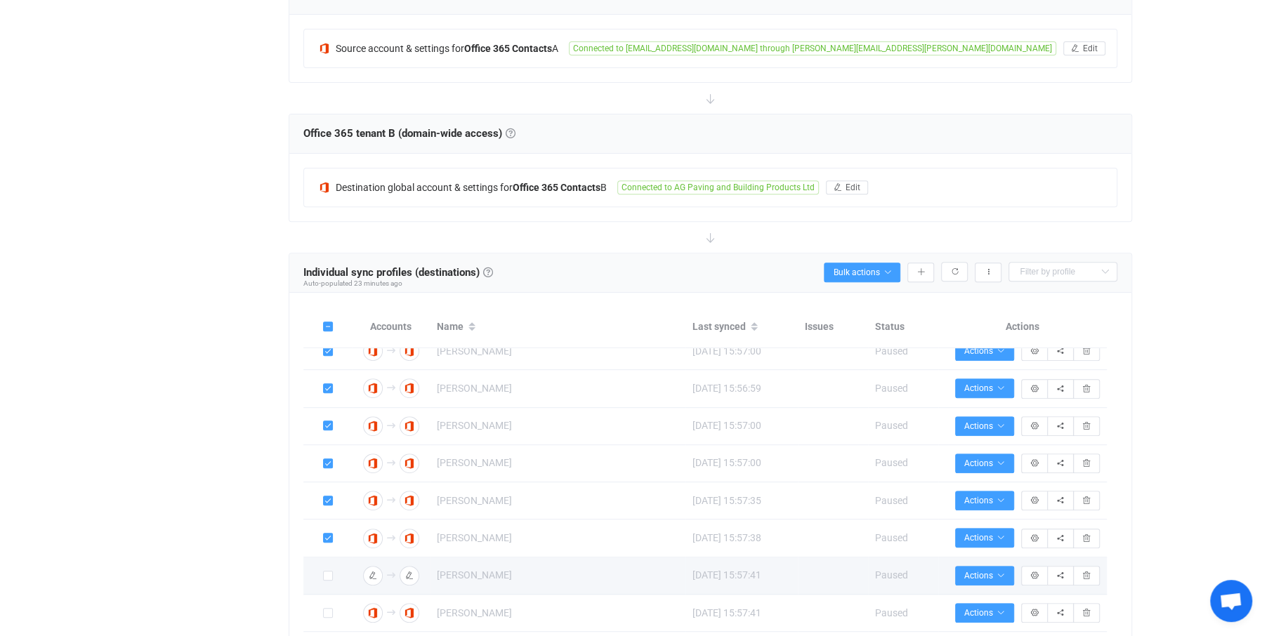
click at [322, 559] on td at bounding box center [327, 576] width 49 height 37
click at [324, 571] on span at bounding box center [328, 576] width 10 height 10
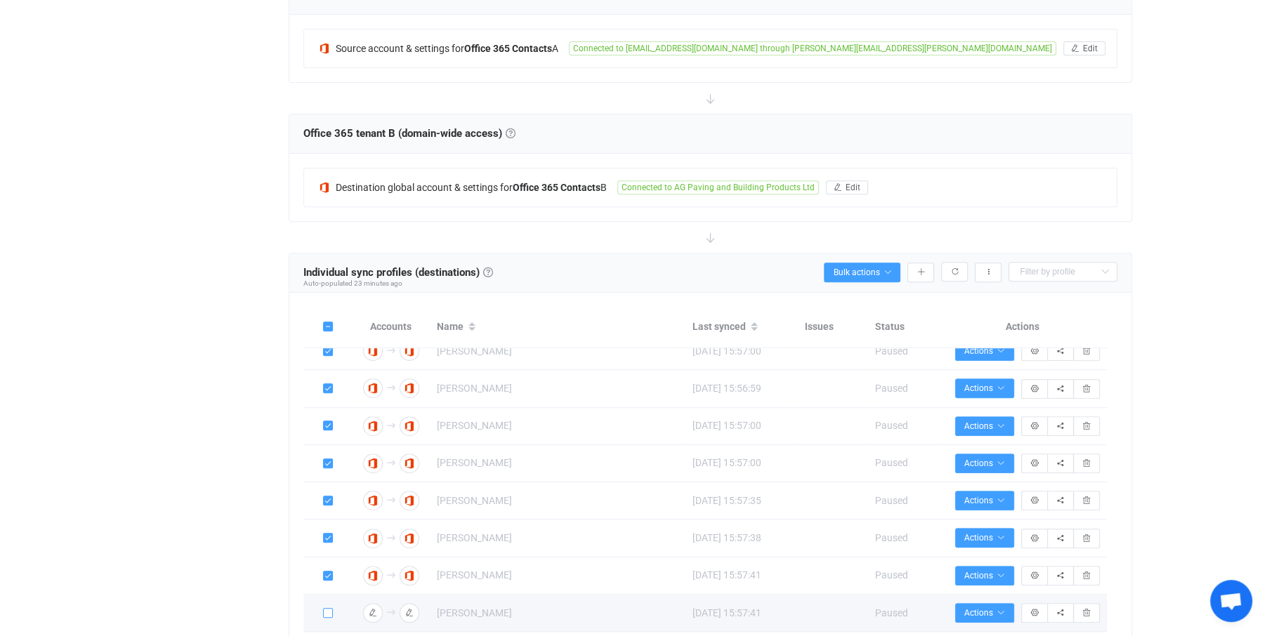
click at [324, 608] on span at bounding box center [328, 613] width 10 height 10
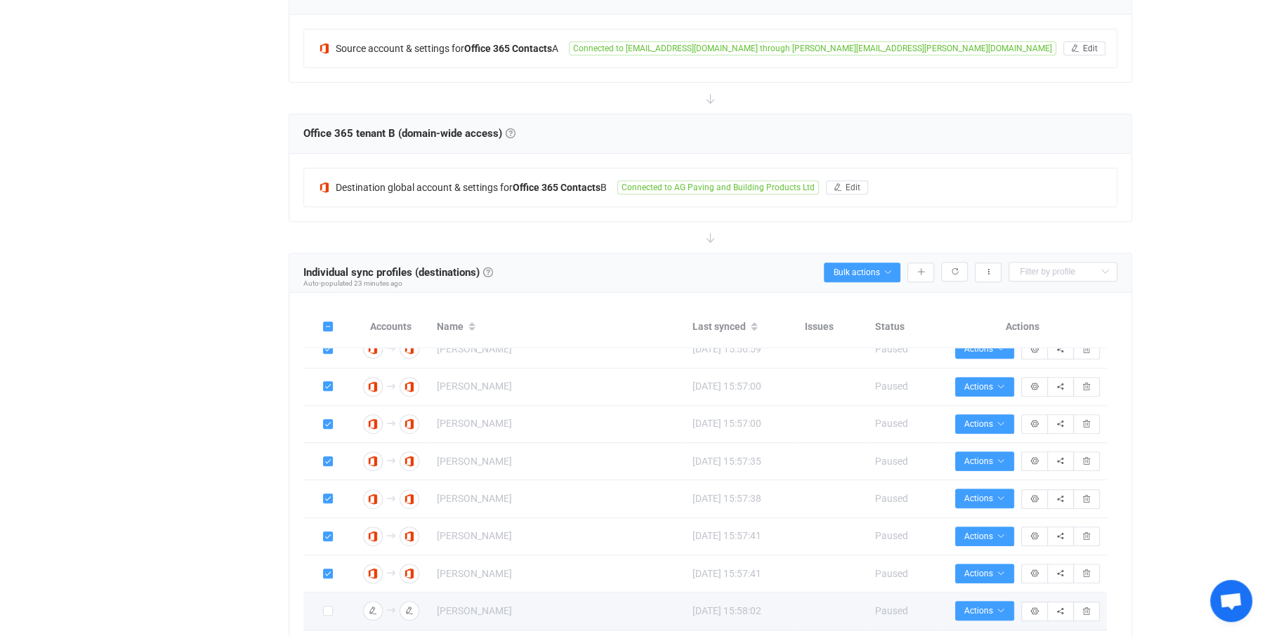
scroll to position [647, 0]
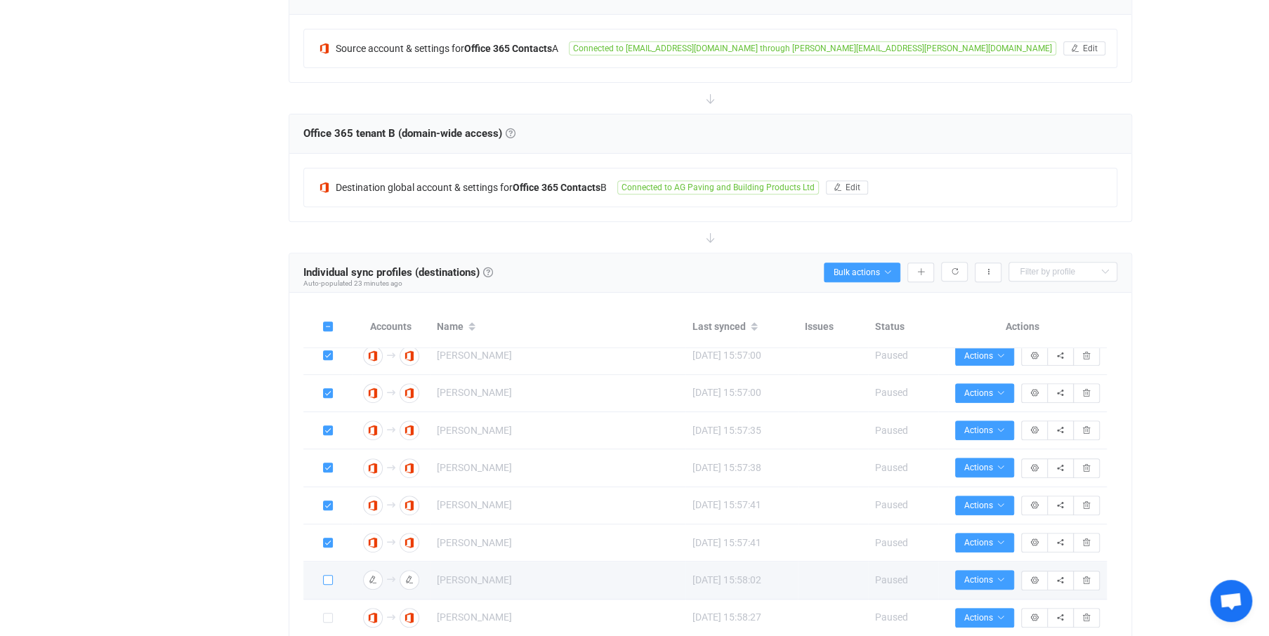
click at [326, 575] on span at bounding box center [328, 580] width 10 height 10
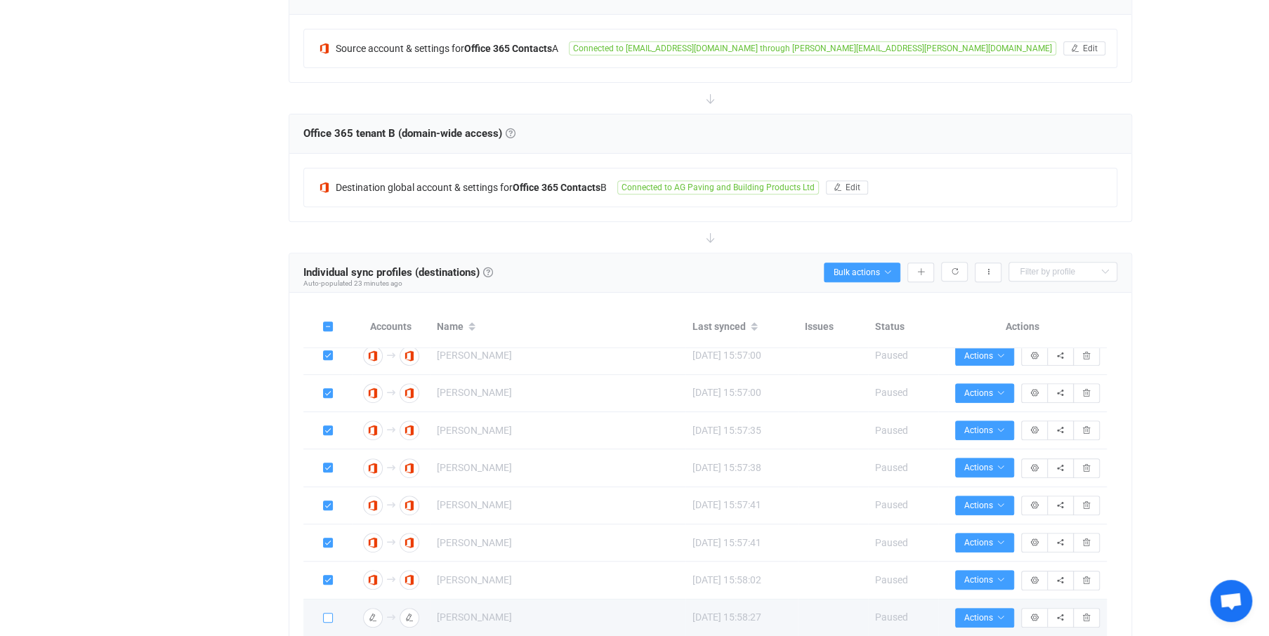
click at [327, 613] on span at bounding box center [328, 618] width 10 height 10
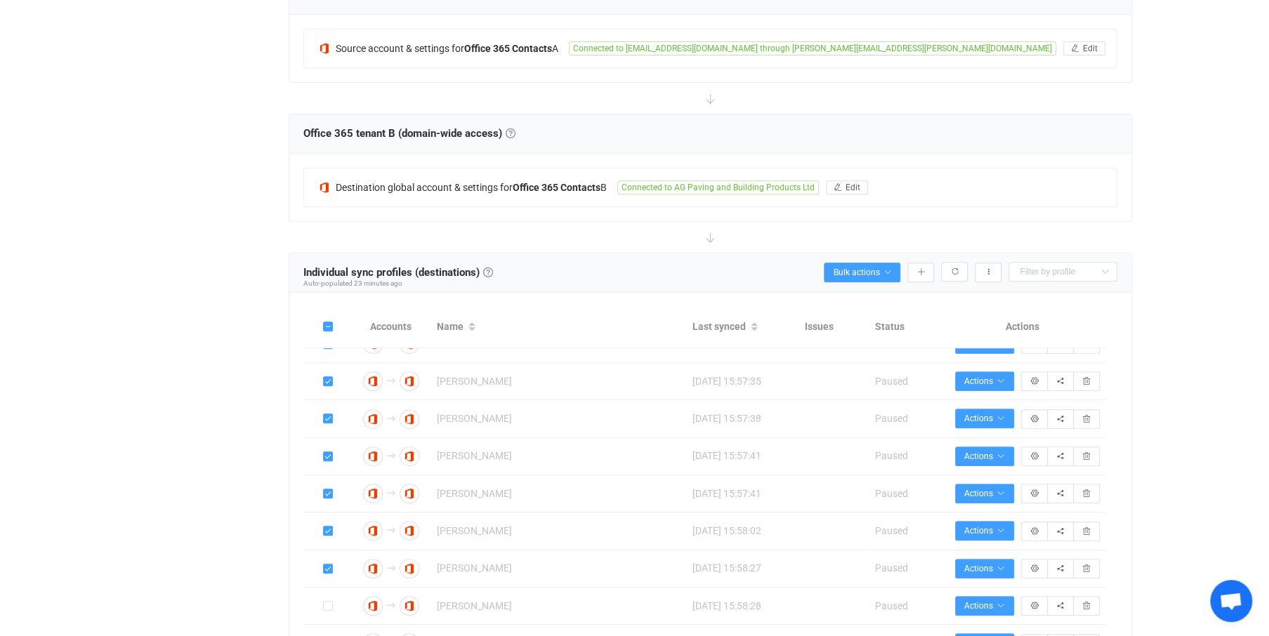
scroll to position [787, 0]
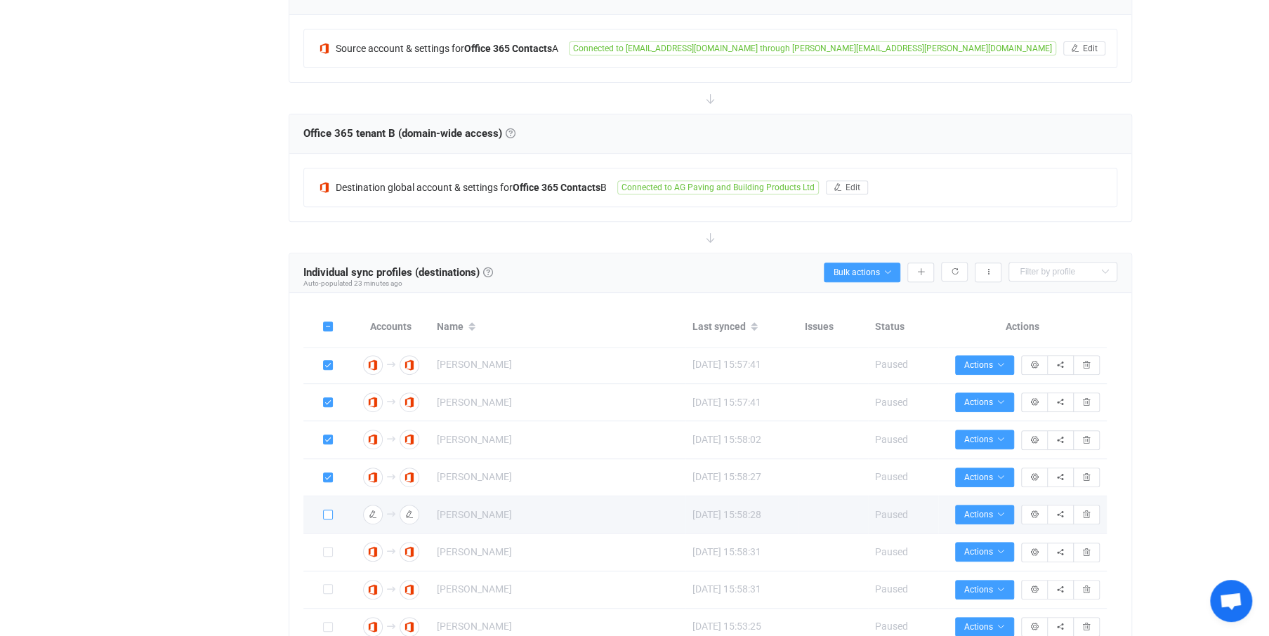
click at [328, 510] on span at bounding box center [328, 515] width 10 height 10
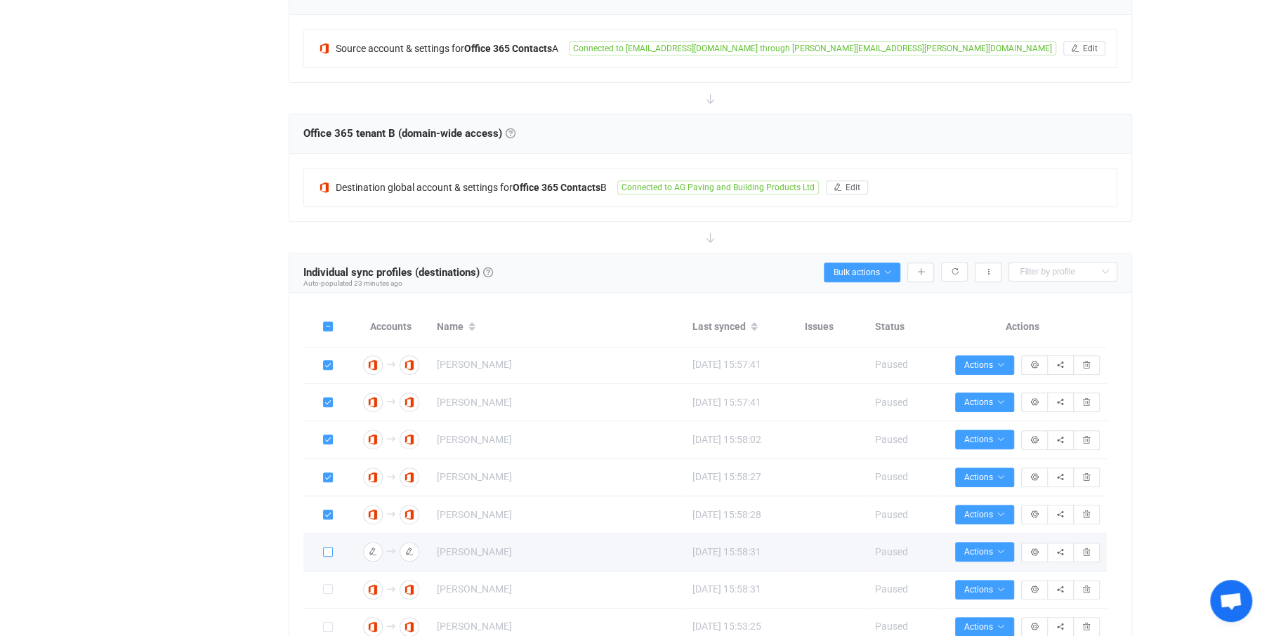
drag, startPoint x: 325, startPoint y: 546, endPoint x: 324, endPoint y: 578, distance: 31.6
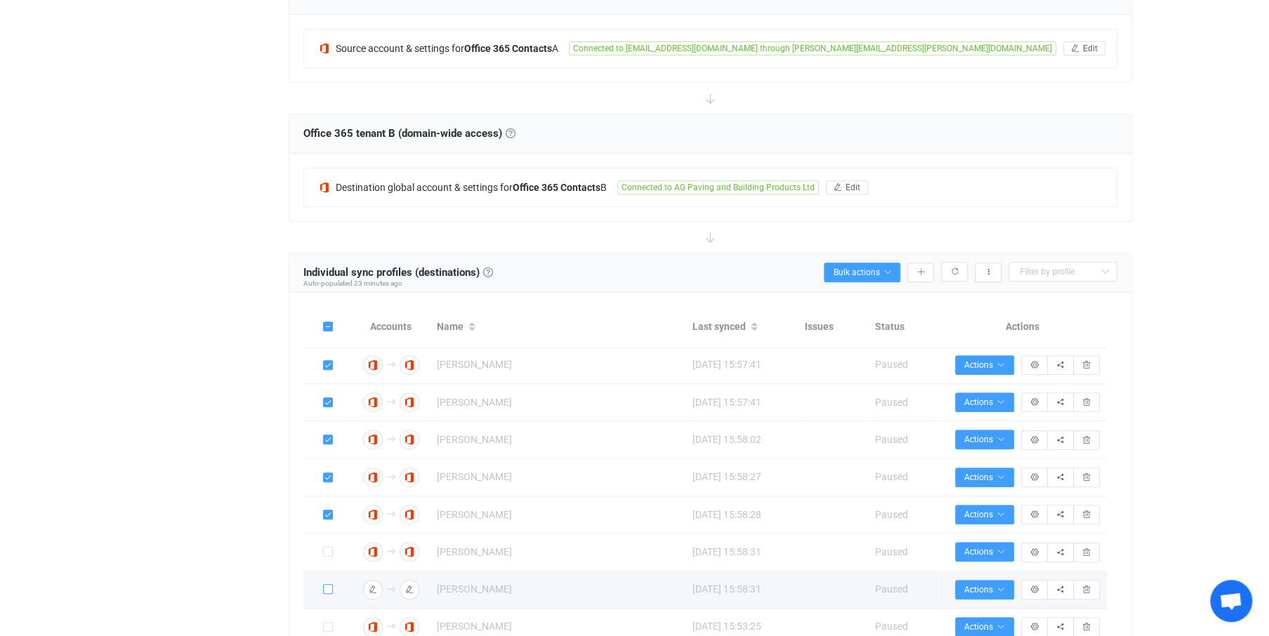
click at [325, 547] on span at bounding box center [328, 552] width 10 height 10
click at [324, 584] on span at bounding box center [328, 589] width 10 height 10
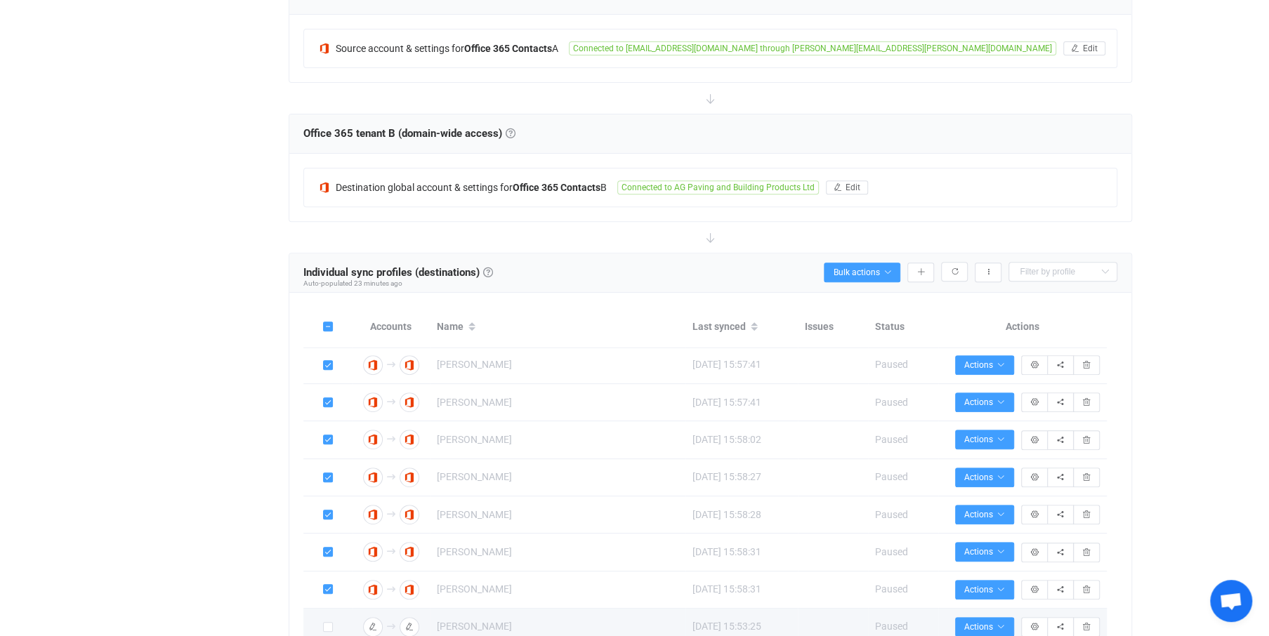
click at [323, 619] on label at bounding box center [328, 627] width 10 height 16
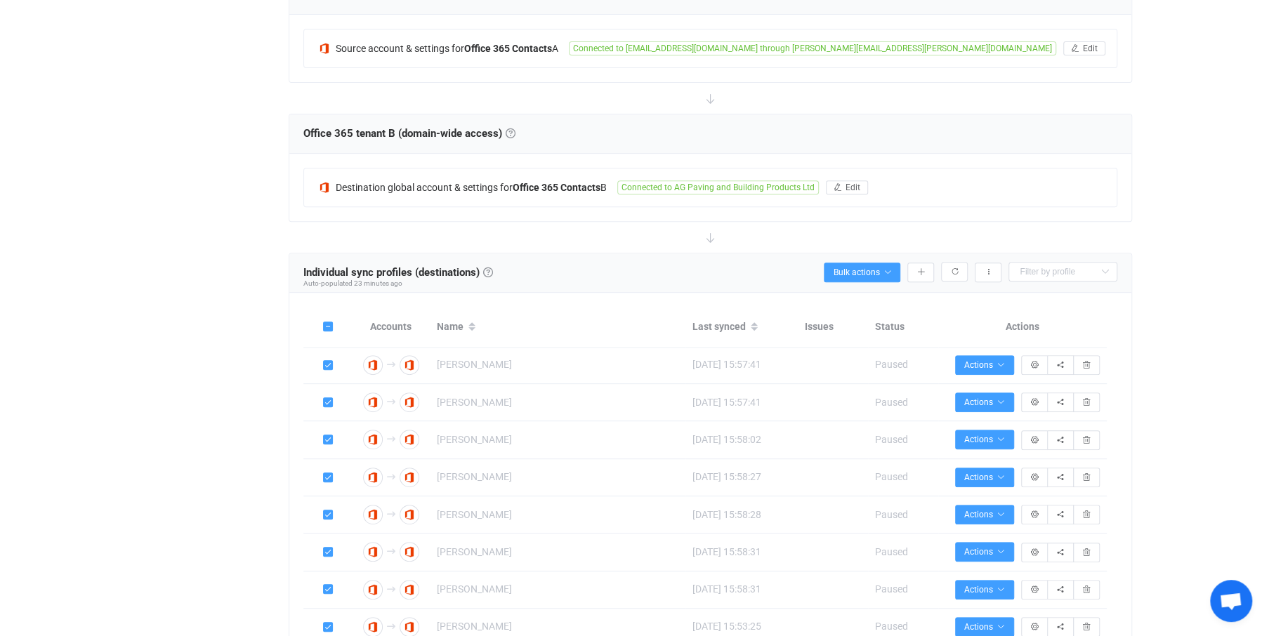
click at [853, 284] on div "Individual sync profiles (destinations) Sync profiles Individual sync profiles …" at bounding box center [710, 273] width 843 height 39
click at [850, 282] on div "Individual sync profiles (destinations) Sync profiles Individual sync profiles …" at bounding box center [710, 273] width 843 height 39
click at [853, 276] on button "Bulk actions" at bounding box center [862, 273] width 77 height 20
click at [853, 312] on li "Start syncing (15)…" at bounding box center [835, 308] width 126 height 25
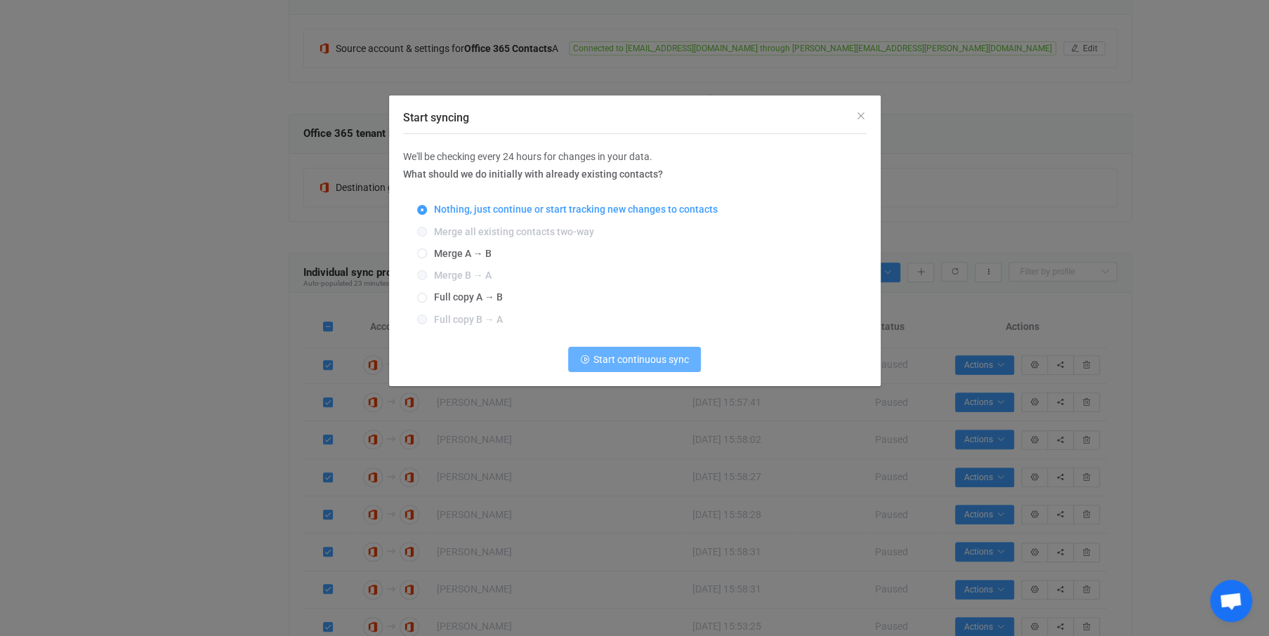
click at [603, 357] on span "Start continuous sync" at bounding box center [641, 359] width 96 height 11
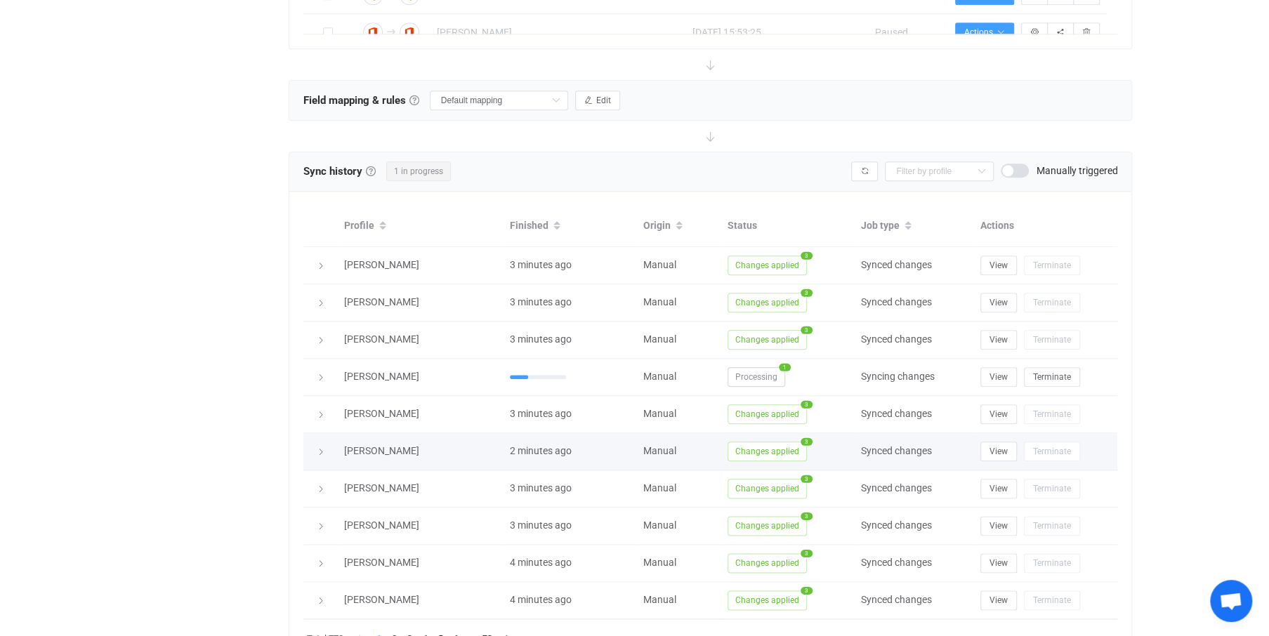
scroll to position [1007, 0]
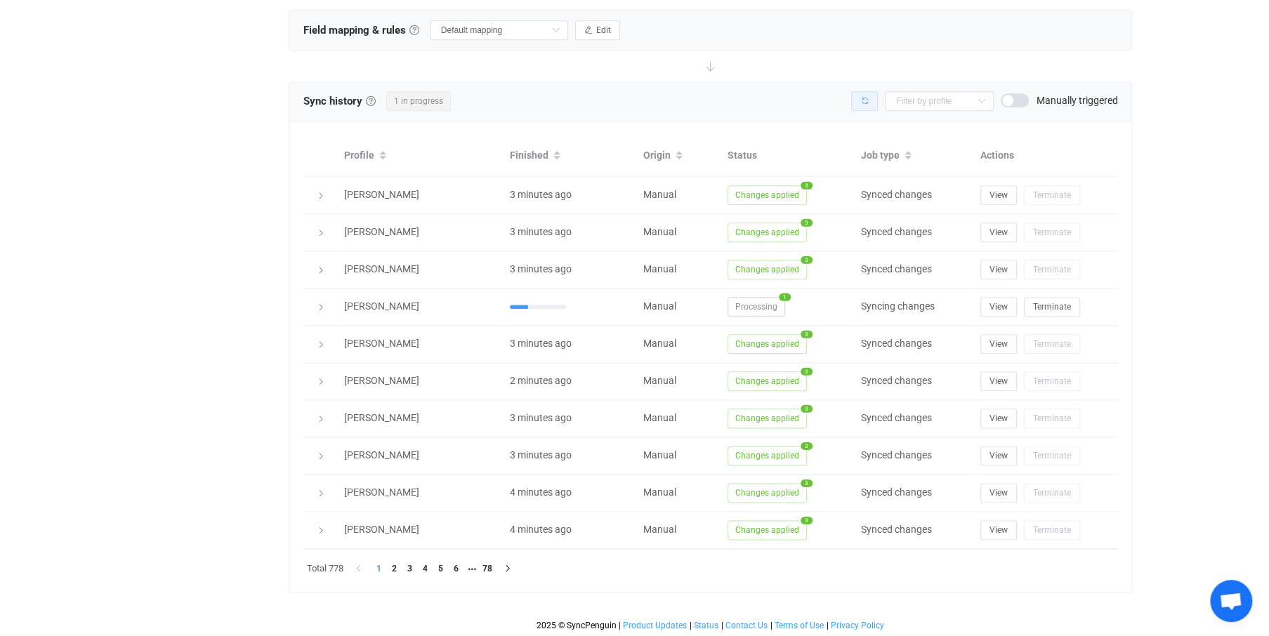
click at [860, 91] on button "button" at bounding box center [864, 101] width 27 height 20
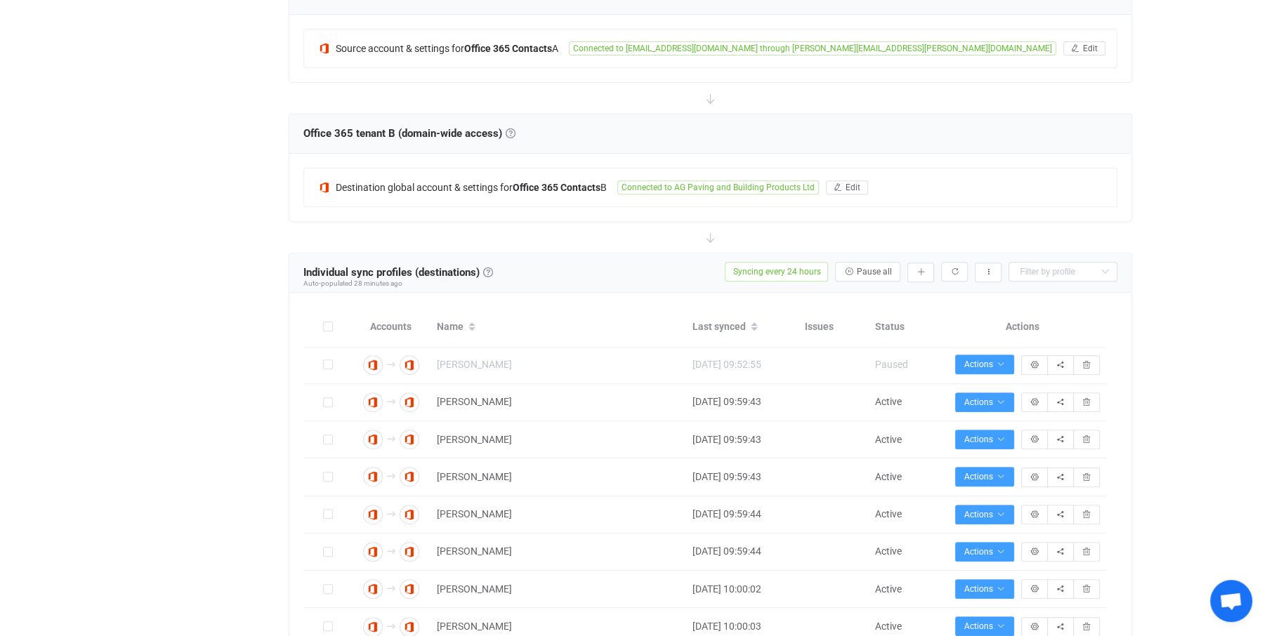
scroll to position [480, 0]
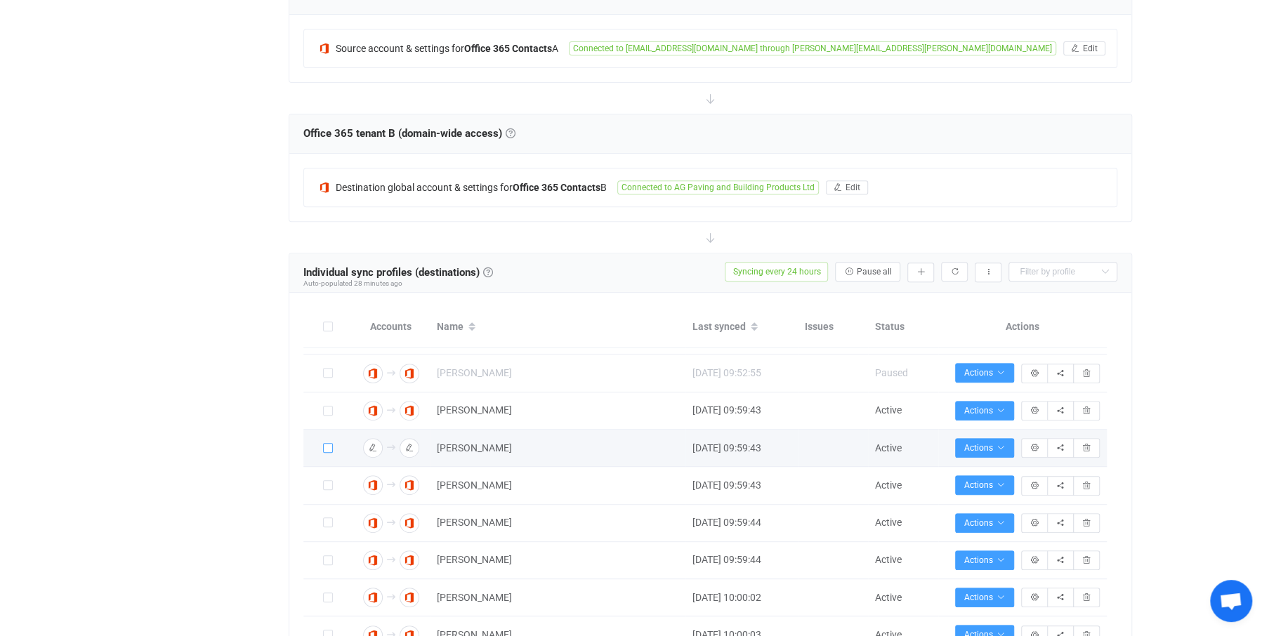
drag, startPoint x: 330, startPoint y: 407, endPoint x: 325, endPoint y: 444, distance: 36.8
click at [329, 412] on span at bounding box center [328, 411] width 10 height 11
click at [325, 445] on span at bounding box center [328, 448] width 10 height 10
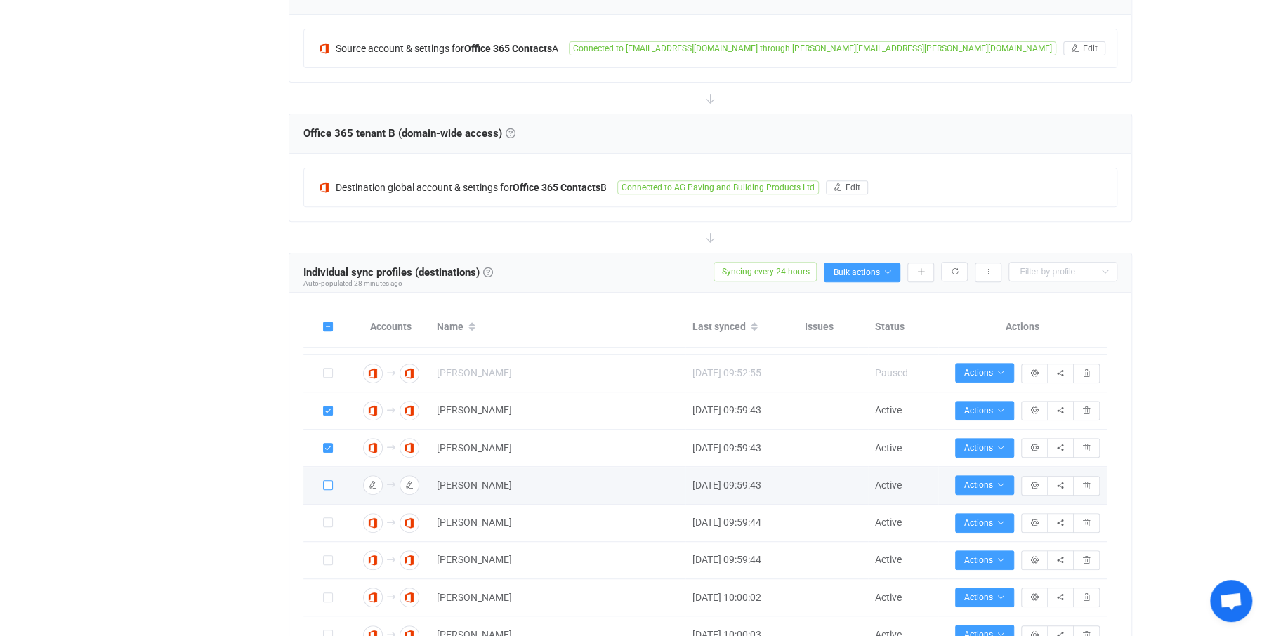
drag, startPoint x: 326, startPoint y: 478, endPoint x: 332, endPoint y: 501, distance: 23.3
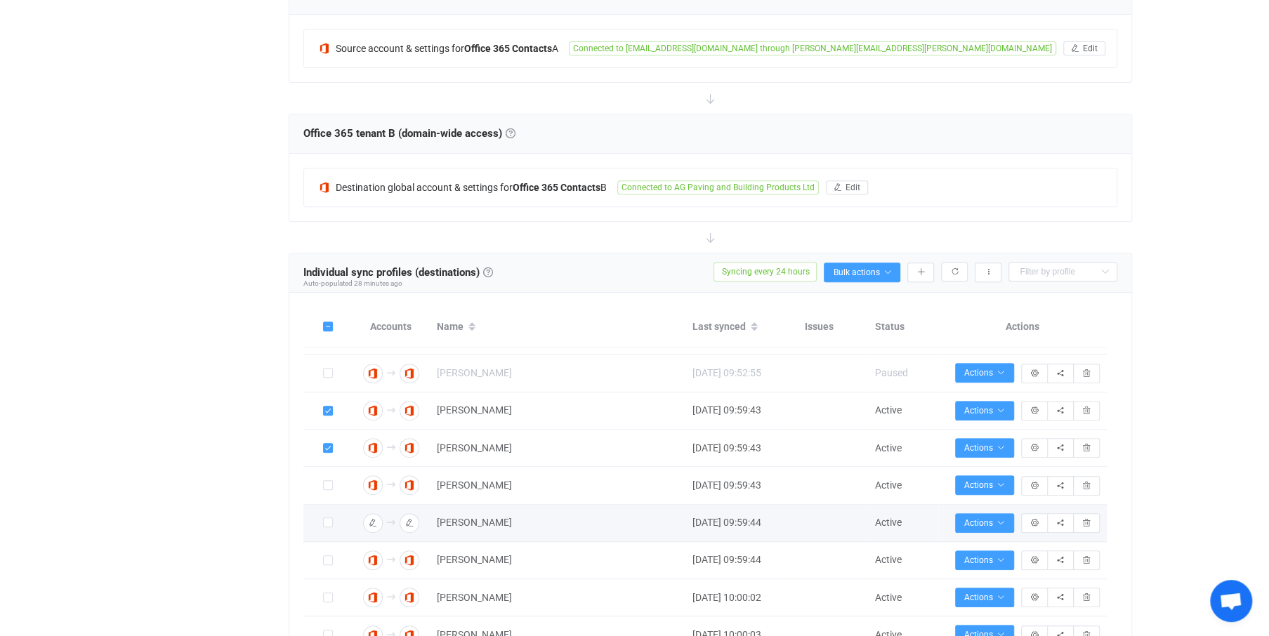
click at [326, 480] on span at bounding box center [328, 485] width 10 height 10
drag, startPoint x: 328, startPoint y: 519, endPoint x: 328, endPoint y: 531, distance: 11.9
click at [328, 520] on span at bounding box center [328, 523] width 10 height 10
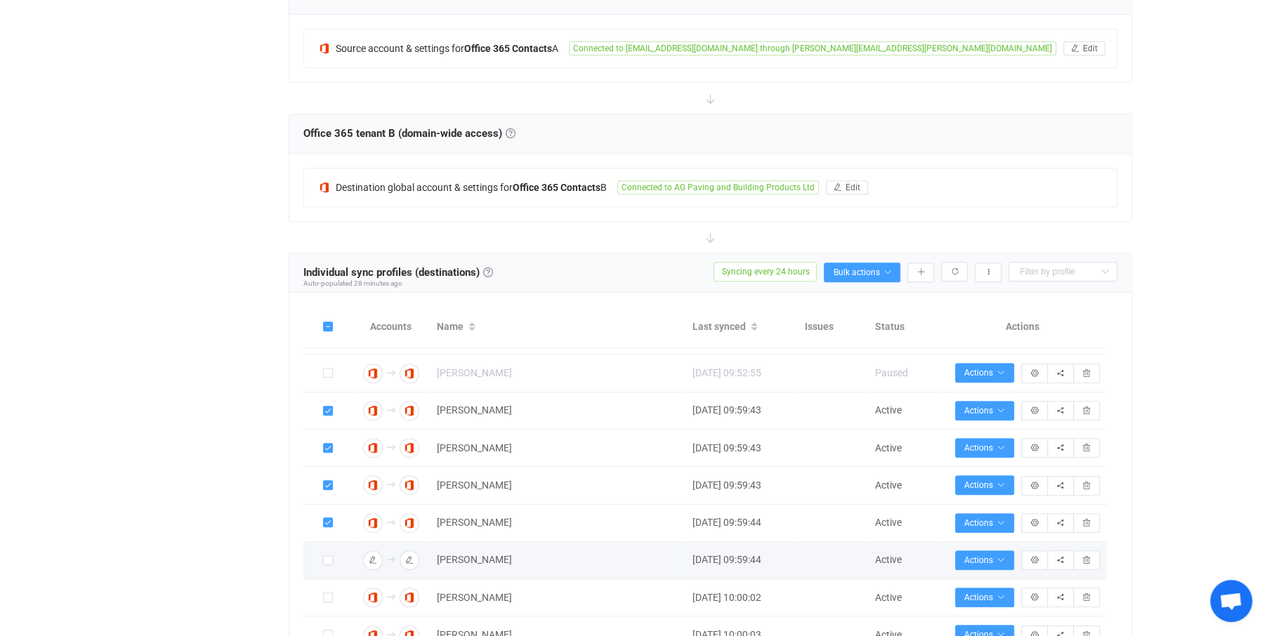
drag, startPoint x: 328, startPoint y: 552, endPoint x: 327, endPoint y: 565, distance: 13.4
click at [328, 556] on span at bounding box center [328, 561] width 10 height 10
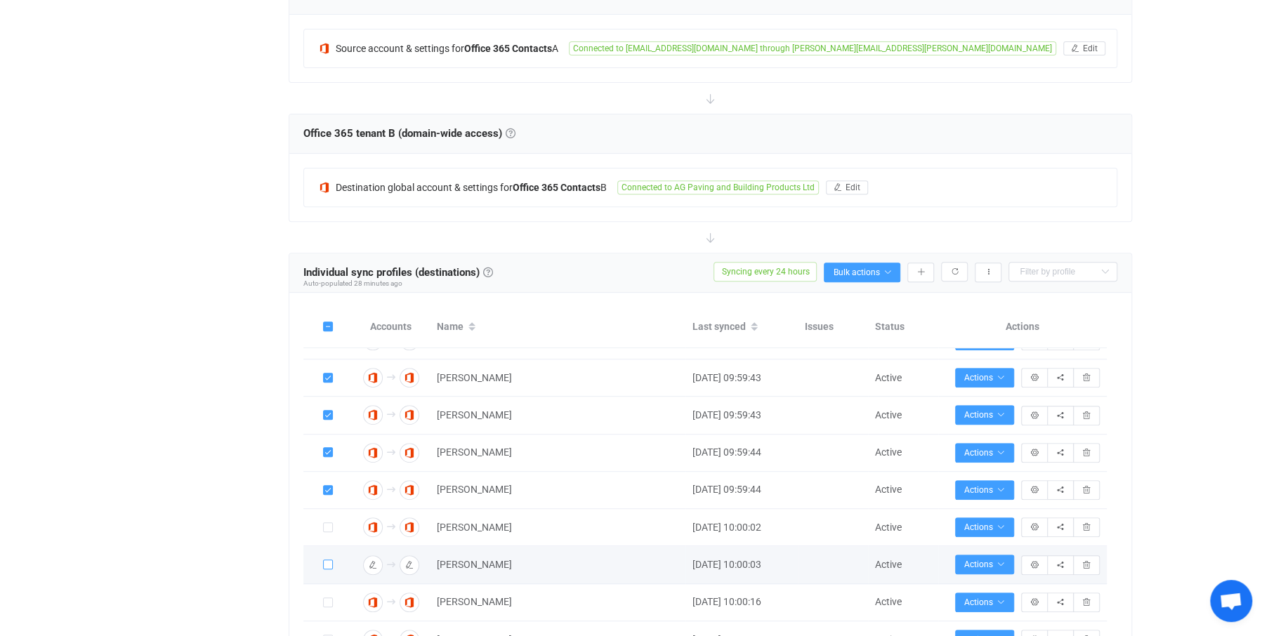
drag, startPoint x: 325, startPoint y: 518, endPoint x: 327, endPoint y: 555, distance: 37.2
click at [329, 565] on label at bounding box center [328, 565] width 10 height 16
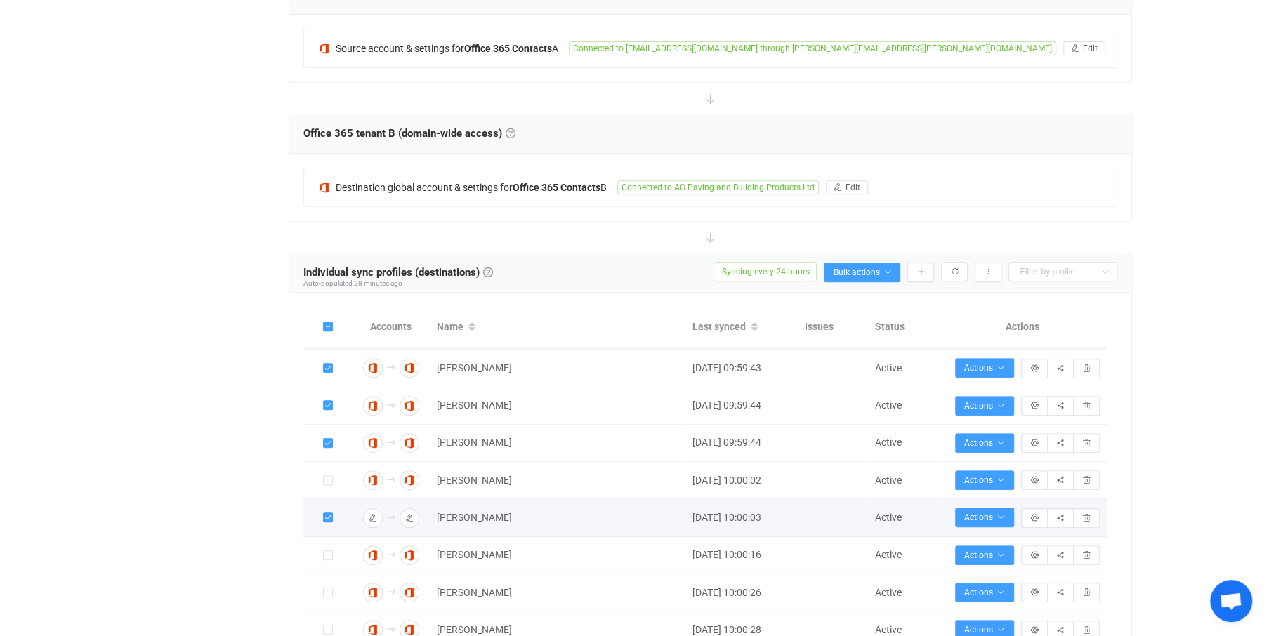
scroll to position [620, 0]
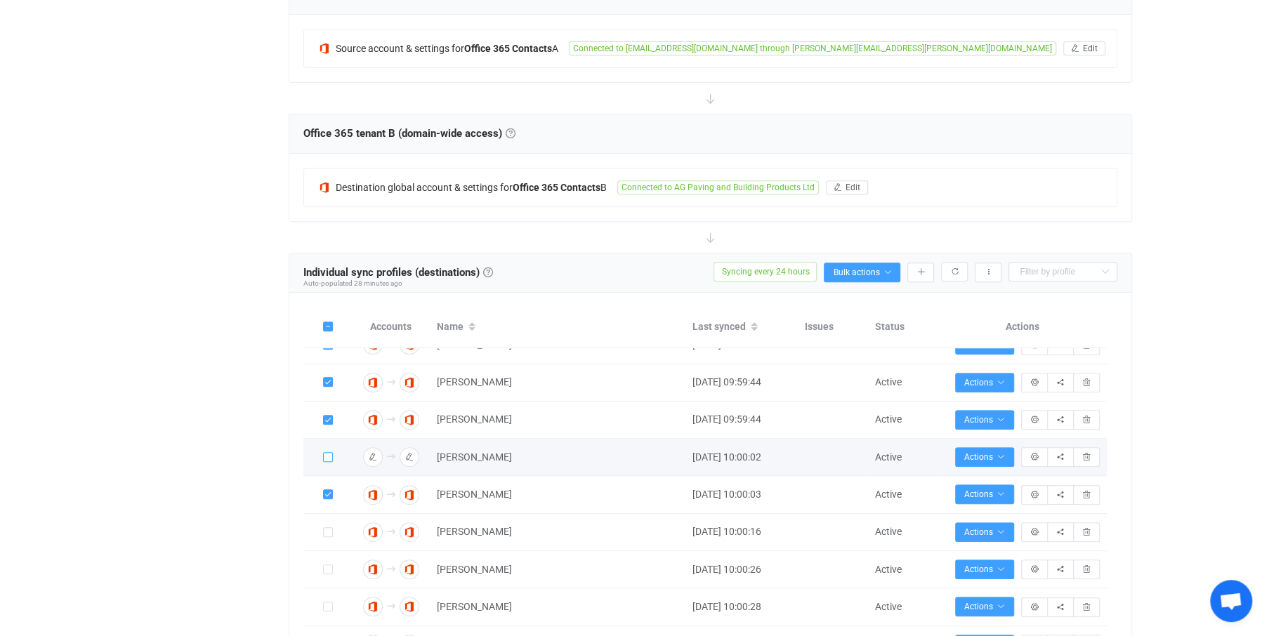
click at [327, 449] on label at bounding box center [328, 457] width 10 height 16
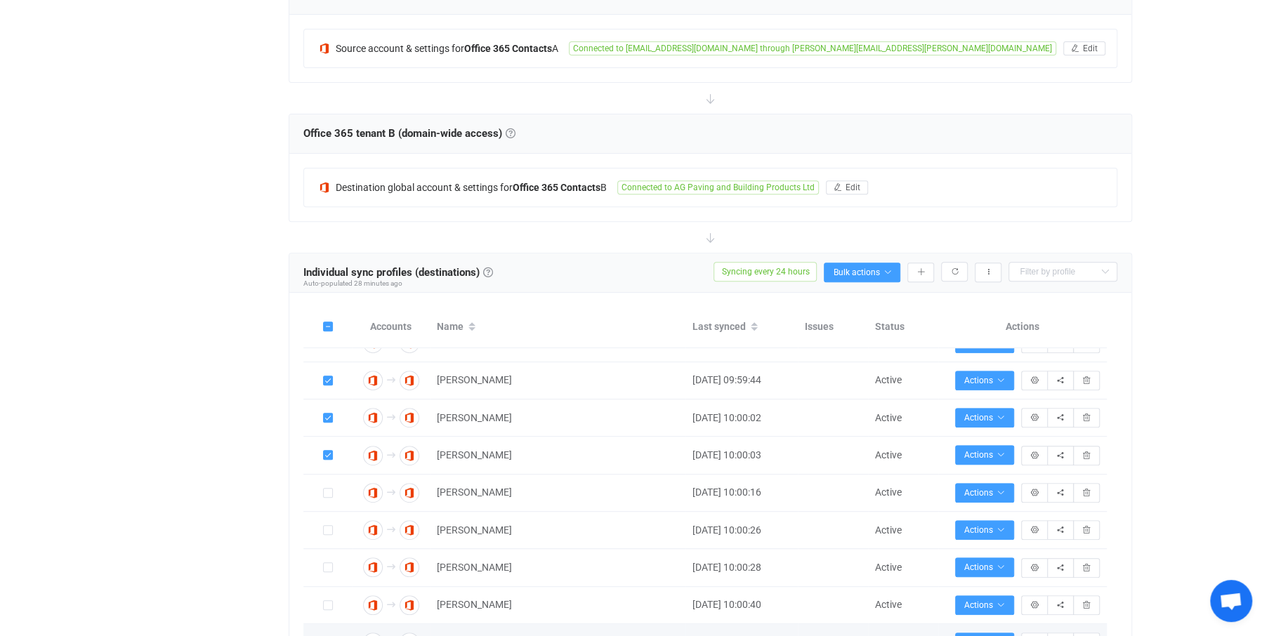
scroll to position [690, 0]
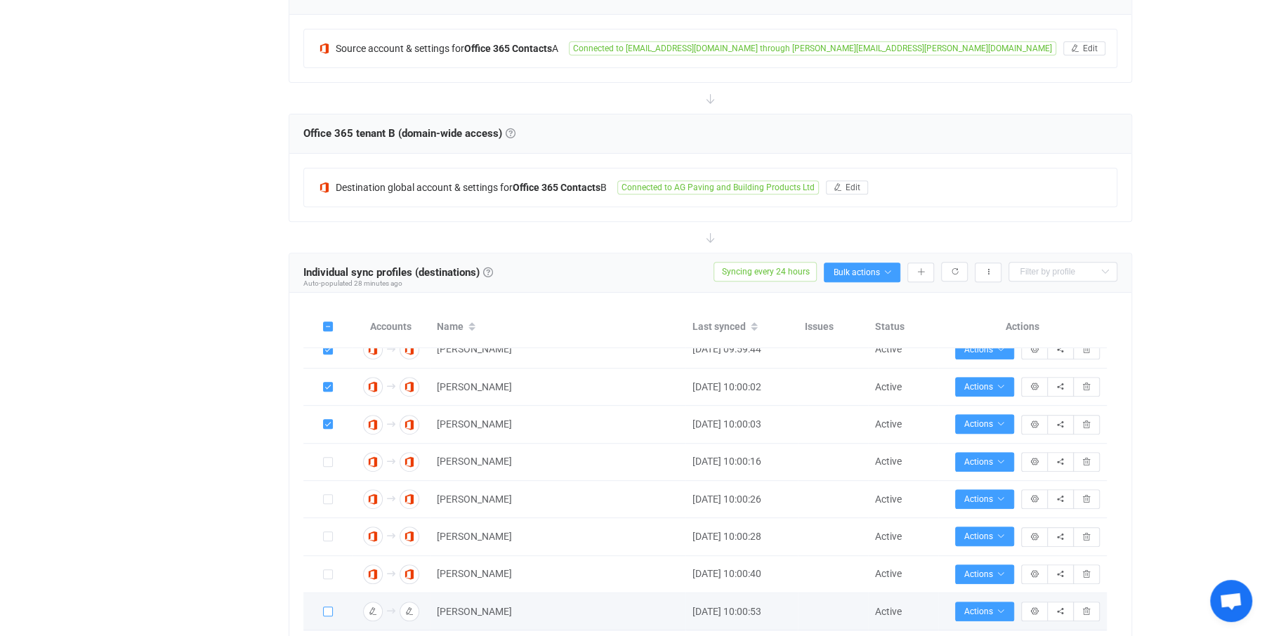
click at [325, 607] on span at bounding box center [328, 612] width 10 height 10
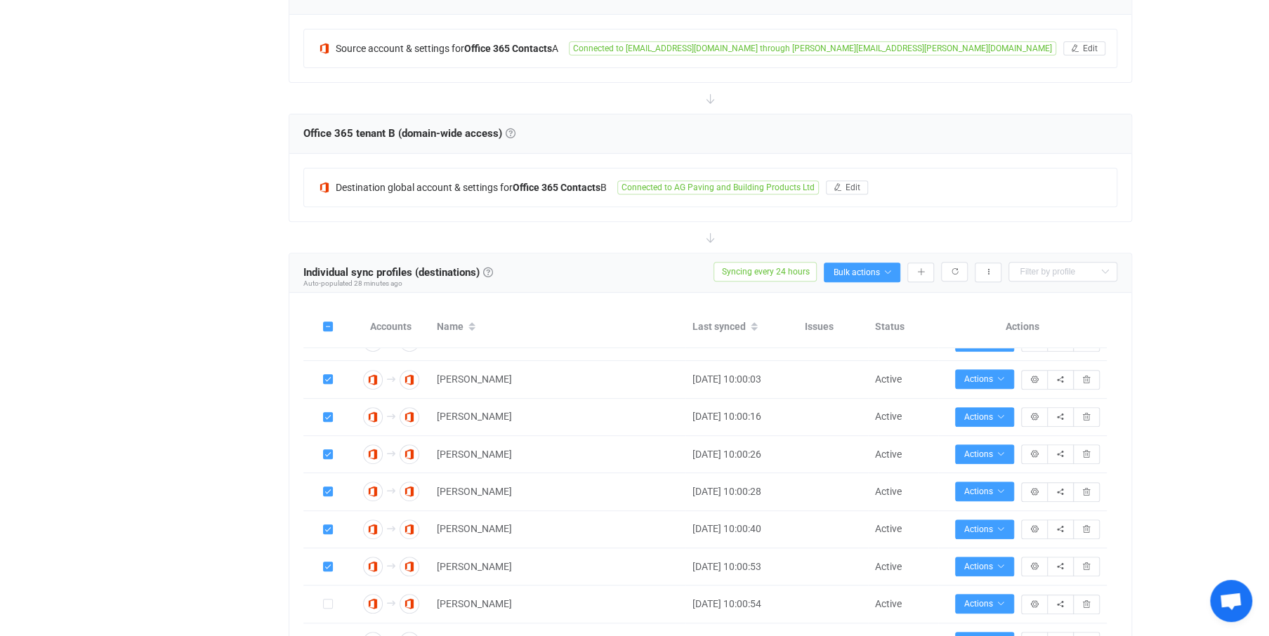
scroll to position [831, 0]
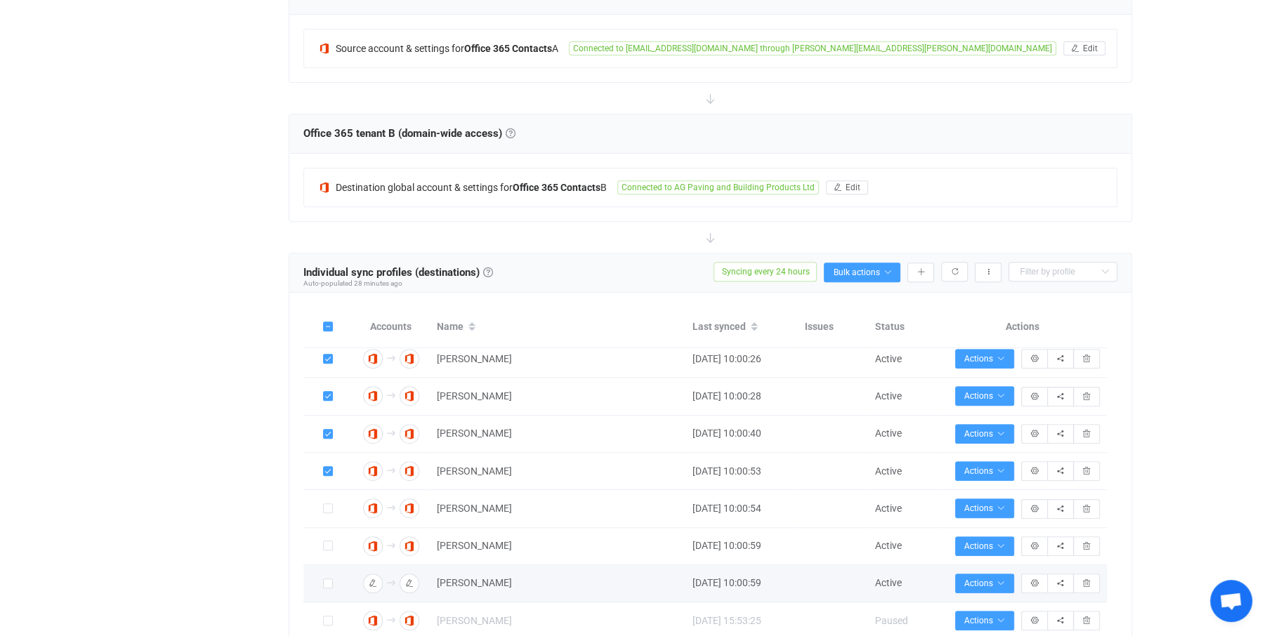
click at [324, 581] on label at bounding box center [328, 583] width 10 height 16
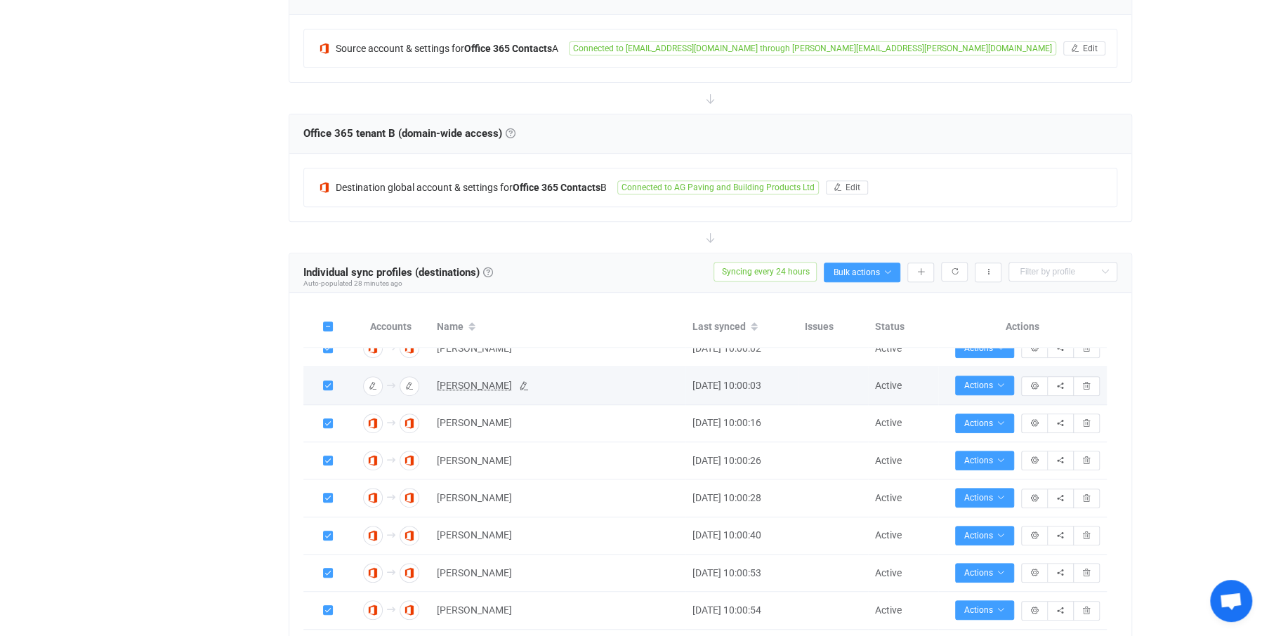
scroll to position [620, 0]
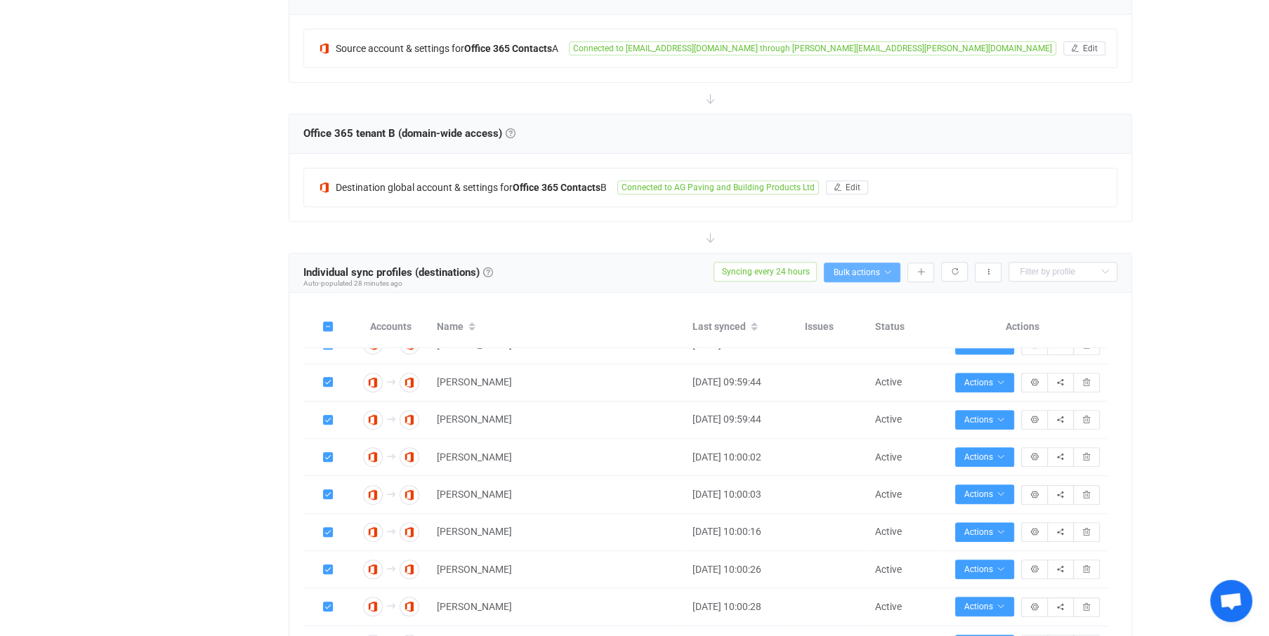
click at [839, 272] on span "Bulk actions" at bounding box center [862, 273] width 58 height 10
drag, startPoint x: 868, startPoint y: 305, endPoint x: 871, endPoint y: 316, distance: 11.6
click at [869, 308] on li "Pause (15)" at bounding box center [829, 308] width 136 height 25
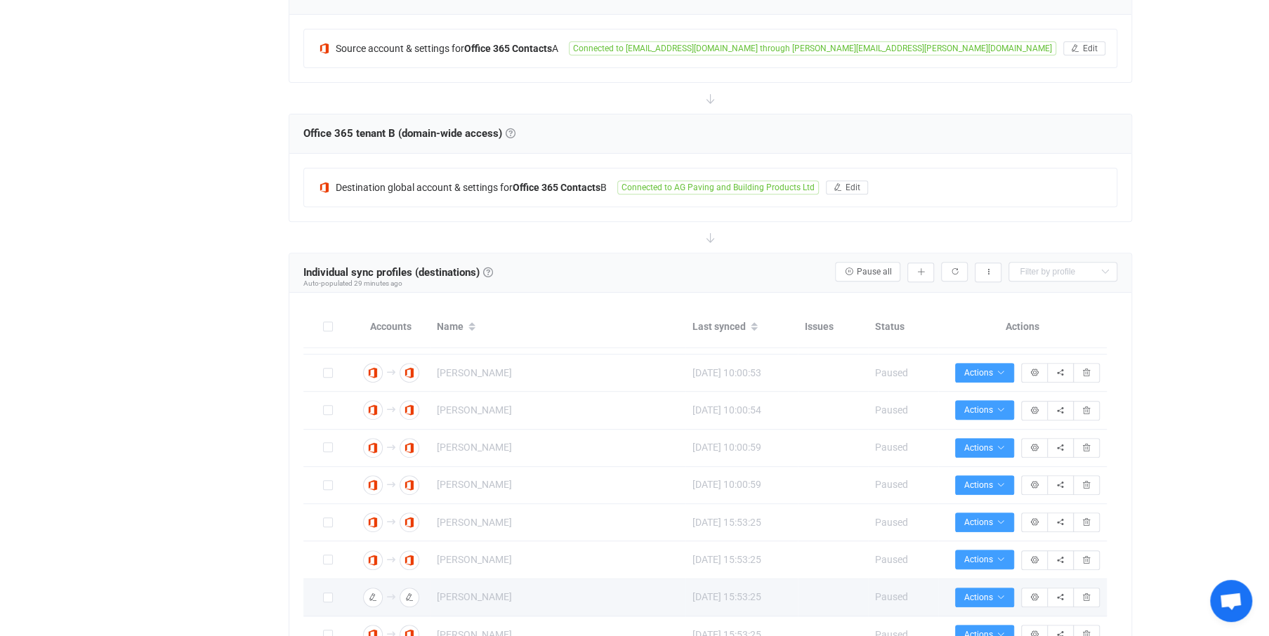
scroll to position [971, 0]
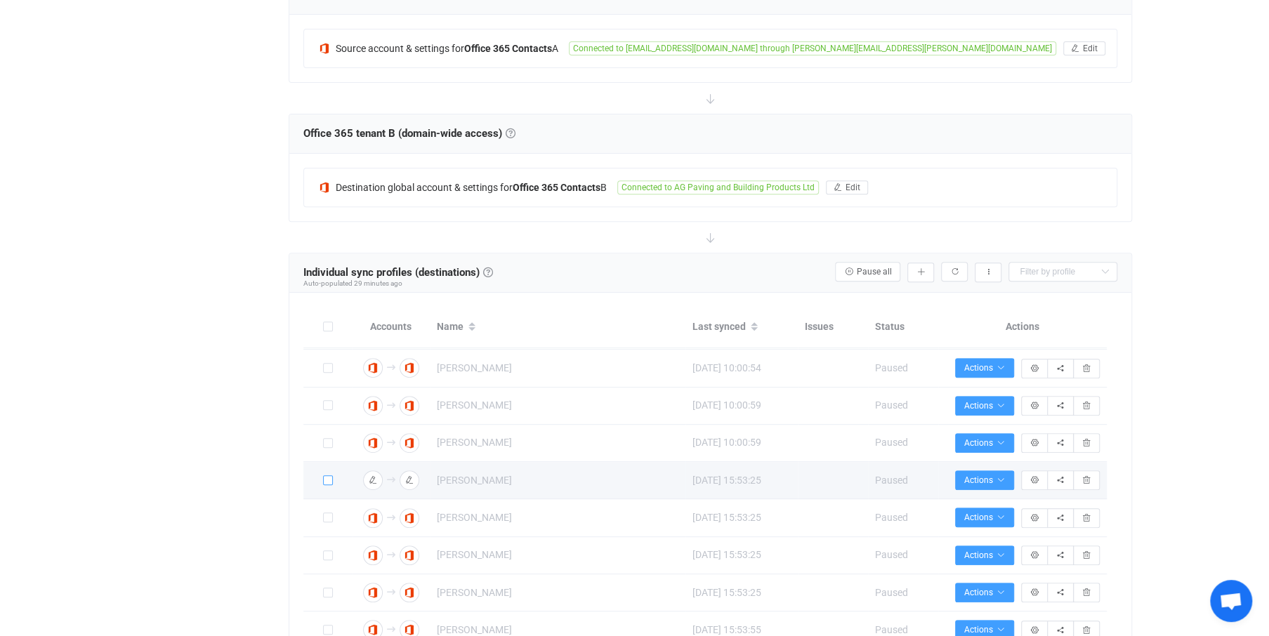
click at [326, 475] on span at bounding box center [328, 480] width 10 height 10
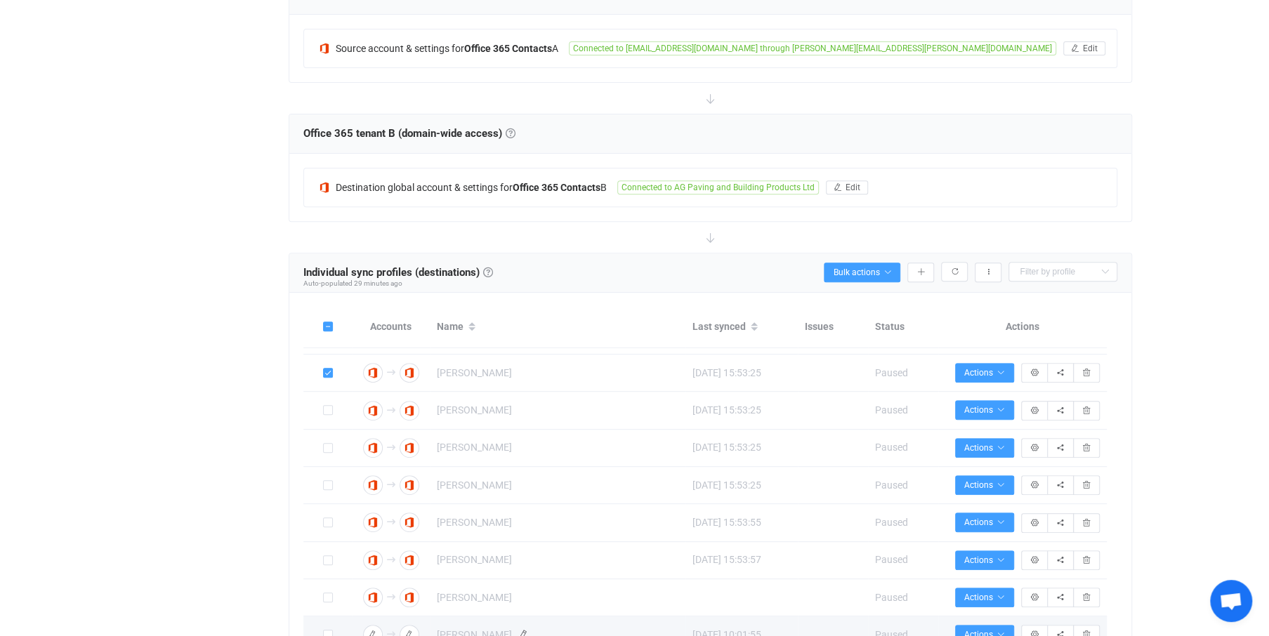
scroll to position [1112, 0]
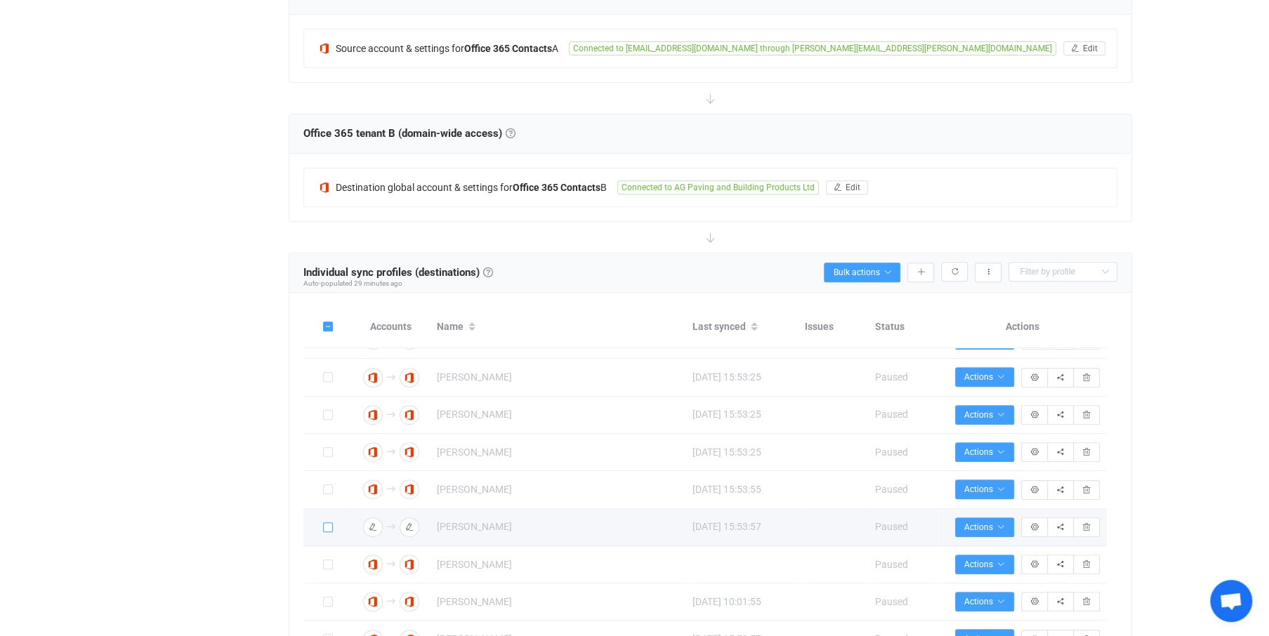
click at [331, 522] on span at bounding box center [328, 527] width 10 height 10
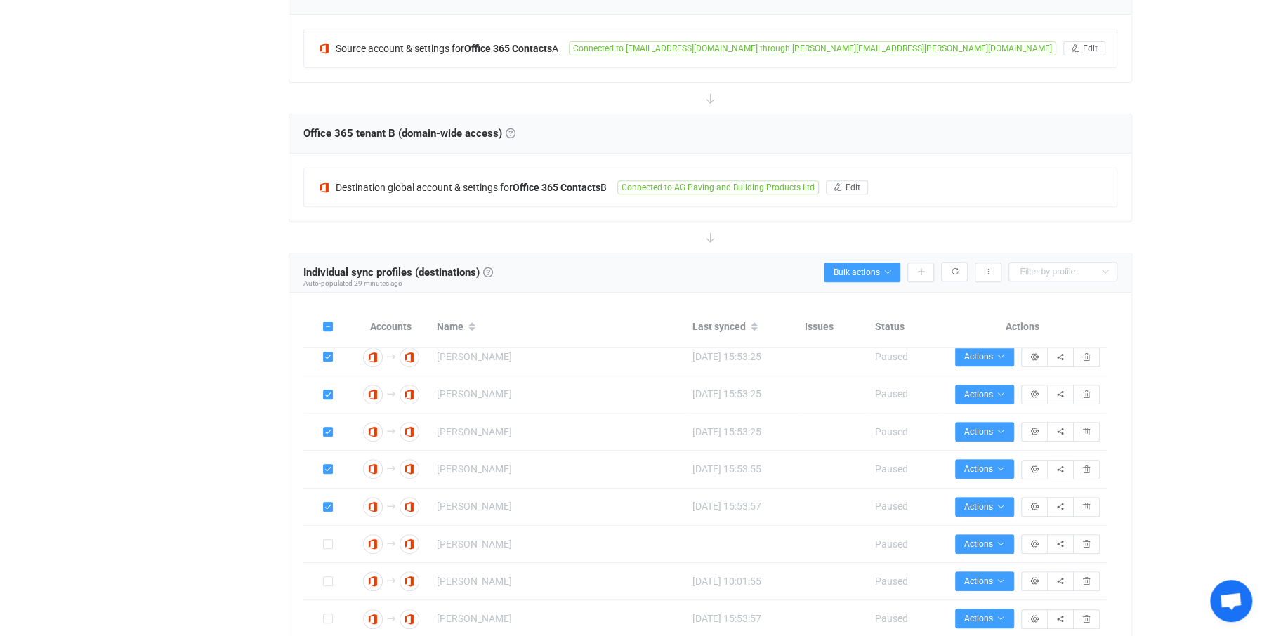
scroll to position [1182, 0]
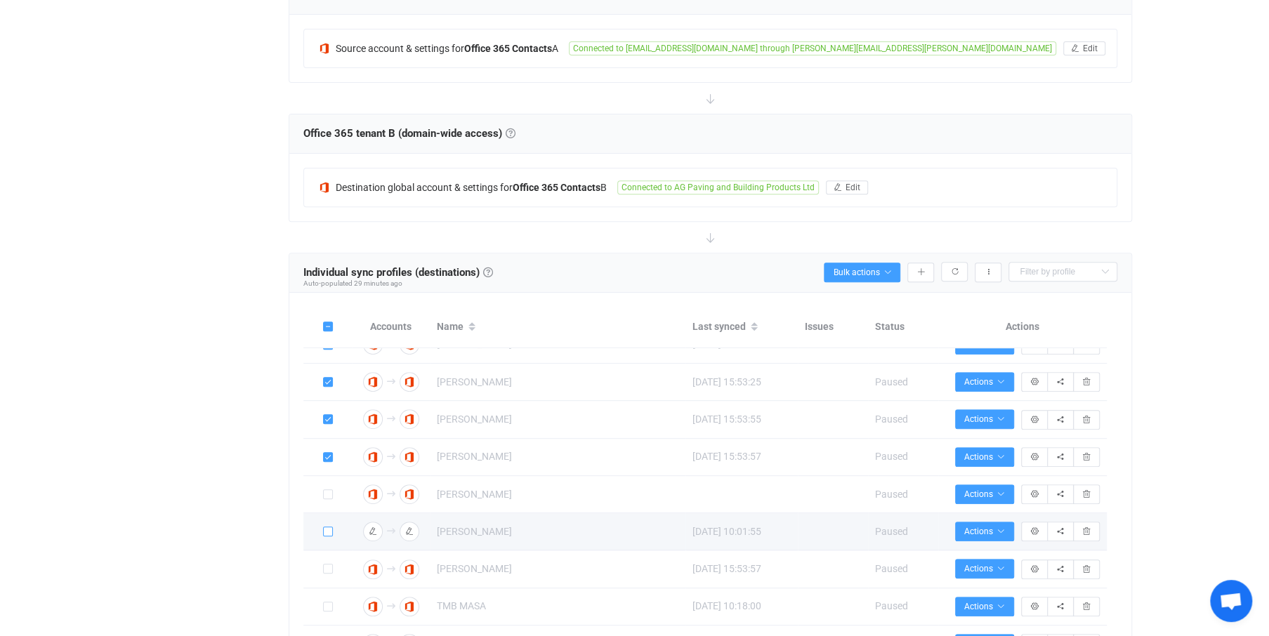
click at [324, 527] on span at bounding box center [328, 532] width 10 height 10
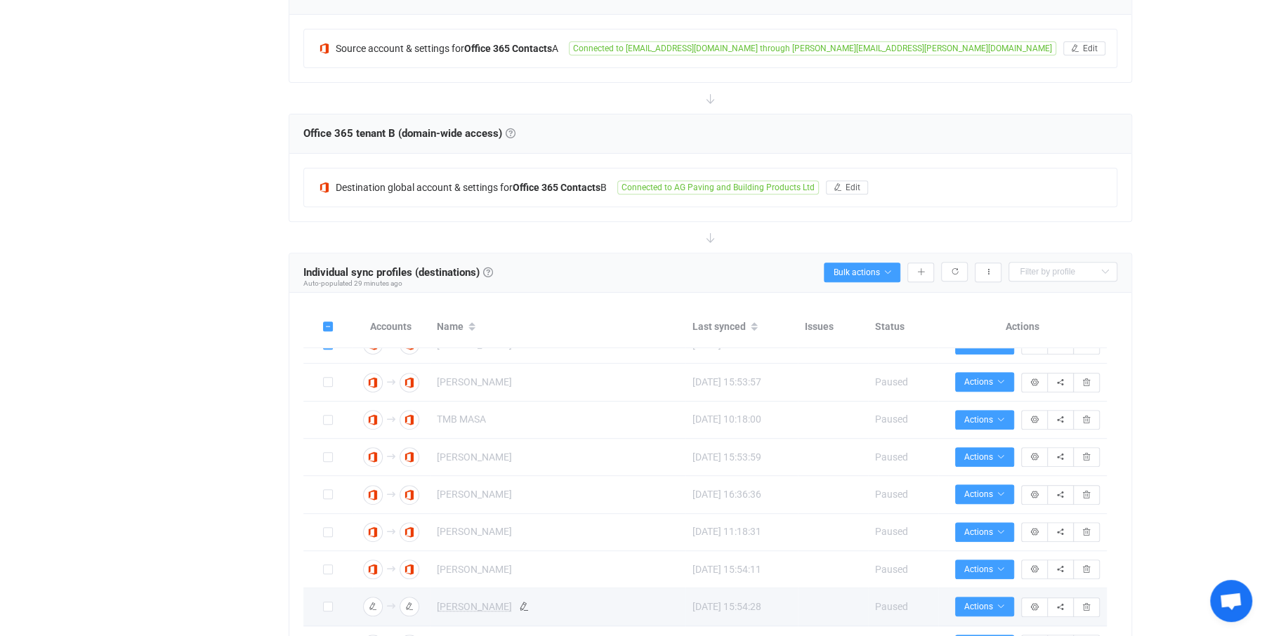
scroll to position [1393, 0]
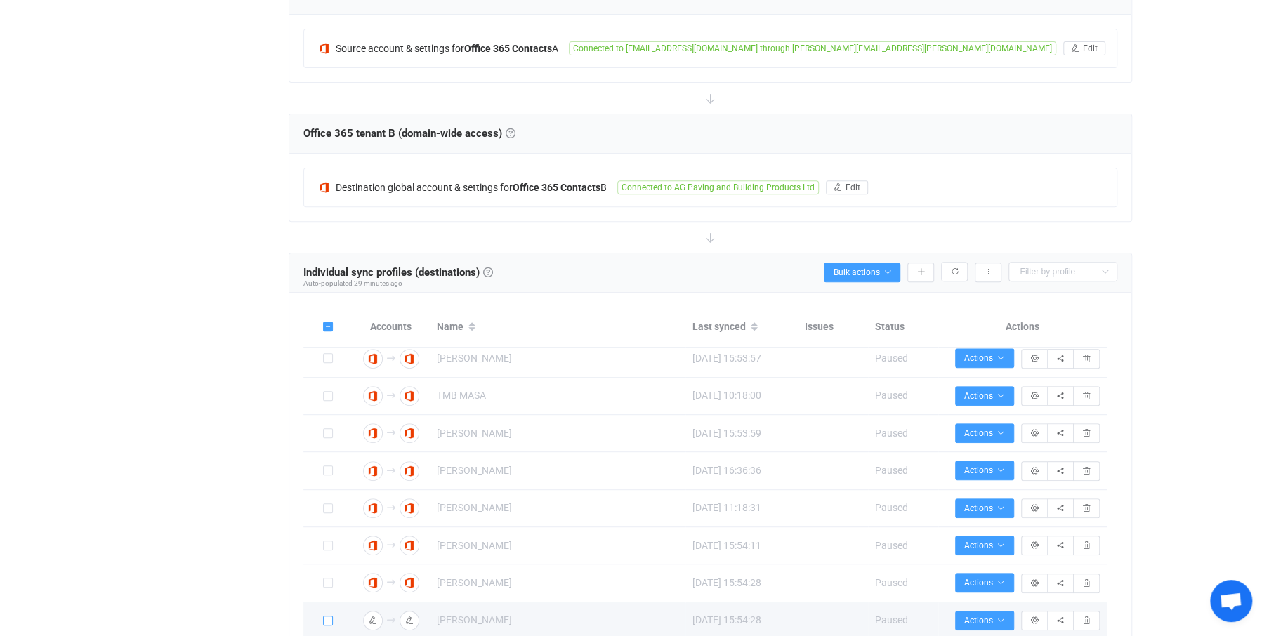
click at [324, 616] on span at bounding box center [328, 621] width 10 height 10
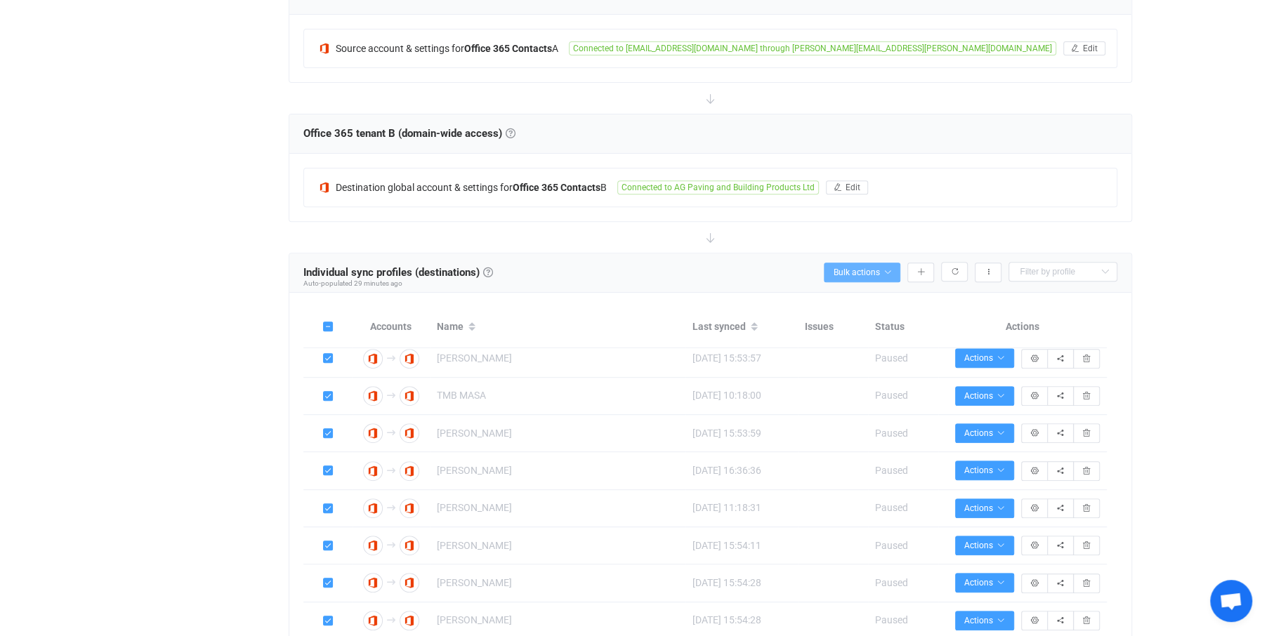
click at [867, 279] on button "Bulk actions" at bounding box center [862, 273] width 77 height 20
click at [869, 310] on li "Start syncing (15)…" at bounding box center [835, 308] width 126 height 25
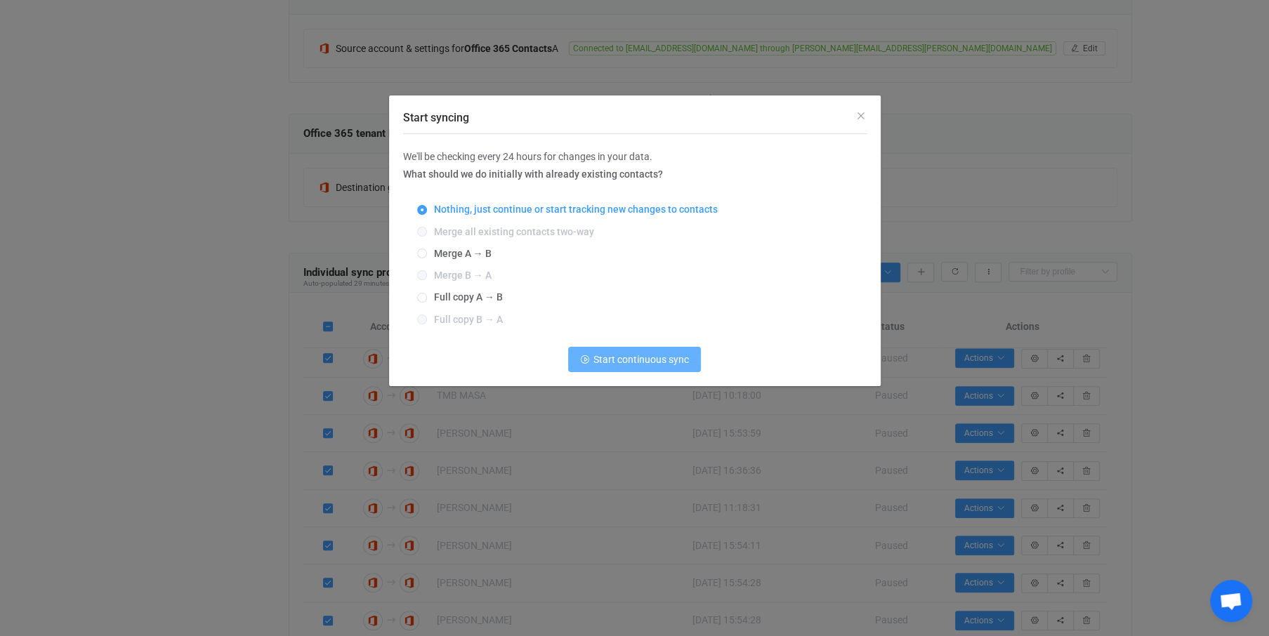
click at [668, 362] on span "Start continuous sync" at bounding box center [641, 359] width 96 height 11
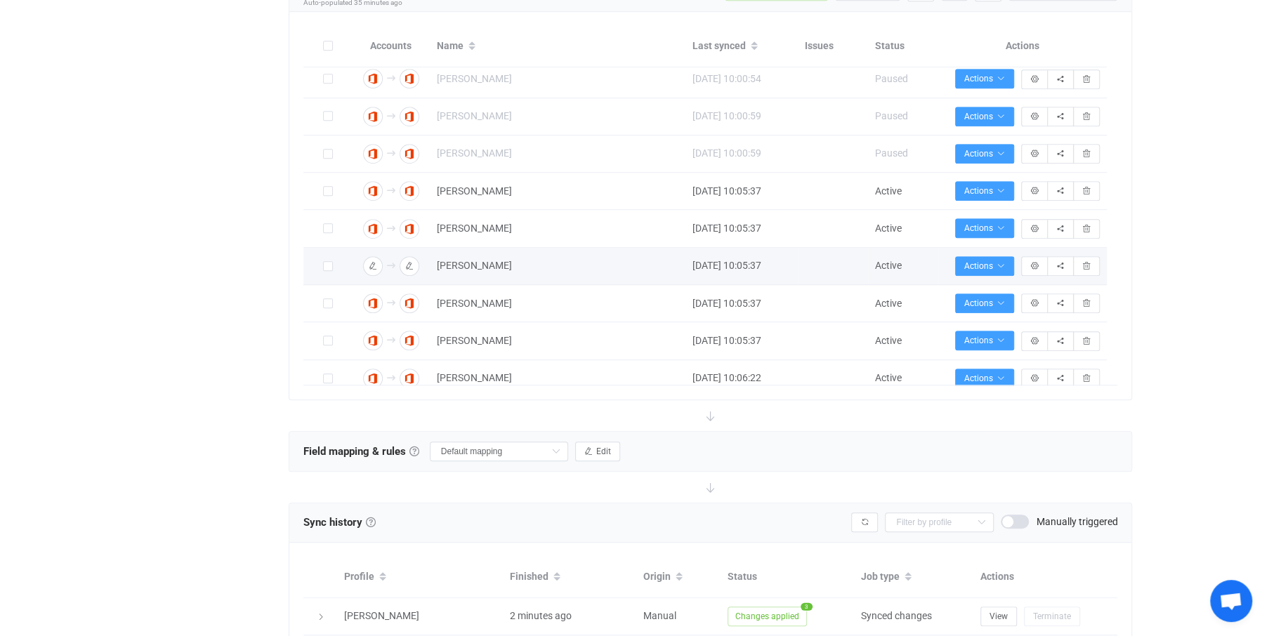
scroll to position [971, 0]
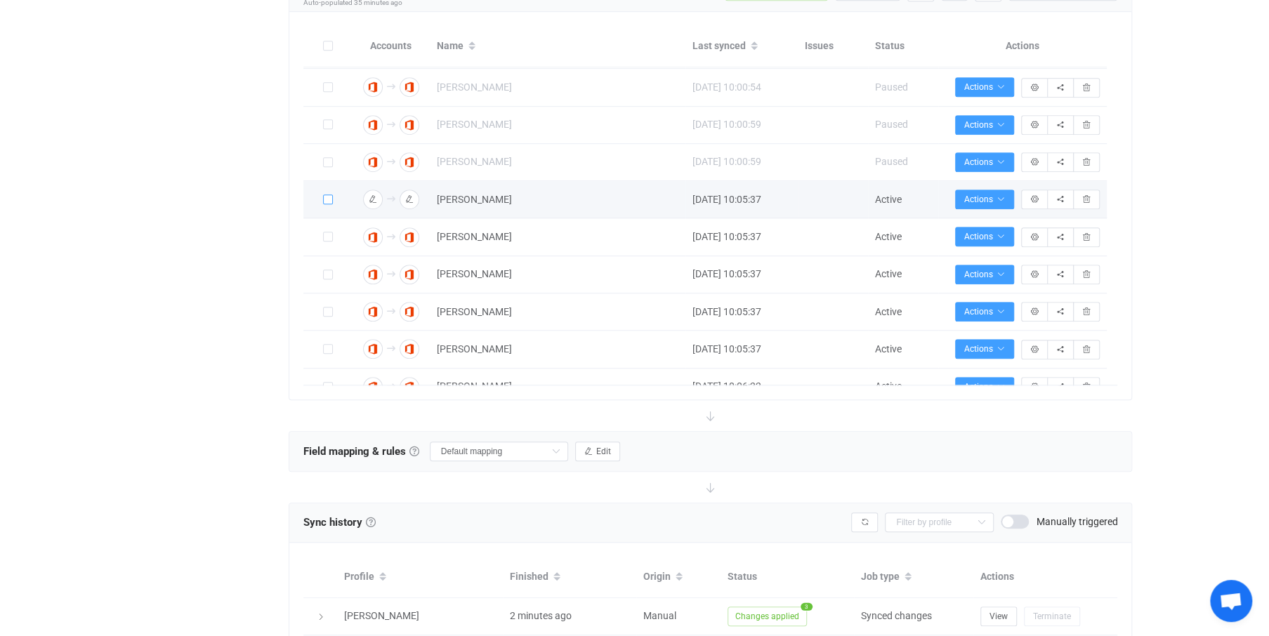
click at [328, 195] on span at bounding box center [328, 200] width 10 height 10
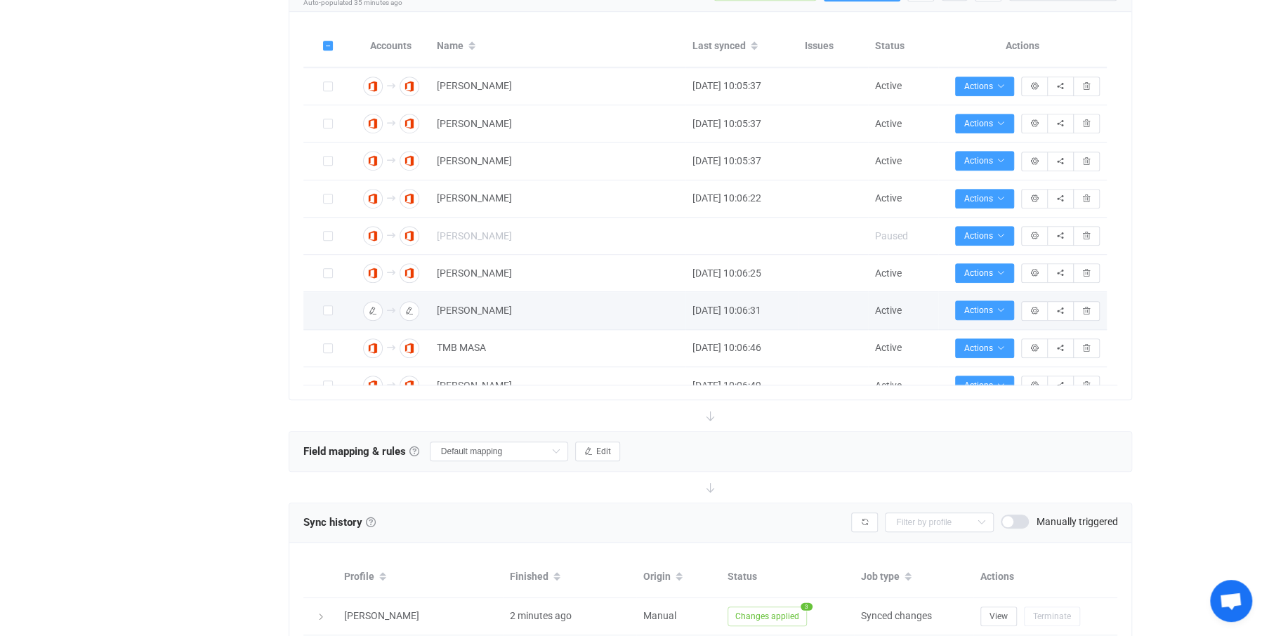
scroll to position [1182, 0]
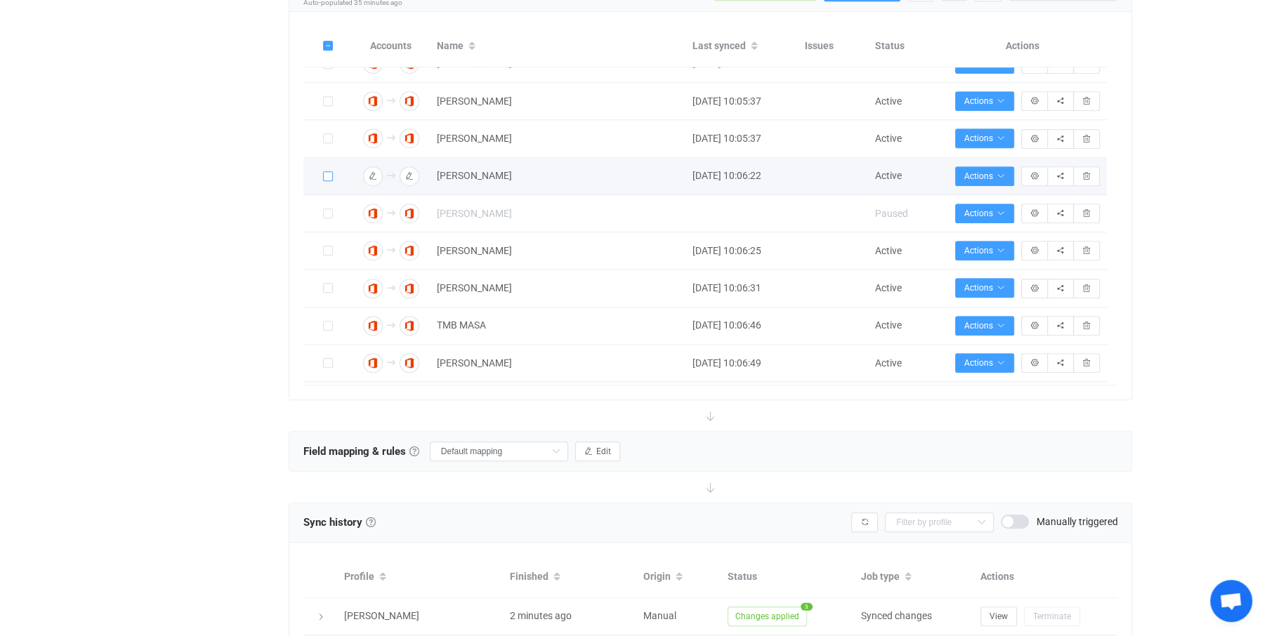
click at [329, 171] on span at bounding box center [328, 176] width 10 height 10
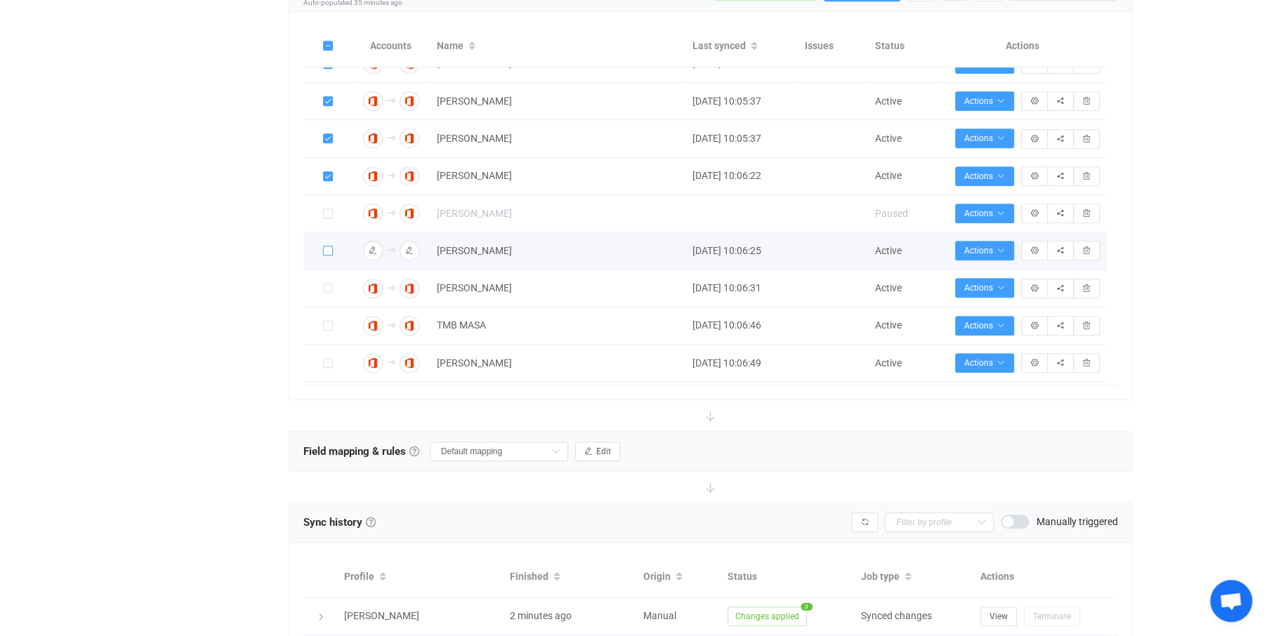
click at [330, 246] on span at bounding box center [328, 251] width 10 height 10
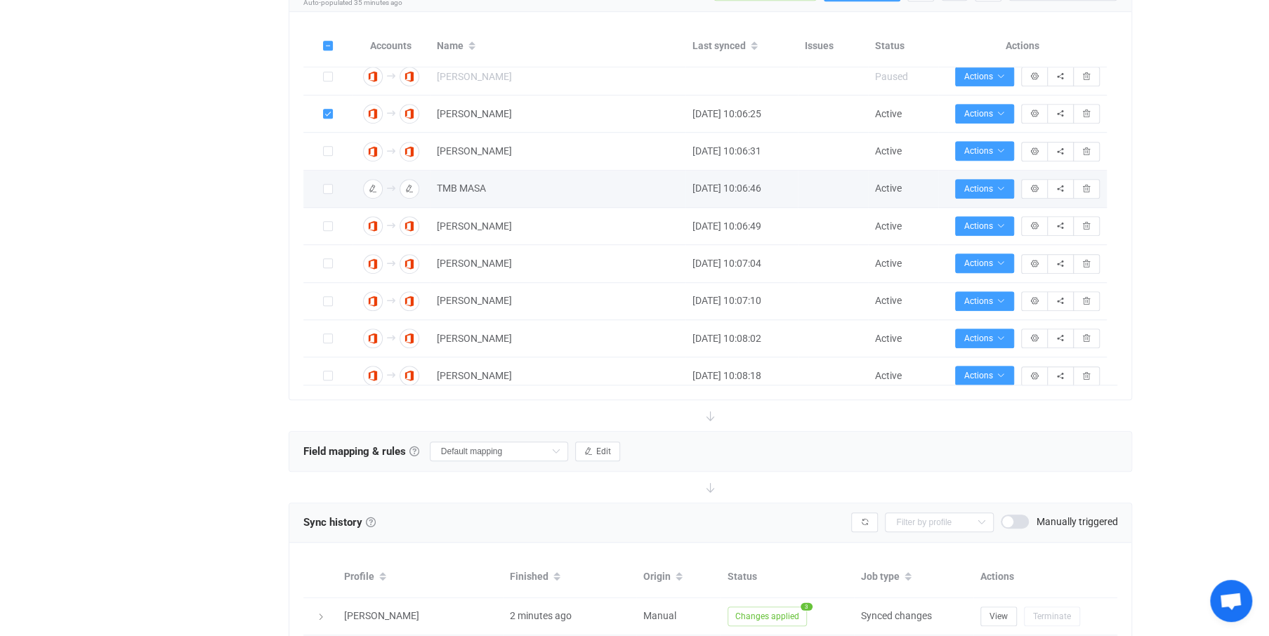
scroll to position [1463, 0]
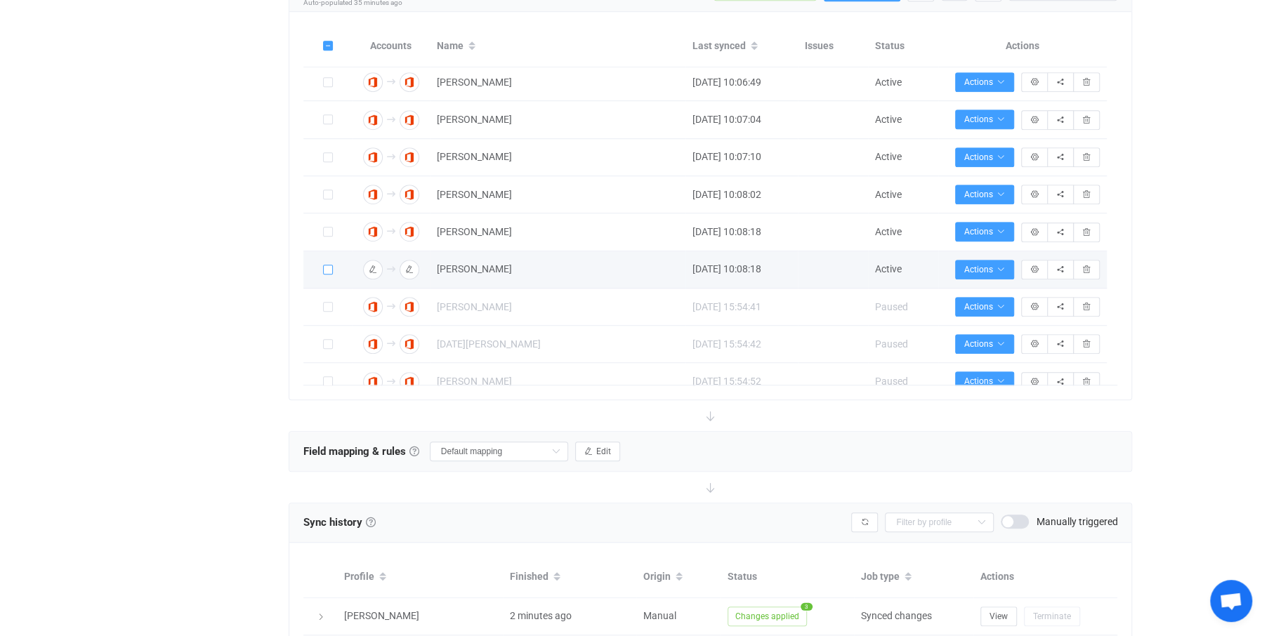
click at [330, 265] on span at bounding box center [328, 270] width 10 height 10
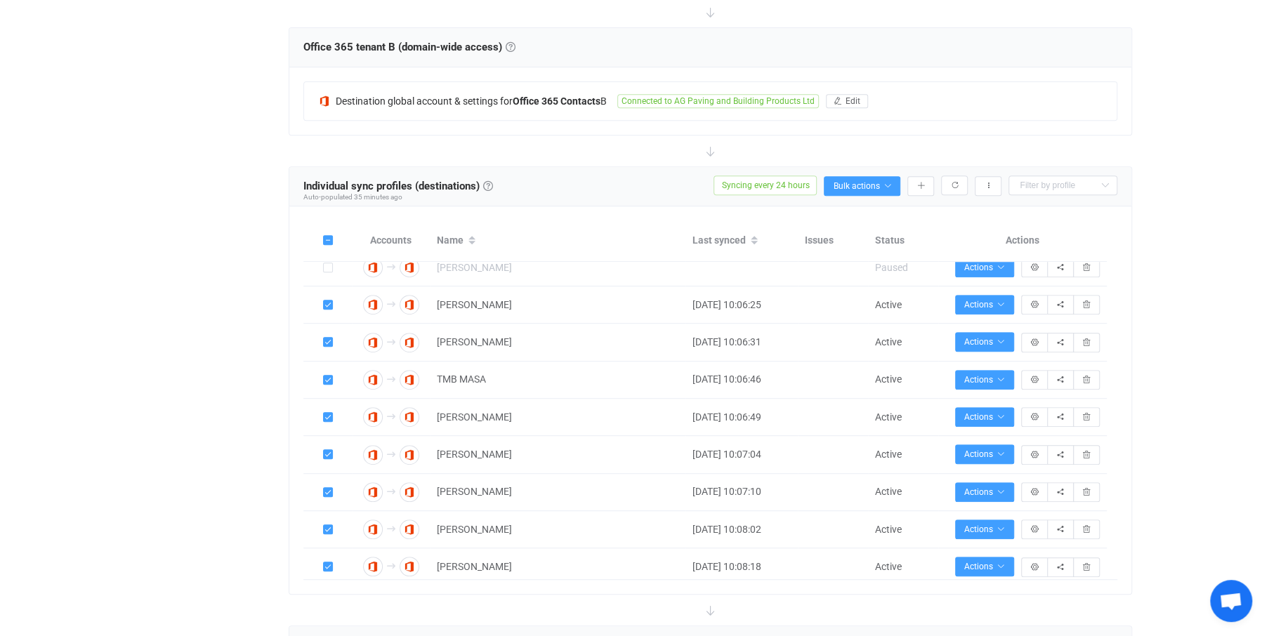
scroll to position [375, 0]
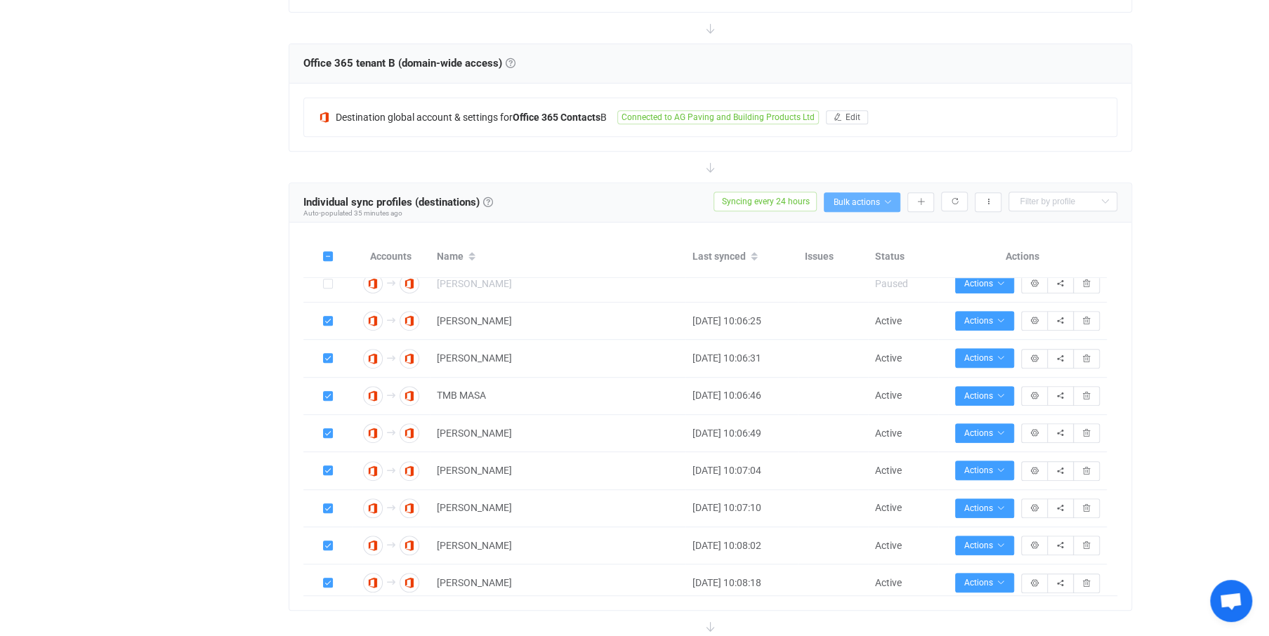
click at [882, 204] on span "Bulk actions" at bounding box center [862, 202] width 58 height 10
click at [836, 237] on li "Pause (15)" at bounding box center [829, 238] width 136 height 25
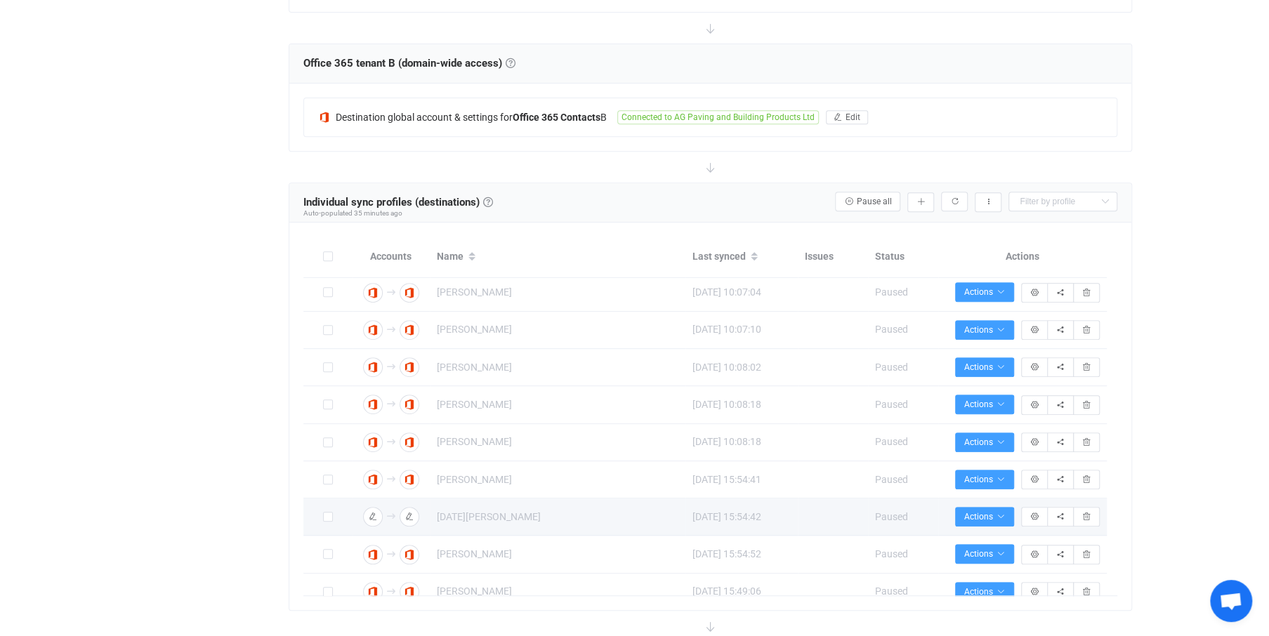
scroll to position [1533, 0]
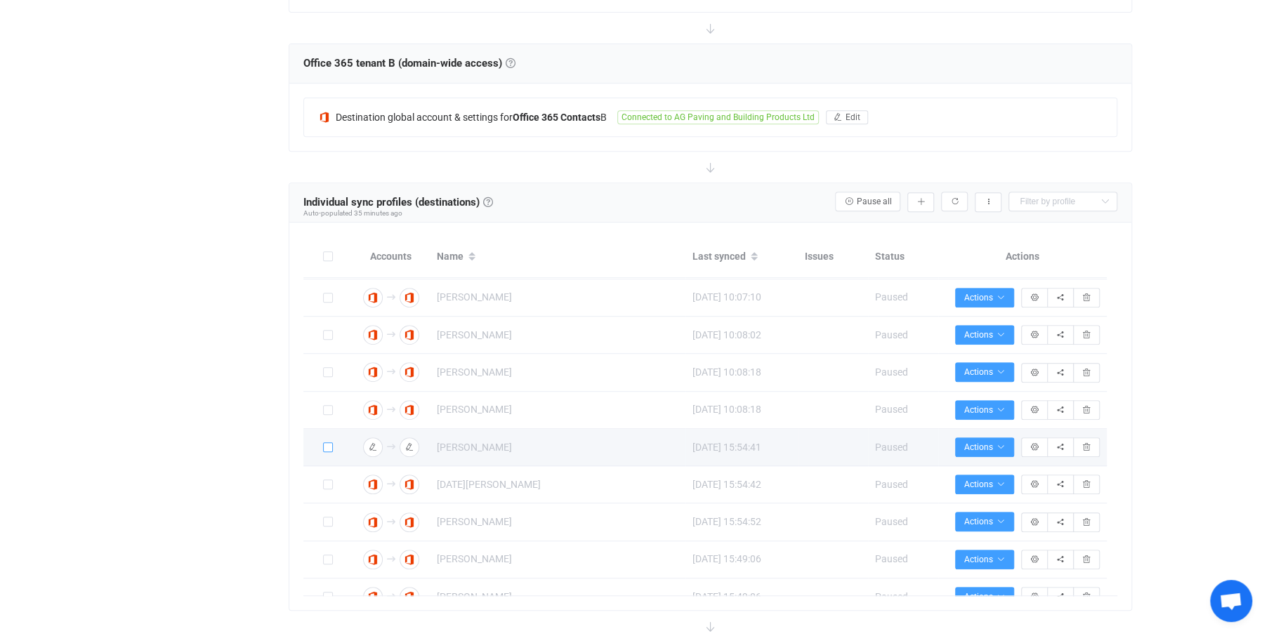
click at [330, 442] on span at bounding box center [328, 447] width 10 height 10
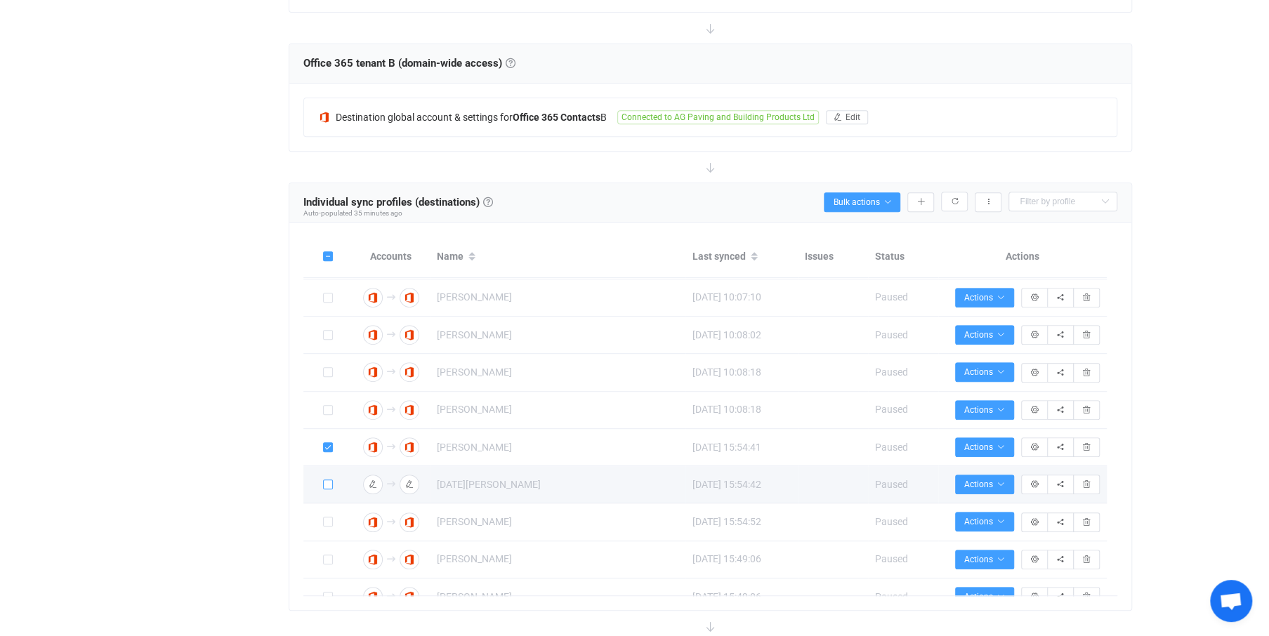
click at [329, 480] on span at bounding box center [328, 485] width 10 height 10
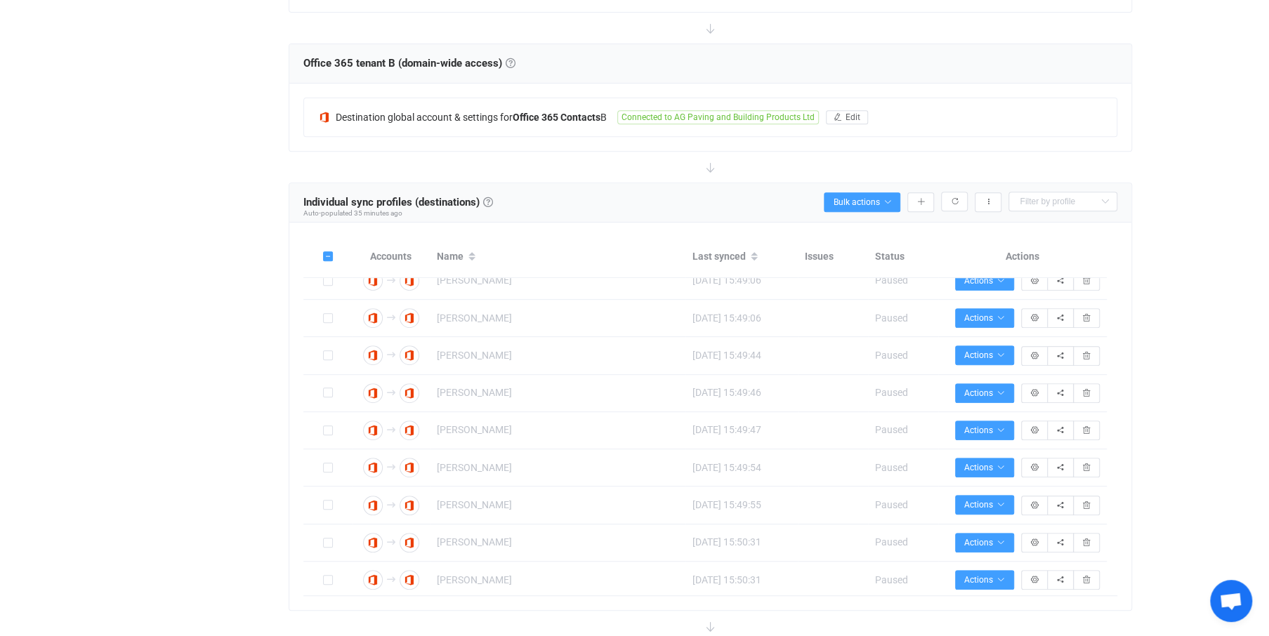
scroll to position [1954, 0]
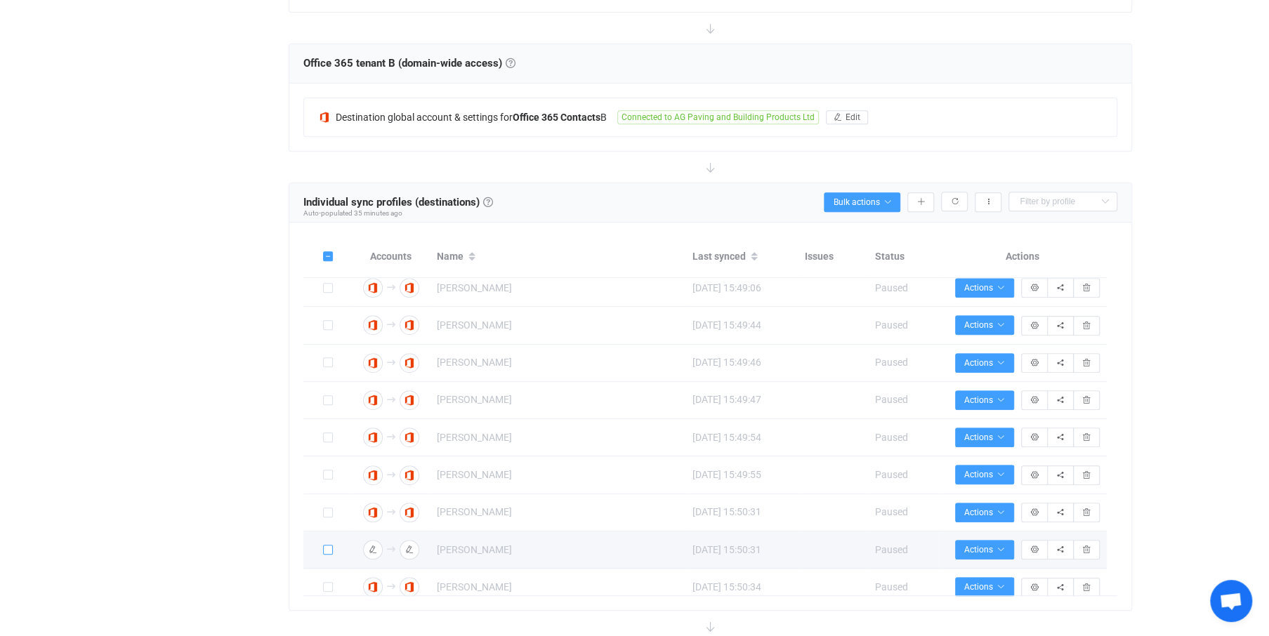
click at [330, 545] on span at bounding box center [328, 550] width 10 height 10
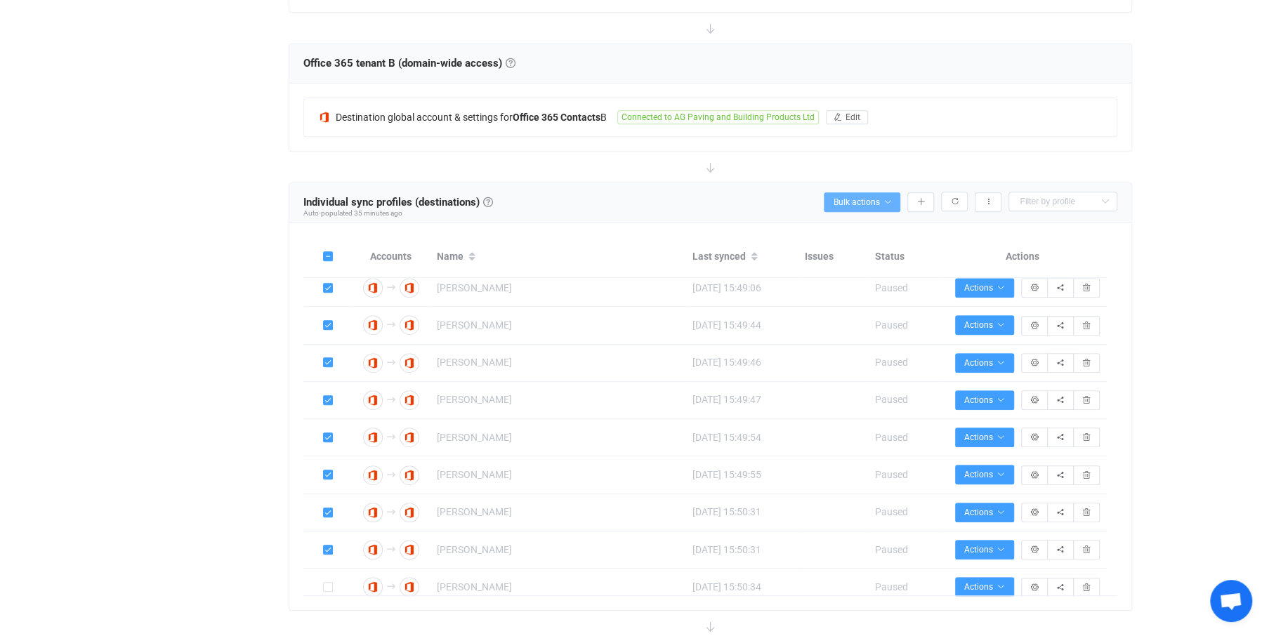
click at [847, 194] on button "Bulk actions" at bounding box center [862, 202] width 77 height 20
click at [867, 232] on li "Start syncing (15)…" at bounding box center [835, 238] width 126 height 25
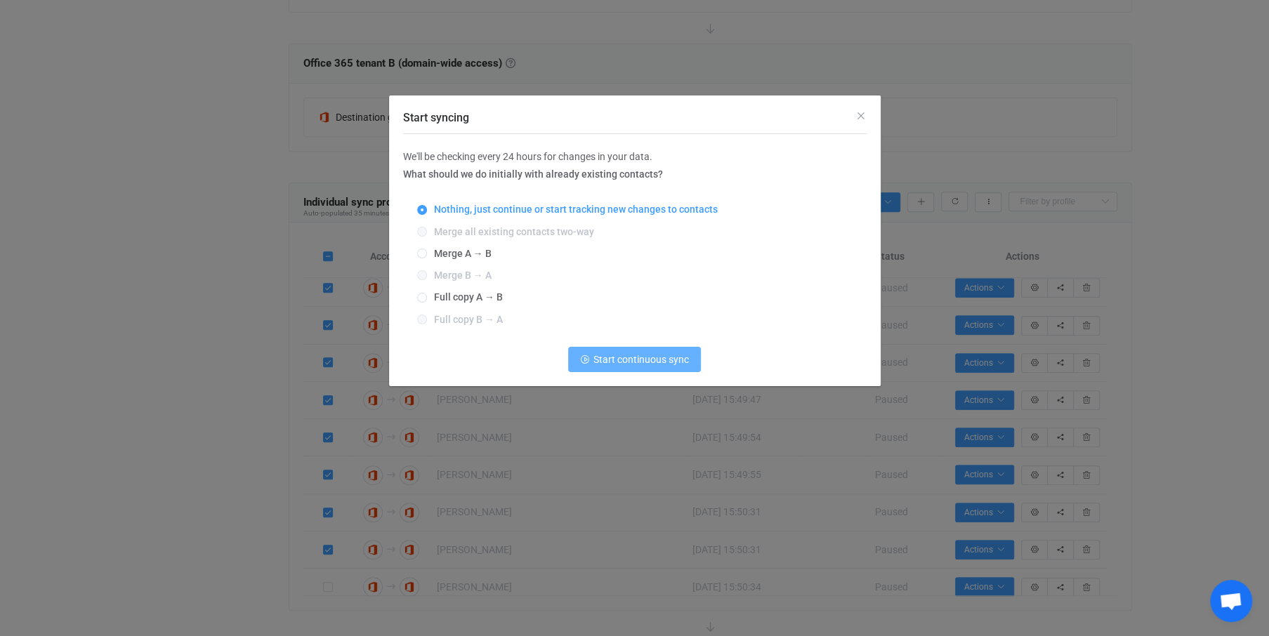
click at [606, 353] on button "Start continuous sync" at bounding box center [634, 359] width 133 height 25
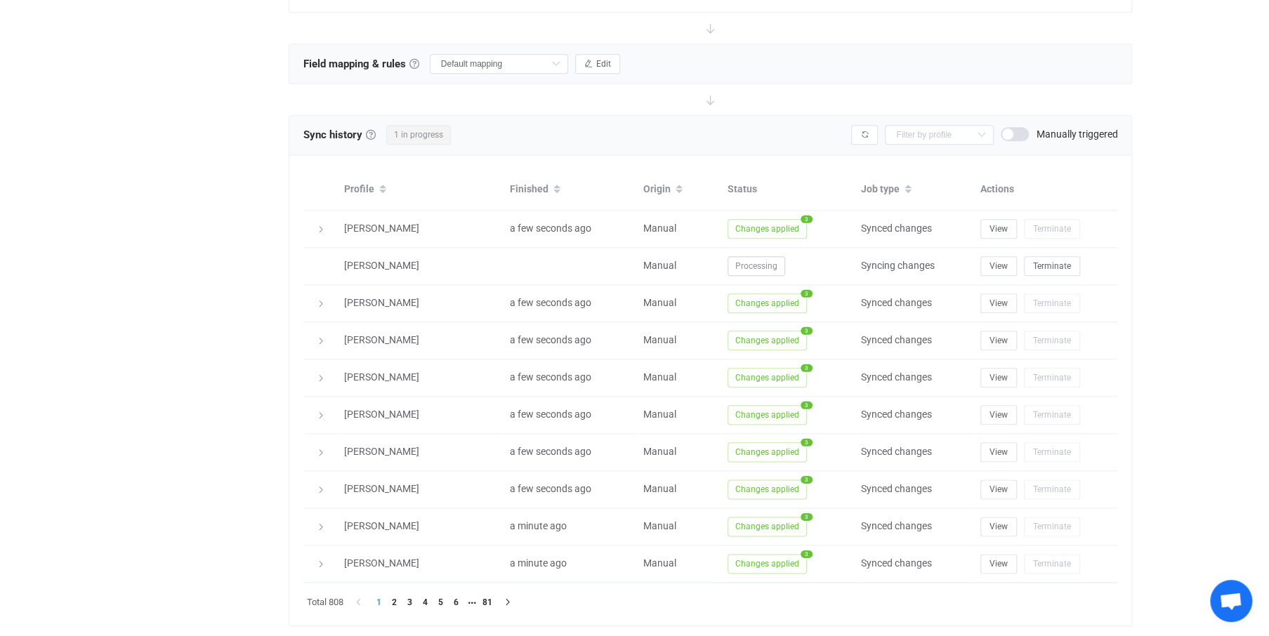
scroll to position [1007, 0]
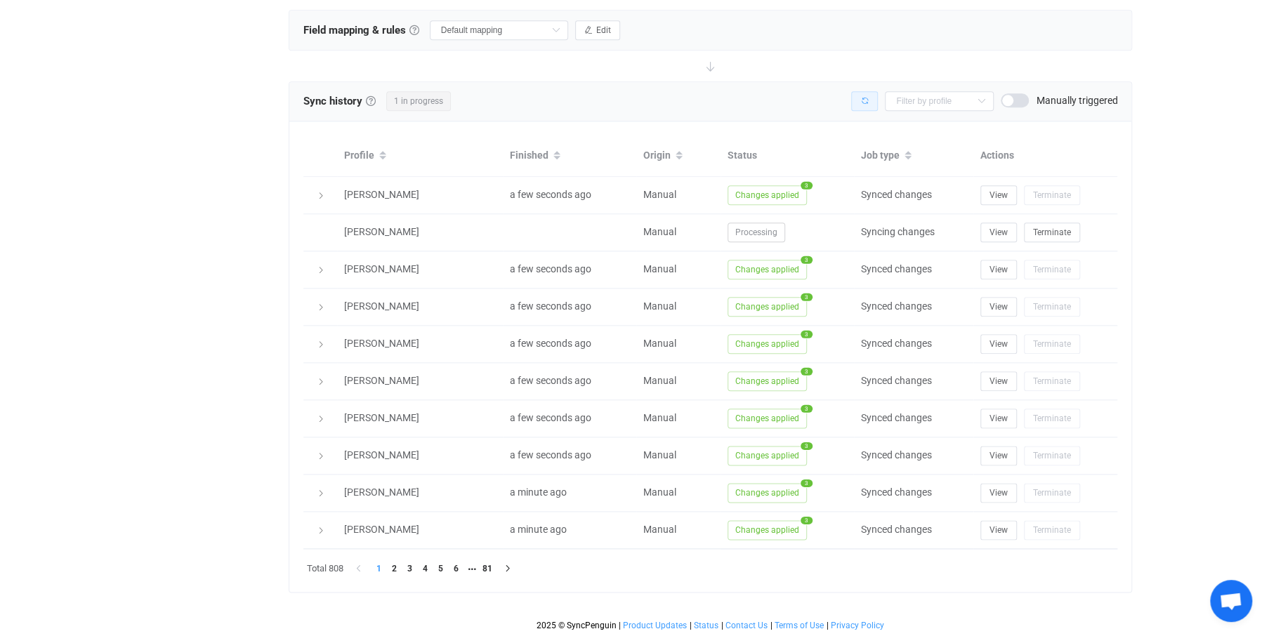
click at [876, 96] on button "button" at bounding box center [864, 101] width 27 height 20
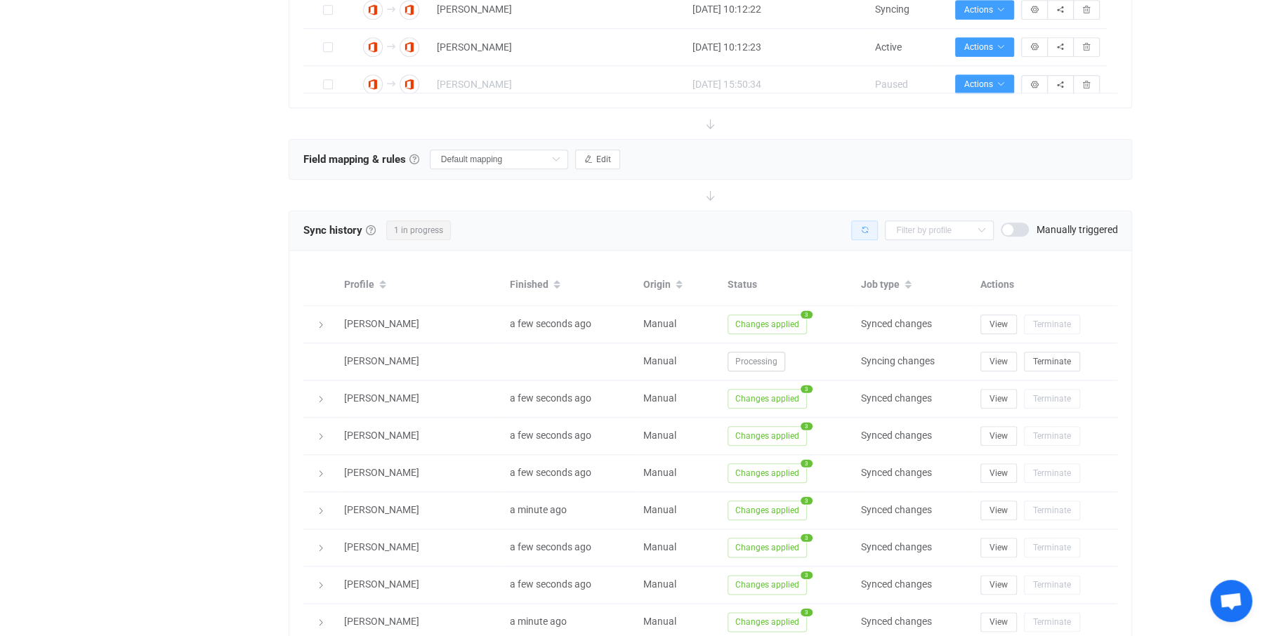
scroll to position [867, 0]
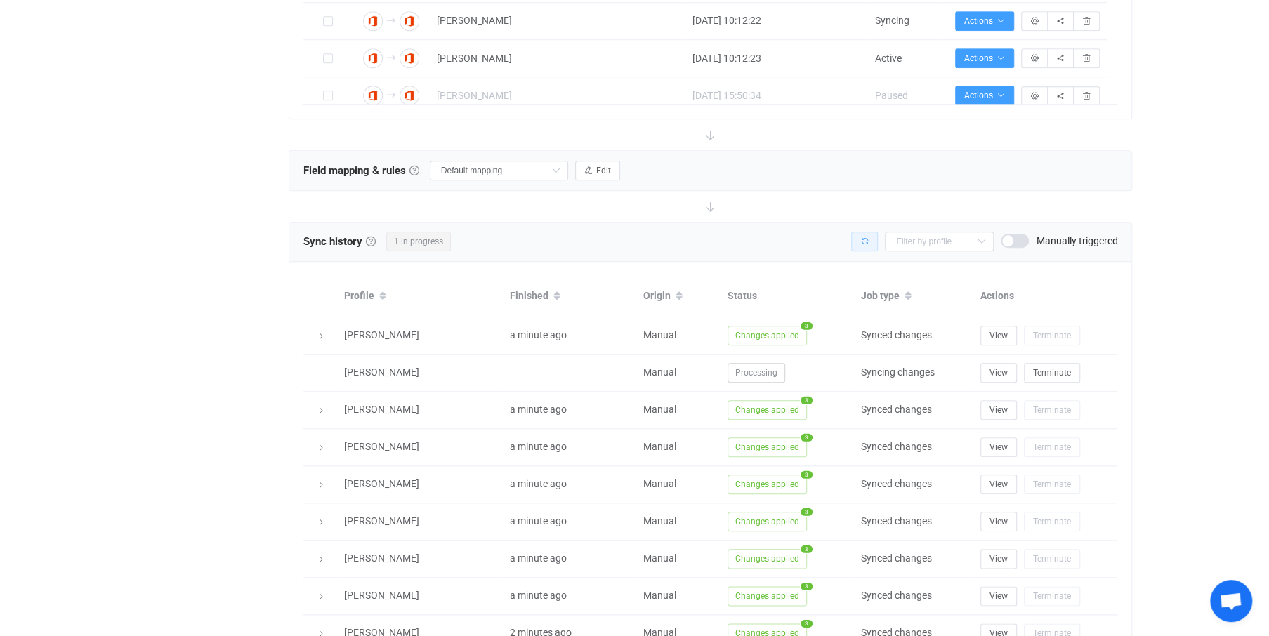
click at [868, 239] on icon "button" at bounding box center [864, 241] width 8 height 8
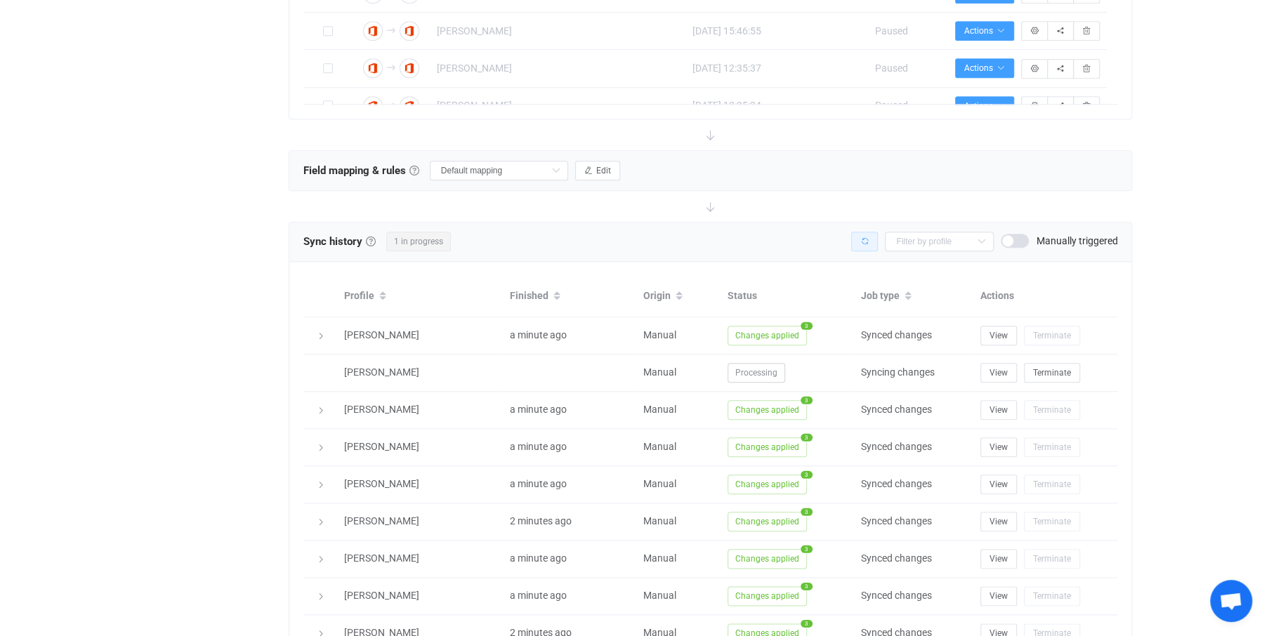
click at [874, 232] on button "button" at bounding box center [864, 242] width 27 height 20
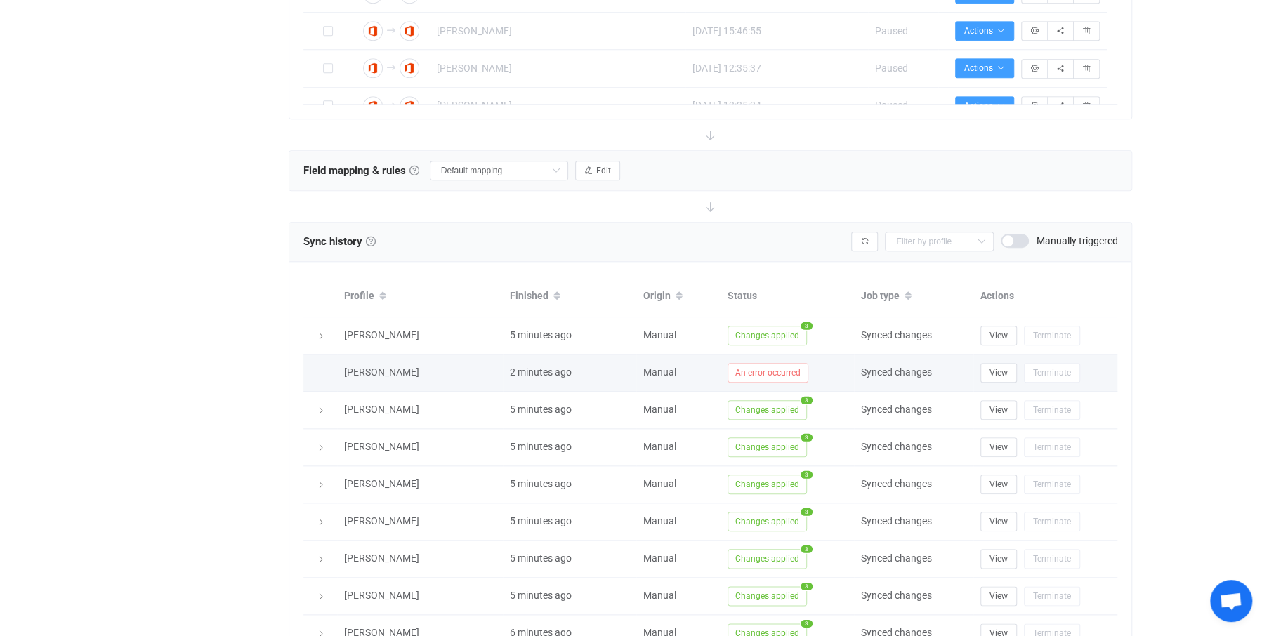
click at [994, 381] on td "View Terminate" at bounding box center [1045, 373] width 144 height 37
click at [994, 374] on span "View" at bounding box center [999, 373] width 18 height 10
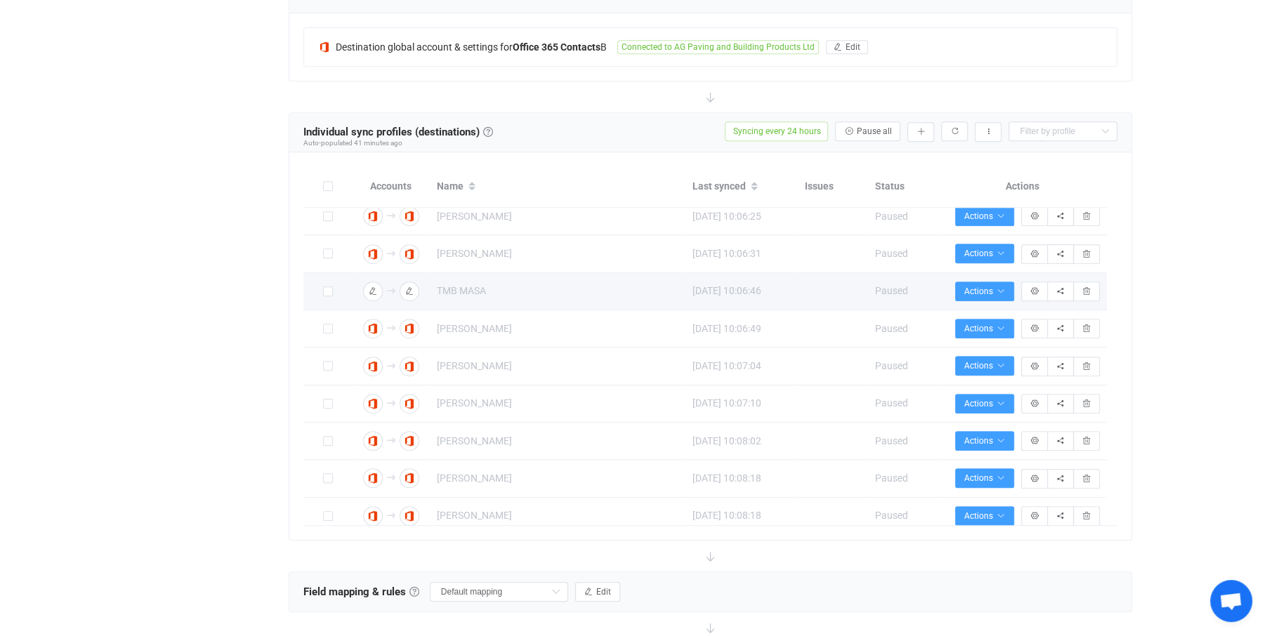
scroll to position [1490, 0]
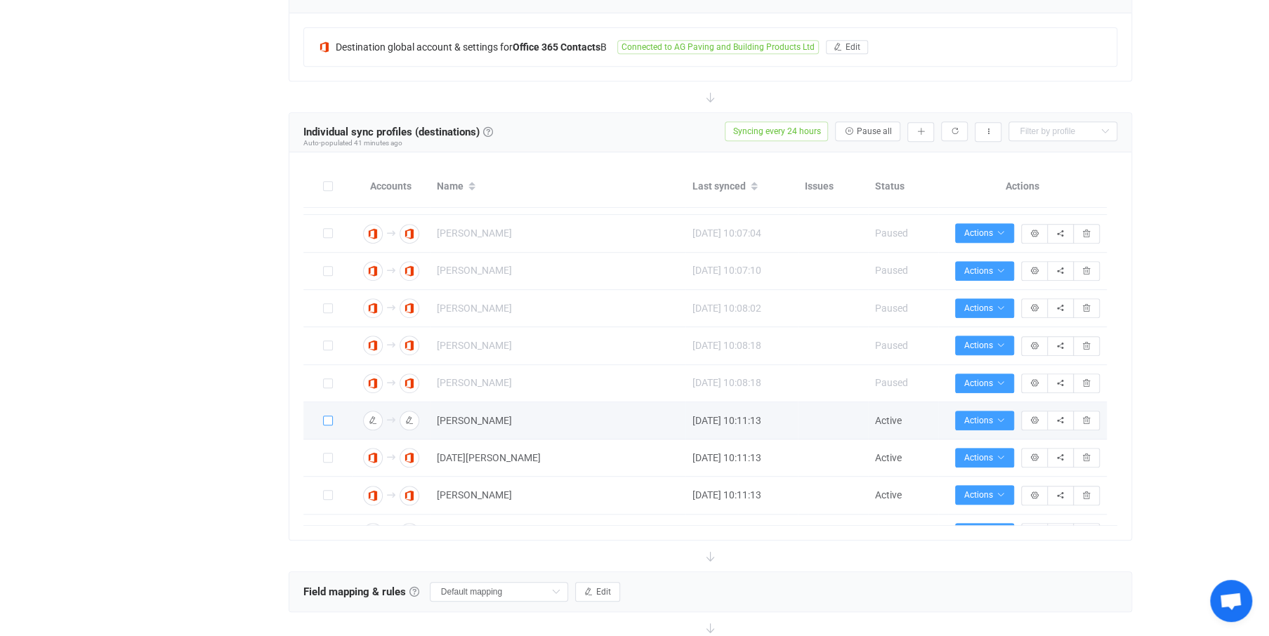
click at [327, 416] on span at bounding box center [328, 421] width 10 height 10
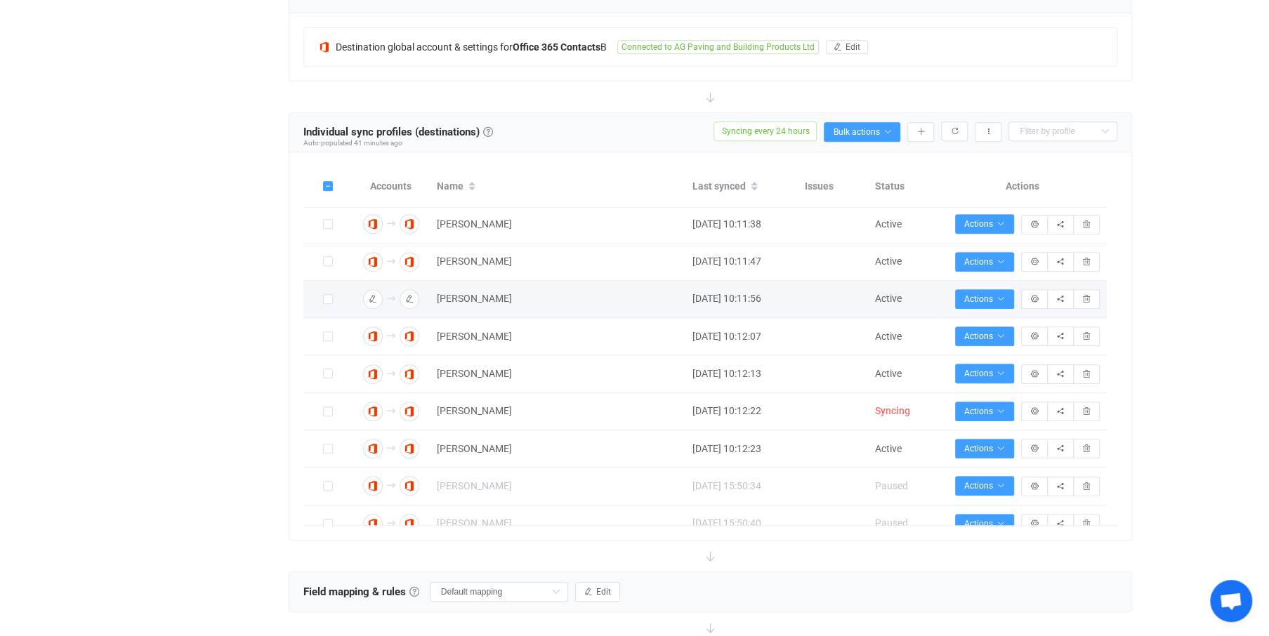
scroll to position [2122, 0]
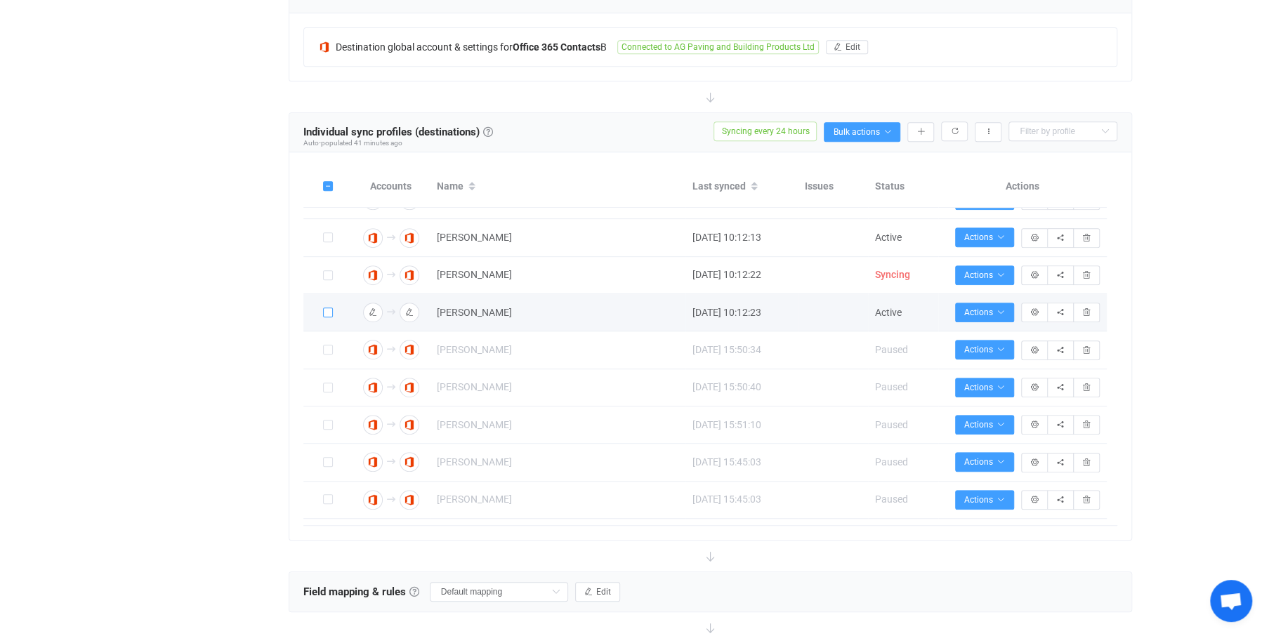
click at [327, 308] on span at bounding box center [328, 313] width 10 height 10
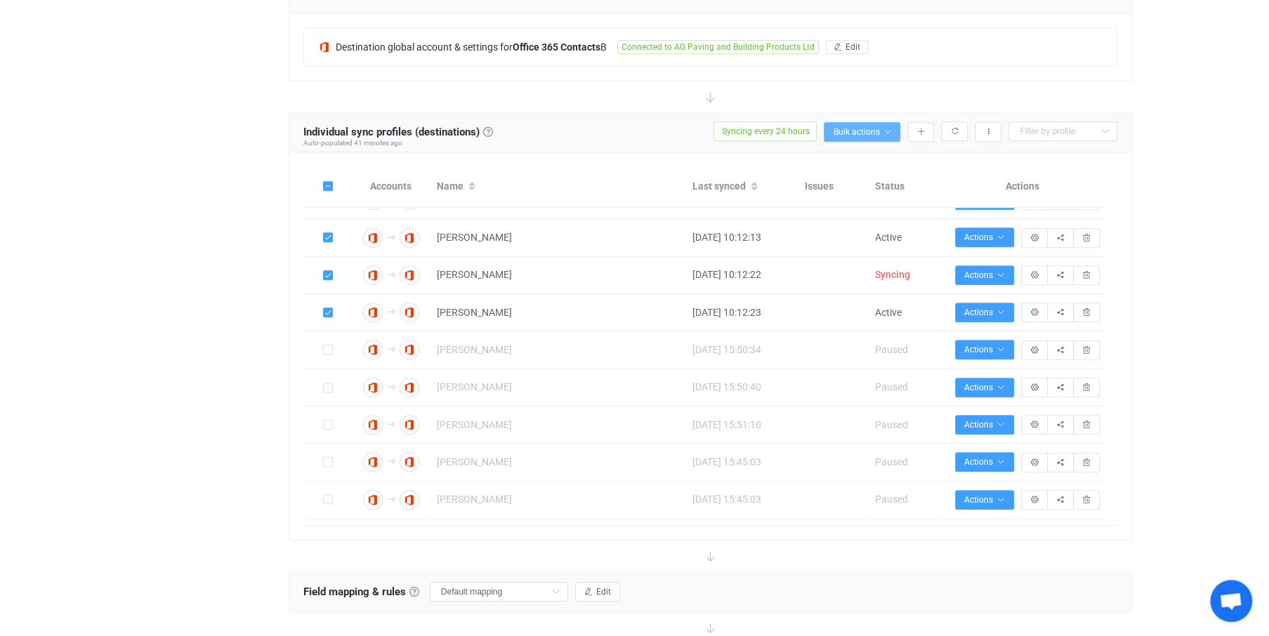
click at [880, 133] on span "Bulk actions" at bounding box center [862, 132] width 58 height 10
click at [882, 162] on li "Pause (15)" at bounding box center [829, 168] width 136 height 25
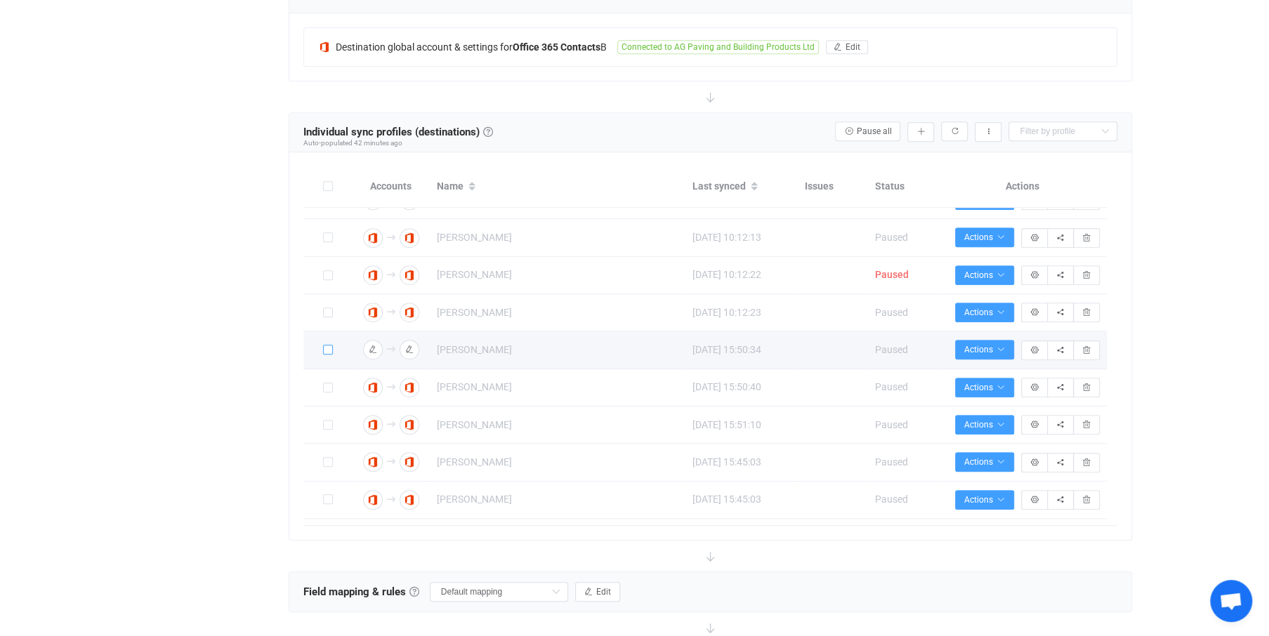
click at [330, 345] on span at bounding box center [328, 350] width 10 height 10
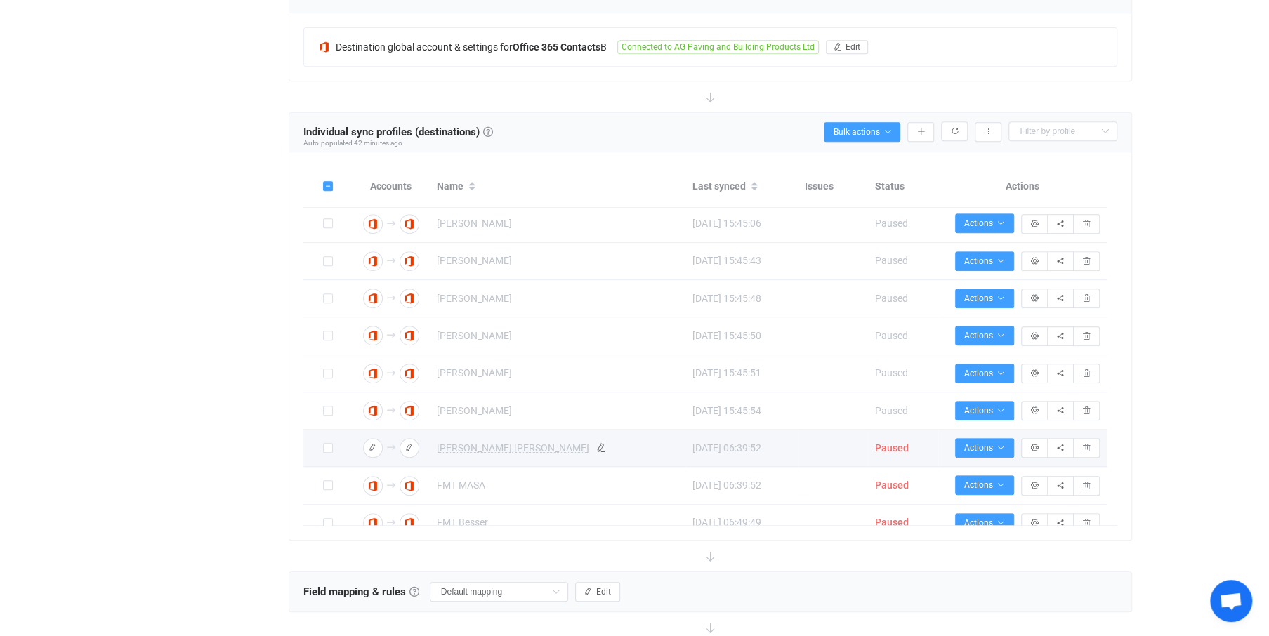
scroll to position [2543, 0]
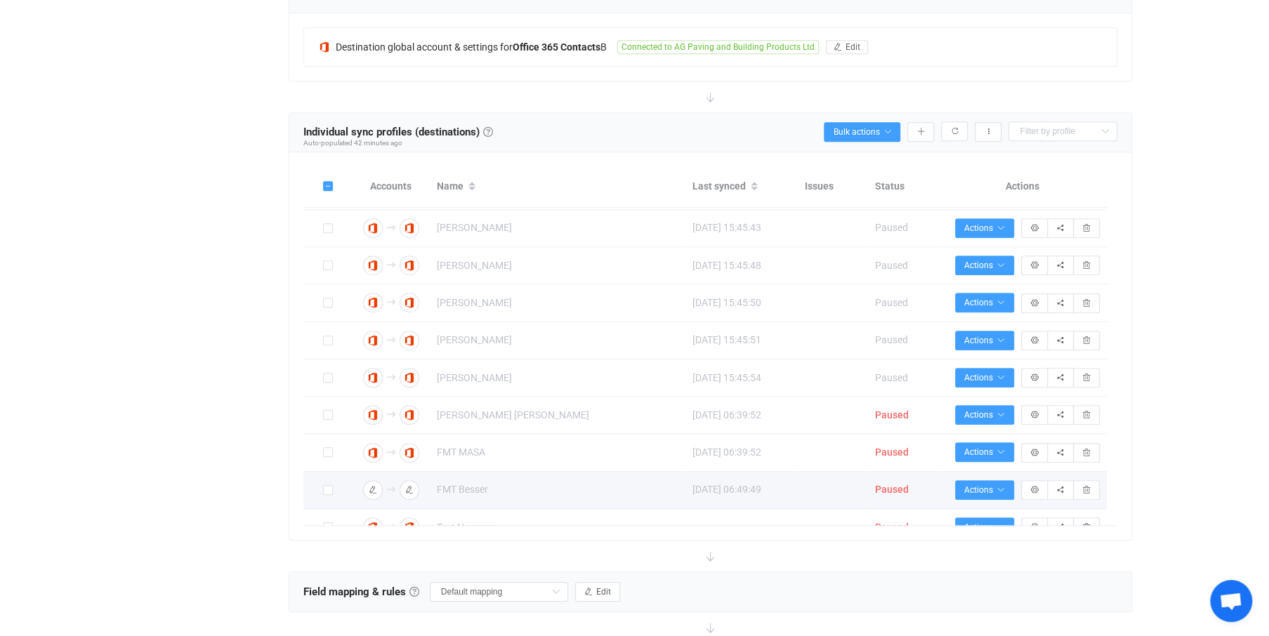
click at [323, 485] on span at bounding box center [328, 490] width 10 height 11
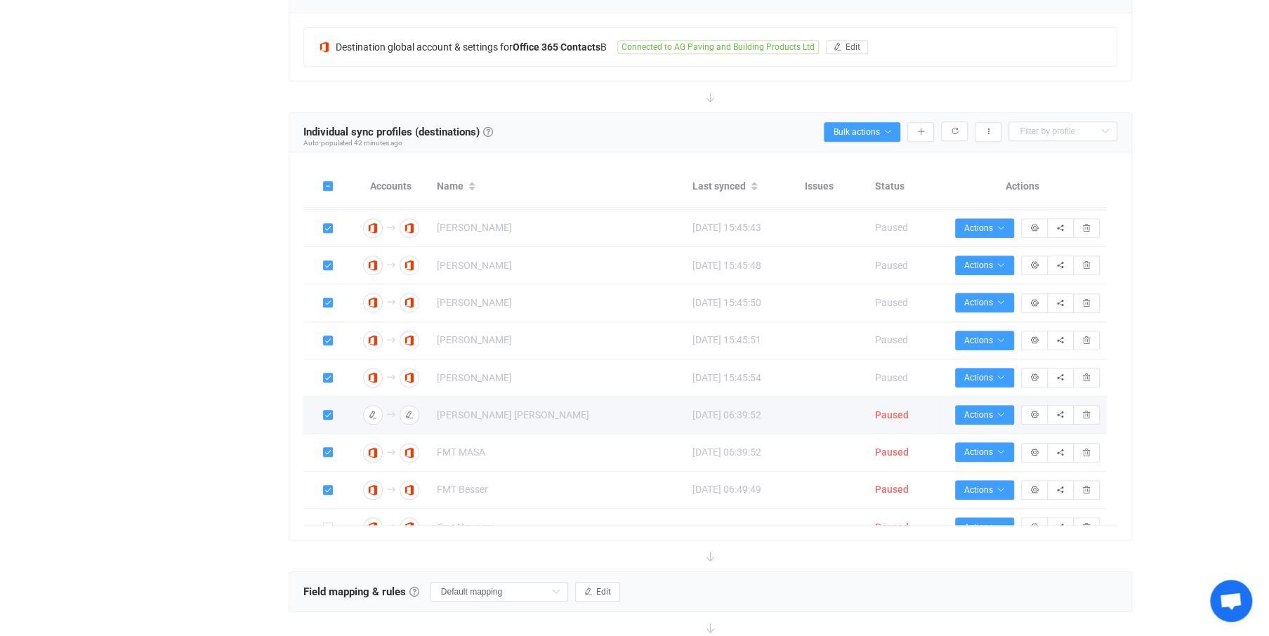
click at [327, 410] on span at bounding box center [328, 415] width 10 height 10
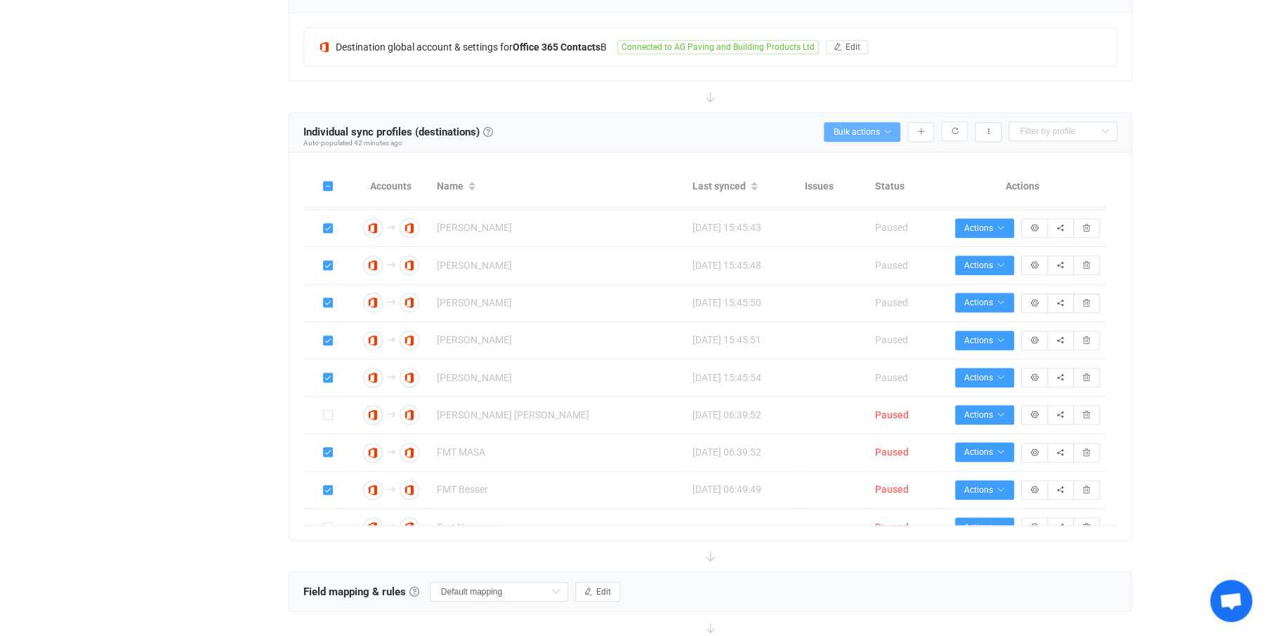
click at [869, 134] on span "Bulk actions" at bounding box center [862, 132] width 58 height 10
click at [870, 170] on li "Start syncing (15)…" at bounding box center [835, 168] width 126 height 25
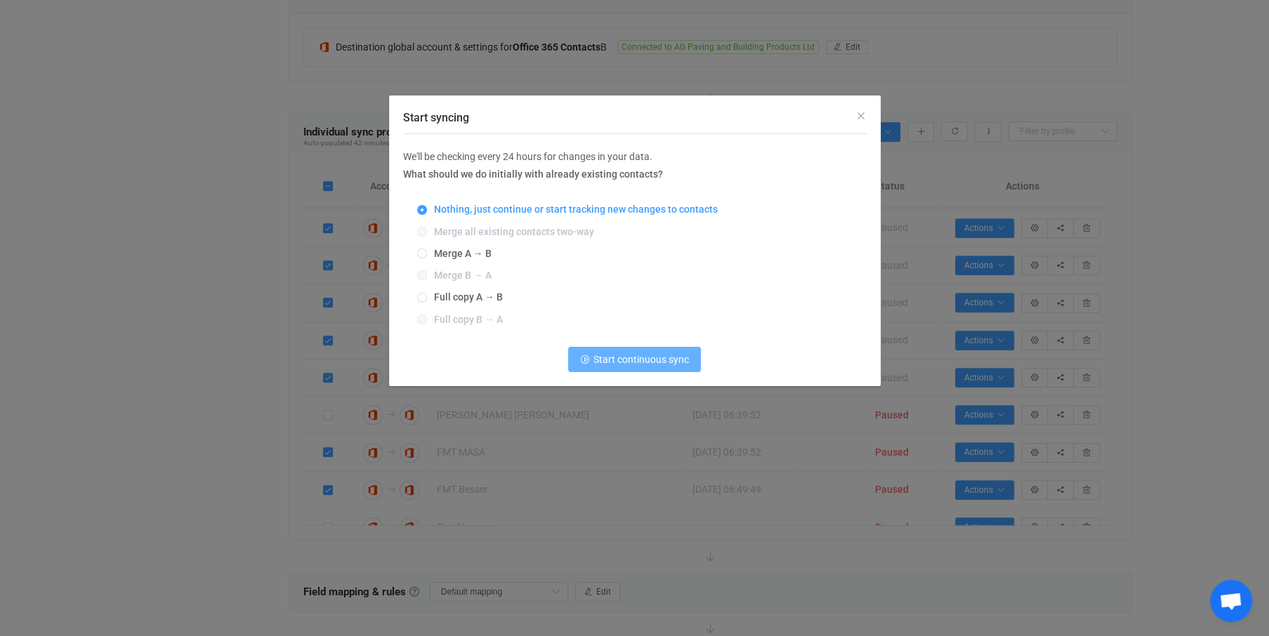
click at [637, 353] on button "Start continuous sync" at bounding box center [634, 359] width 133 height 25
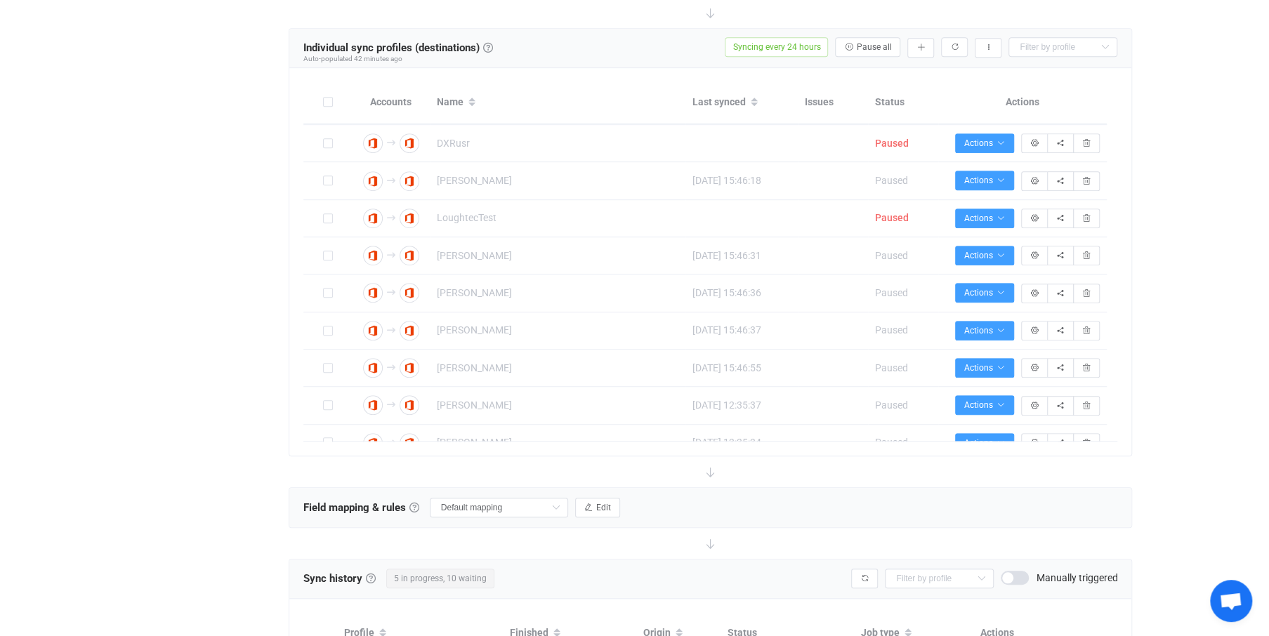
scroll to position [656, 0]
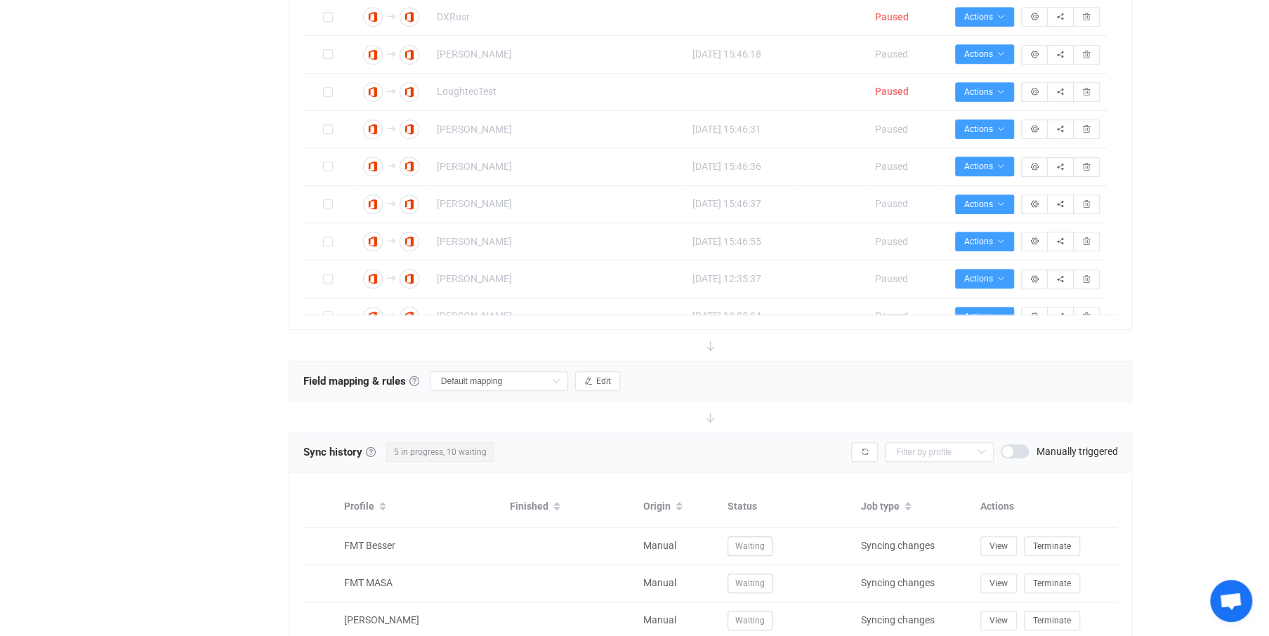
click at [860, 465] on div "Sync history History Sync history All sync executions are recorded in the sync …" at bounding box center [710, 452] width 843 height 39
click at [862, 461] on div "Sync history History Sync history All sync executions are recorded in the sync …" at bounding box center [710, 452] width 843 height 39
click at [865, 455] on button "button" at bounding box center [864, 452] width 27 height 20
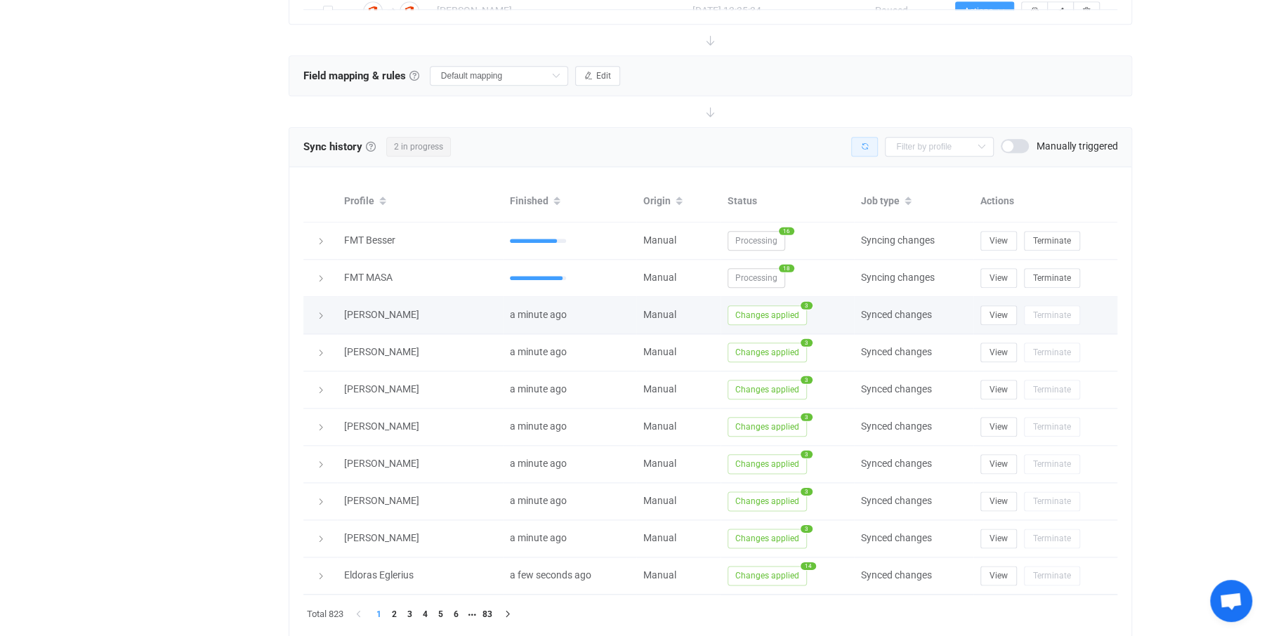
scroll to position [937, 0]
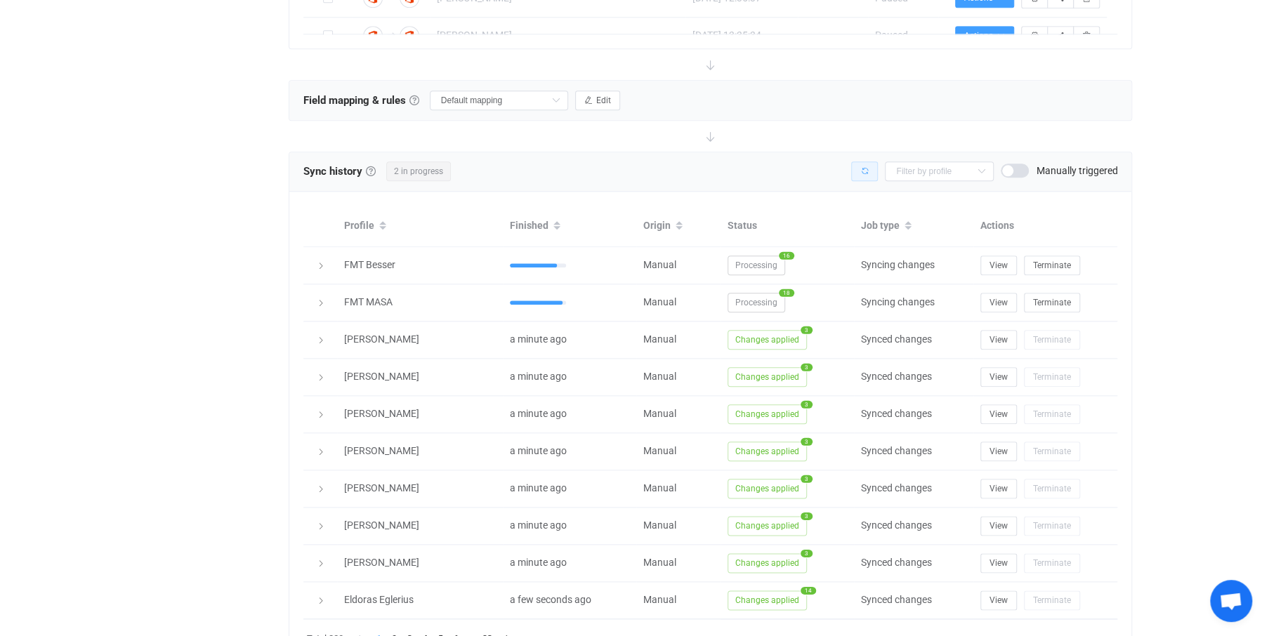
click at [869, 171] on button "button" at bounding box center [864, 172] width 27 height 20
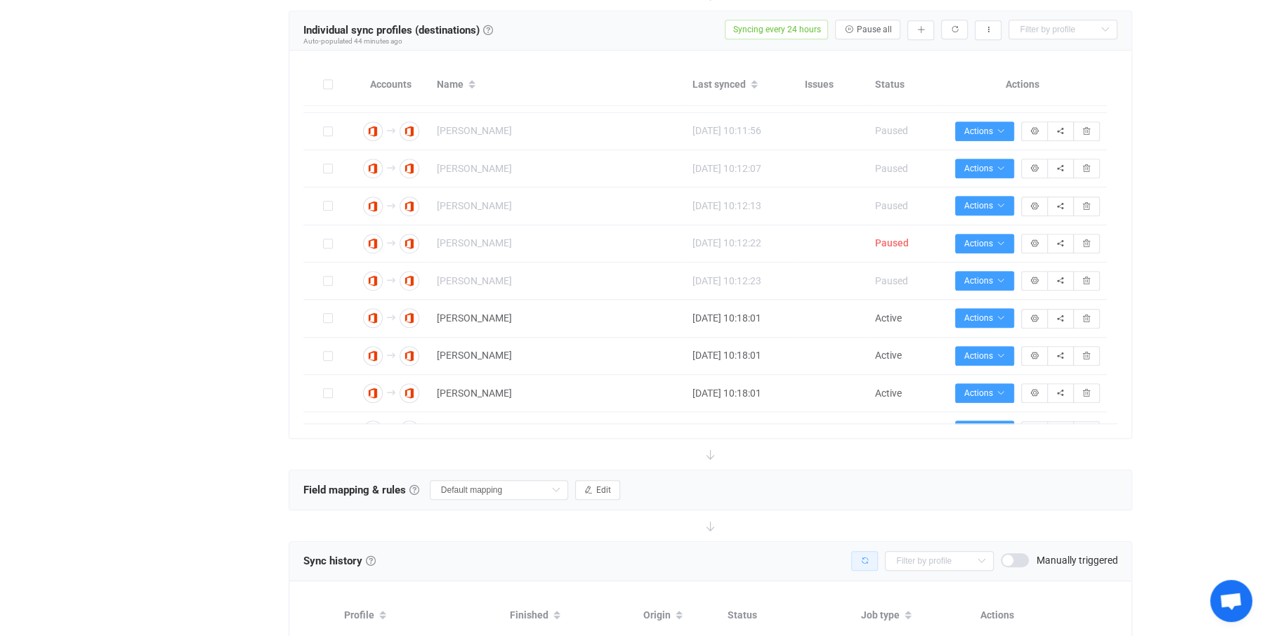
scroll to position [515, 0]
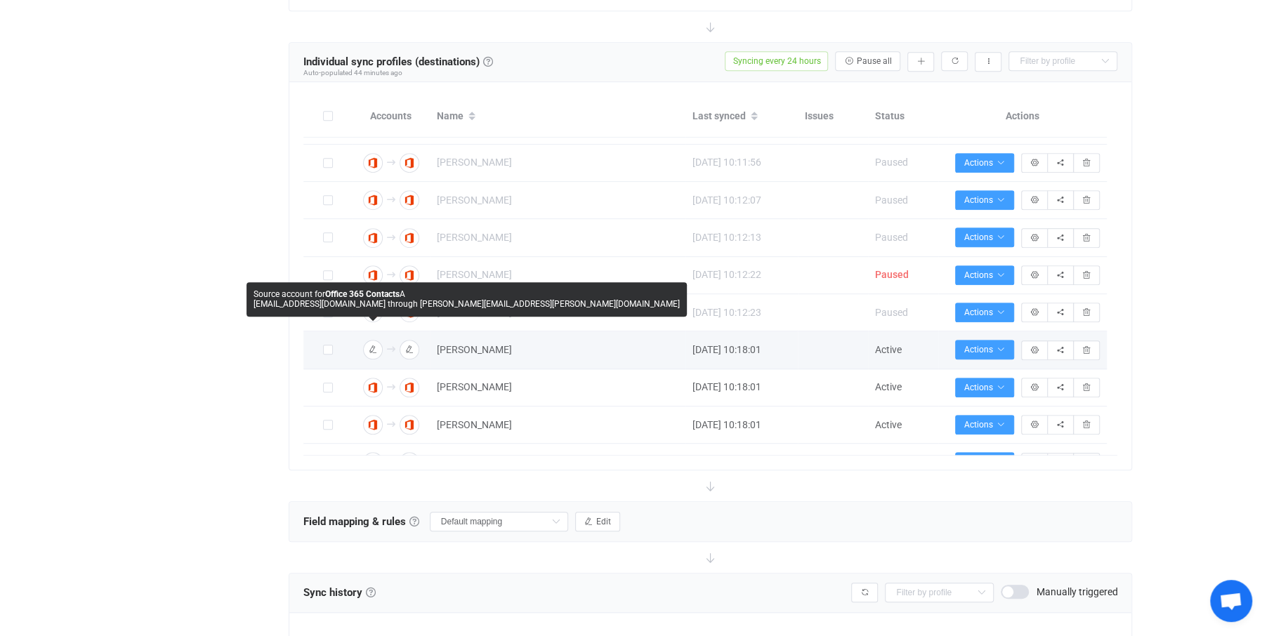
click at [321, 342] on div at bounding box center [327, 350] width 49 height 16
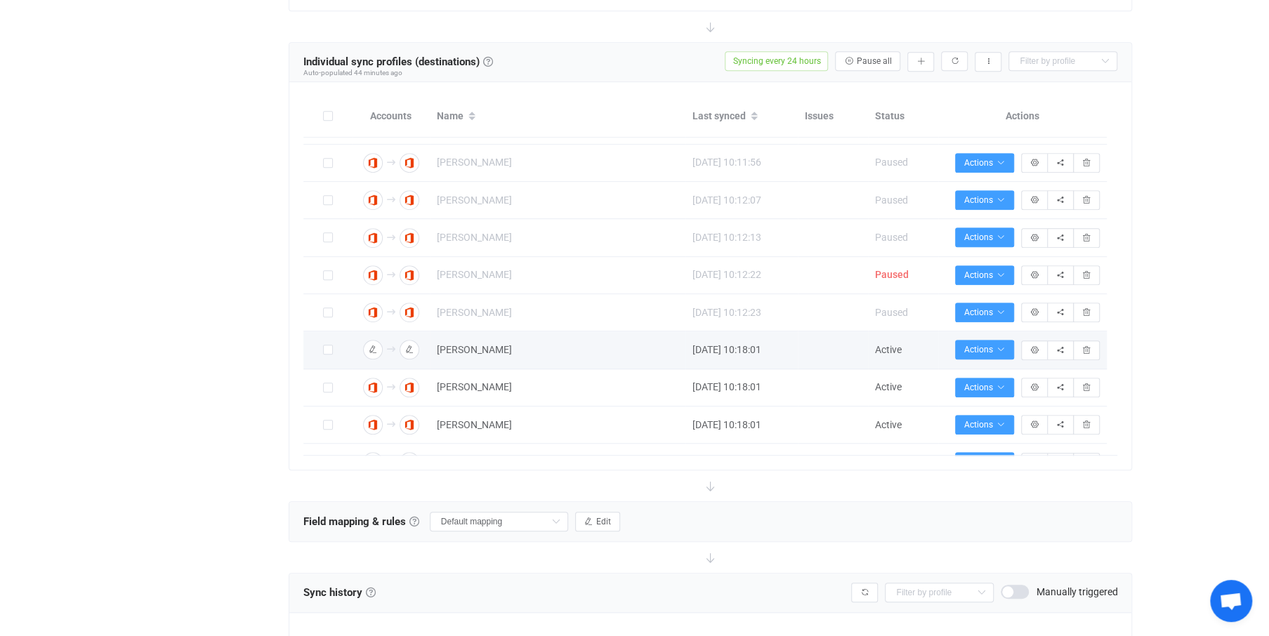
click at [329, 345] on span at bounding box center [328, 350] width 10 height 11
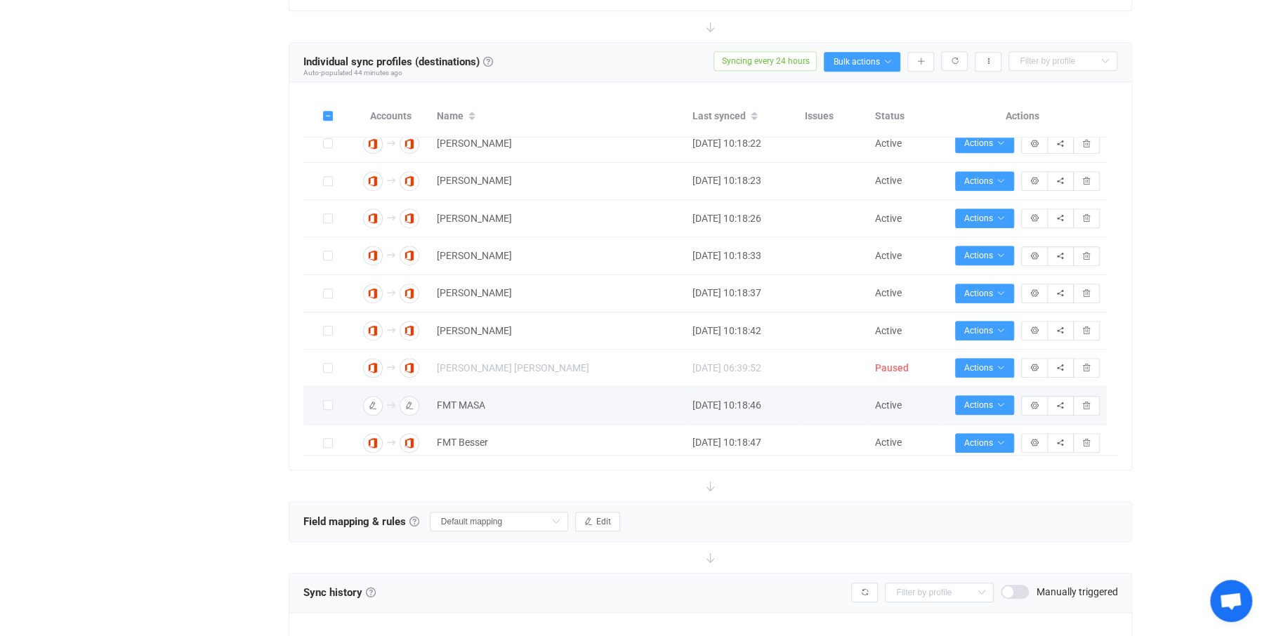
scroll to position [2543, 0]
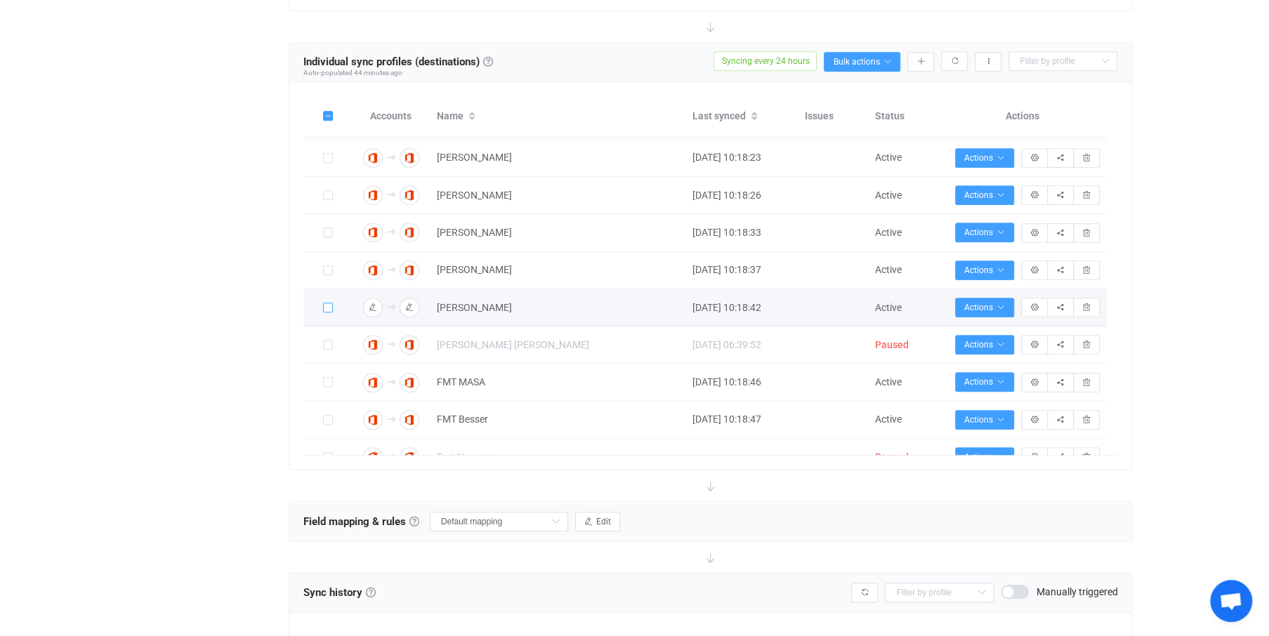
click at [323, 303] on span at bounding box center [328, 308] width 10 height 10
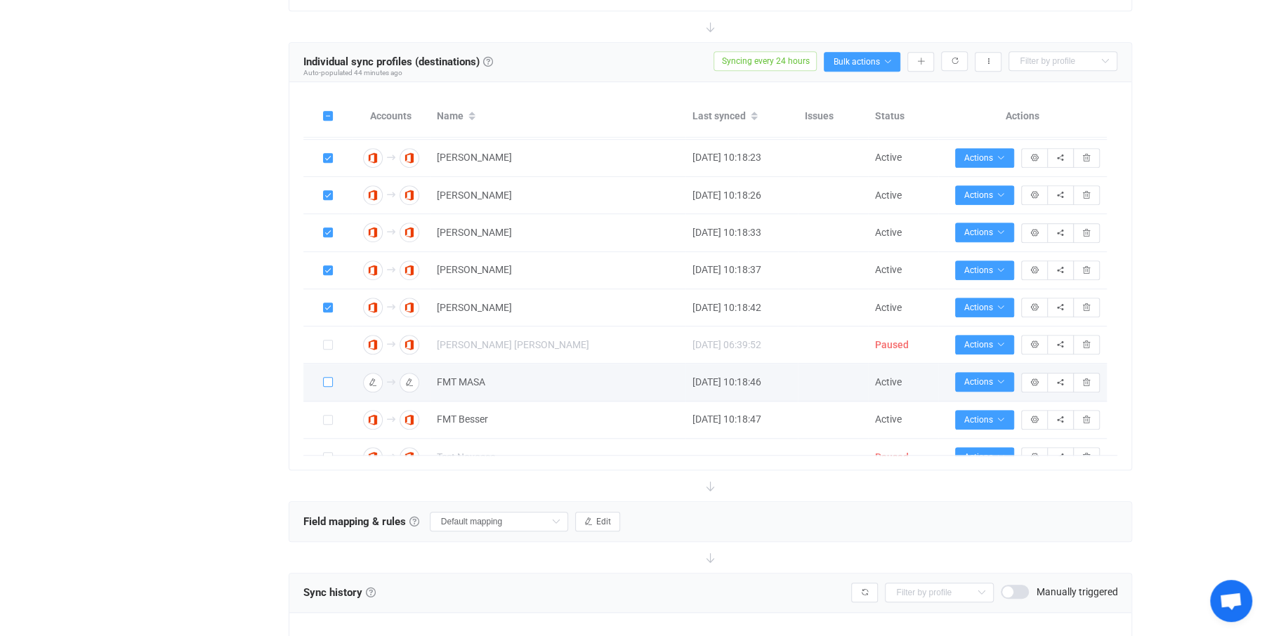
click at [327, 377] on span at bounding box center [328, 382] width 10 height 10
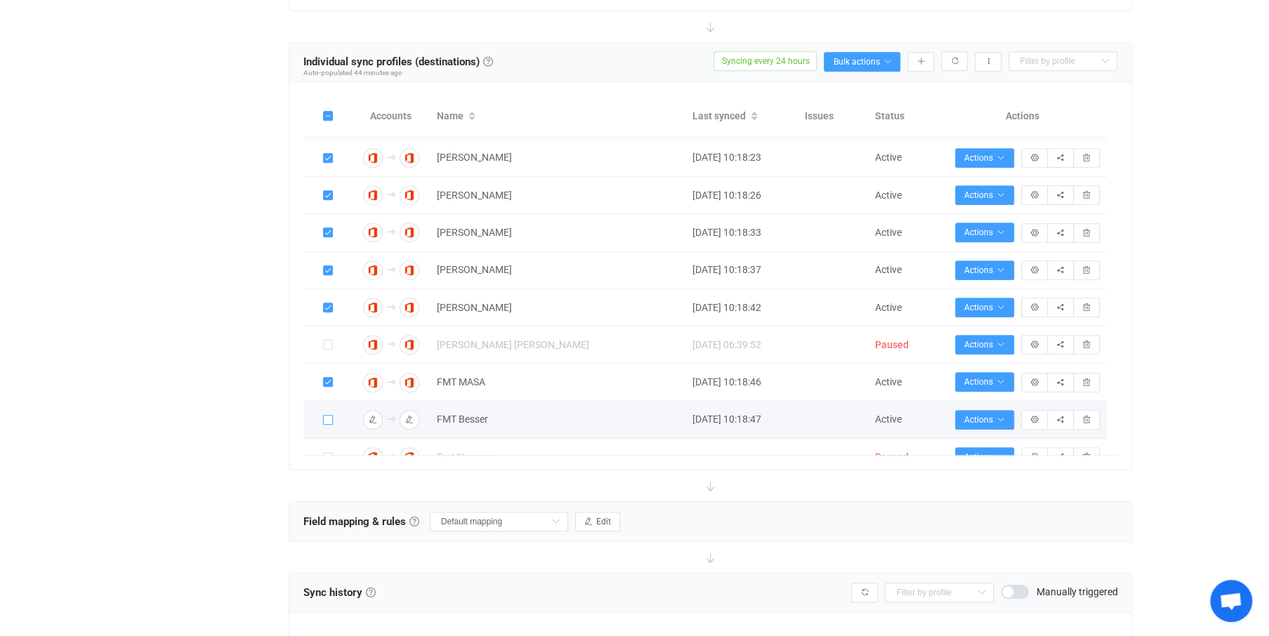
click at [329, 415] on span at bounding box center [328, 420] width 10 height 10
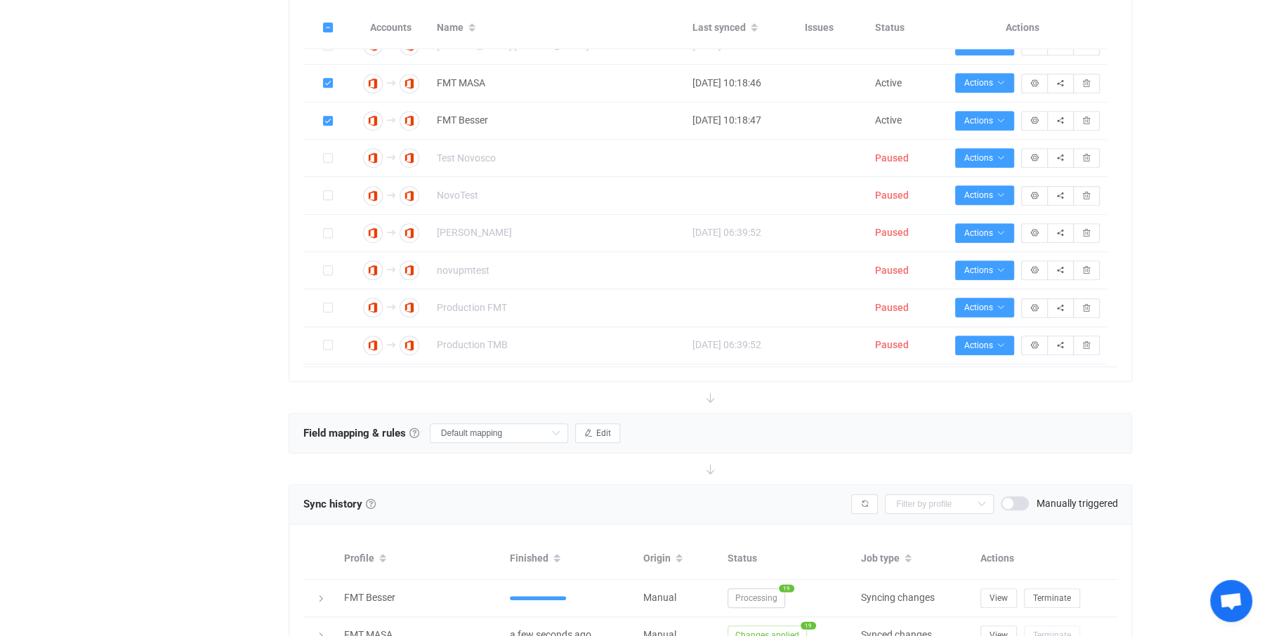
scroll to position [726, 0]
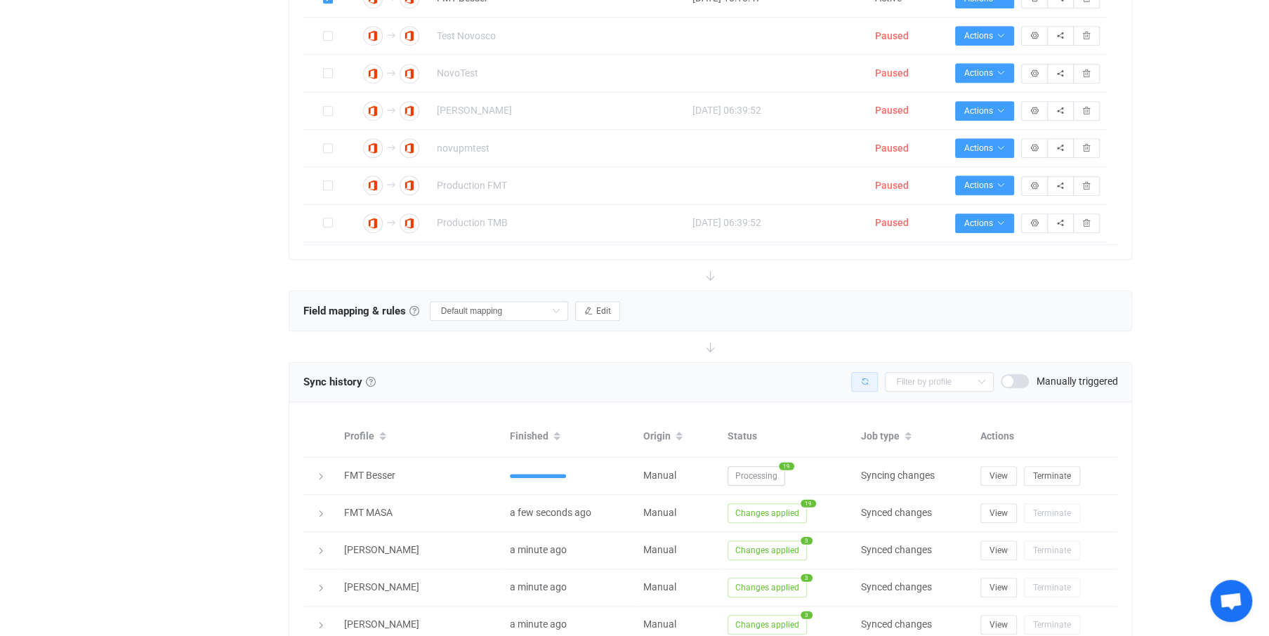
drag, startPoint x: 867, startPoint y: 385, endPoint x: 867, endPoint y: 397, distance: 11.9
click at [867, 397] on div "Sync history History Sync history All sync executions are recorded in the sync …" at bounding box center [710, 382] width 843 height 39
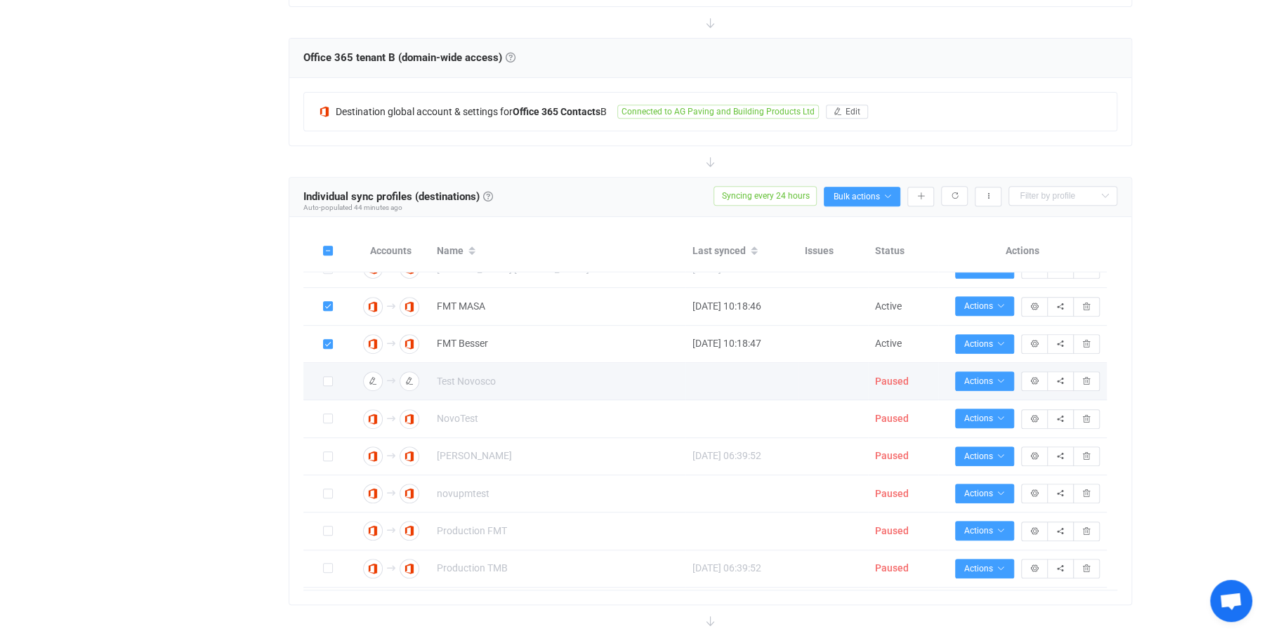
scroll to position [375, 0]
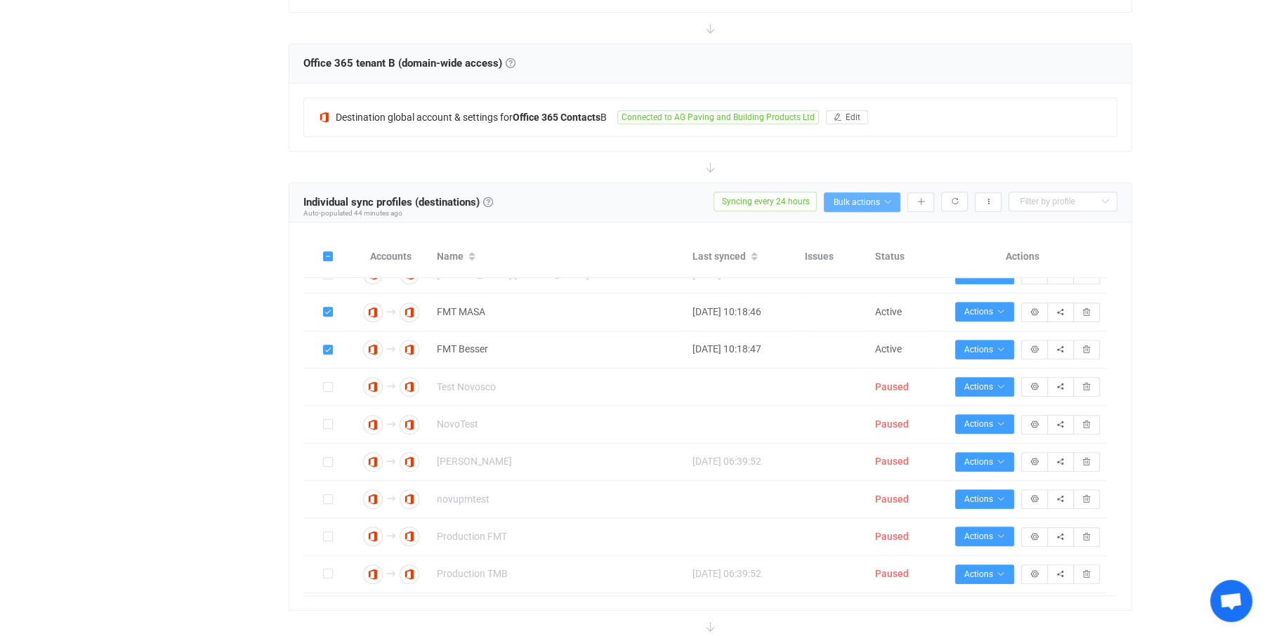
click at [874, 204] on span "Bulk actions" at bounding box center [862, 202] width 58 height 10
click at [1159, 249] on div "| data sync platform ethan.allen@ag.uk.com Contact Us Log Out Overview Synchron…" at bounding box center [634, 450] width 1269 height 1639
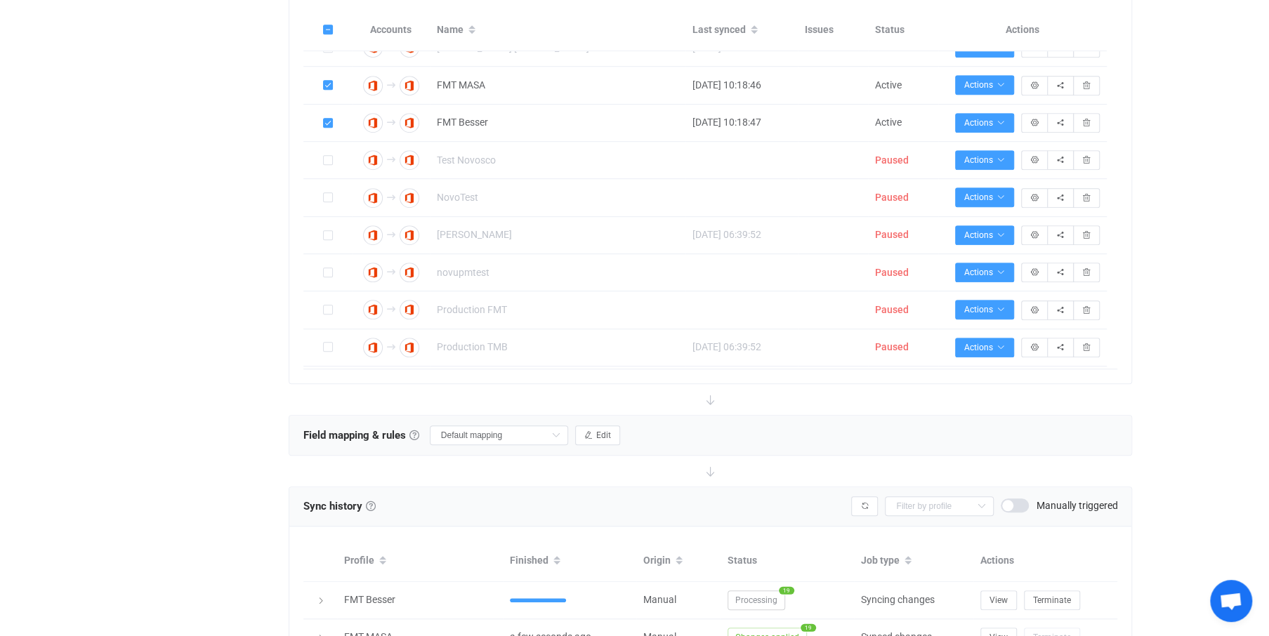
scroll to position [656, 0]
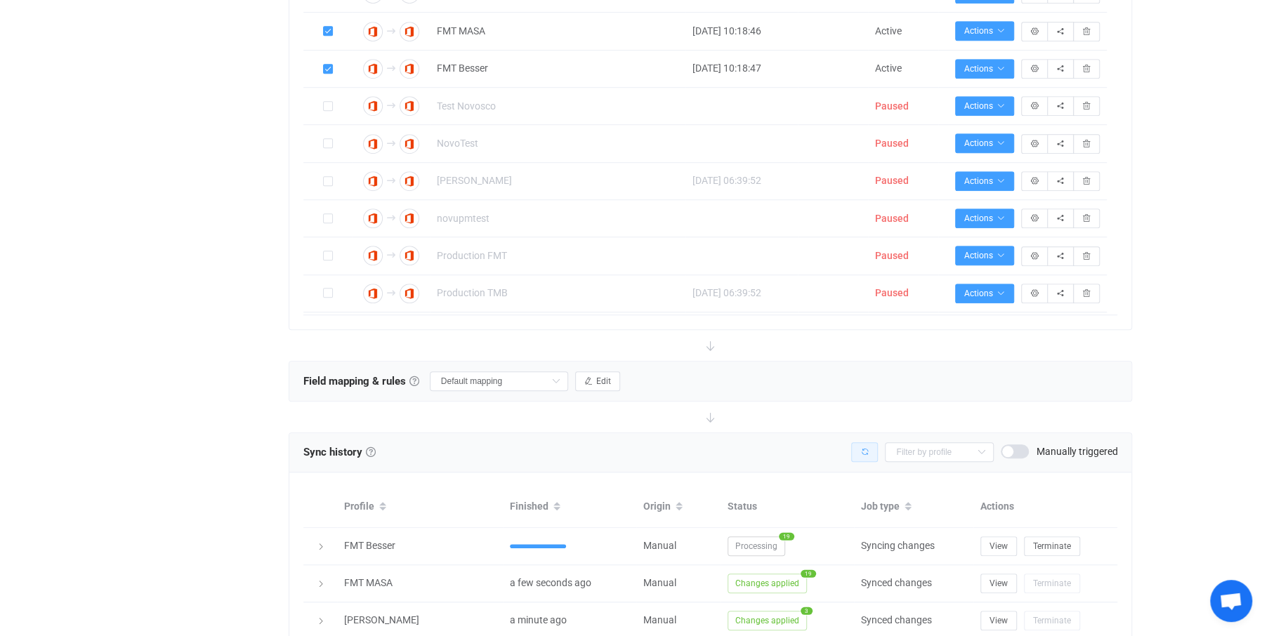
click at [856, 458] on button "button" at bounding box center [864, 452] width 27 height 20
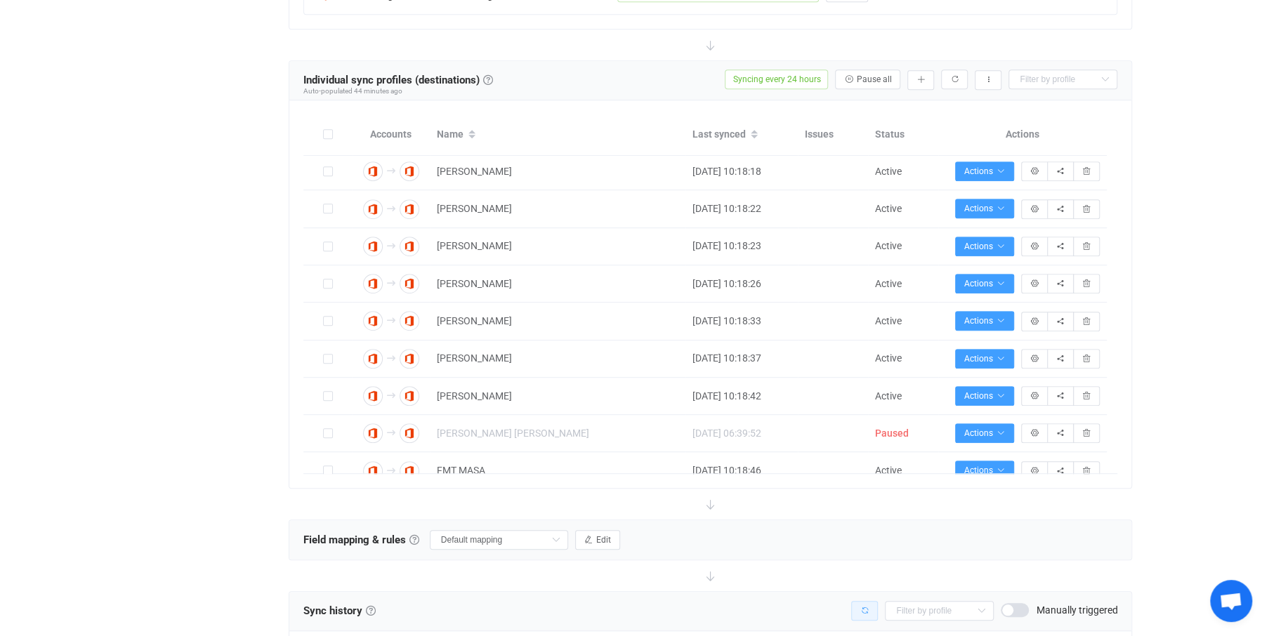
scroll to position [445, 0]
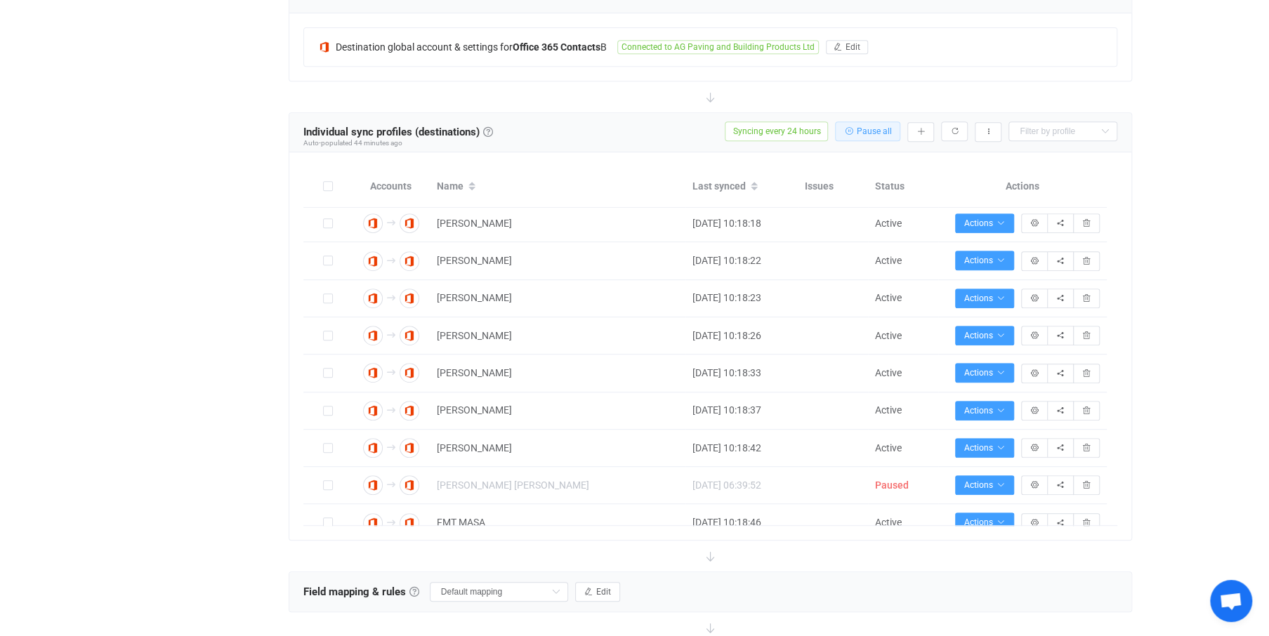
click at [860, 129] on span "Pause all" at bounding box center [873, 131] width 35 height 10
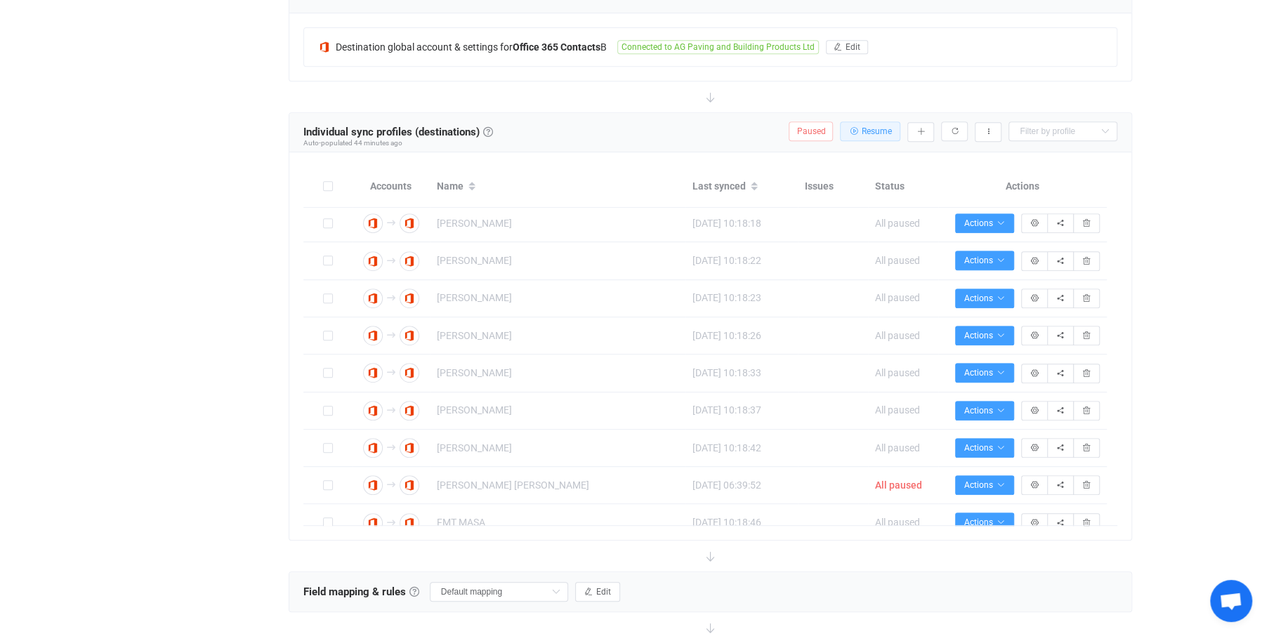
click at [864, 136] on button "Resume" at bounding box center [870, 131] width 60 height 20
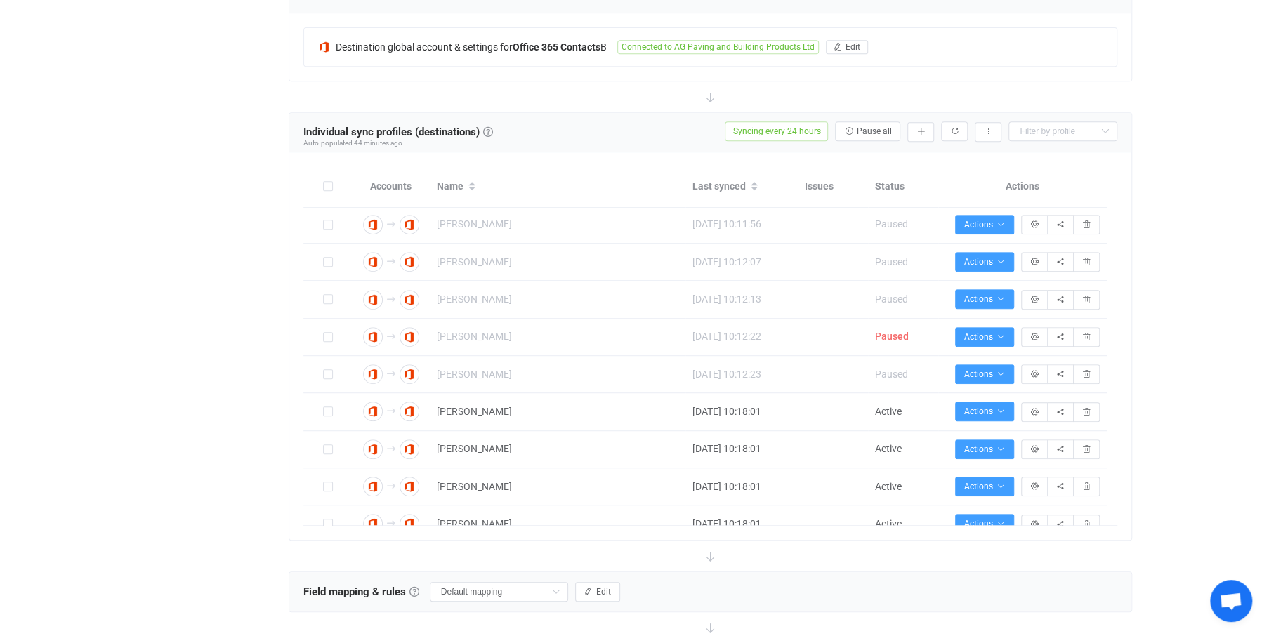
scroll to position [2051, 0]
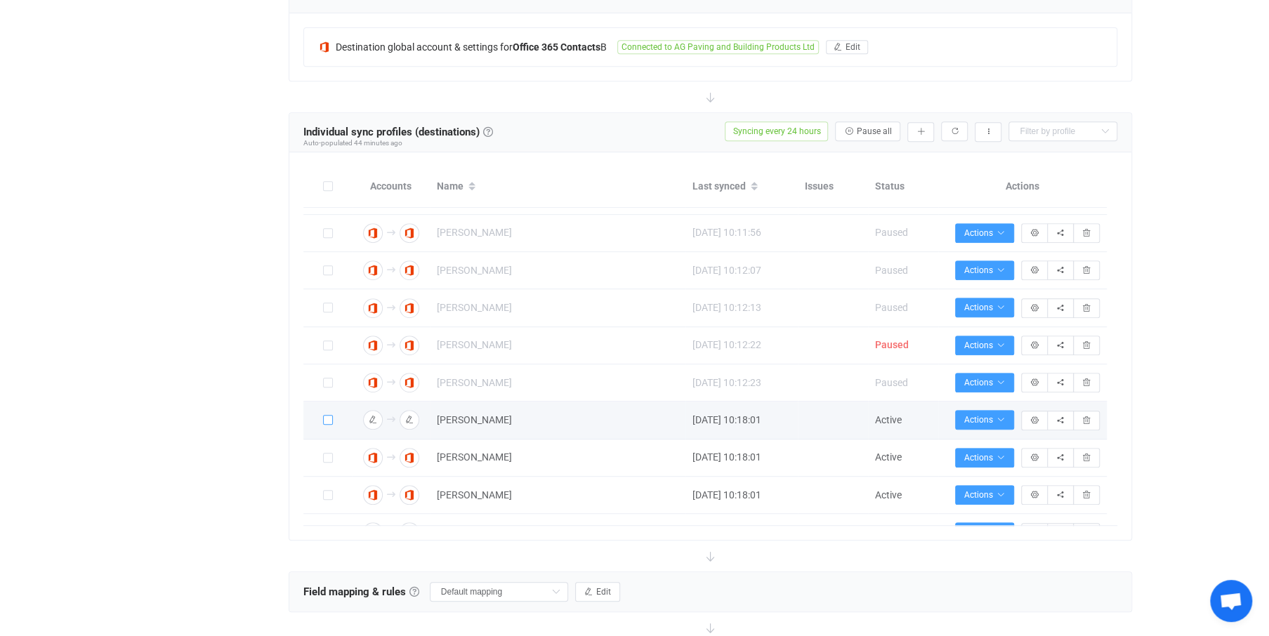
click at [325, 415] on span at bounding box center [328, 420] width 10 height 10
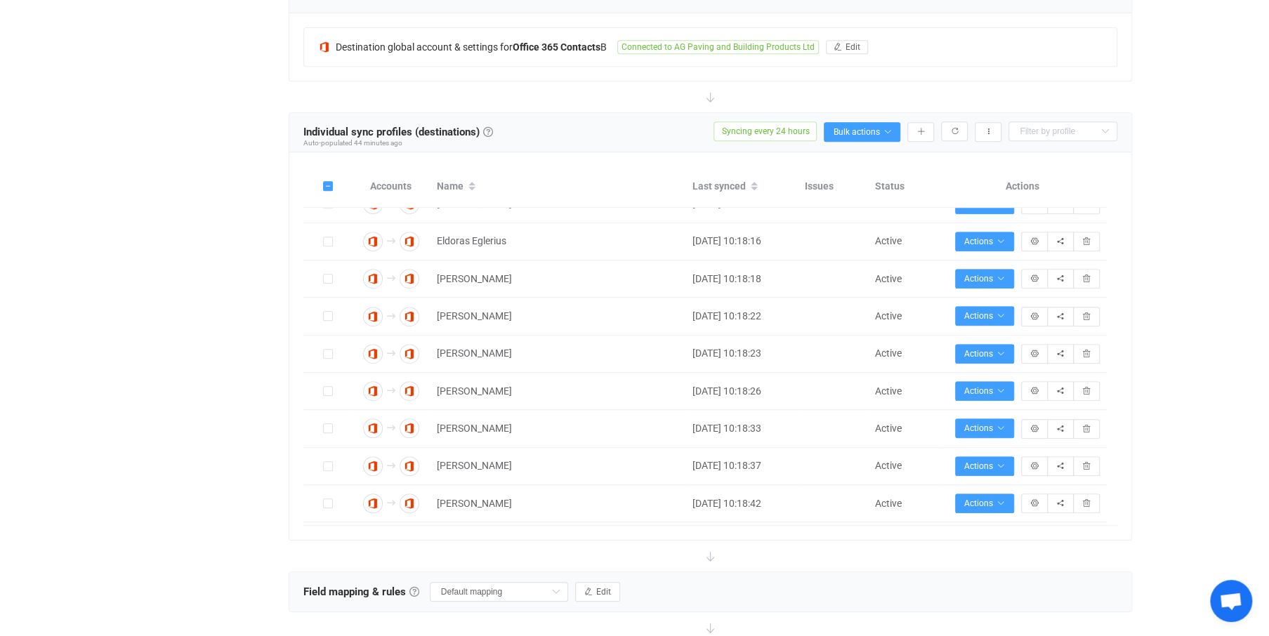
scroll to position [2473, 0]
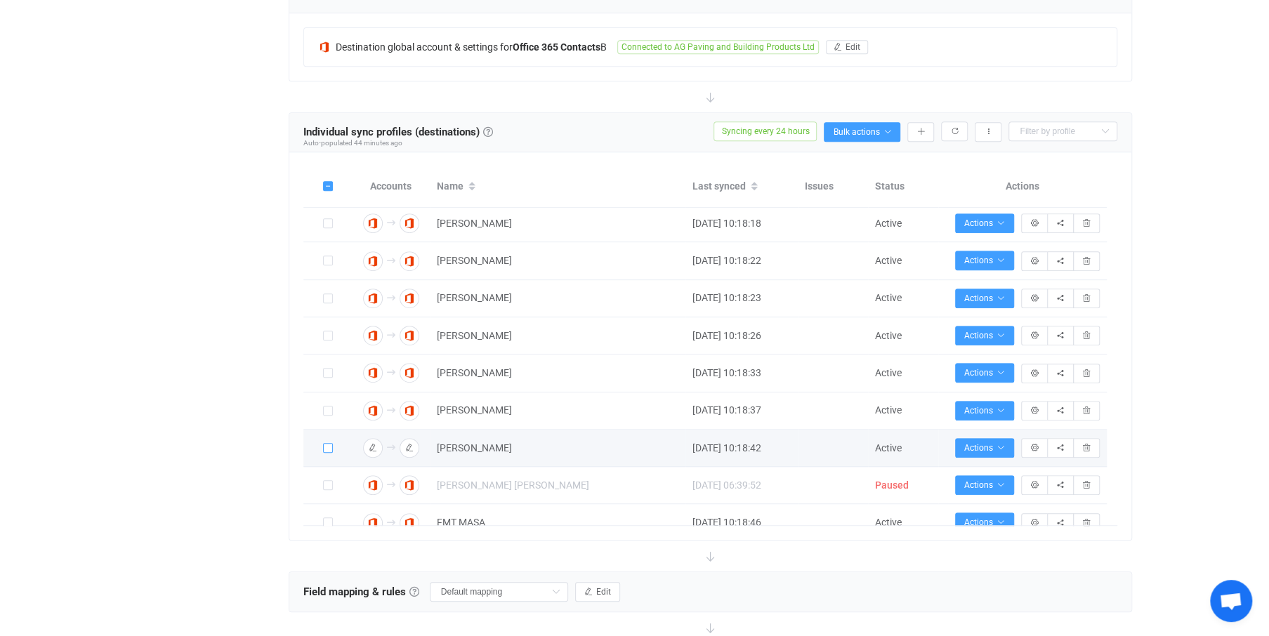
click at [328, 443] on span at bounding box center [328, 448] width 10 height 10
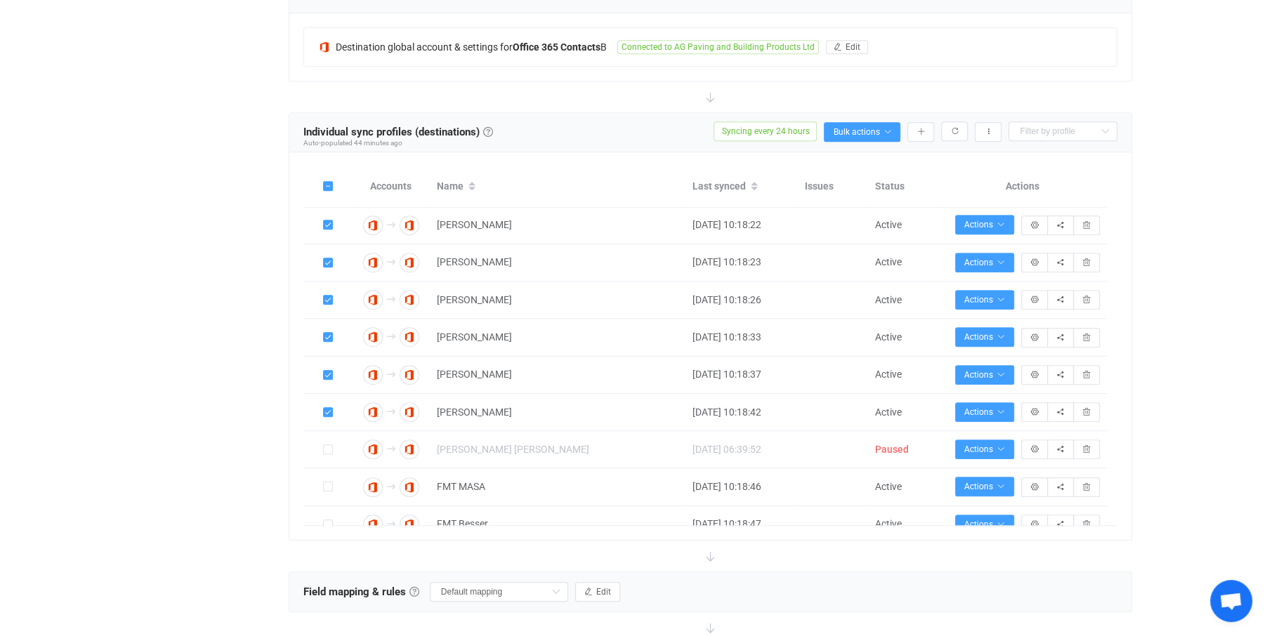
scroll to position [2543, 0]
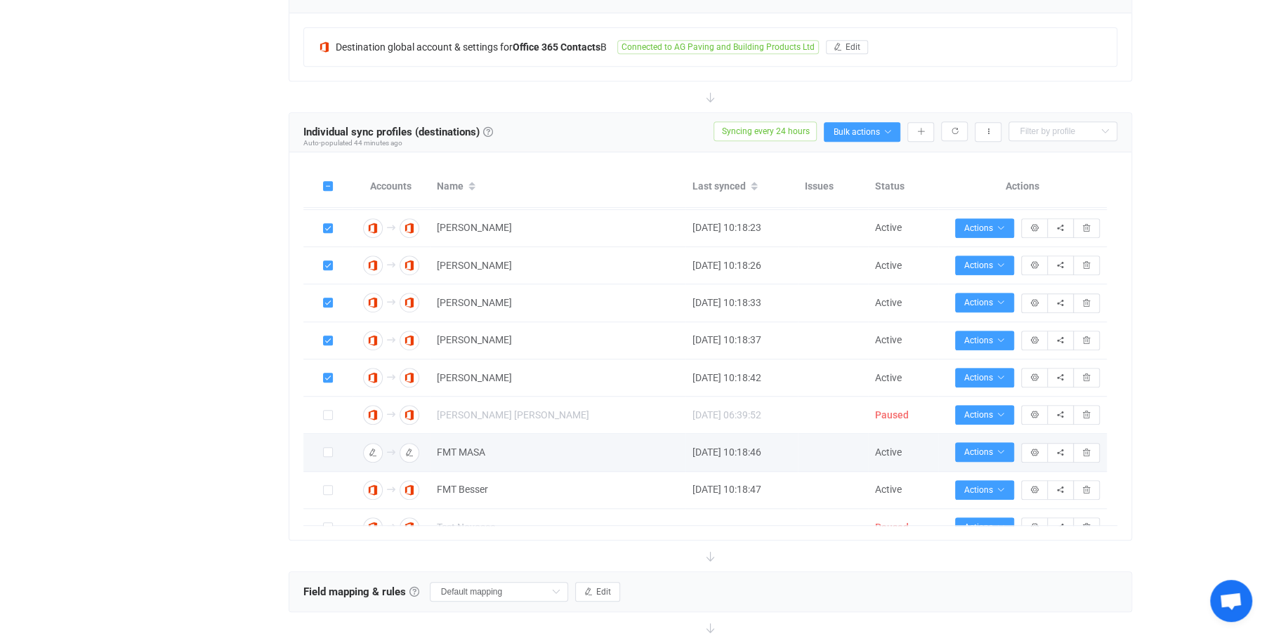
drag, startPoint x: 329, startPoint y: 441, endPoint x: 327, endPoint y: 451, distance: 9.9
click at [329, 445] on label at bounding box center [328, 453] width 10 height 16
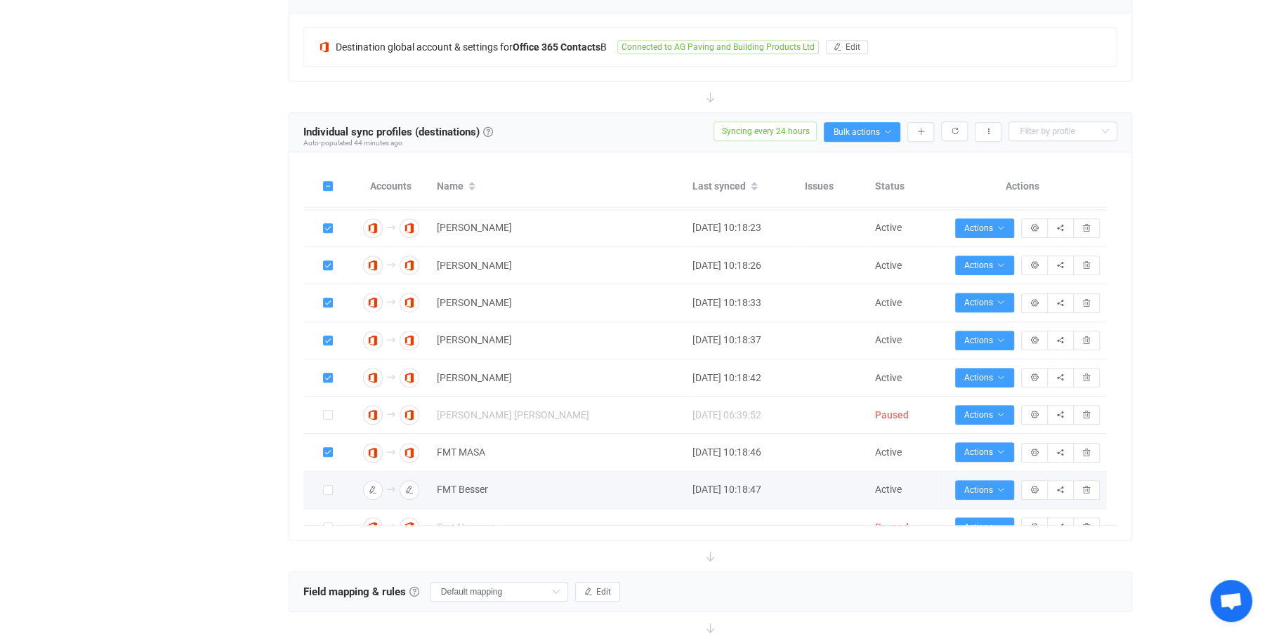
click at [325, 482] on label at bounding box center [328, 490] width 10 height 16
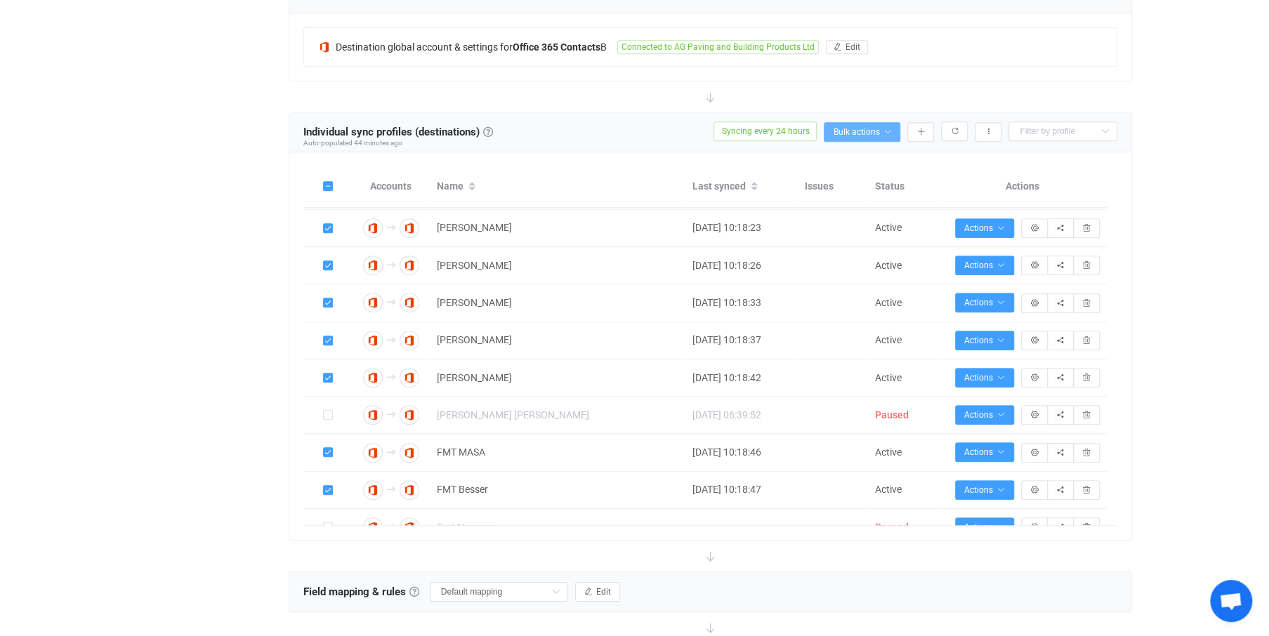
click at [894, 124] on button "Bulk actions" at bounding box center [862, 132] width 77 height 20
click at [885, 166] on li "Pause (15)" at bounding box center [829, 168] width 136 height 25
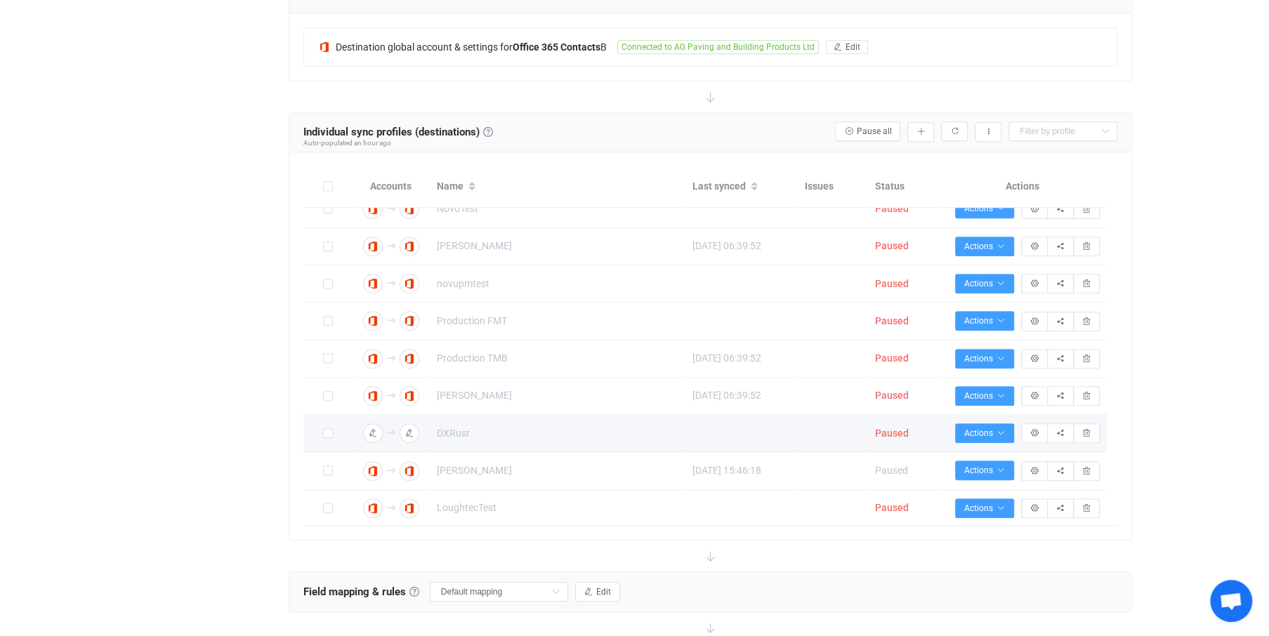
scroll to position [2964, 0]
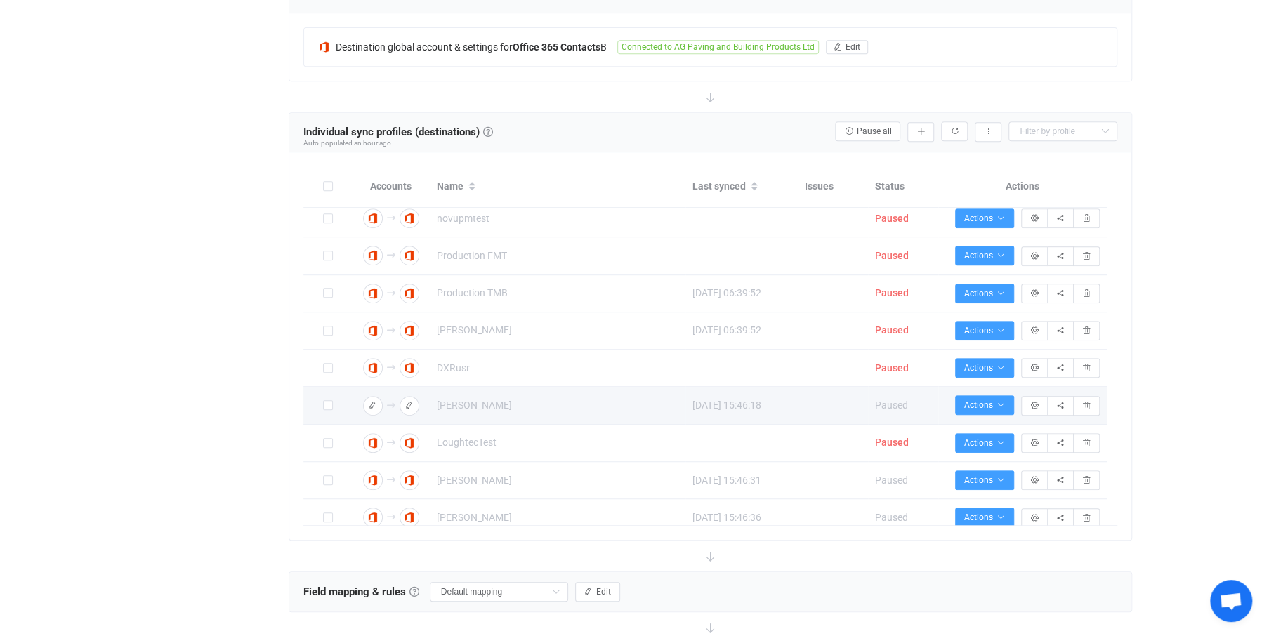
click at [325, 400] on span at bounding box center [328, 405] width 10 height 11
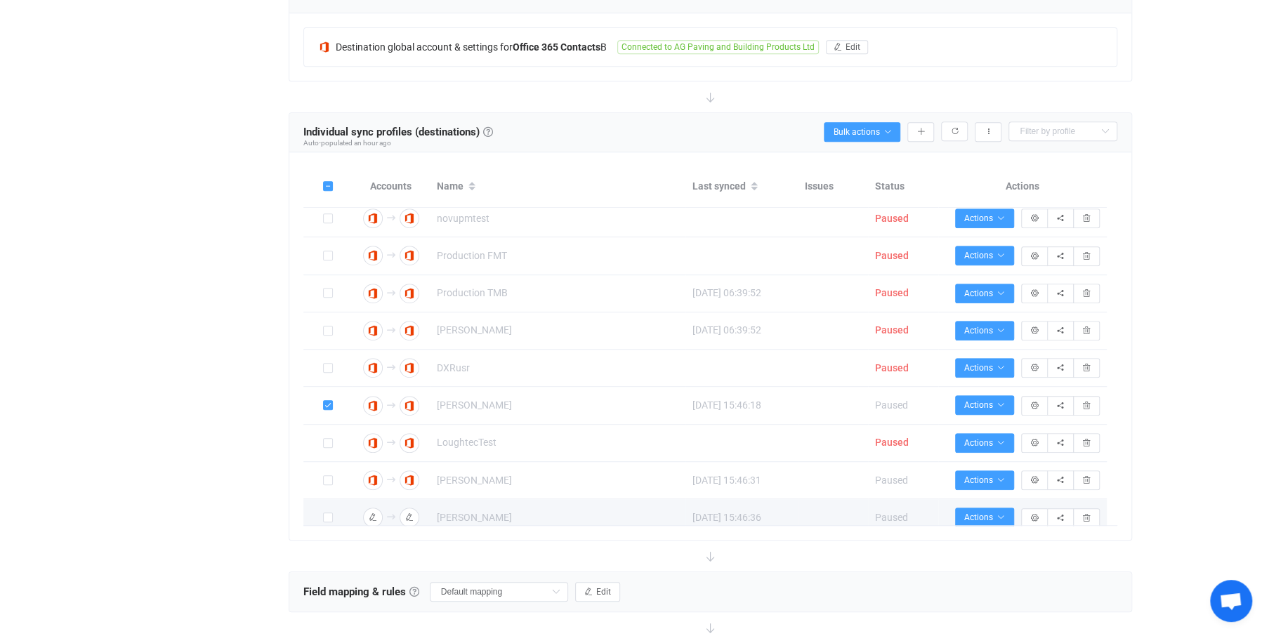
drag, startPoint x: 328, startPoint y: 463, endPoint x: 329, endPoint y: 482, distance: 19.0
click at [328, 475] on span at bounding box center [328, 480] width 10 height 11
click at [327, 513] on span at bounding box center [328, 518] width 10 height 11
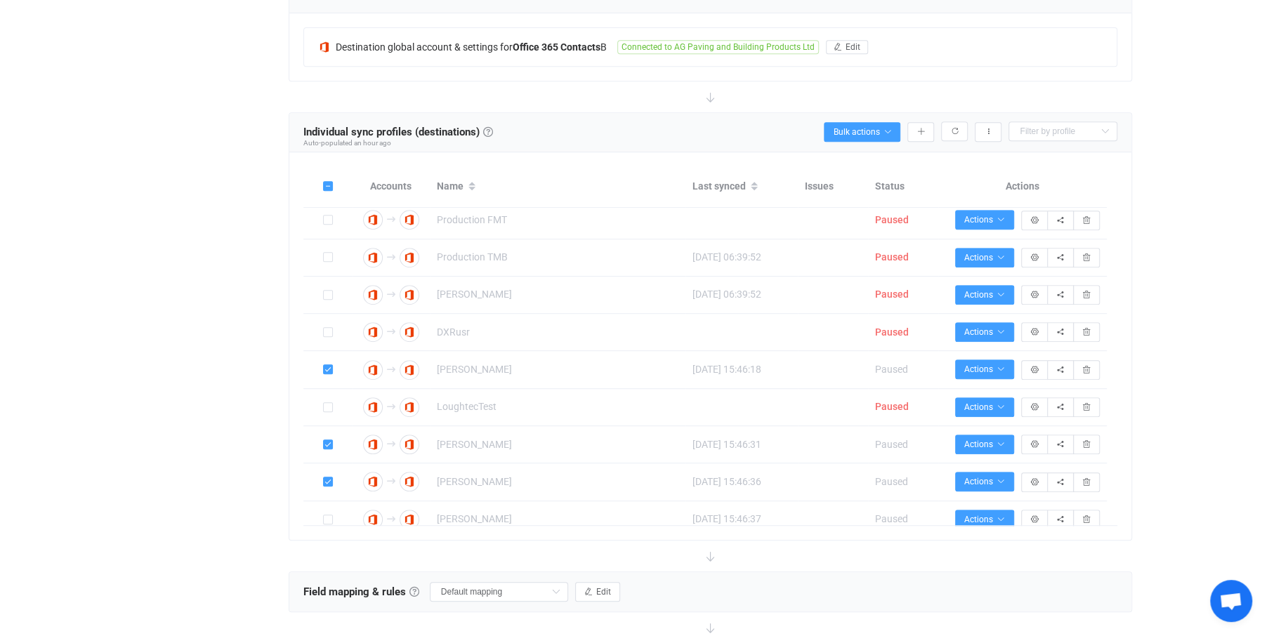
scroll to position [3035, 0]
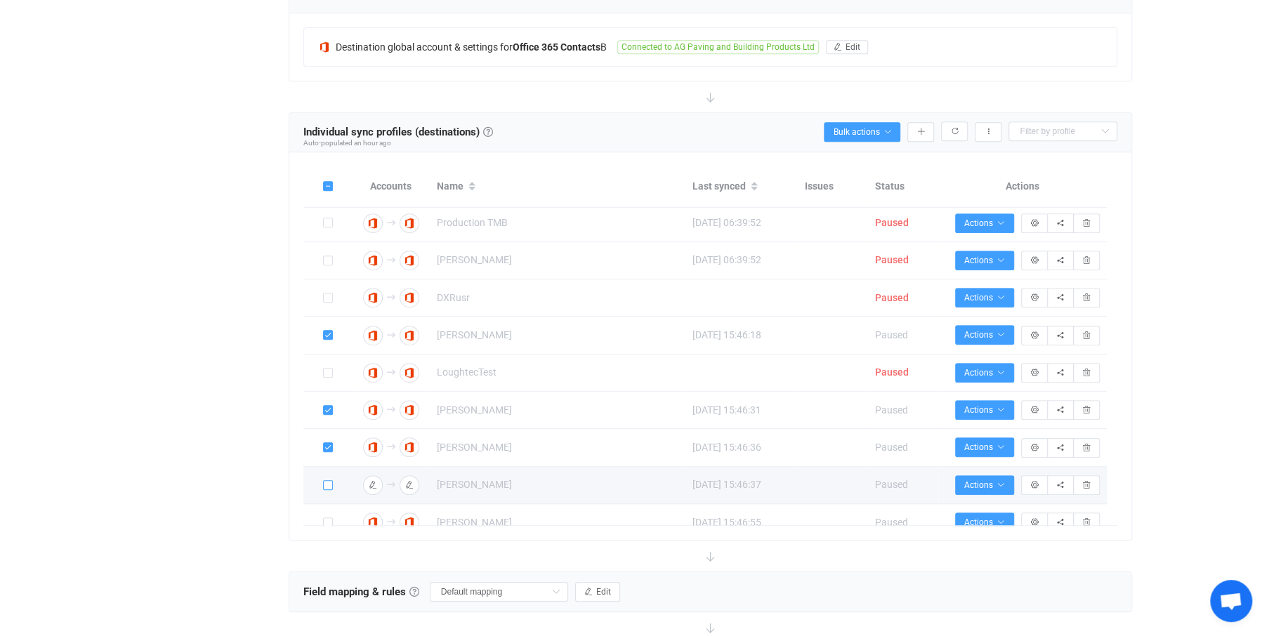
click at [329, 480] on span at bounding box center [328, 485] width 10 height 10
click at [327, 518] on span at bounding box center [328, 523] width 10 height 10
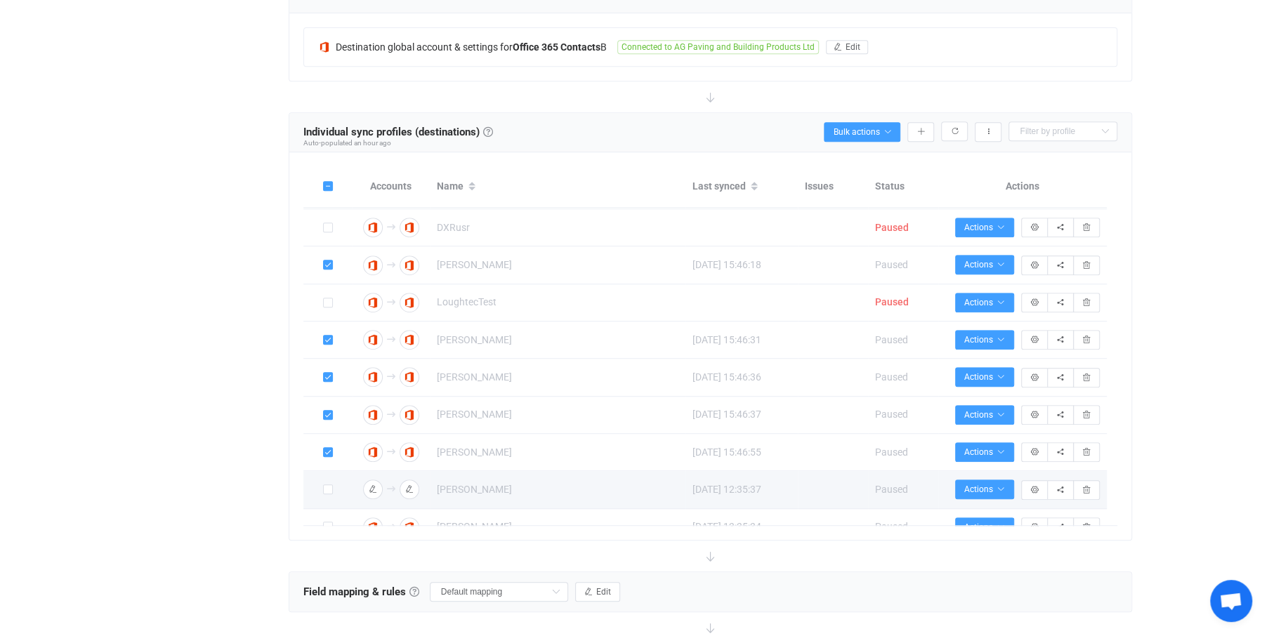
click at [334, 482] on div at bounding box center [327, 490] width 49 height 16
drag, startPoint x: 329, startPoint y: 470, endPoint x: 327, endPoint y: 480, distance: 10.7
click at [329, 485] on span at bounding box center [328, 490] width 10 height 10
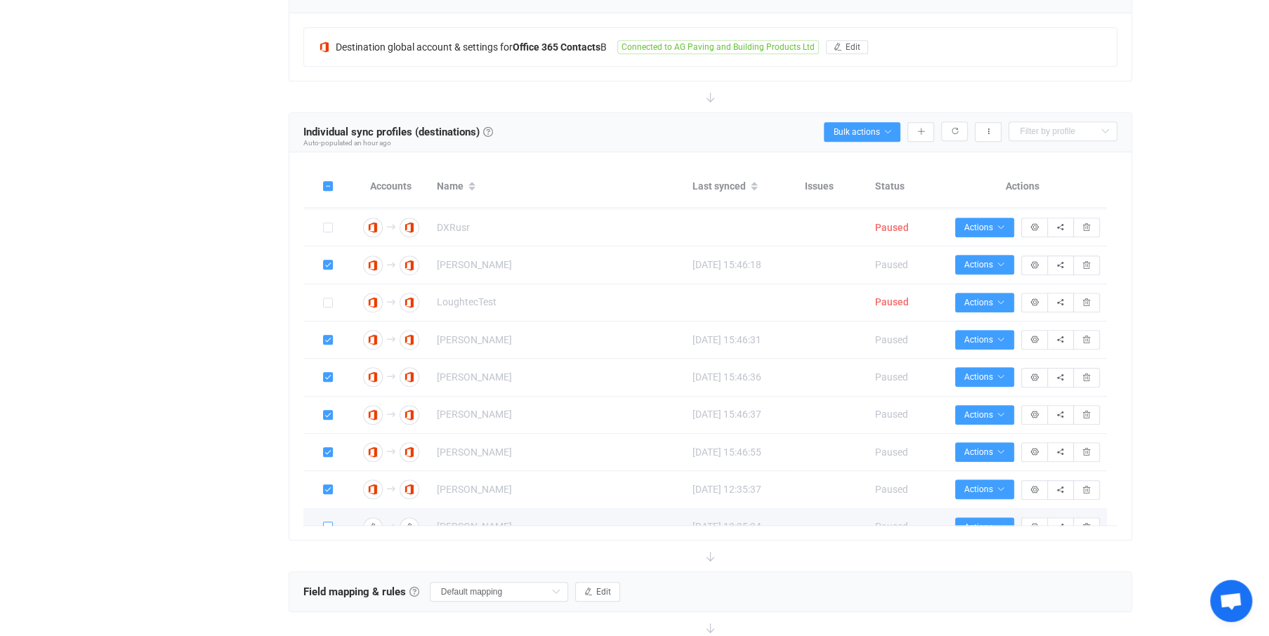
click at [323, 522] on span at bounding box center [328, 527] width 10 height 10
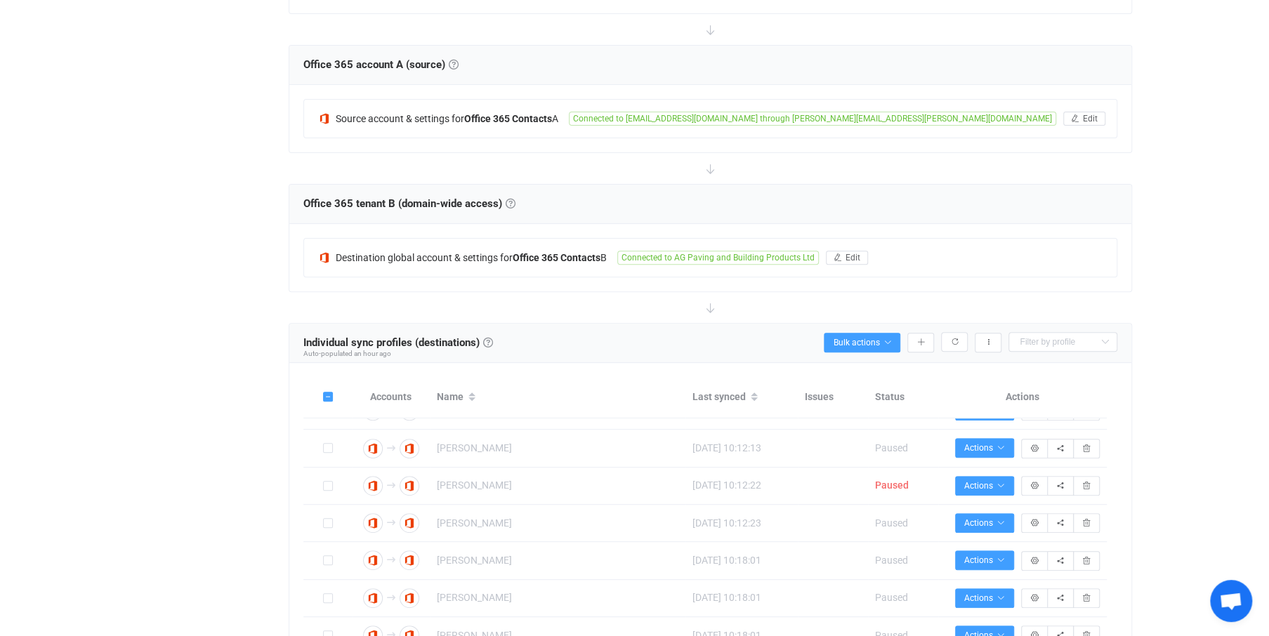
scroll to position [2051, 0]
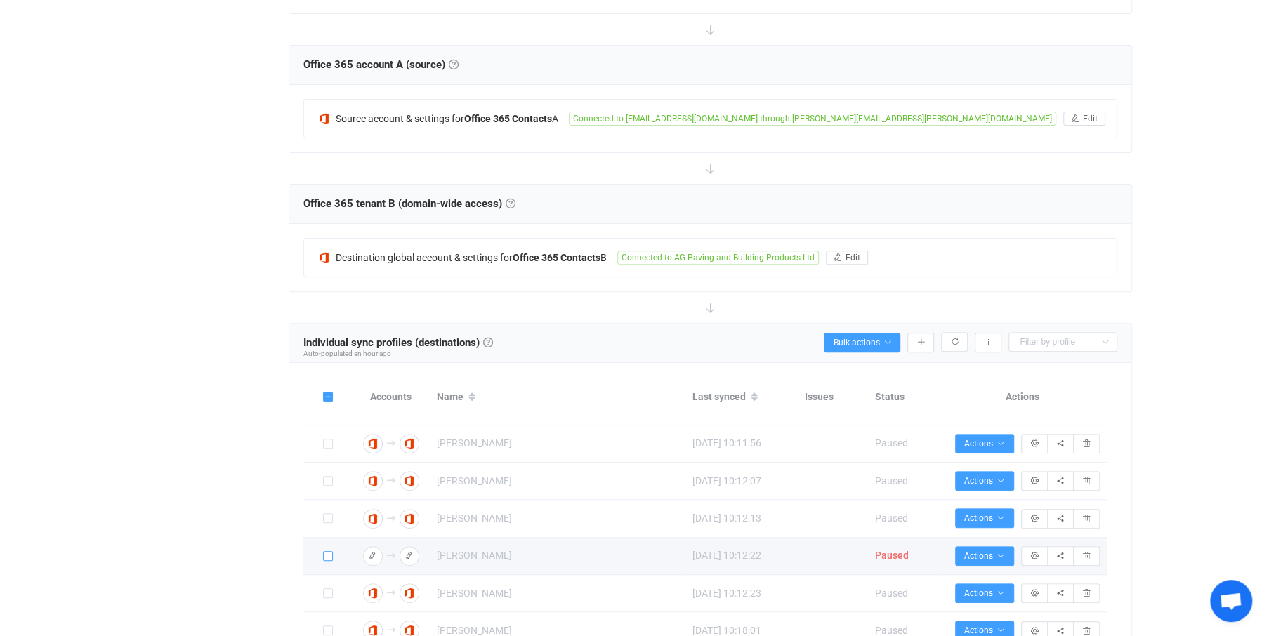
click at [330, 551] on span at bounding box center [328, 556] width 10 height 10
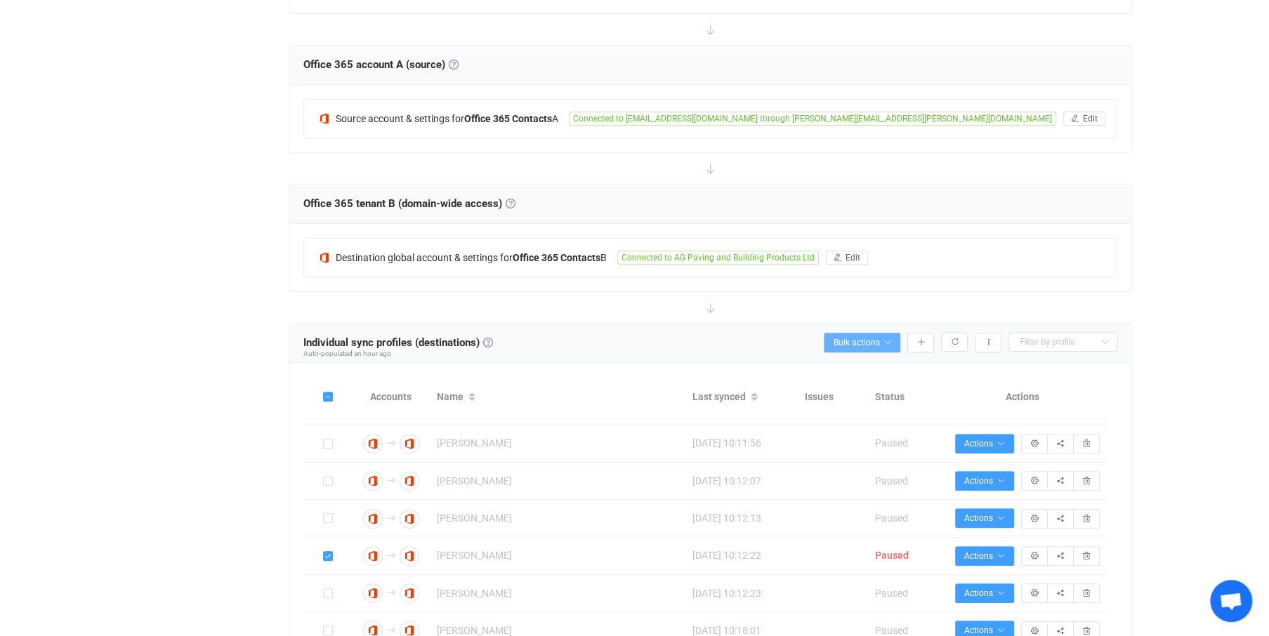
click at [850, 350] on button "Bulk actions" at bounding box center [862, 343] width 77 height 20
click at [865, 376] on li "Start syncing (8)…" at bounding box center [837, 379] width 120 height 25
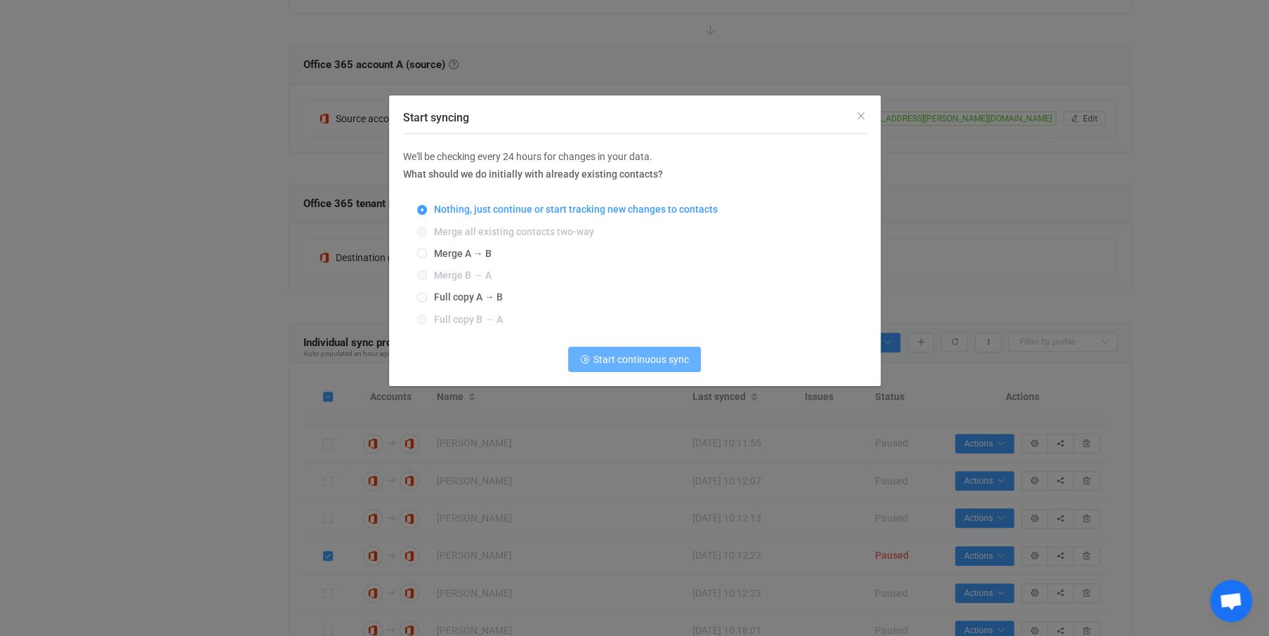
click at [676, 362] on span "Start continuous sync" at bounding box center [641, 359] width 96 height 11
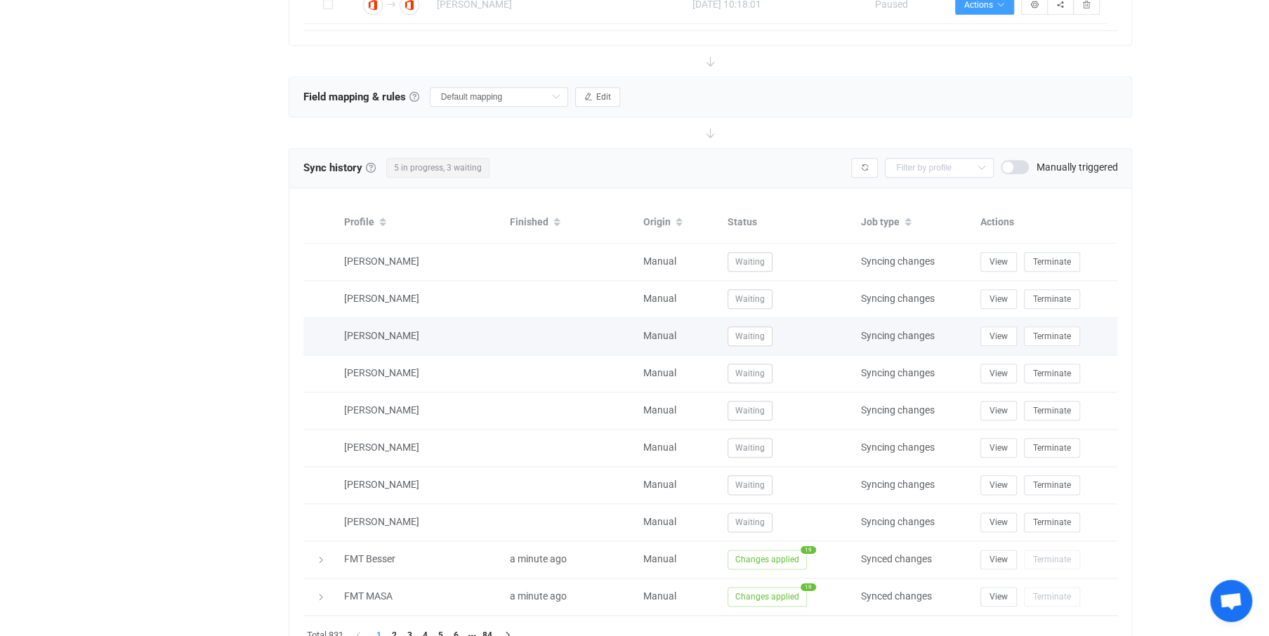
scroll to position [937, 0]
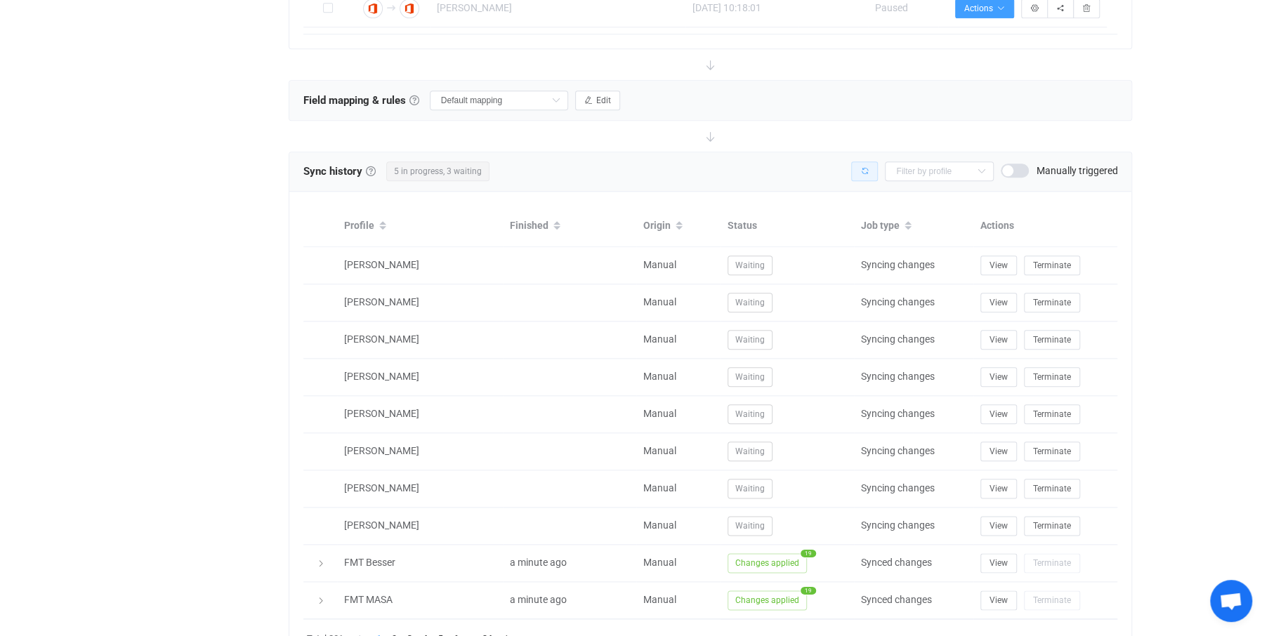
click at [864, 167] on icon "button" at bounding box center [864, 171] width 8 height 8
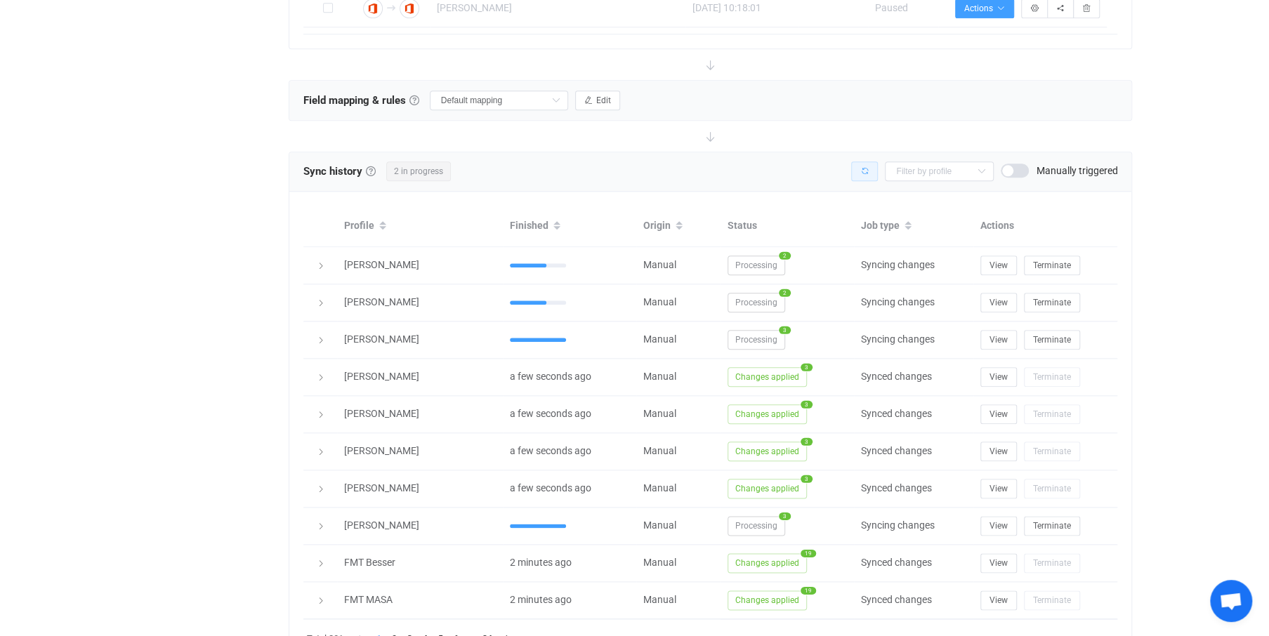
click at [872, 173] on button "button" at bounding box center [864, 172] width 27 height 20
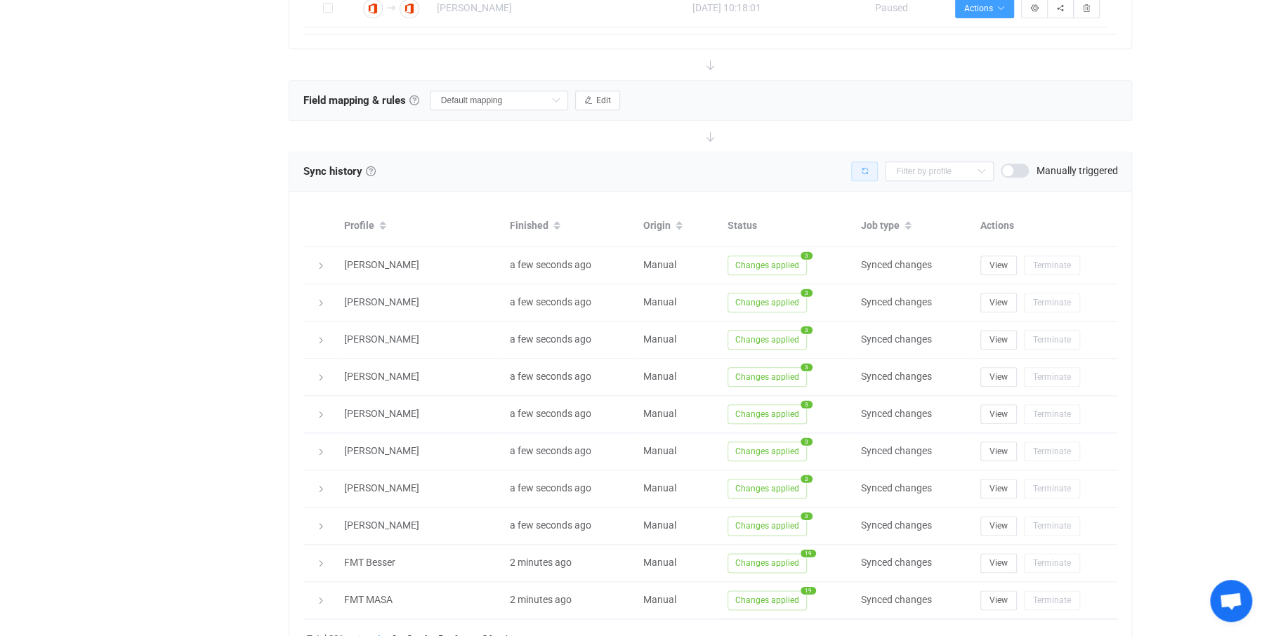
scroll to position [375, 0]
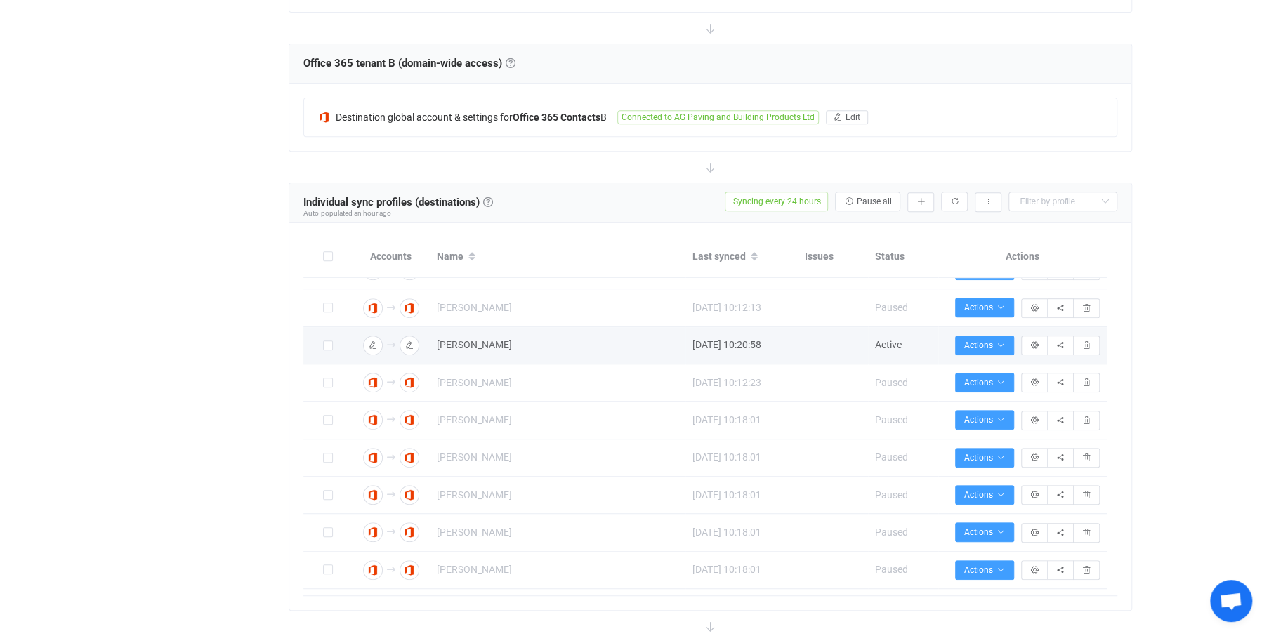
click at [320, 337] on div at bounding box center [327, 345] width 49 height 16
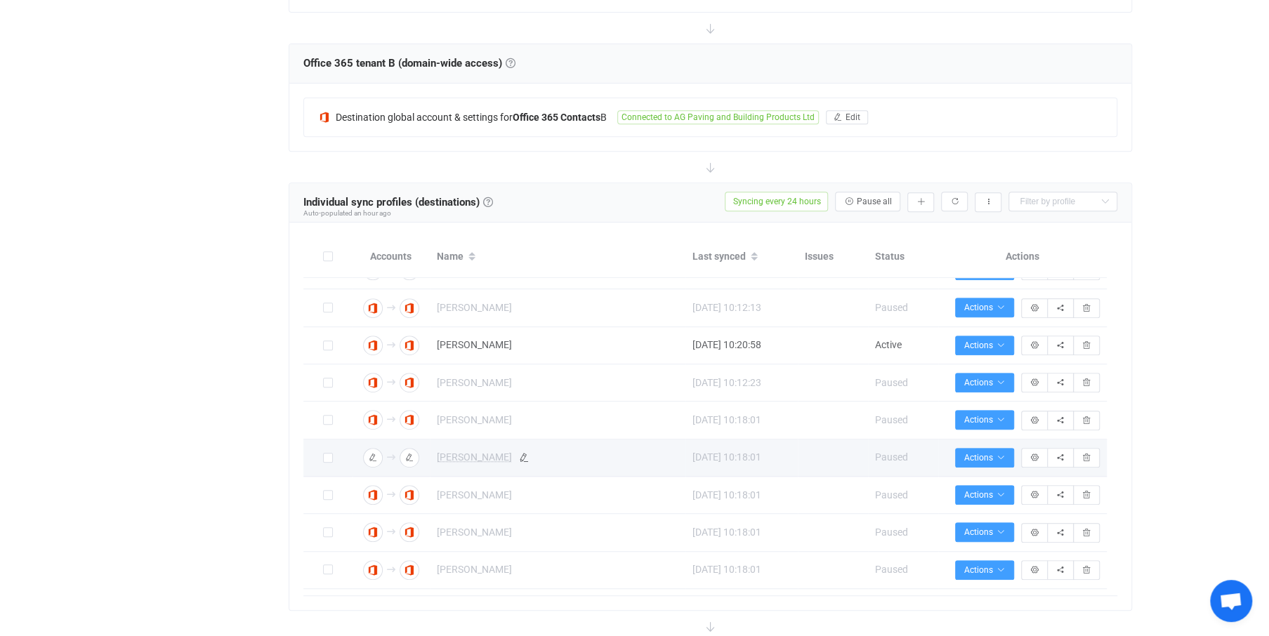
click at [325, 341] on span at bounding box center [328, 346] width 10 height 10
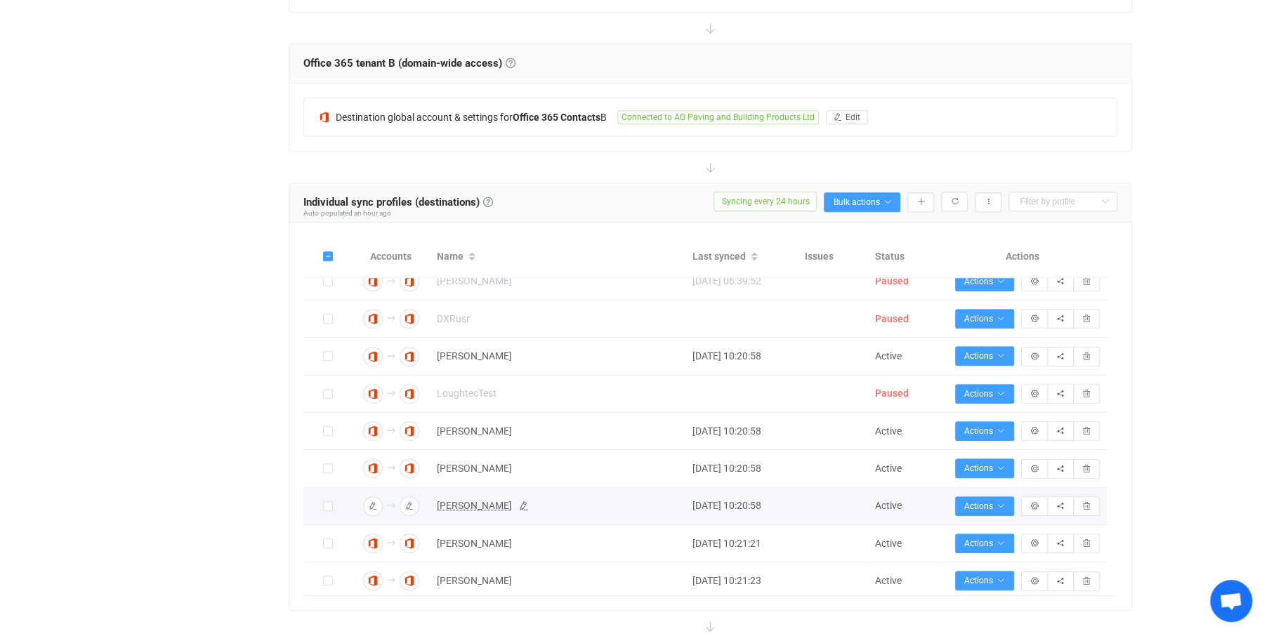
scroll to position [3105, 0]
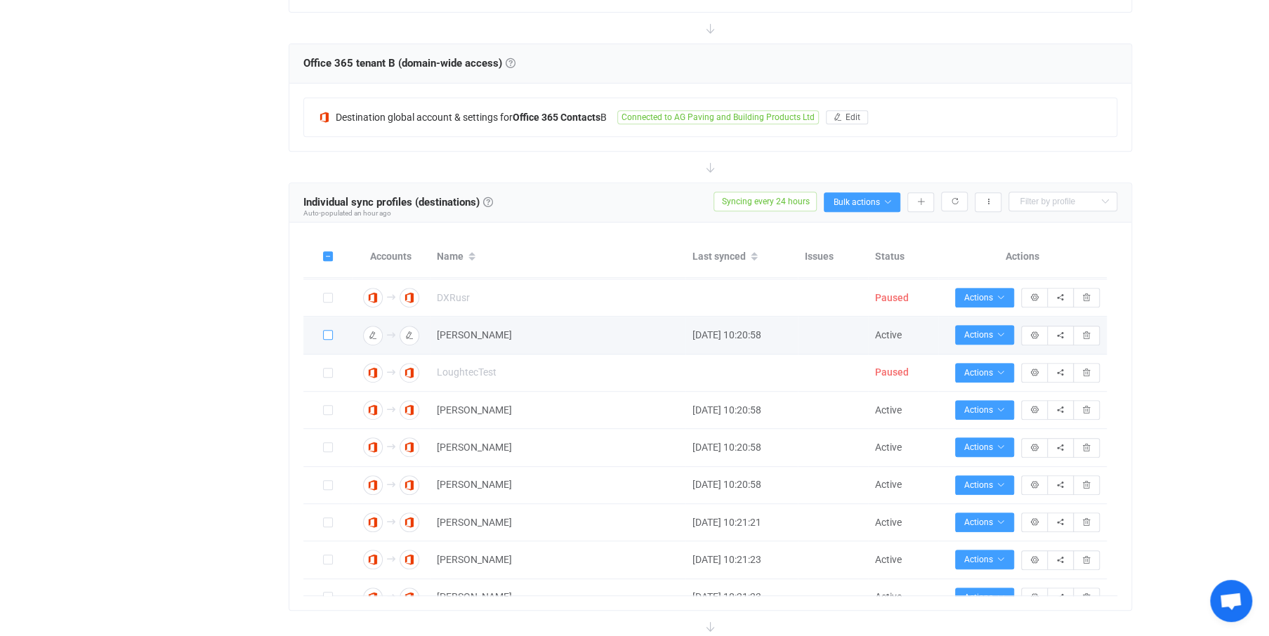
click at [329, 330] on span at bounding box center [328, 335] width 10 height 10
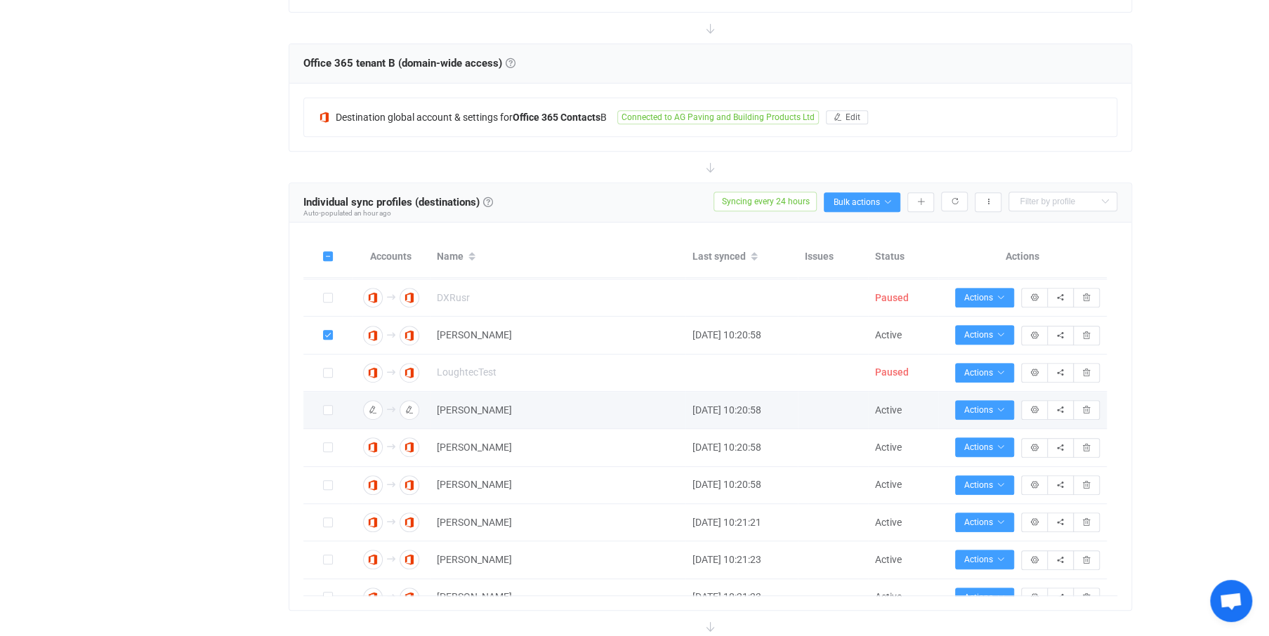
drag, startPoint x: 329, startPoint y: 383, endPoint x: 329, endPoint y: 395, distance: 11.2
click at [329, 402] on label at bounding box center [328, 410] width 10 height 16
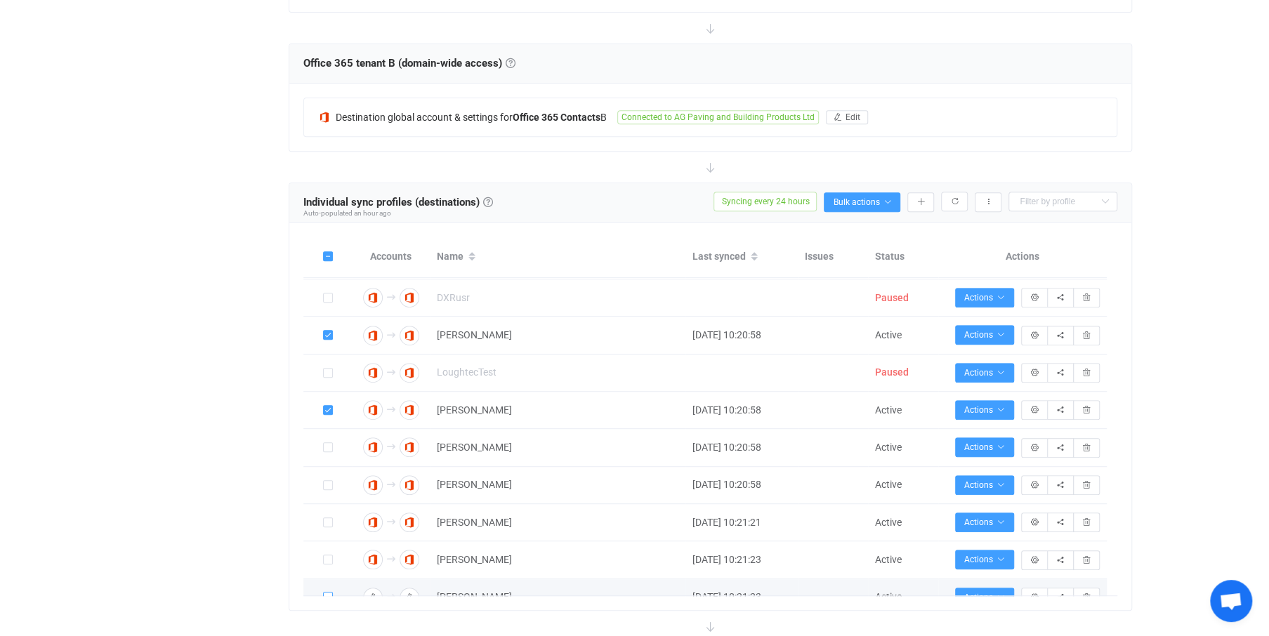
click at [328, 592] on span at bounding box center [328, 597] width 10 height 10
click at [850, 209] on button "Bulk actions" at bounding box center [862, 202] width 77 height 20
click at [853, 237] on li "Pause (8)" at bounding box center [832, 238] width 131 height 25
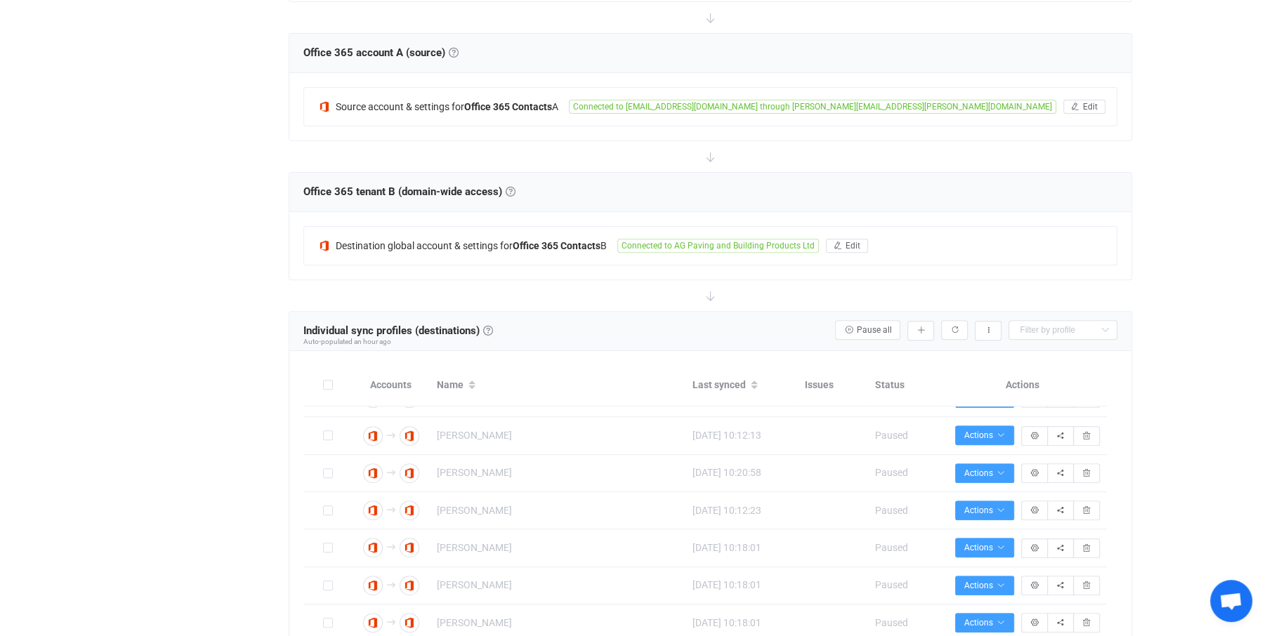
scroll to position [235, 0]
